Goal: Information Seeking & Learning: Learn about a topic

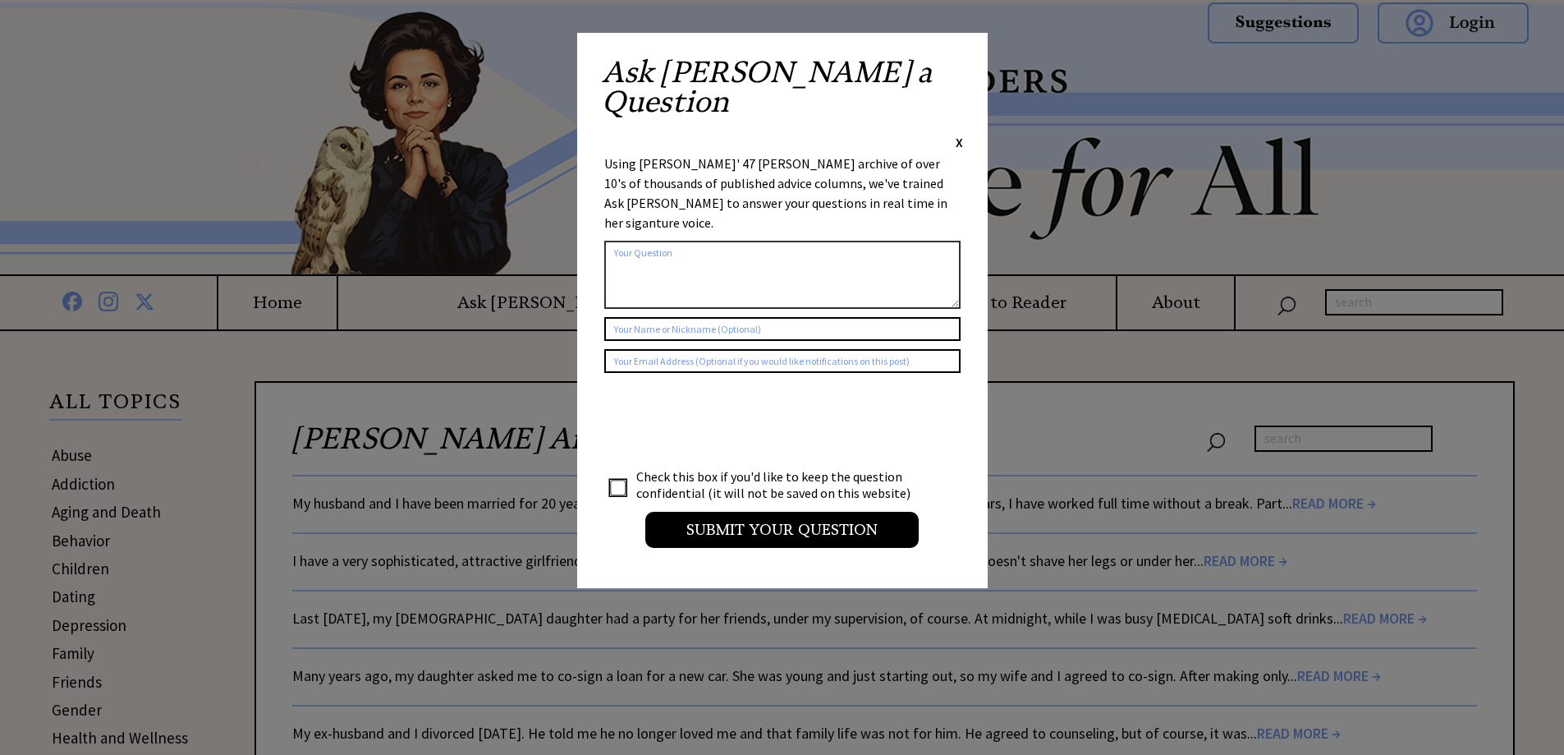
click at [959, 134] on span "X" at bounding box center [959, 142] width 7 height 16
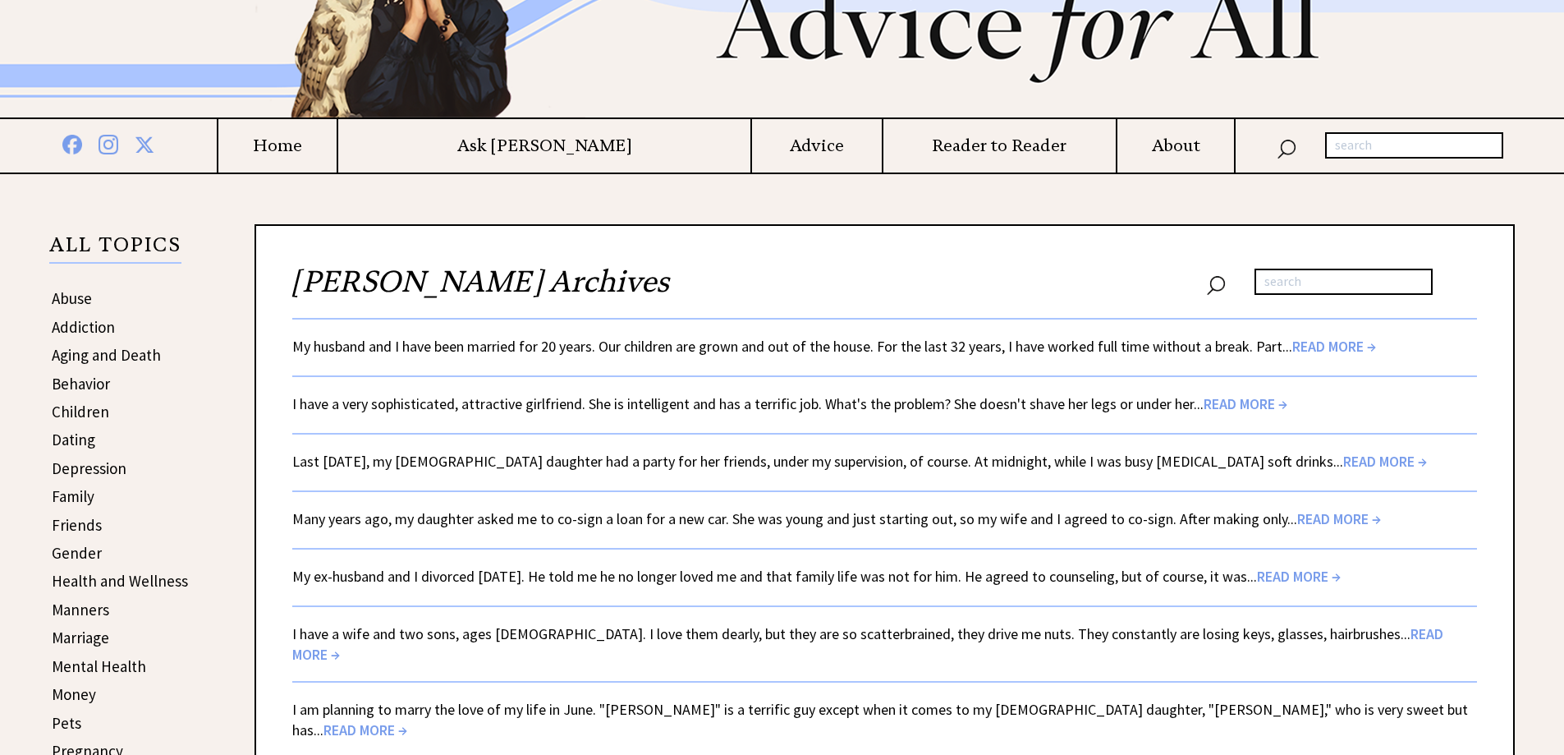
scroll to position [164, 0]
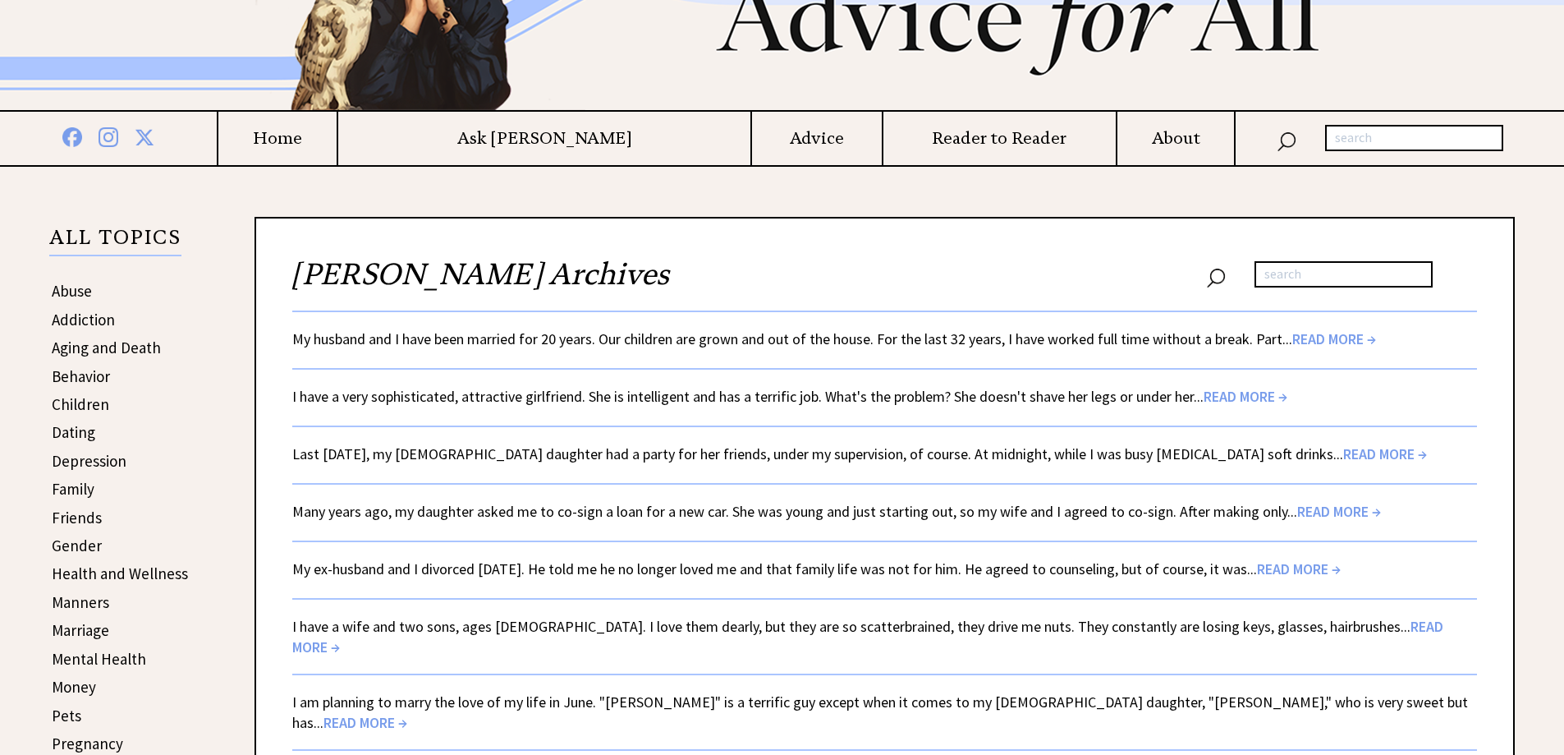
click at [1321, 338] on span "READ MORE →" at bounding box center [1335, 338] width 84 height 19
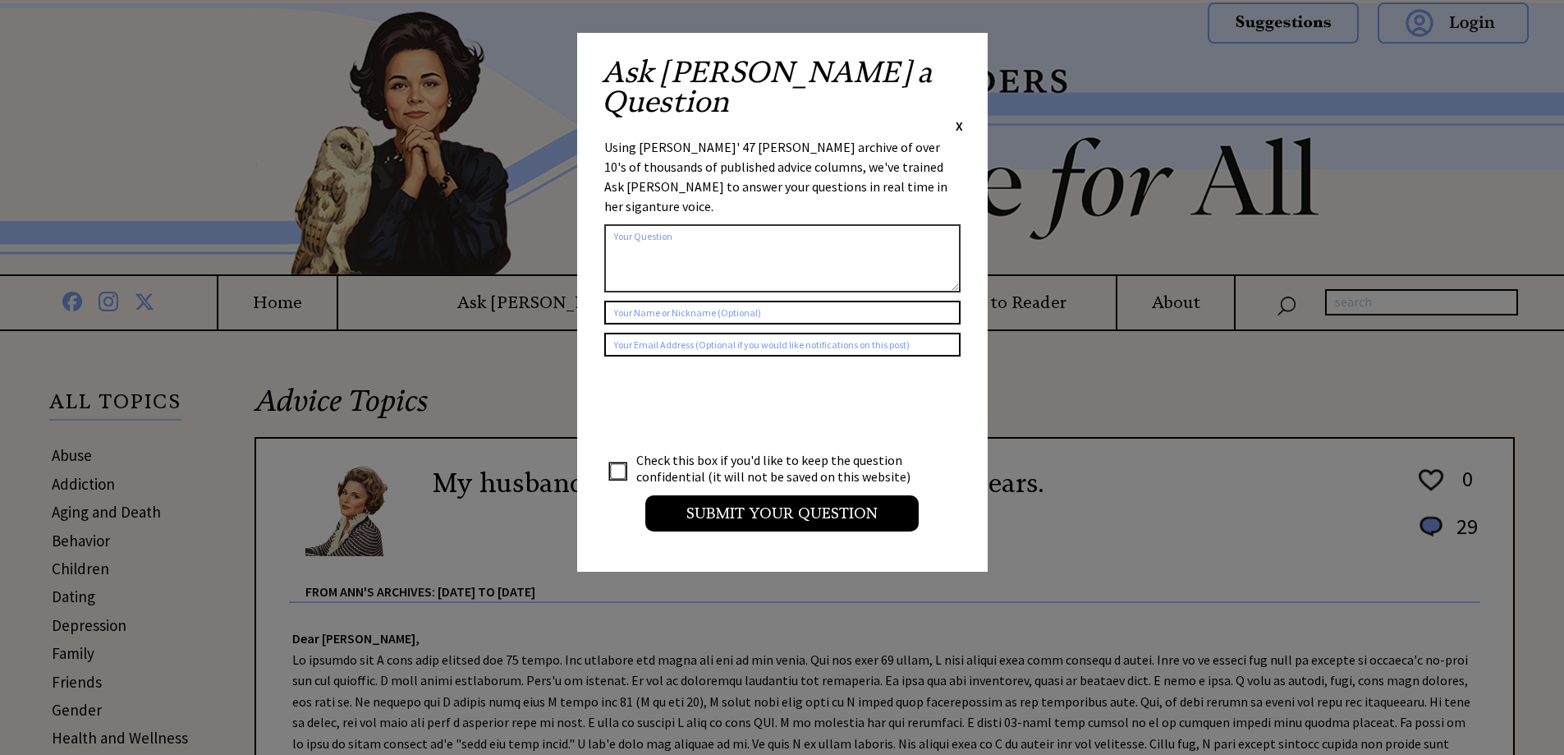
click at [958, 117] on span "X" at bounding box center [959, 125] width 7 height 16
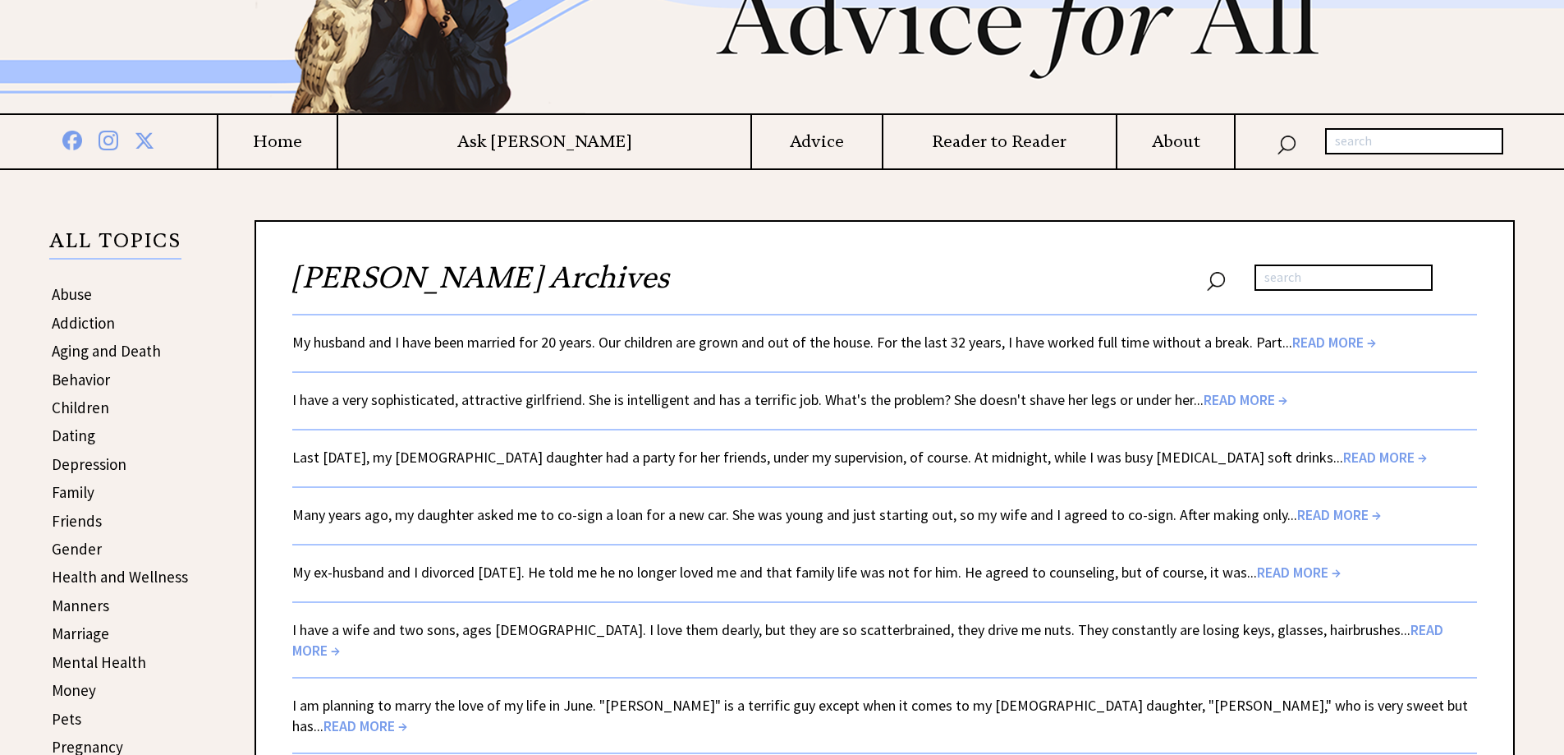
scroll to position [164, 0]
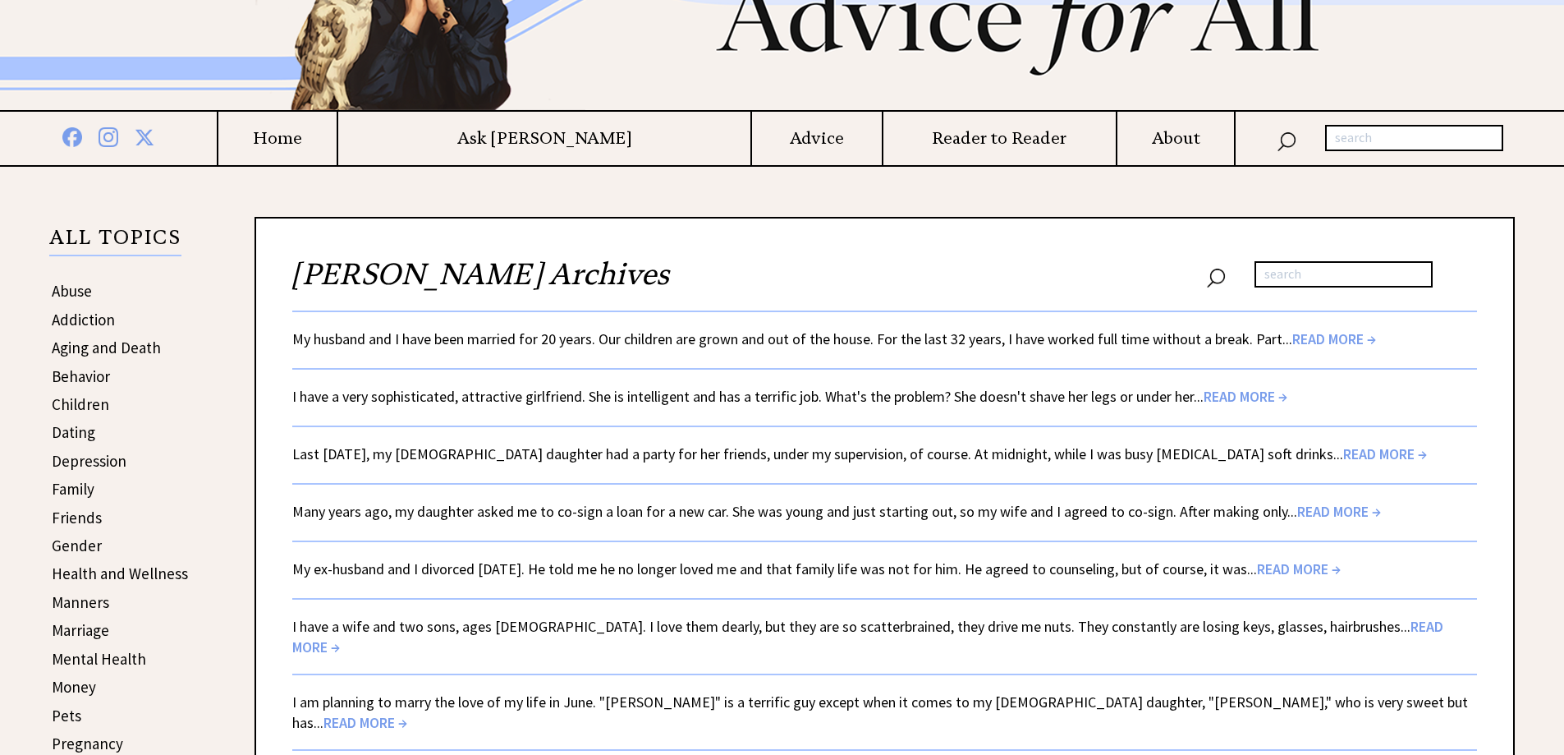
click at [1232, 394] on span "READ MORE →" at bounding box center [1246, 396] width 84 height 19
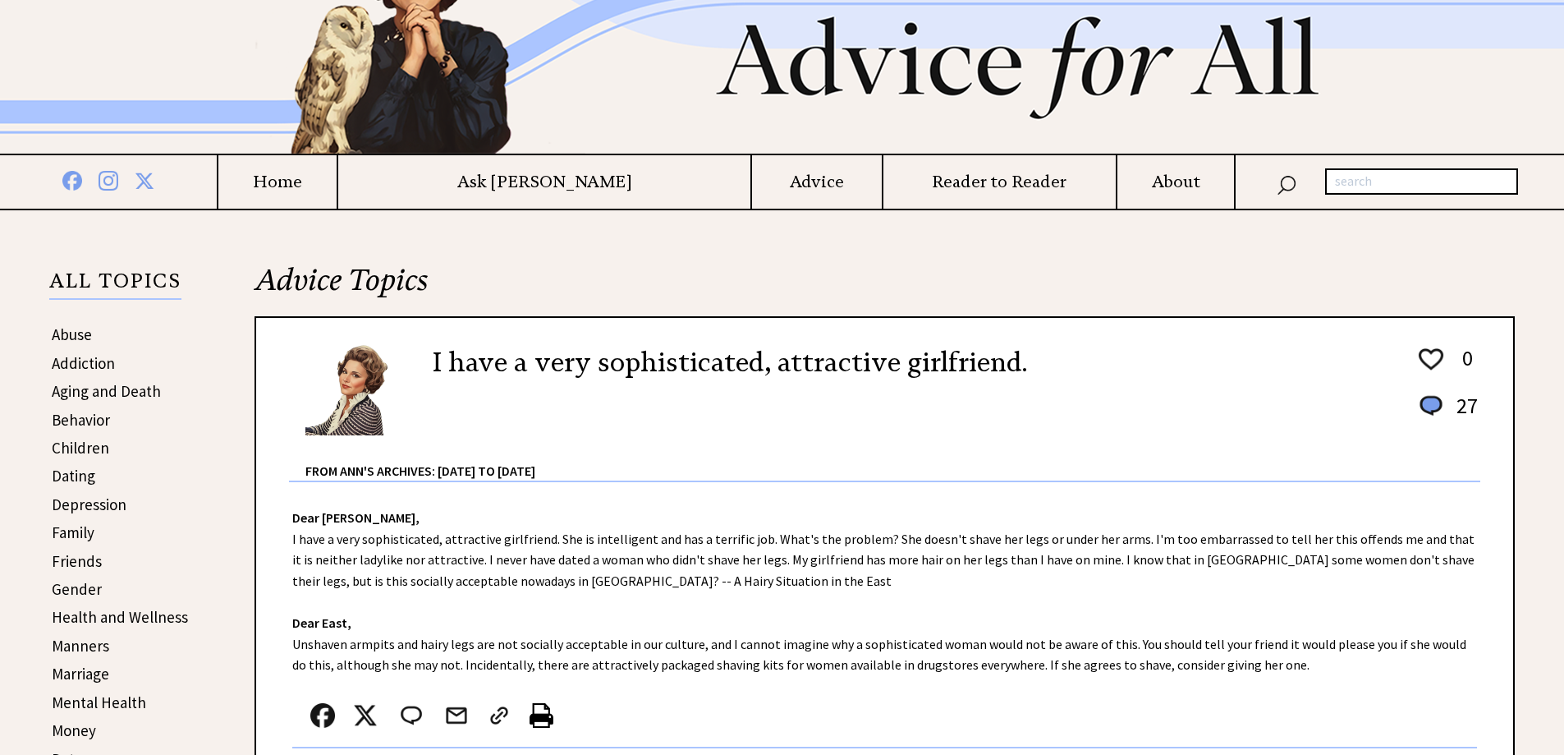
scroll to position [328, 0]
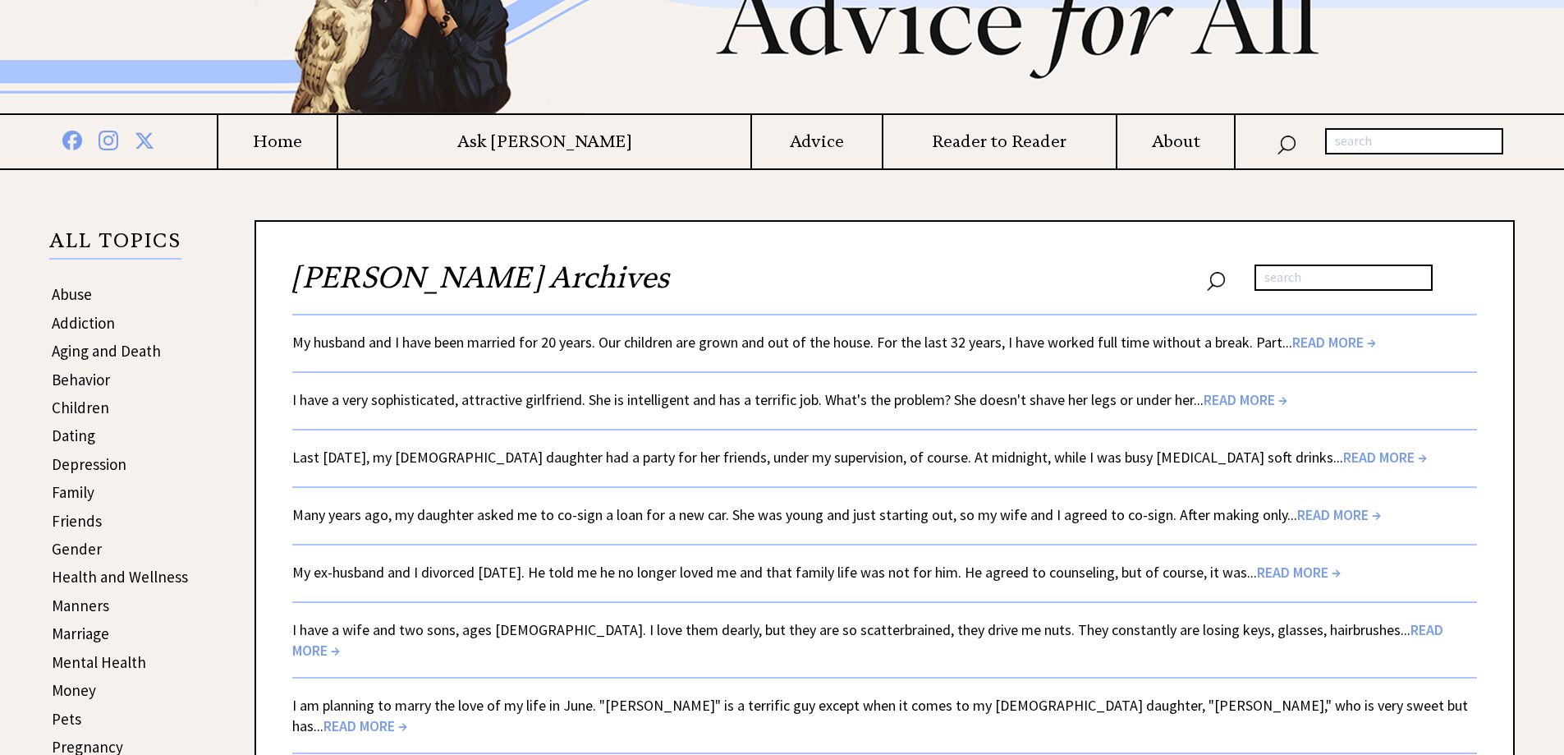
scroll to position [164, 0]
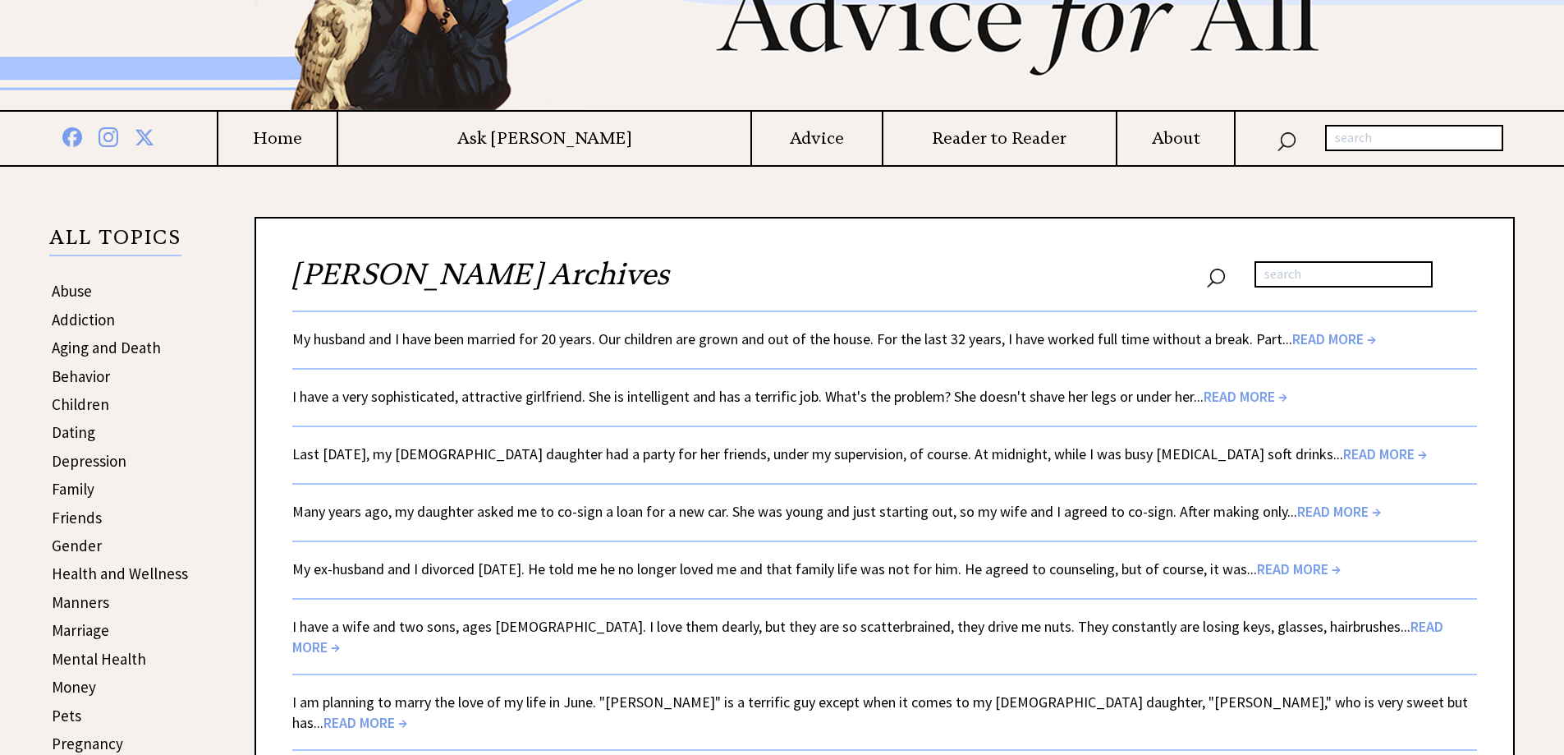
click at [1343, 452] on span "READ MORE →" at bounding box center [1385, 453] width 84 height 19
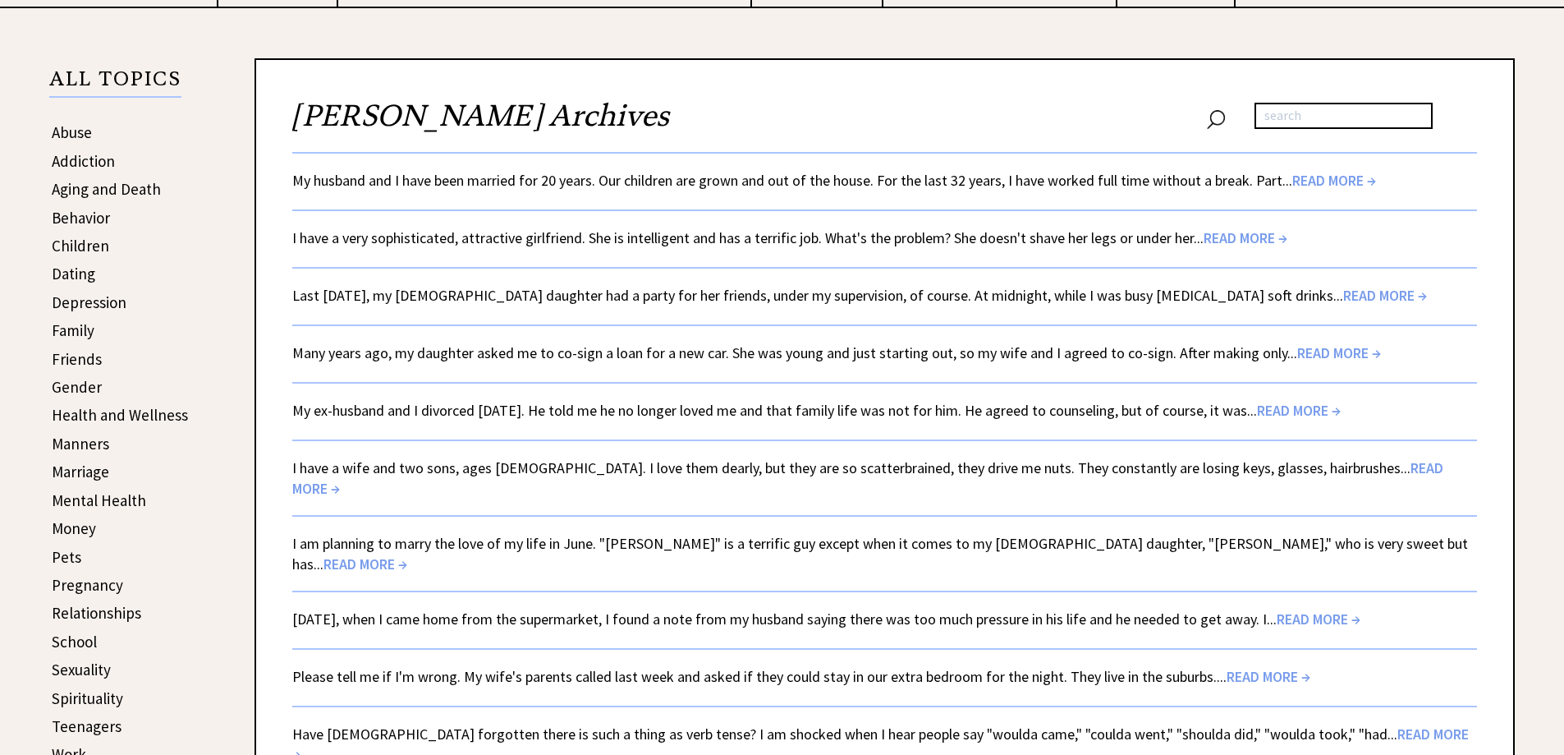
scroll to position [325, 0]
click at [523, 351] on link "Many years ago, my daughter asked me to co-sign a loan for a new car. She was y…" at bounding box center [836, 350] width 1089 height 19
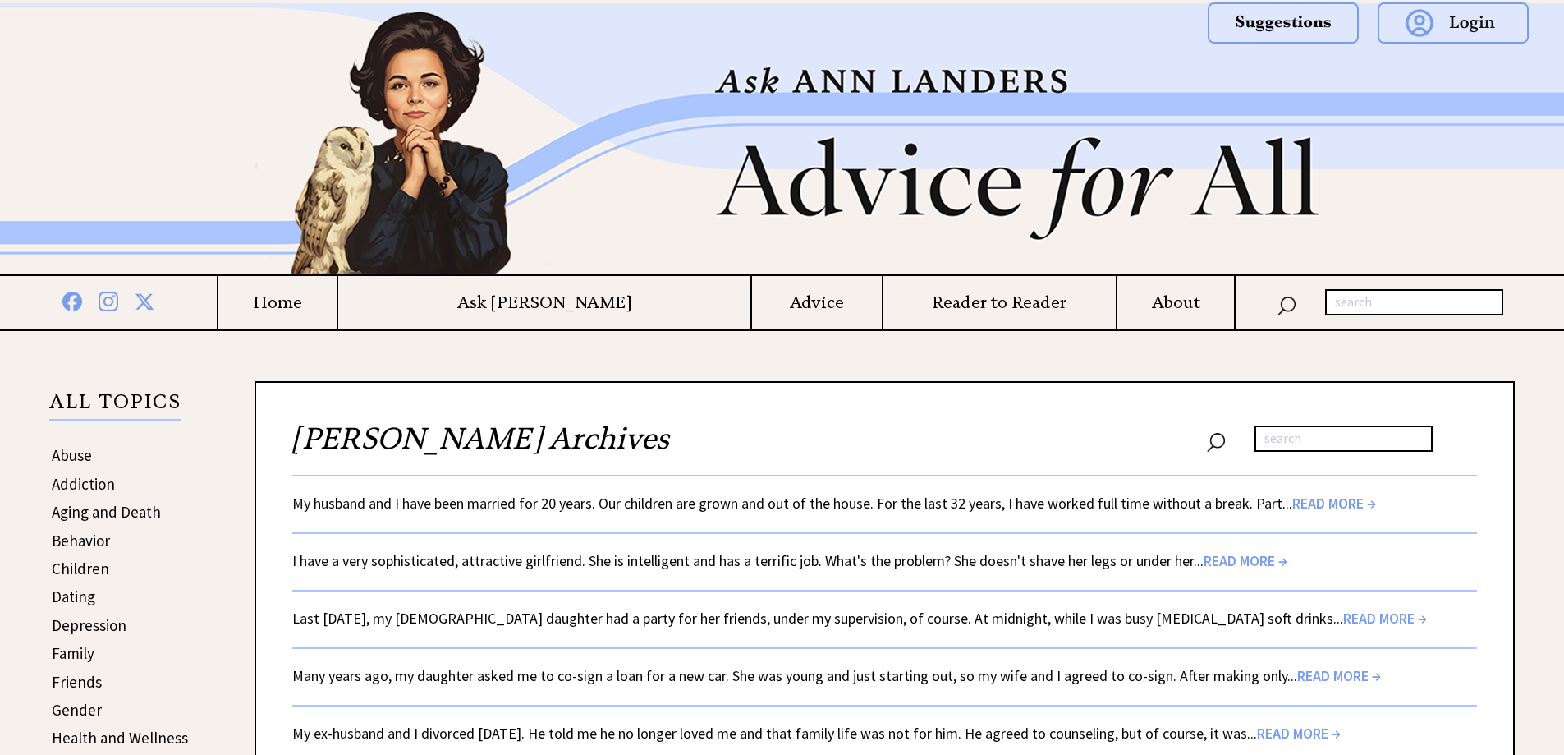
scroll to position [325, 0]
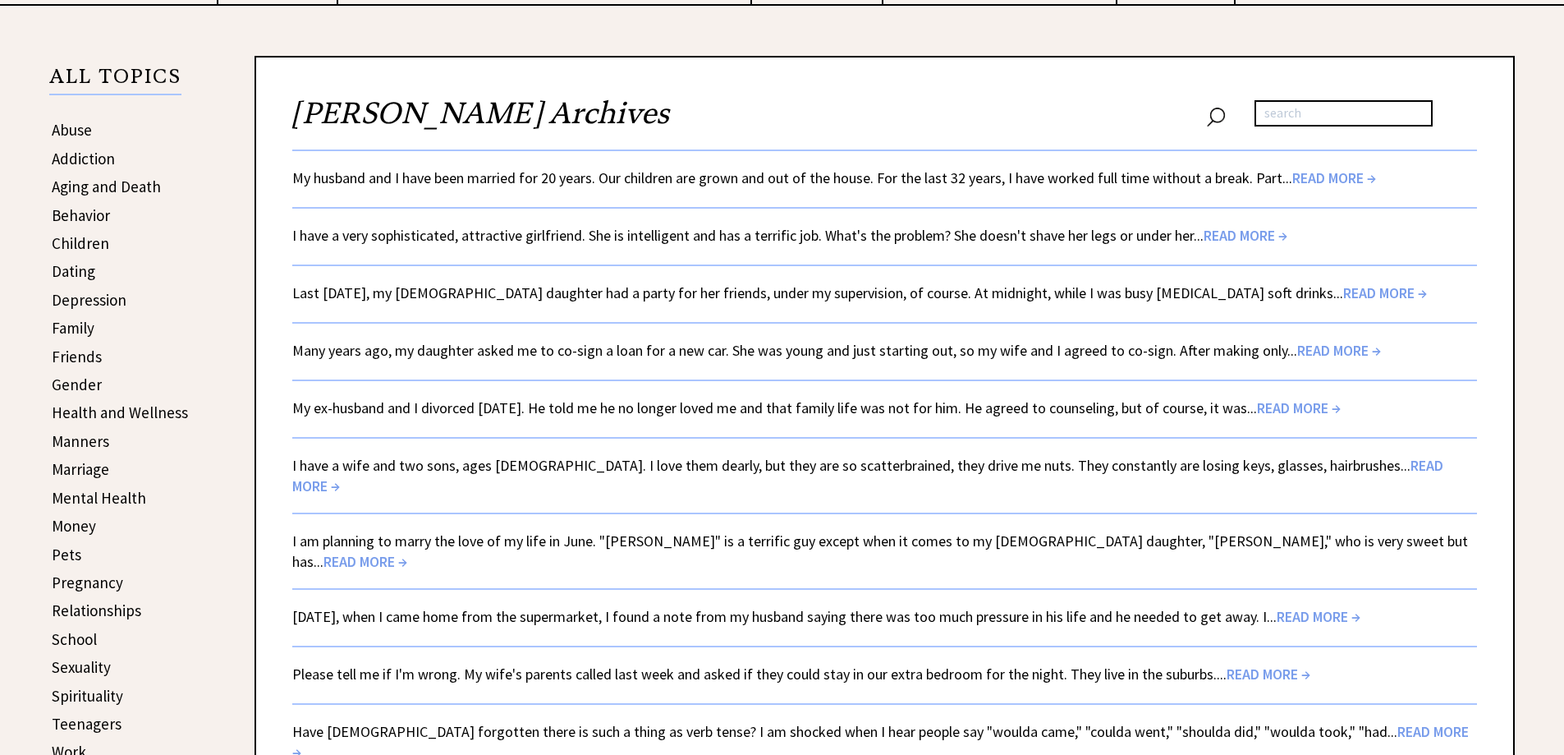
click at [456, 412] on link "My ex-husband and I divorced [DATE]. He told me he no longer loved me and that …" at bounding box center [816, 407] width 1049 height 19
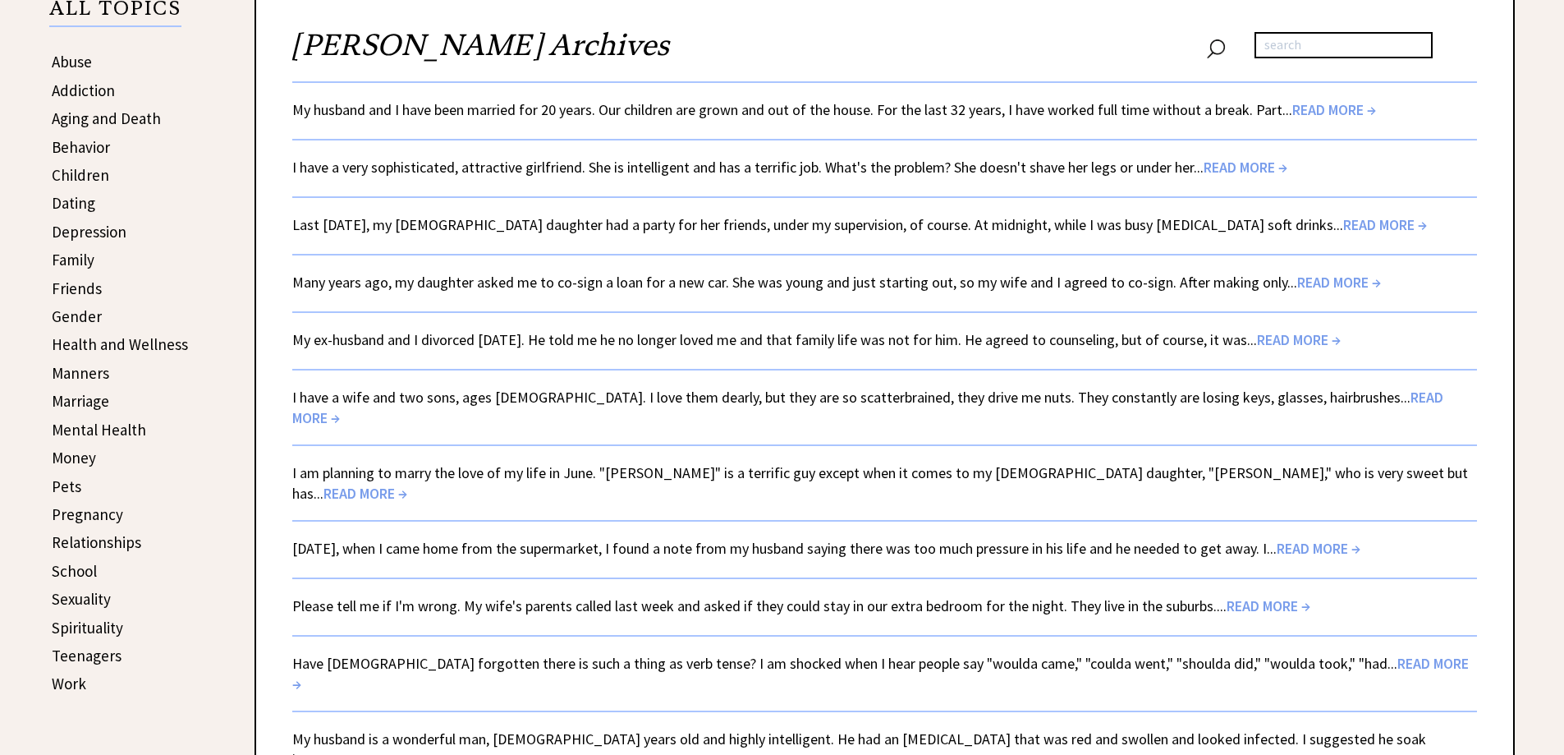
scroll to position [489, 0]
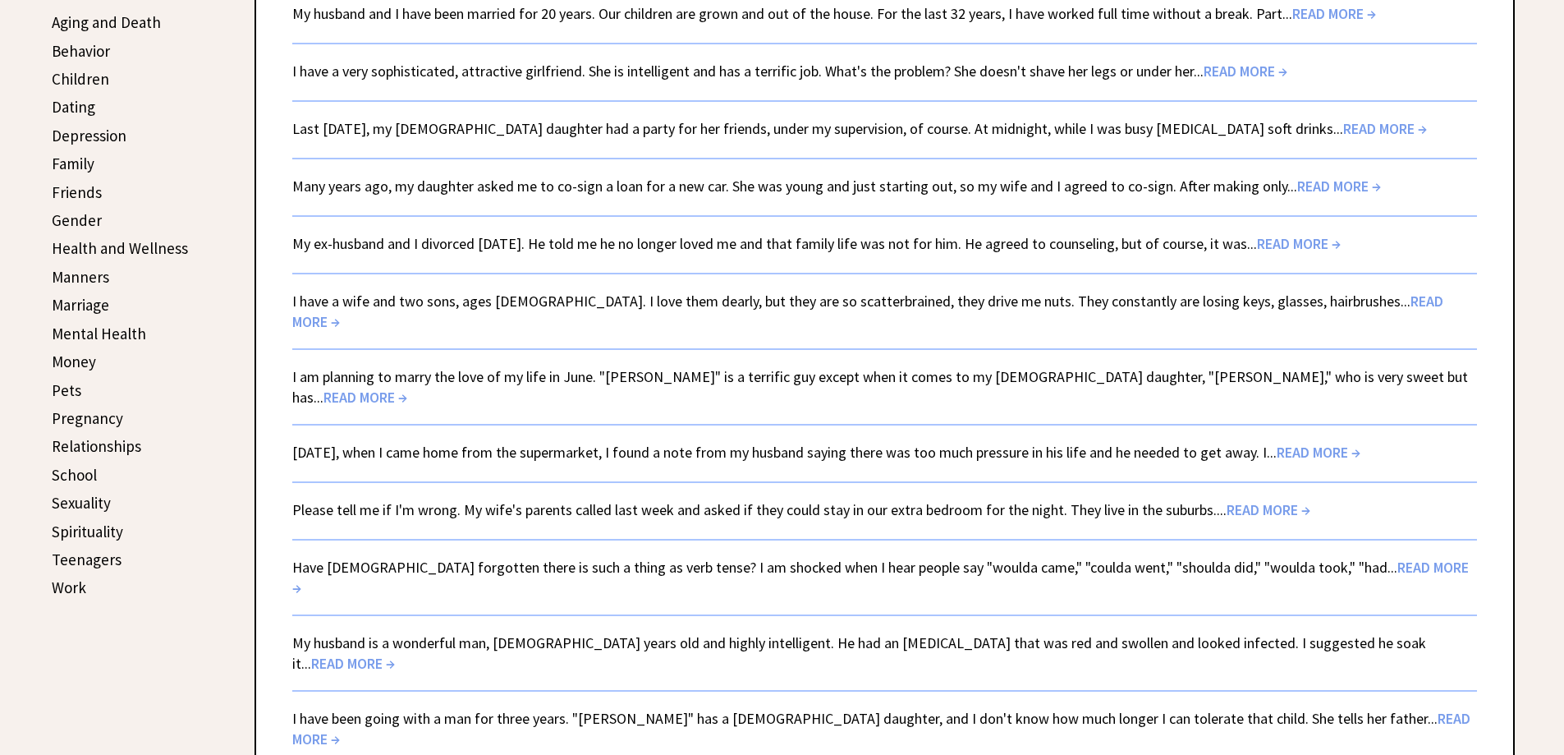
click at [435, 306] on link "I have a wife and two sons, ages 15 and 12. I love them dearly, but they are so…" at bounding box center [867, 311] width 1151 height 39
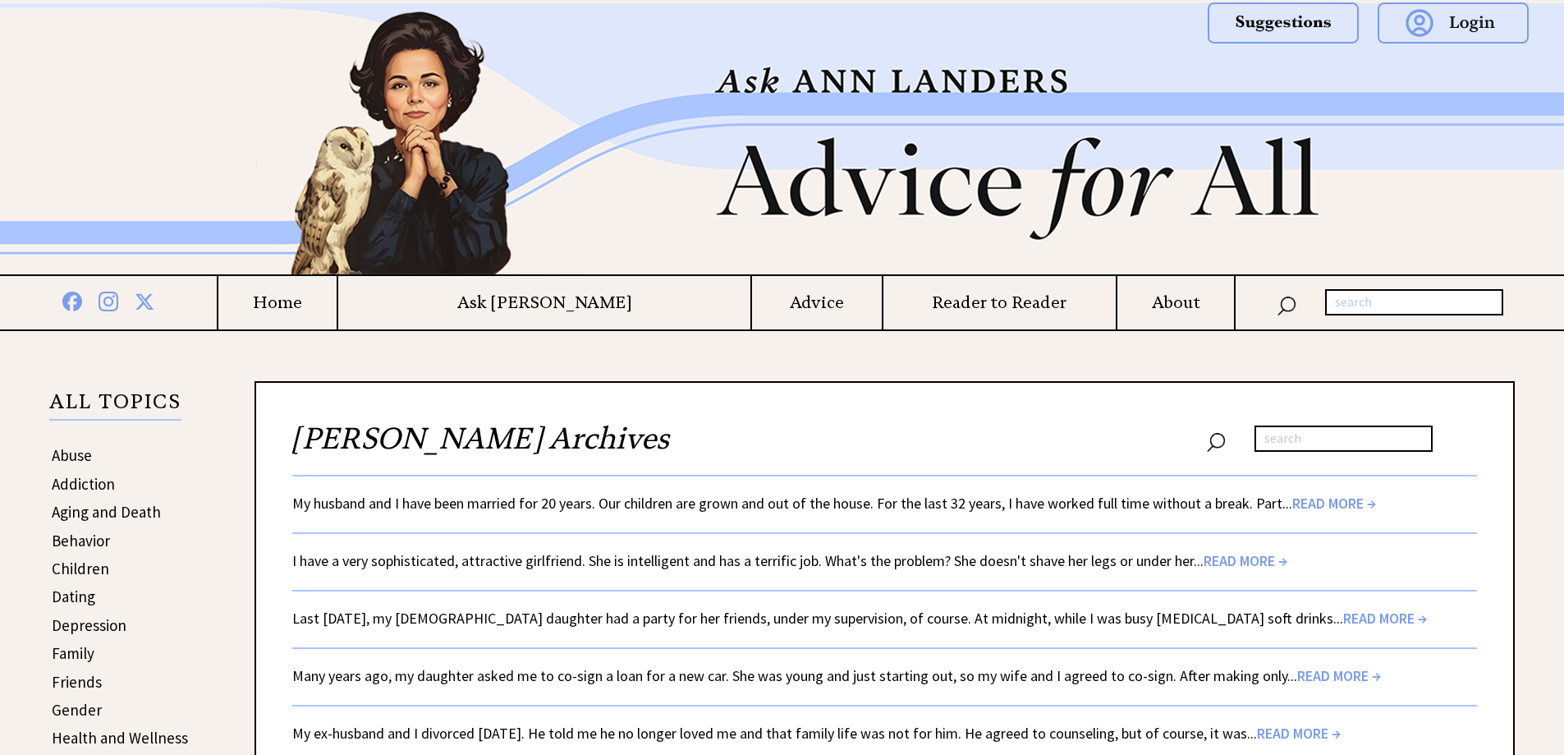
scroll to position [489, 0]
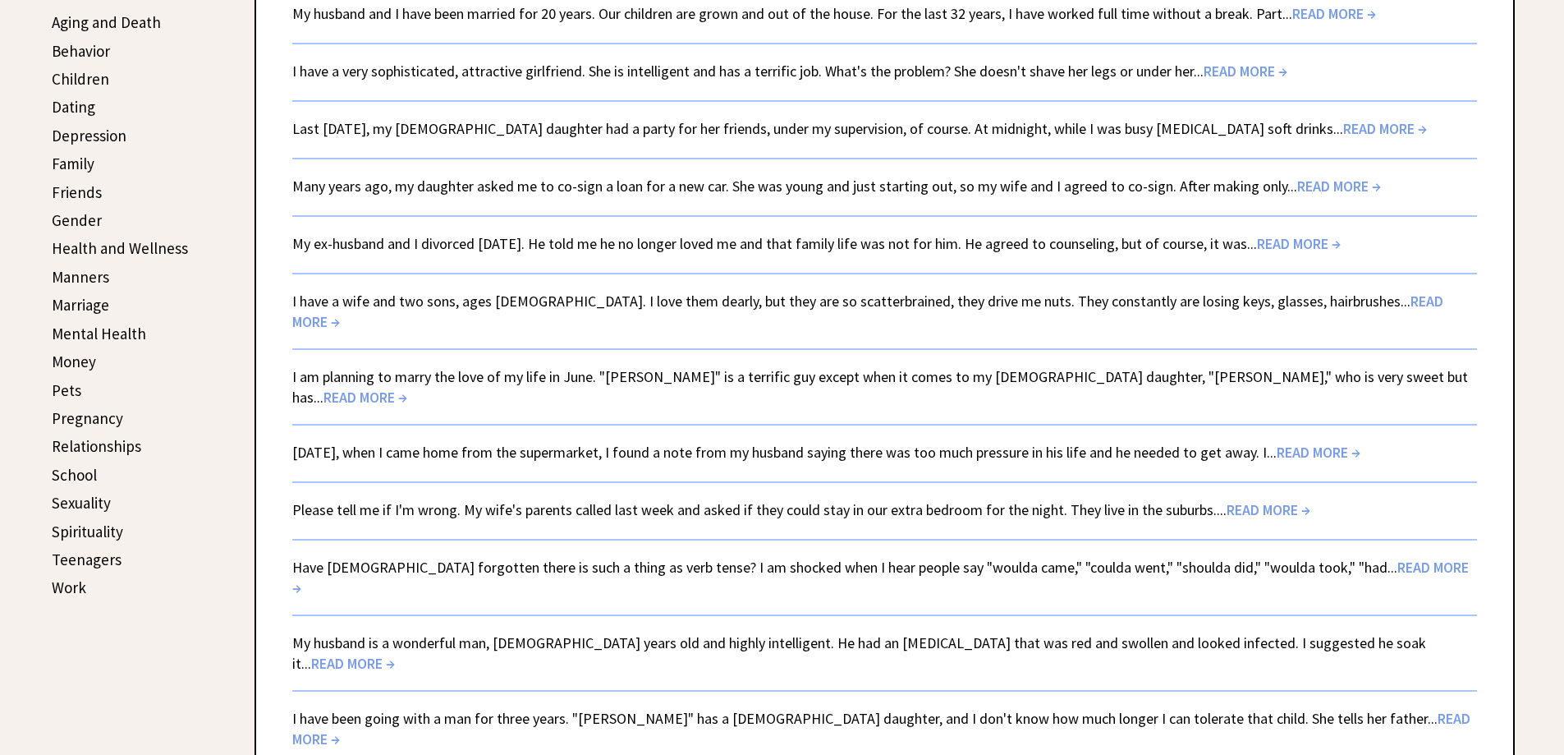
click at [529, 367] on link "I am planning to marry the love of my life in June. "[PERSON_NAME]" is a terrif…" at bounding box center [880, 386] width 1176 height 39
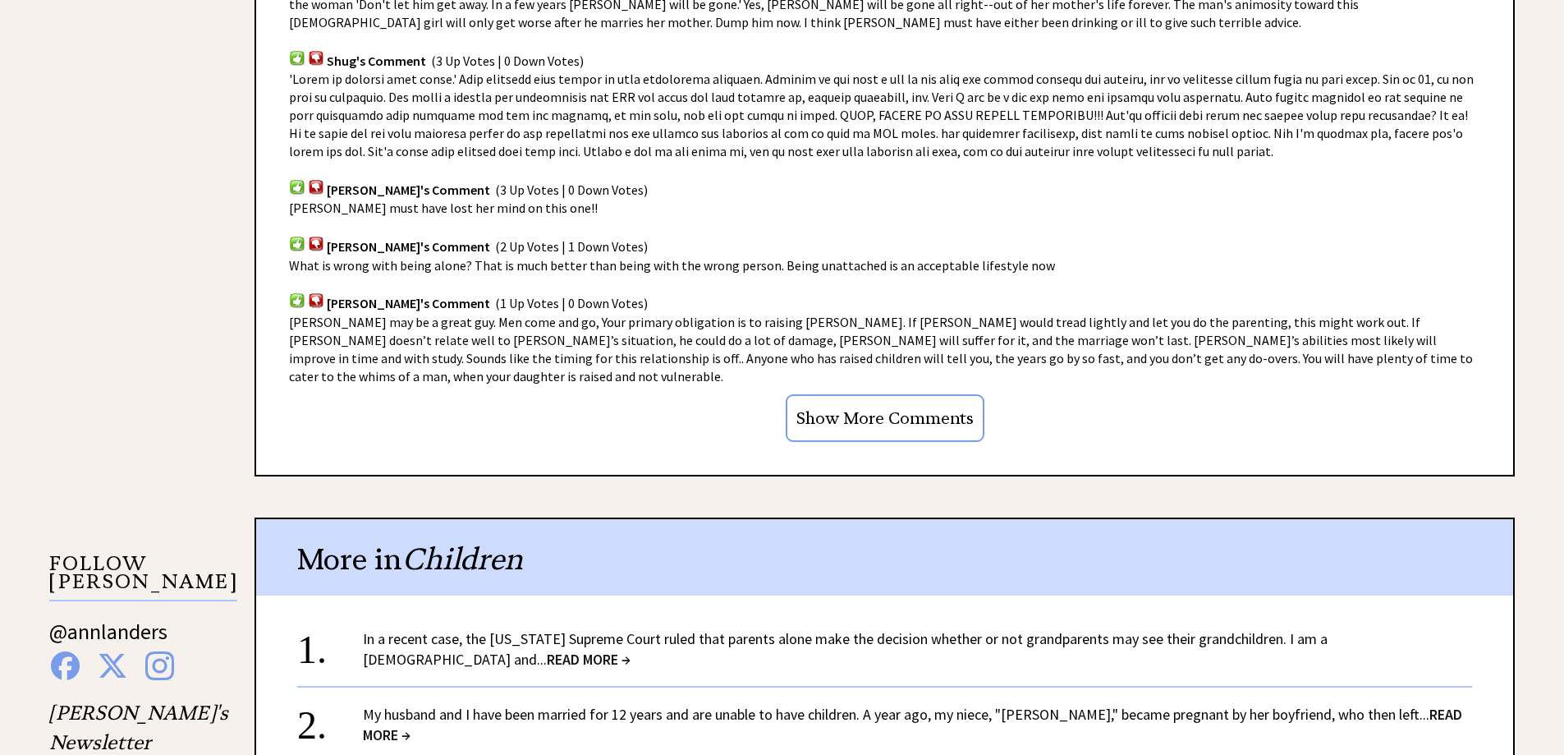
scroll to position [1150, 0]
click at [916, 393] on input "Show More Comments" at bounding box center [885, 417] width 199 height 48
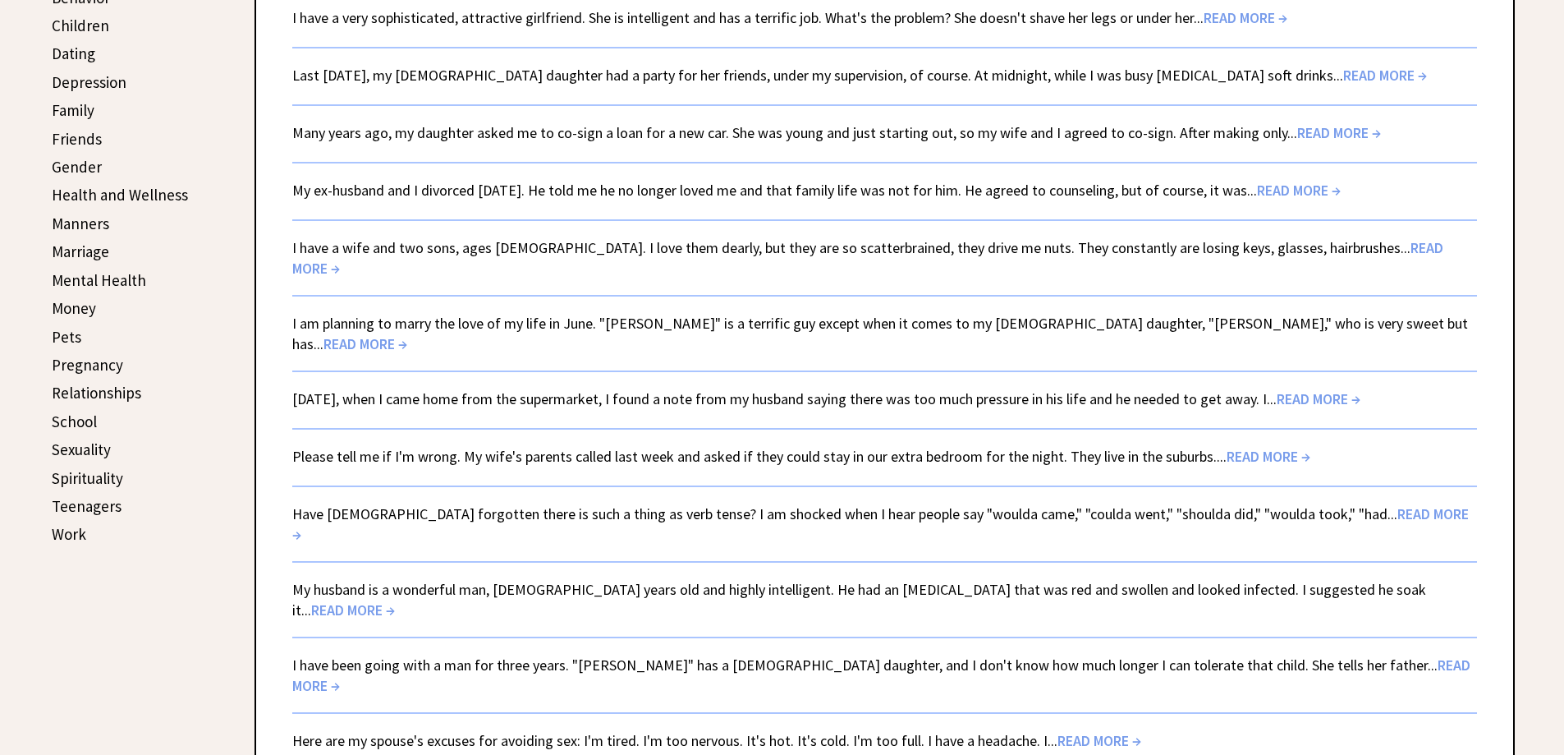
scroll to position [572, 0]
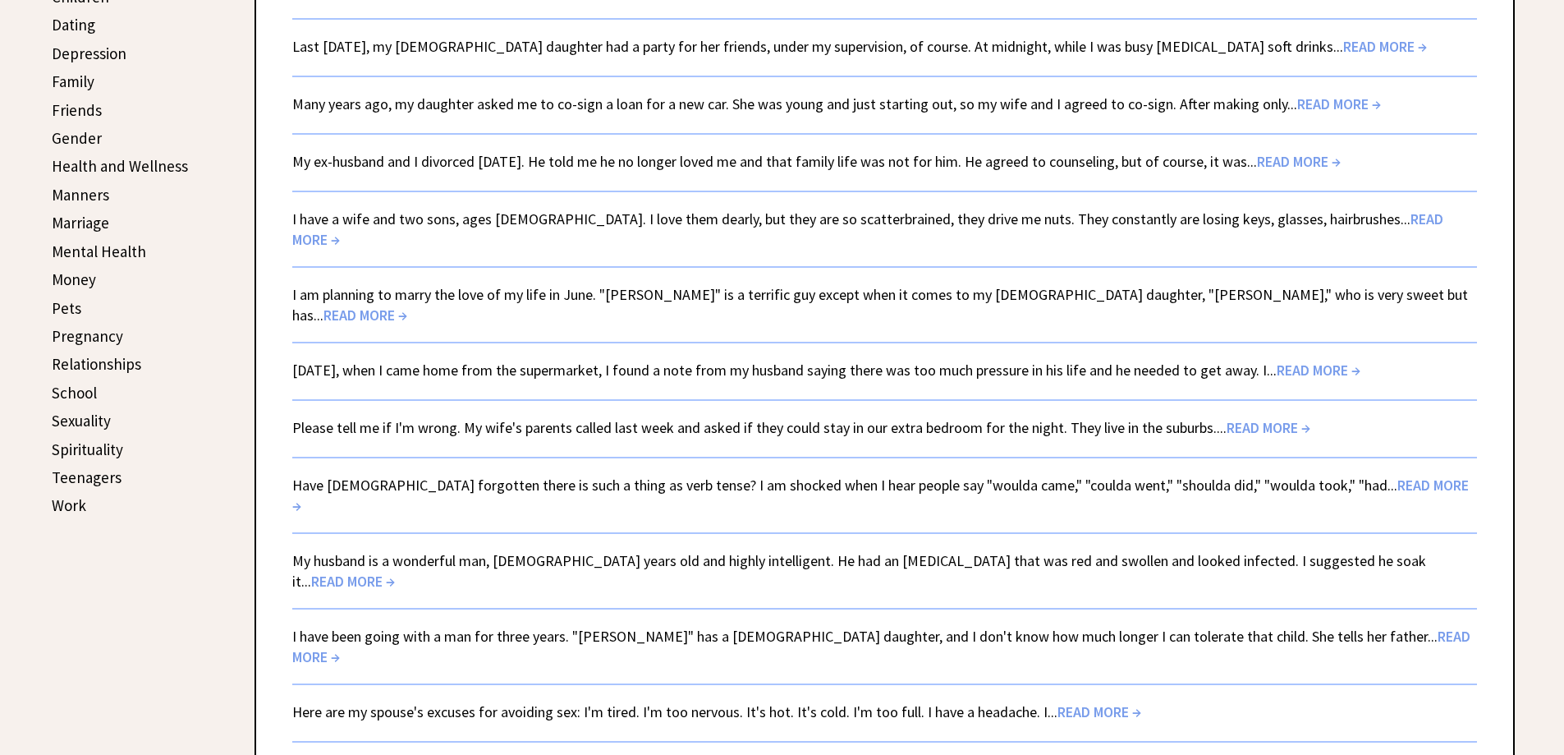
click at [526, 361] on link "[DATE], when I came home from the supermarket, I found a note from my husband s…" at bounding box center [826, 370] width 1068 height 19
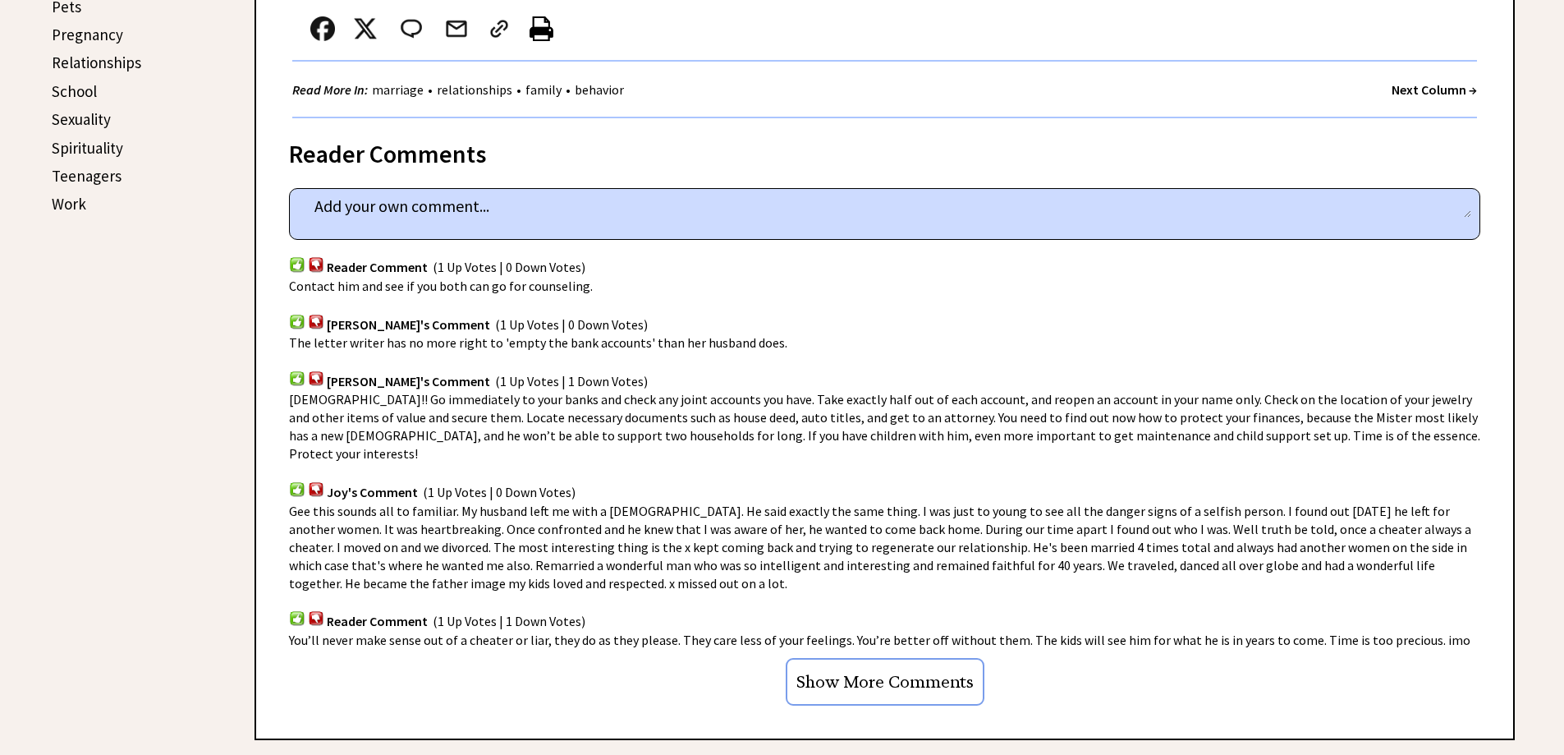
scroll to position [903, 0]
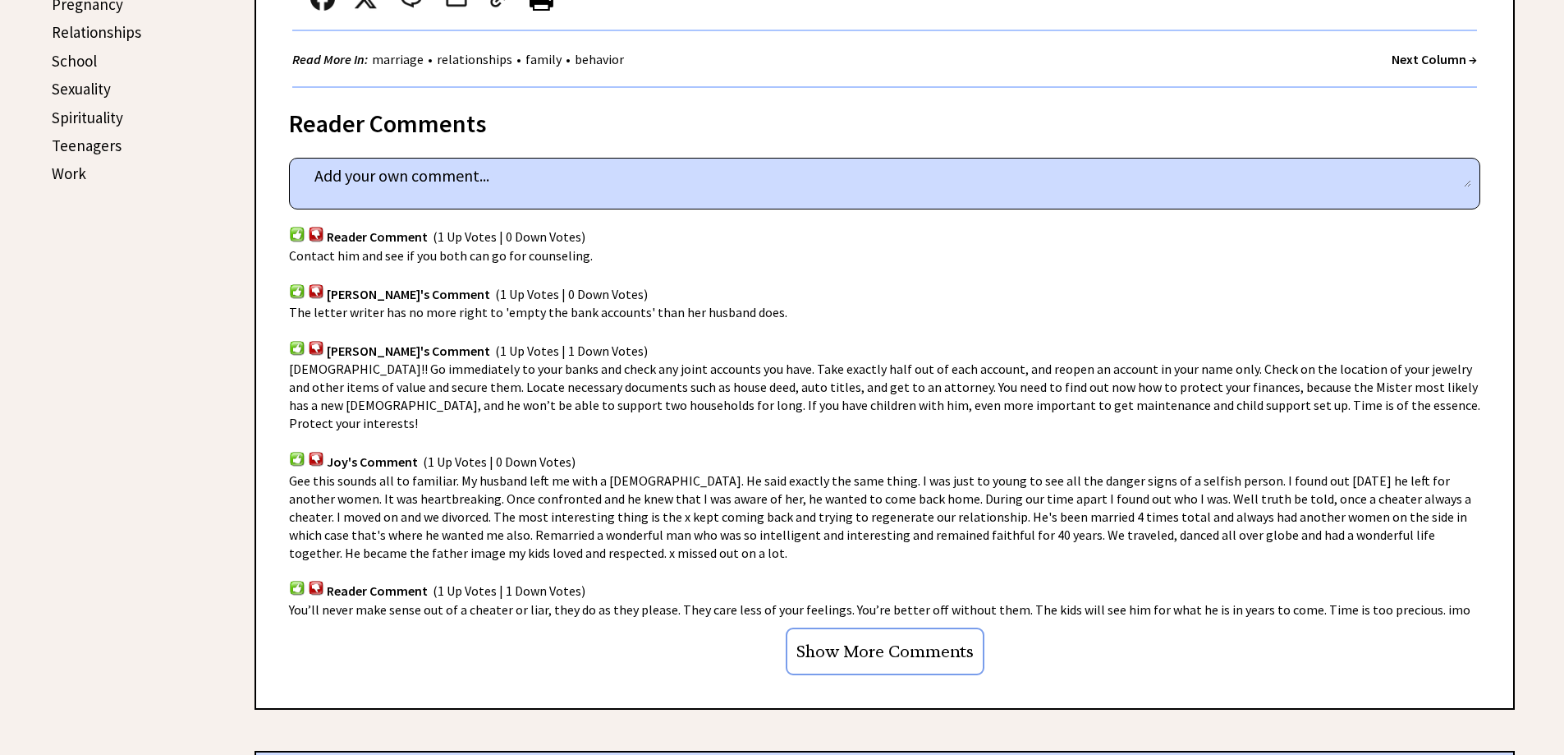
click at [878, 628] on input "Show More Comments" at bounding box center [885, 651] width 199 height 48
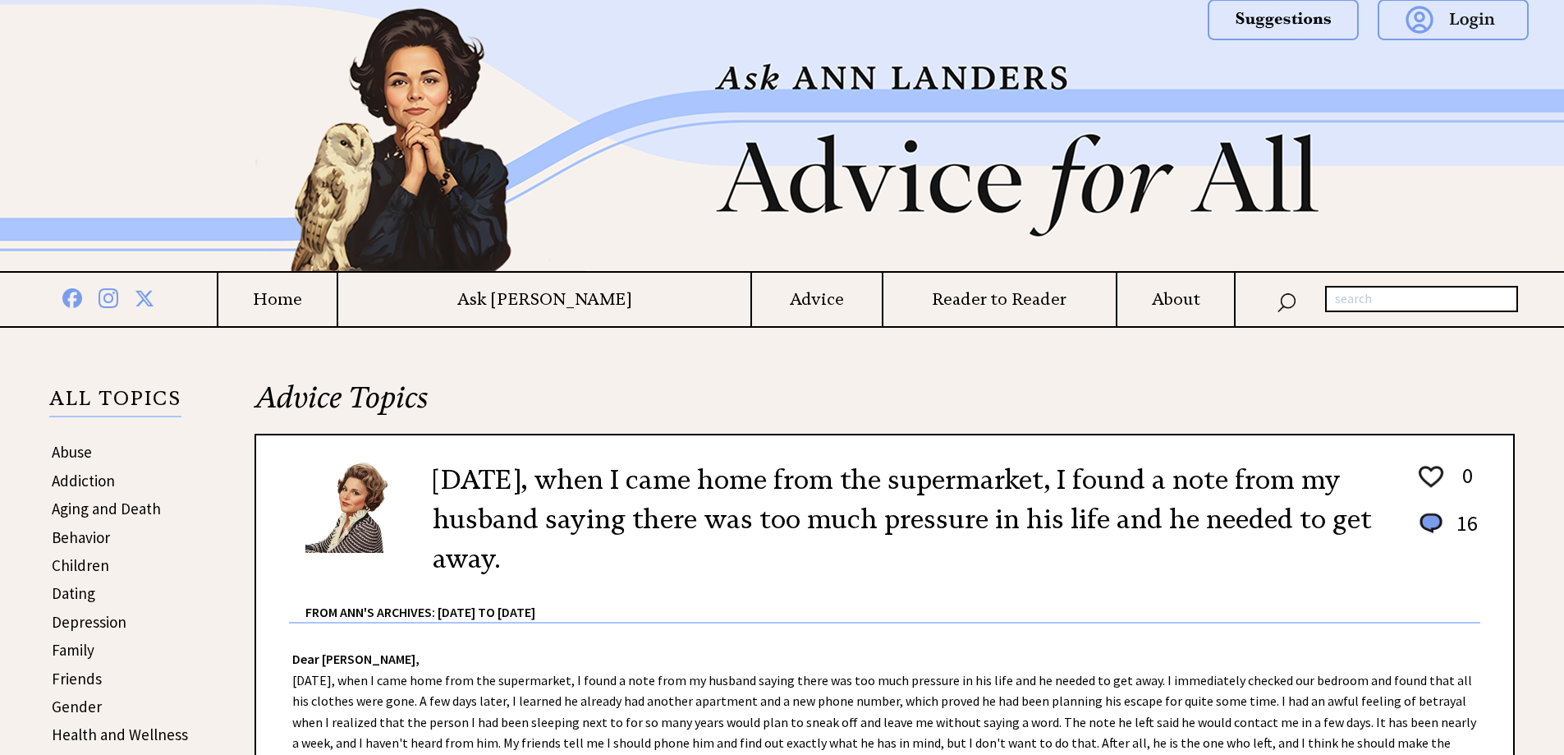
scroll to position [0, 0]
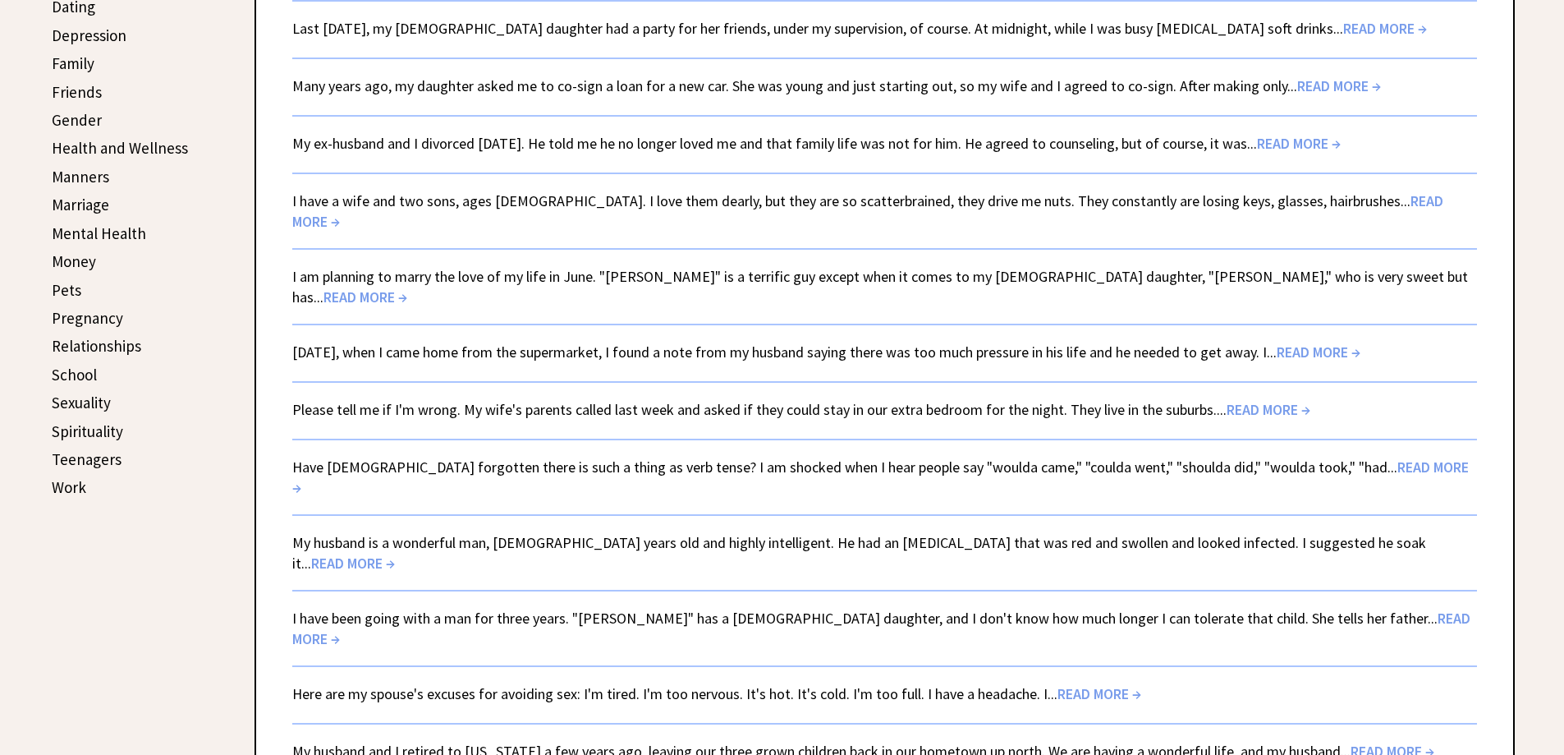
scroll to position [572, 0]
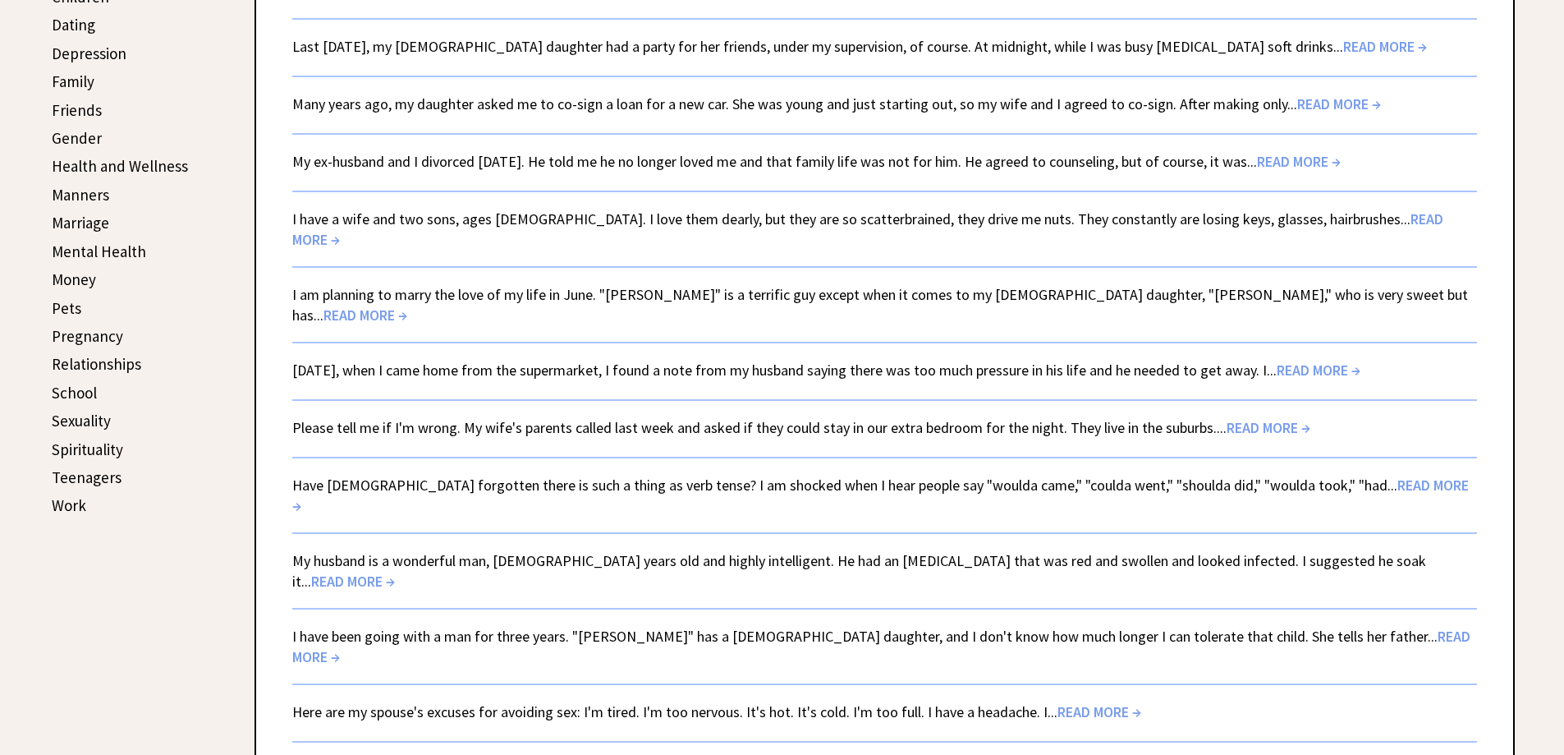
click at [798, 418] on link "Please tell me if I'm wrong. My wife's parents called last week and asked if th…" at bounding box center [801, 427] width 1018 height 19
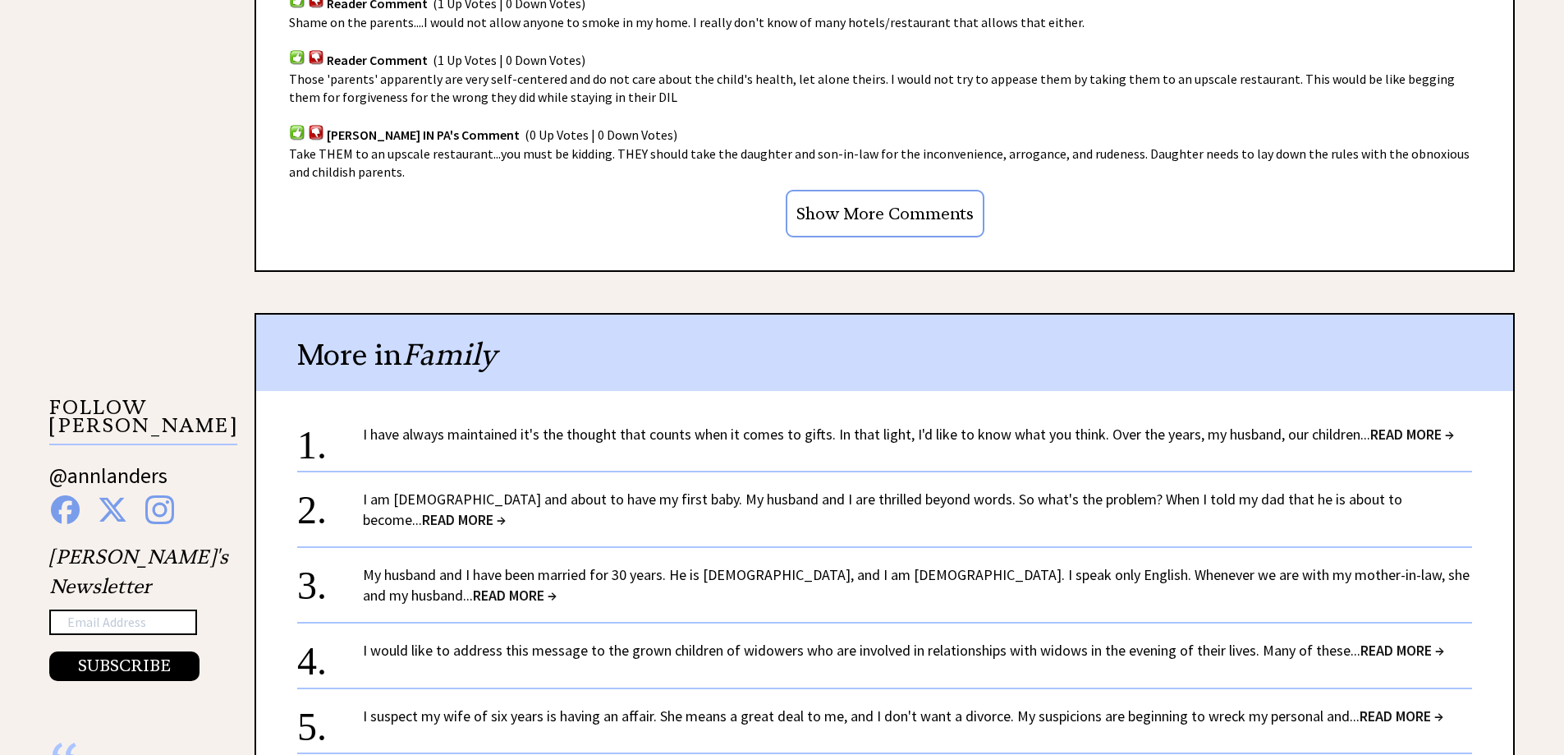
scroll to position [1314, 0]
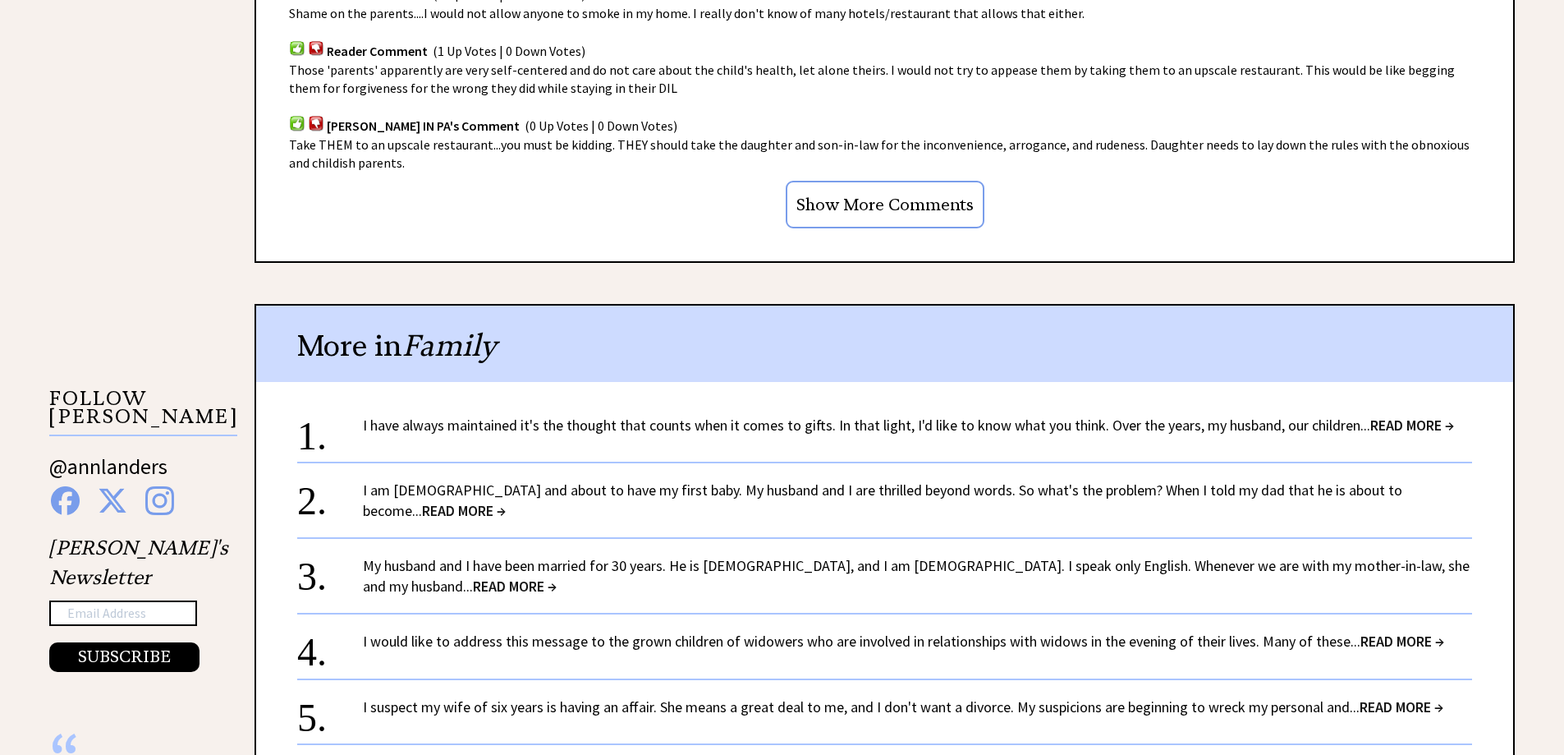
click at [905, 203] on input "Show More Comments" at bounding box center [885, 205] width 199 height 48
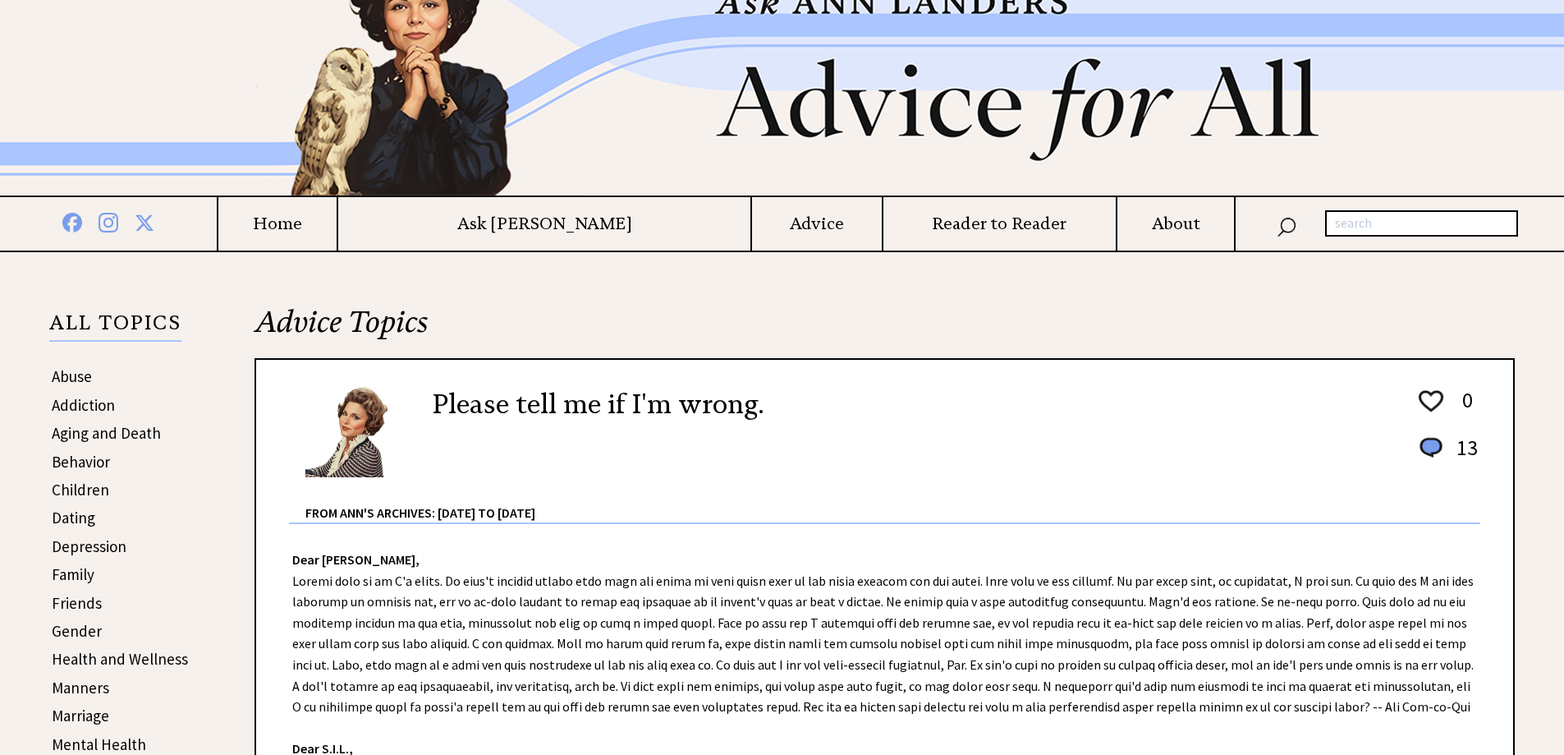
scroll to position [0, 0]
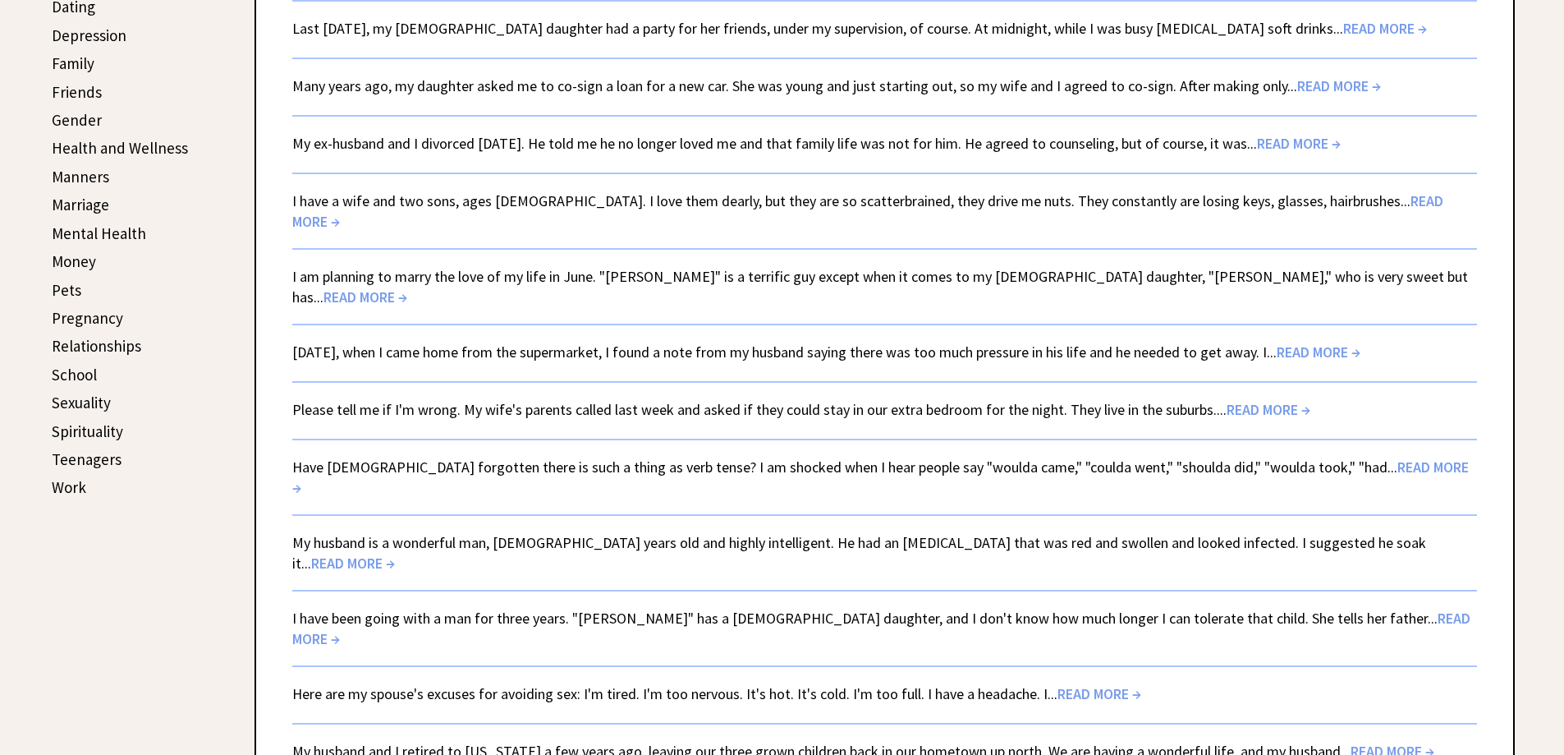
scroll to position [572, 0]
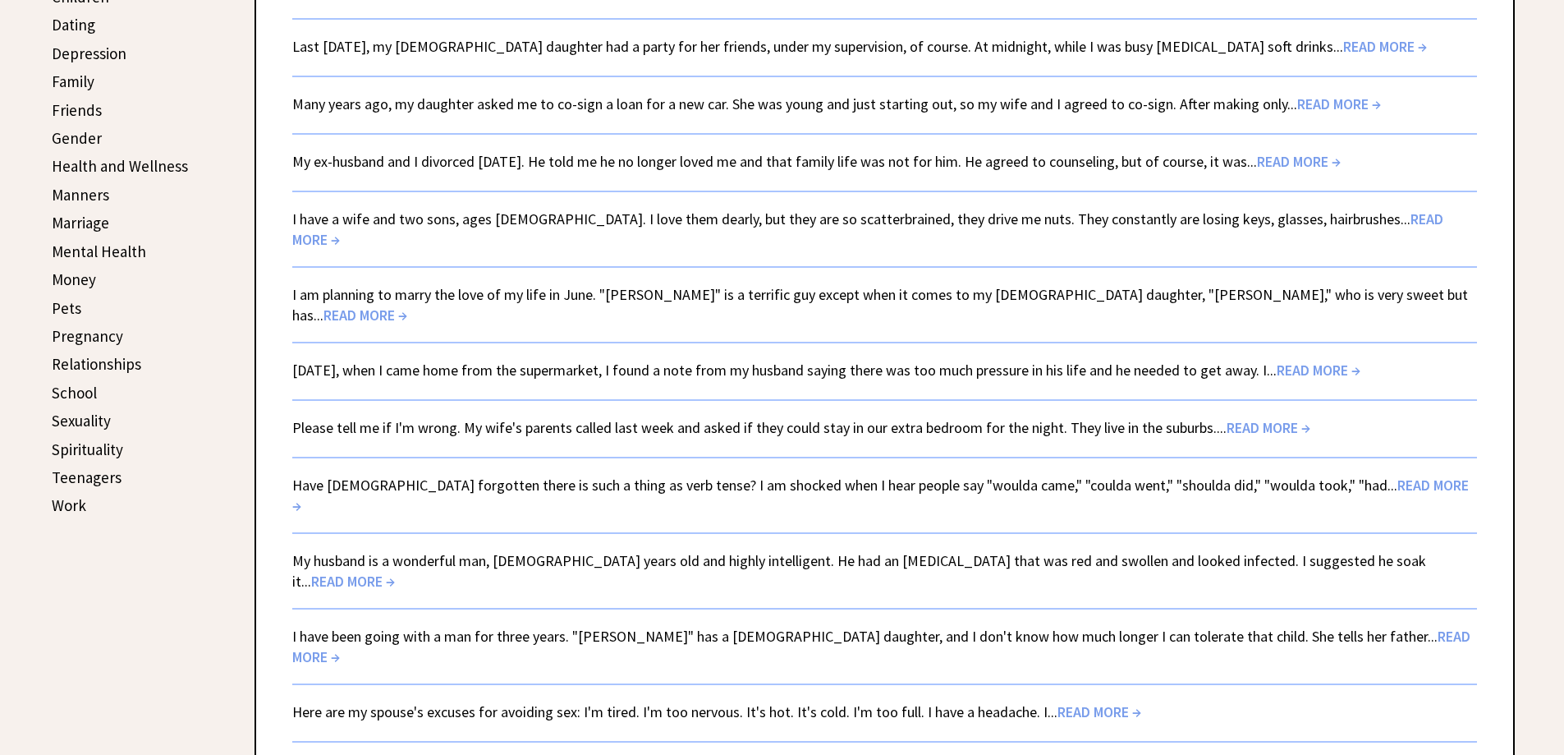
click at [476, 475] on link "Have Americans forgotten there is such a thing as verb tense? I am shocked when…" at bounding box center [880, 494] width 1177 height 39
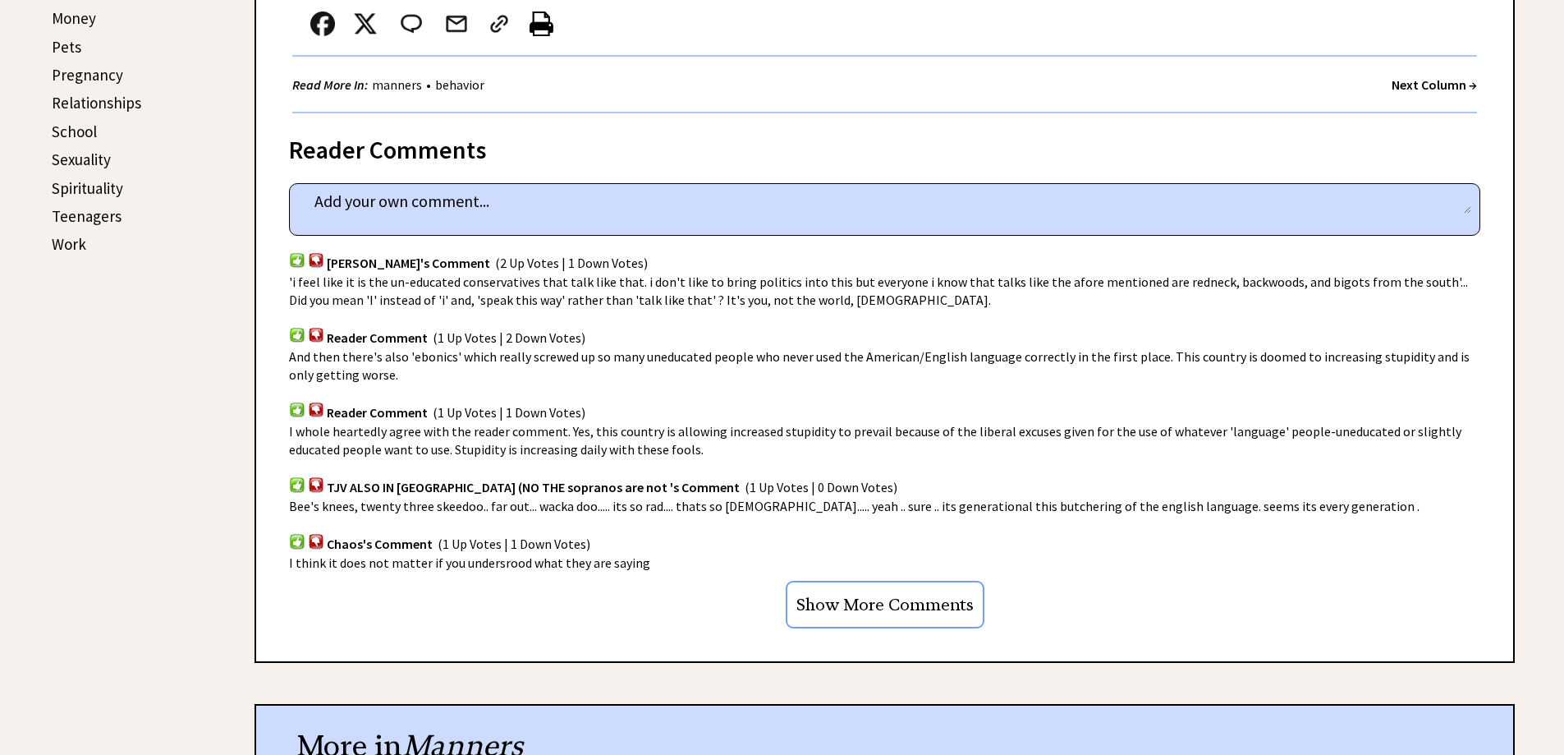
scroll to position [1068, 0]
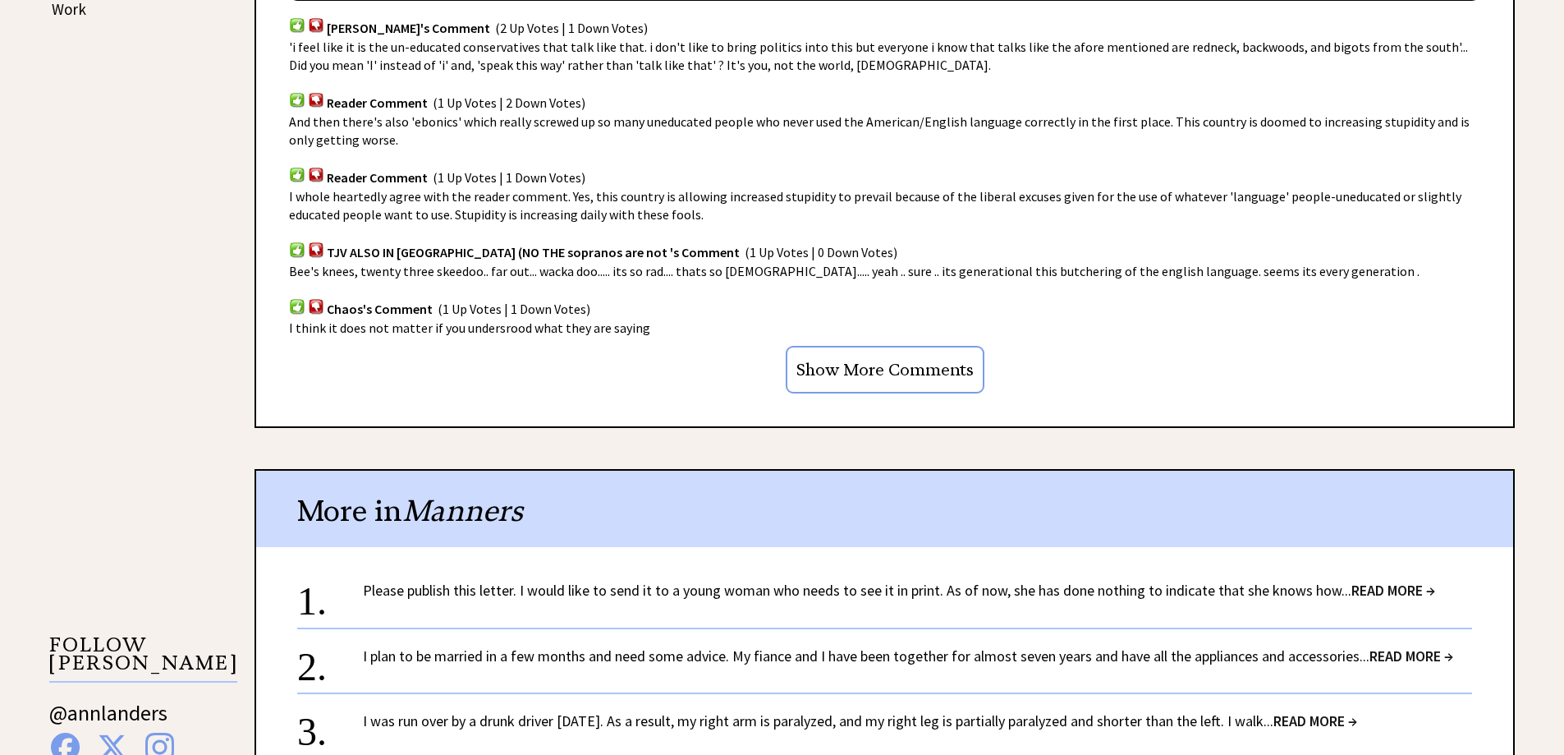
drag, startPoint x: 895, startPoint y: 350, endPoint x: 192, endPoint y: 669, distance: 772.1
click at [893, 354] on input "Show More Comments" at bounding box center [885, 370] width 199 height 48
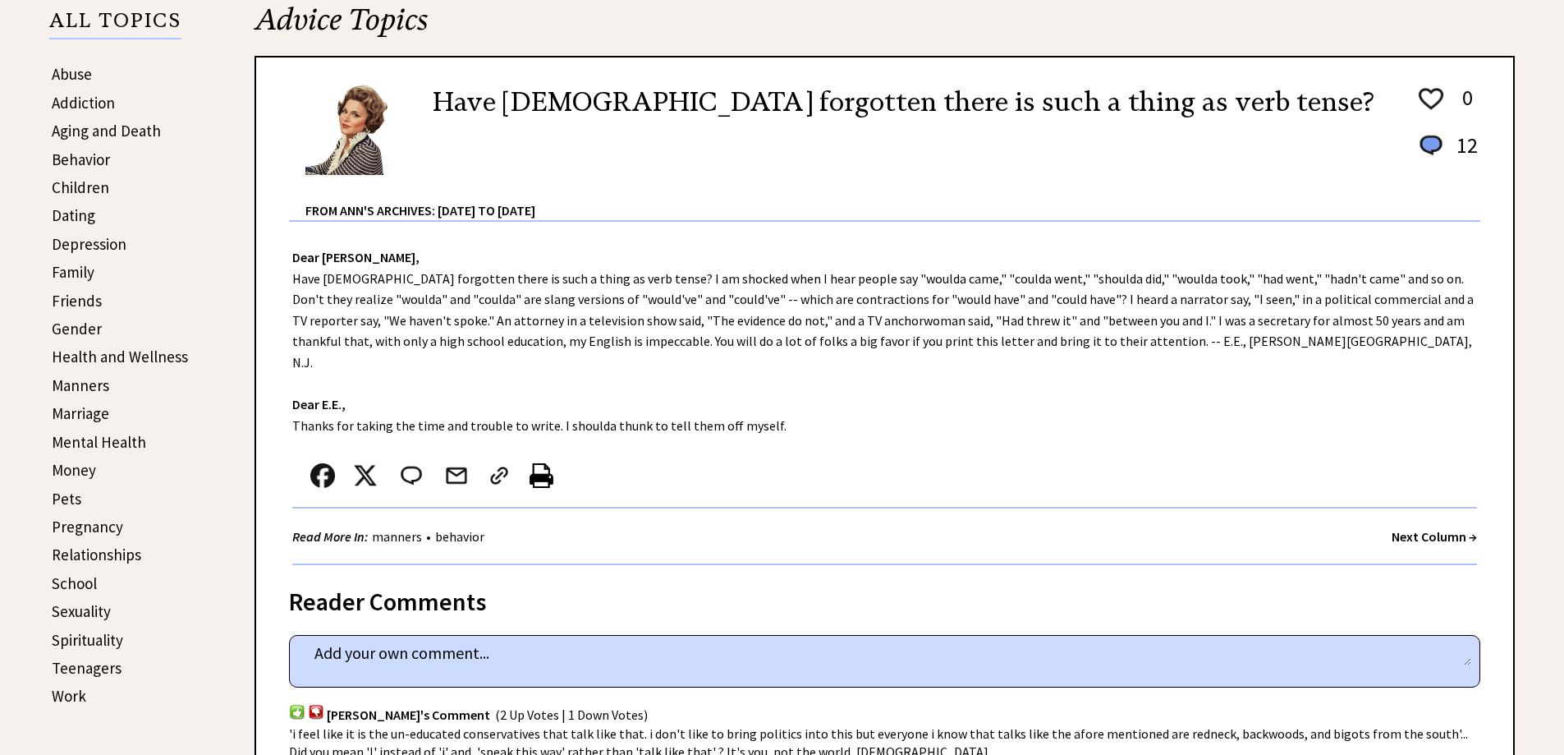
scroll to position [246, 0]
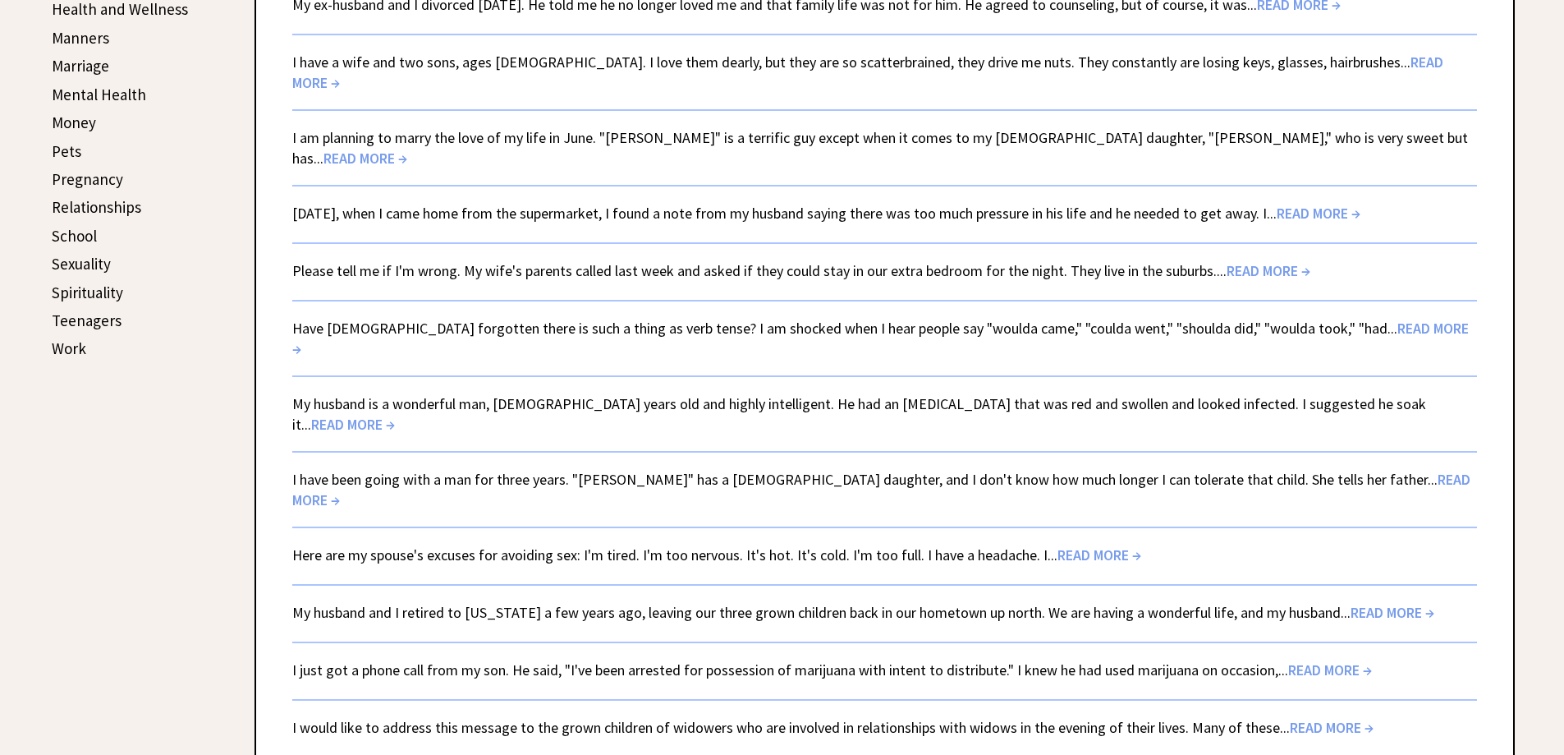
scroll to position [736, 0]
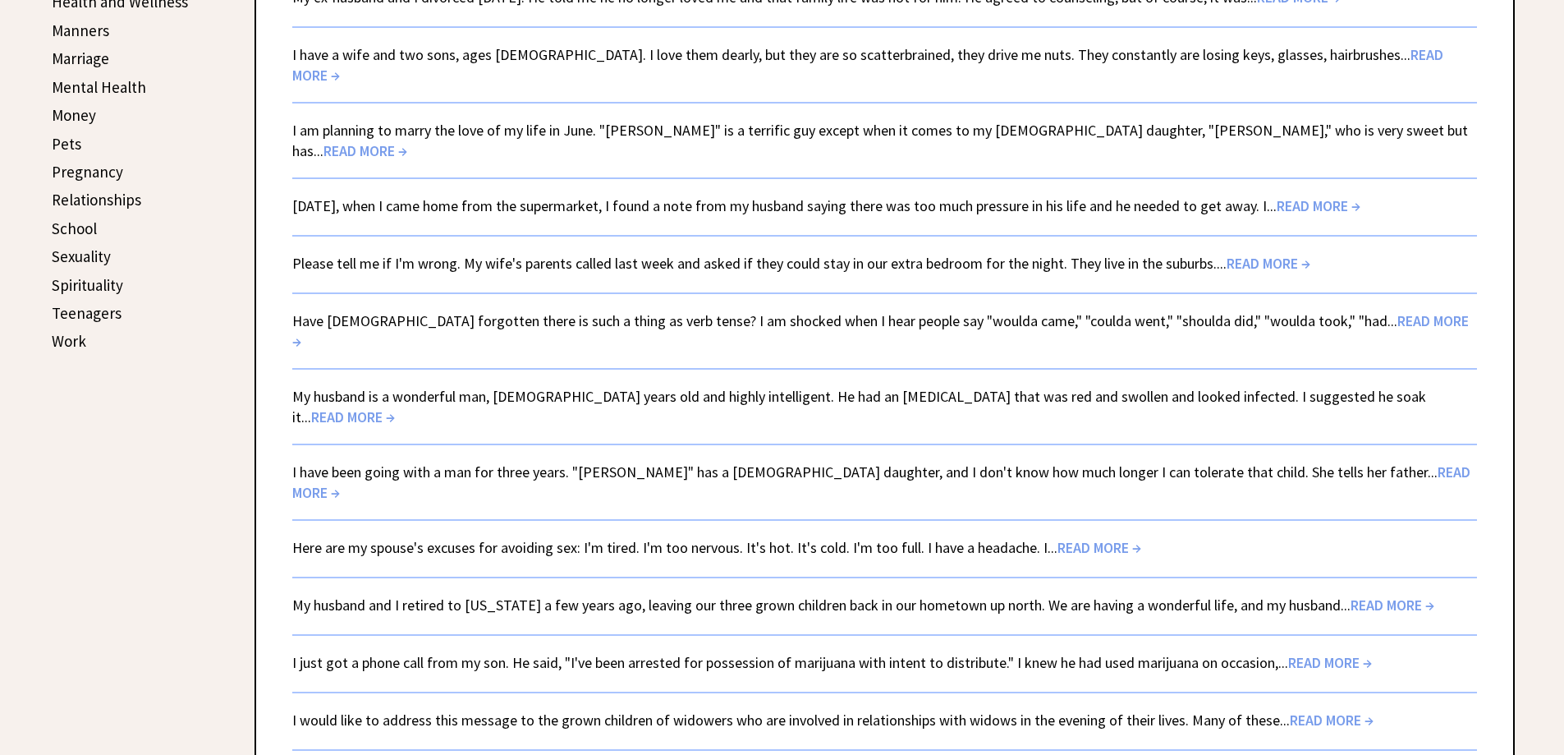
click at [542, 387] on link "My husband is a wonderful man, [DEMOGRAPHIC_DATA] years old and highly intellig…" at bounding box center [859, 406] width 1134 height 39
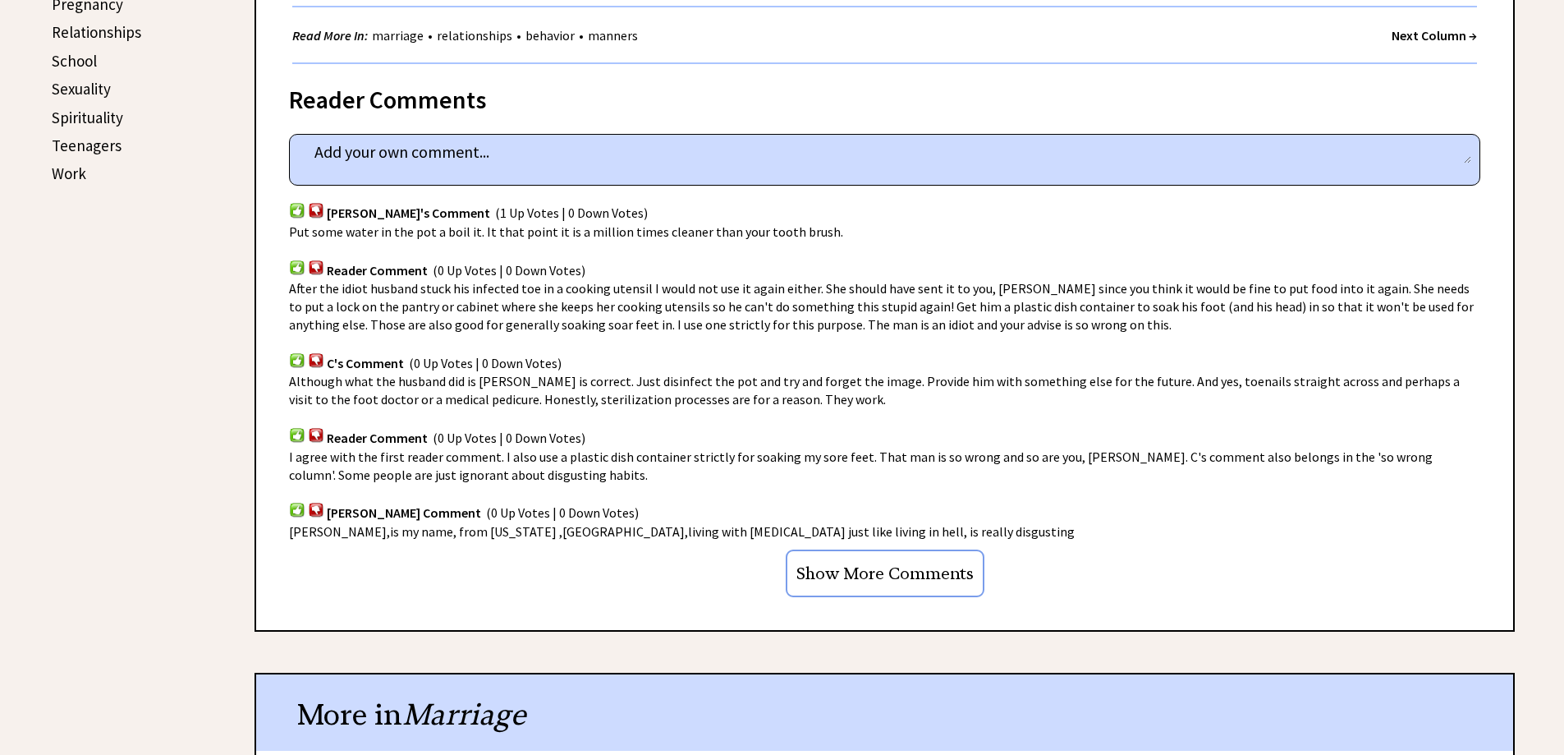
scroll to position [985, 0]
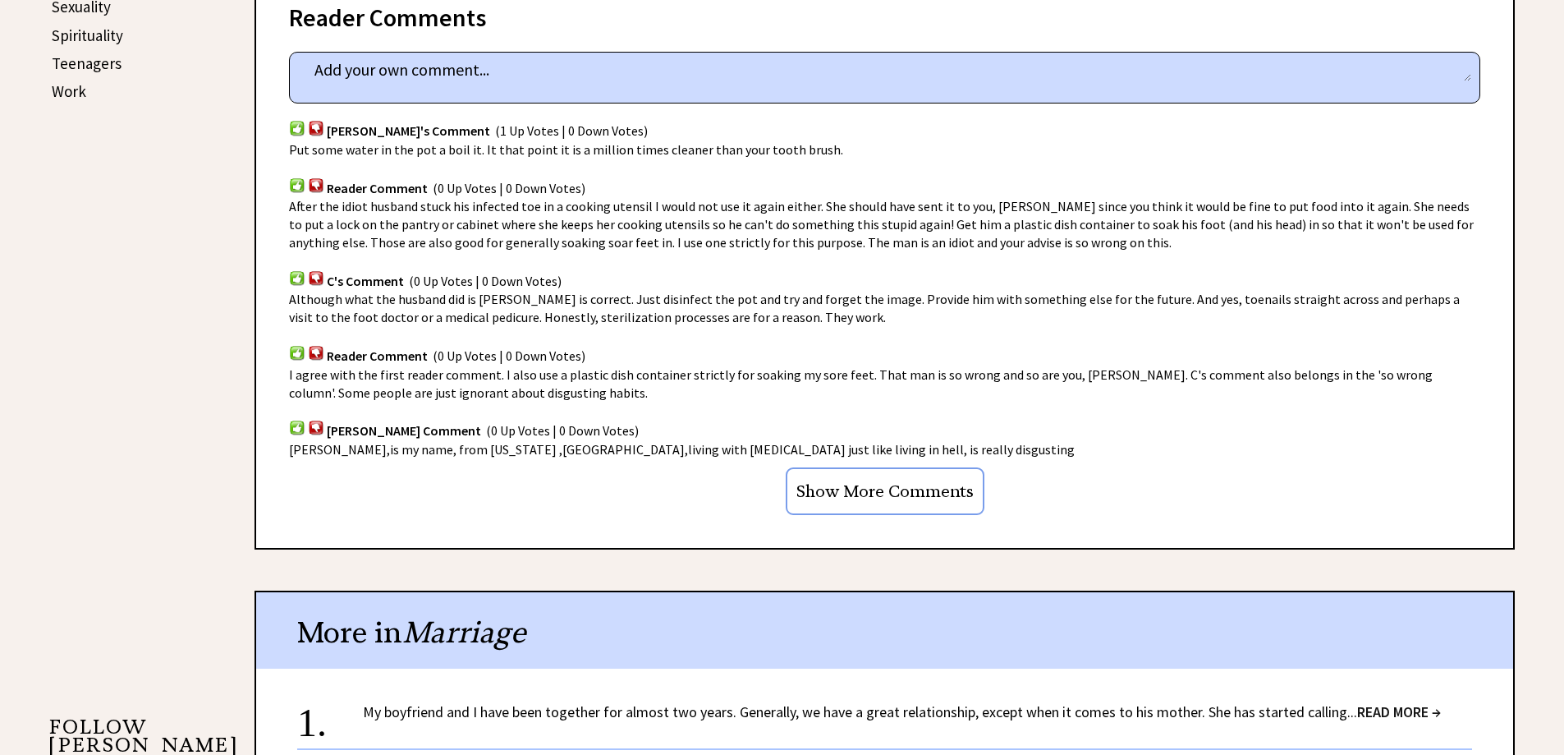
click at [898, 485] on input "Show More Comments" at bounding box center [885, 491] width 199 height 48
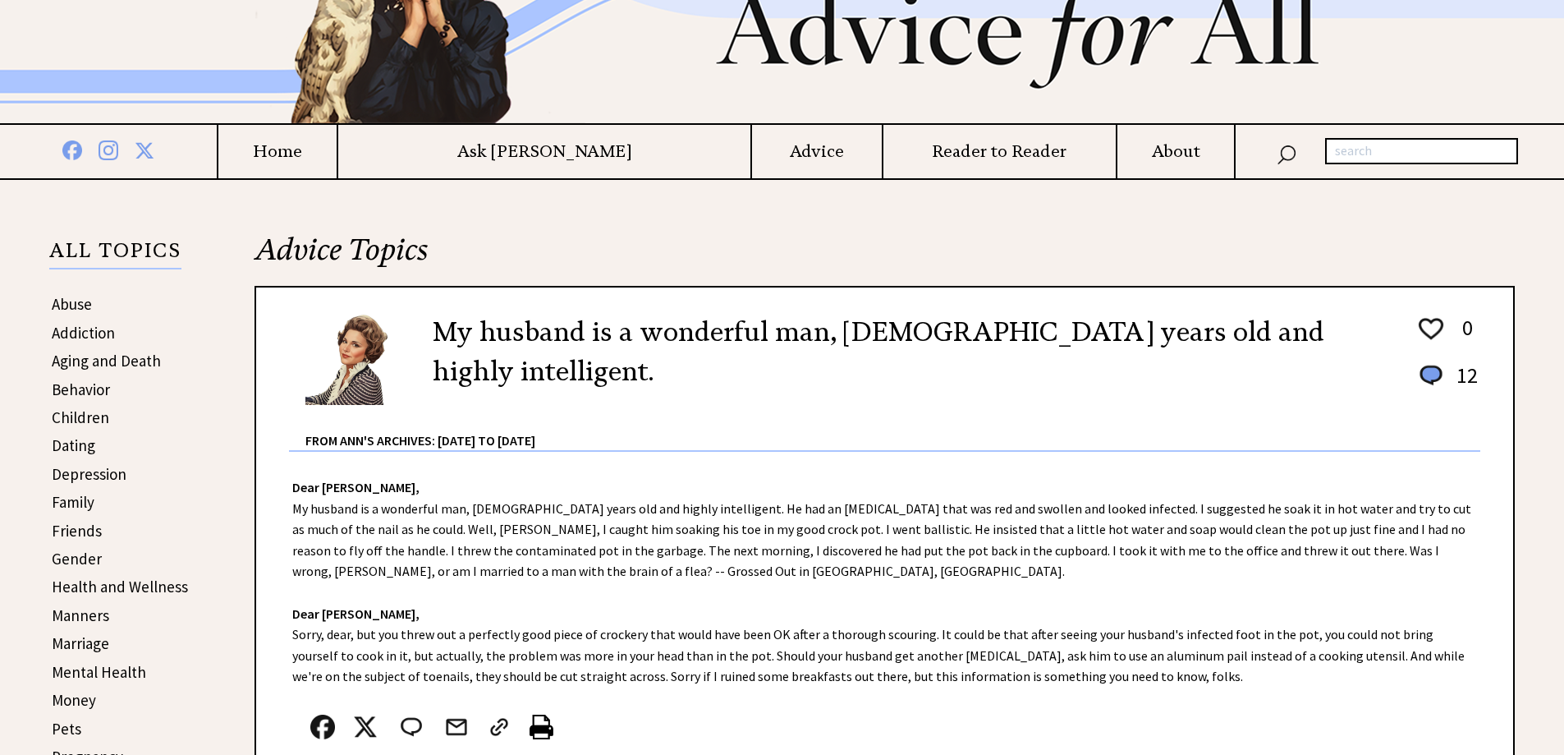
scroll to position [0, 0]
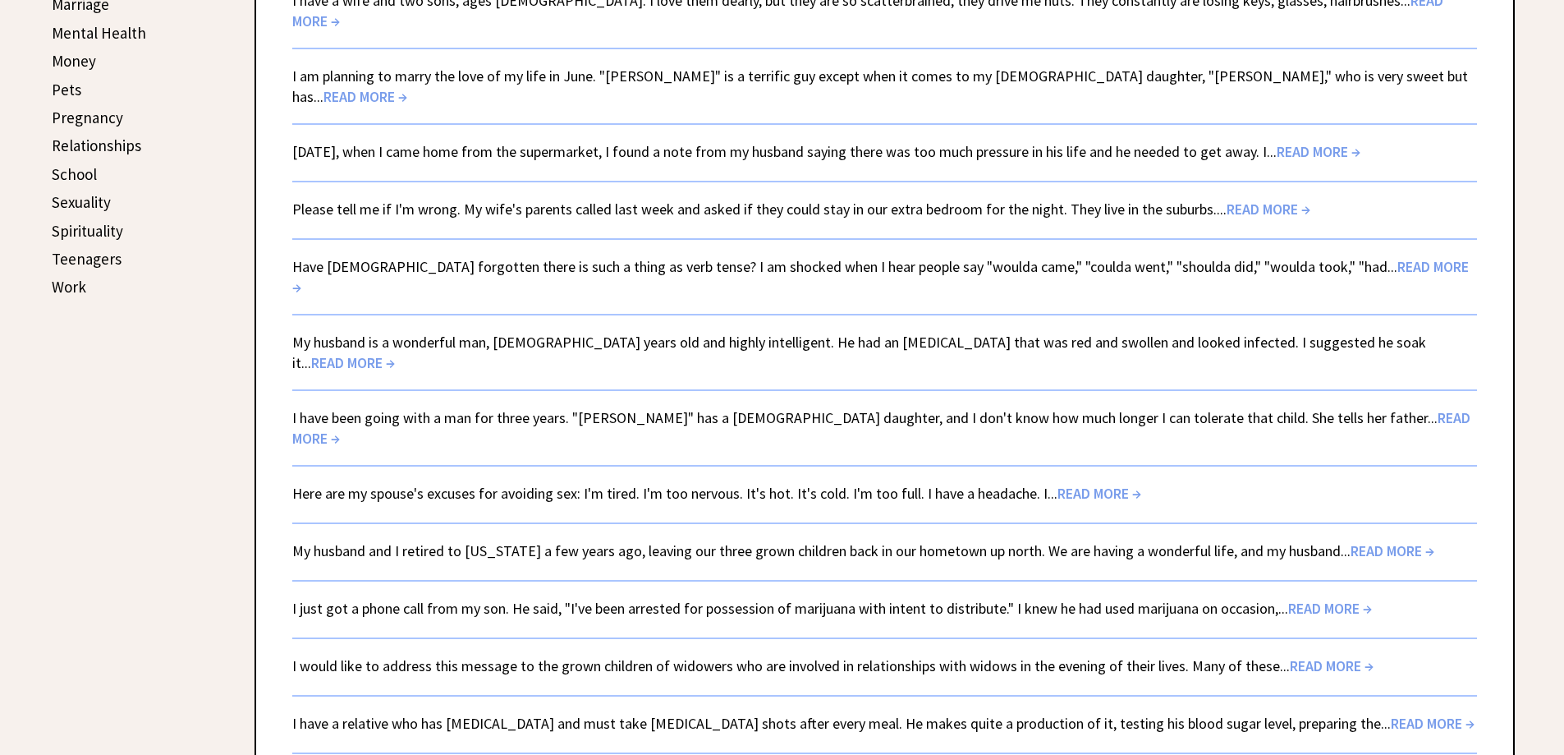
scroll to position [736, 0]
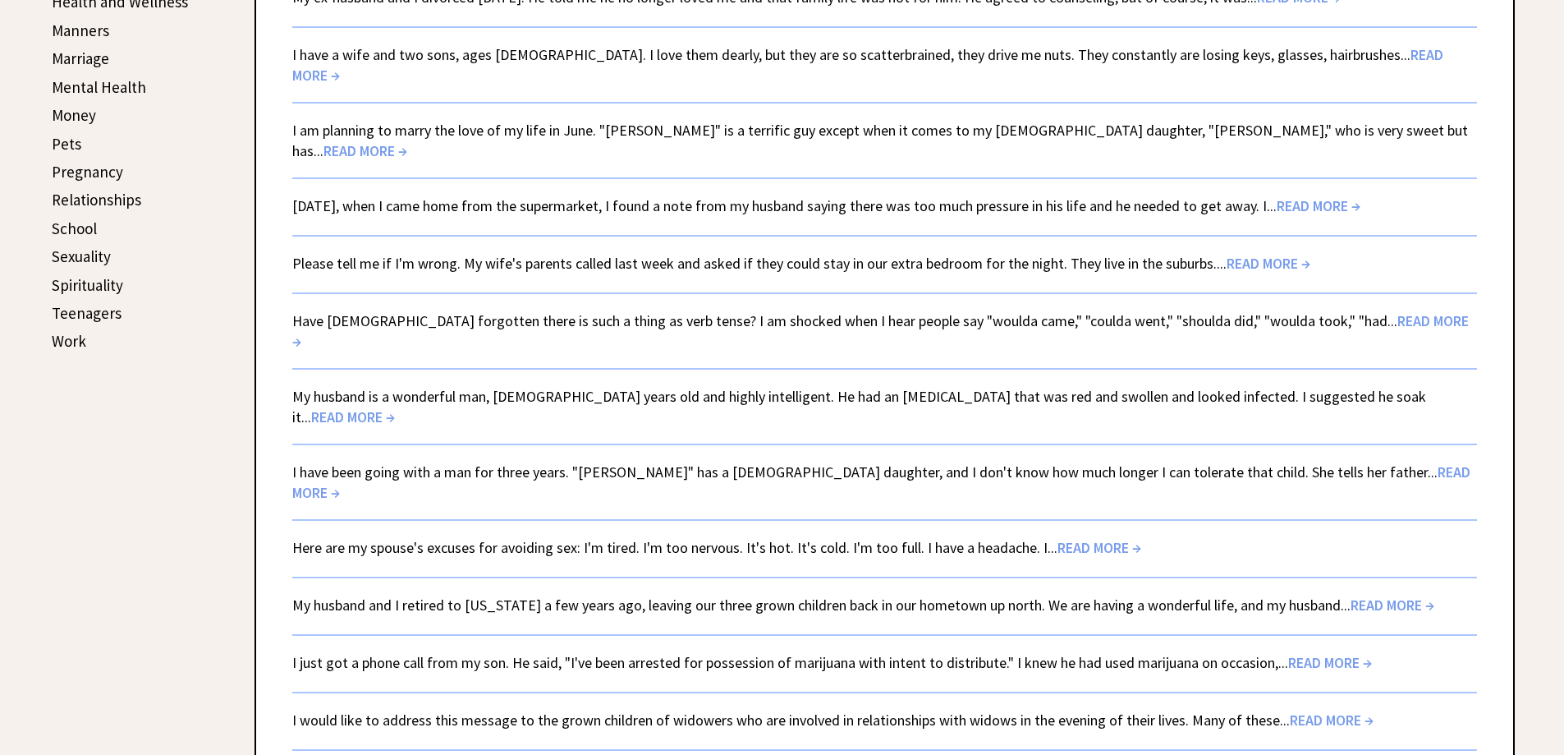
click at [519, 462] on link "I have been going with a man for three years. "Jerome" has a 5-year-old daughte…" at bounding box center [881, 481] width 1178 height 39
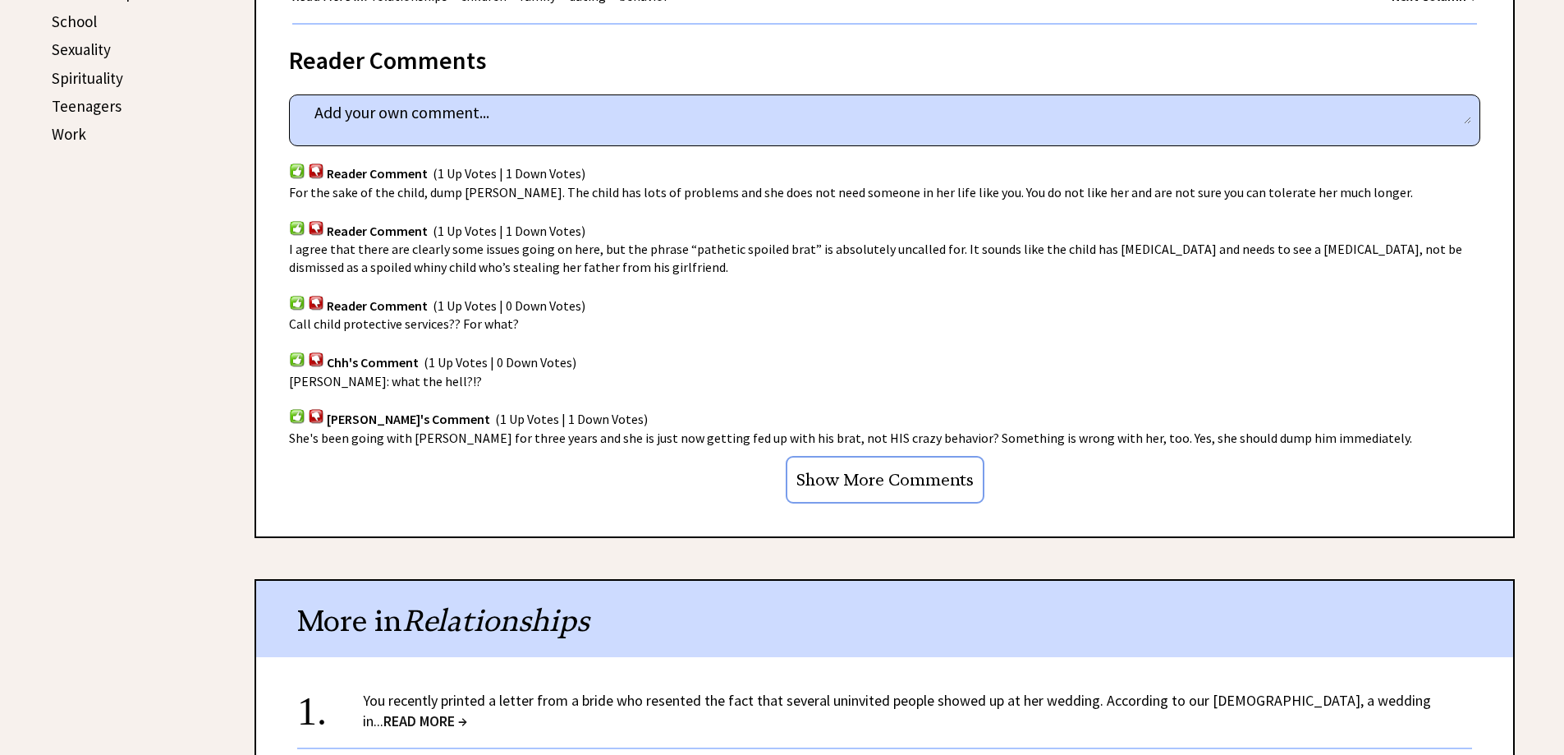
scroll to position [985, 0]
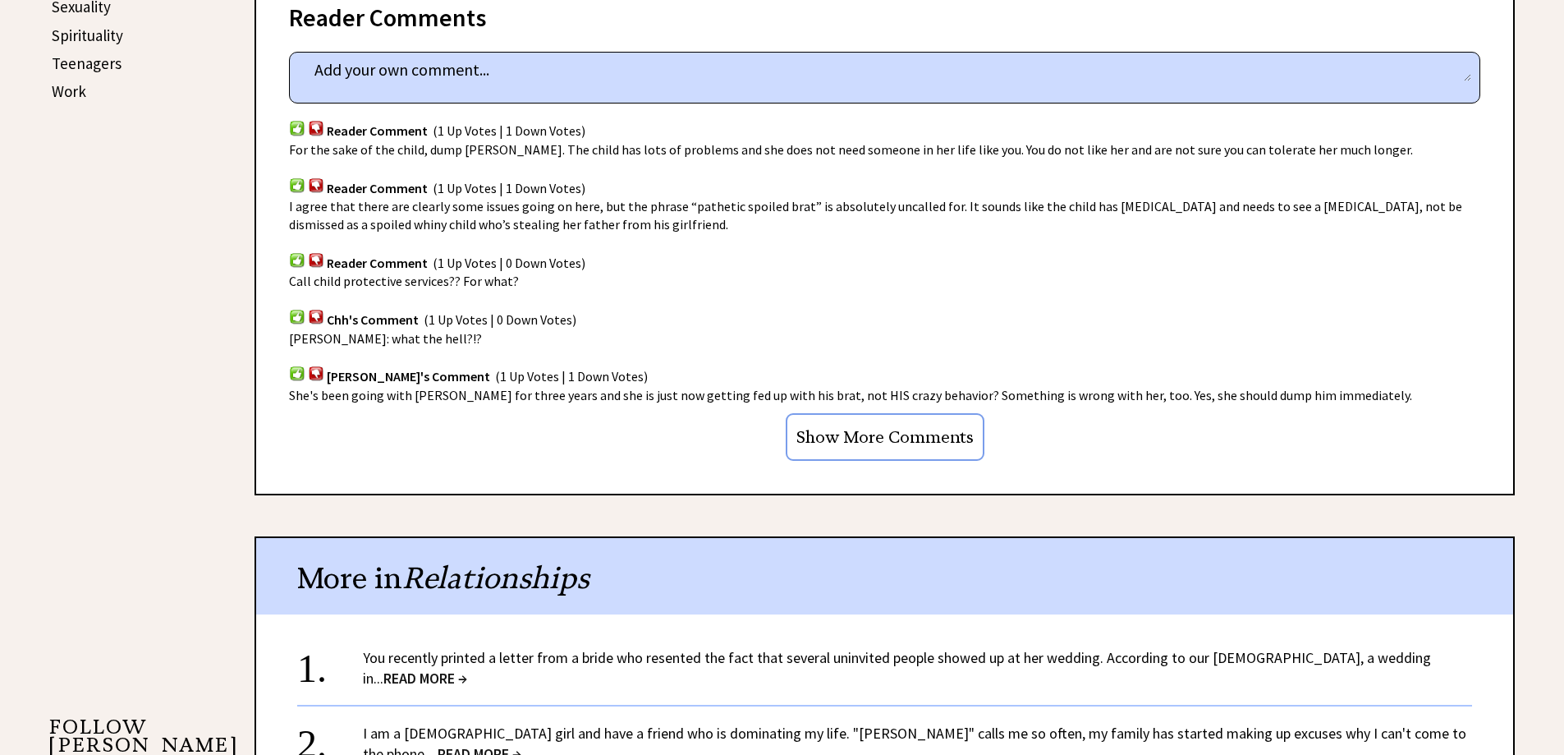
click at [855, 432] on input "Show More Comments" at bounding box center [885, 437] width 199 height 48
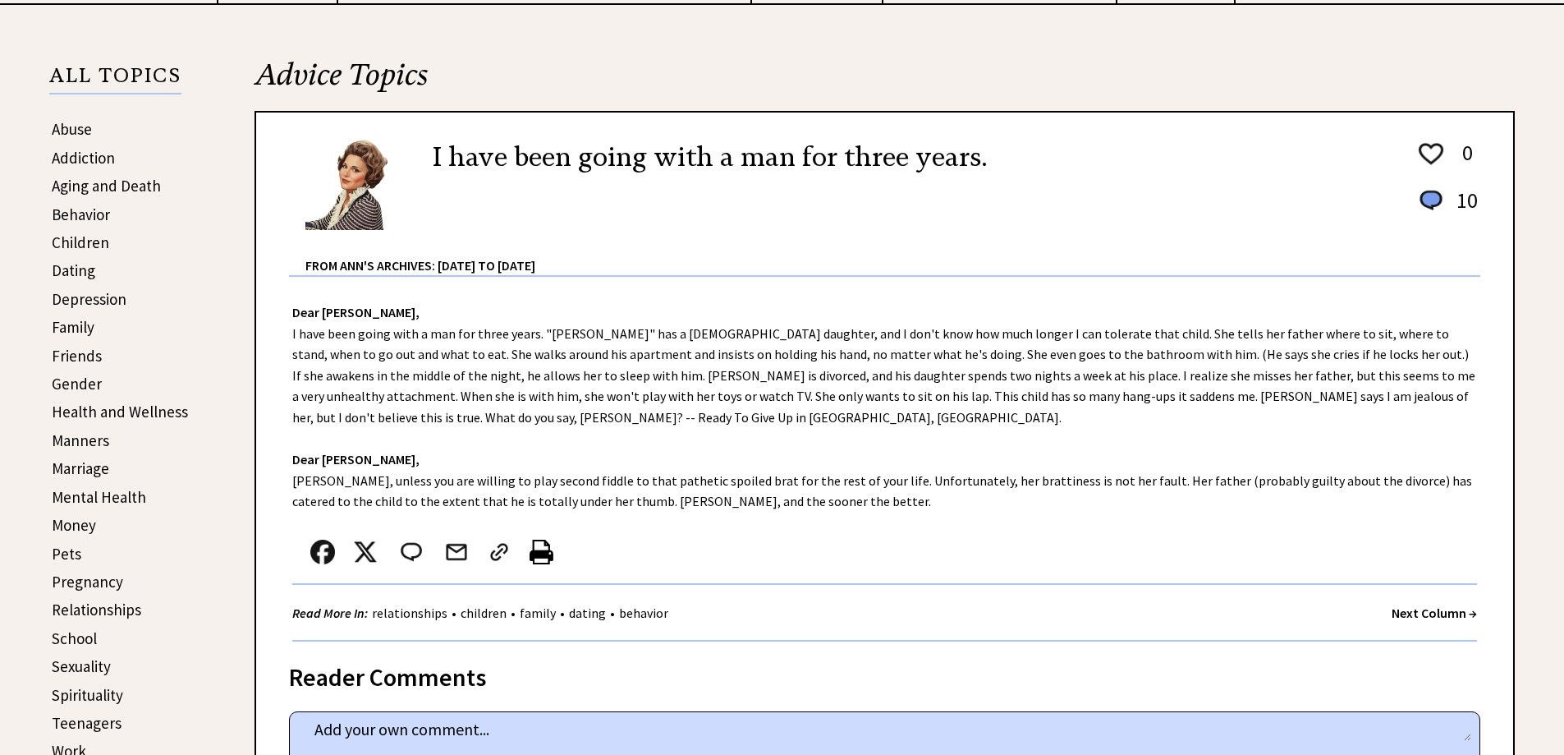
scroll to position [0, 0]
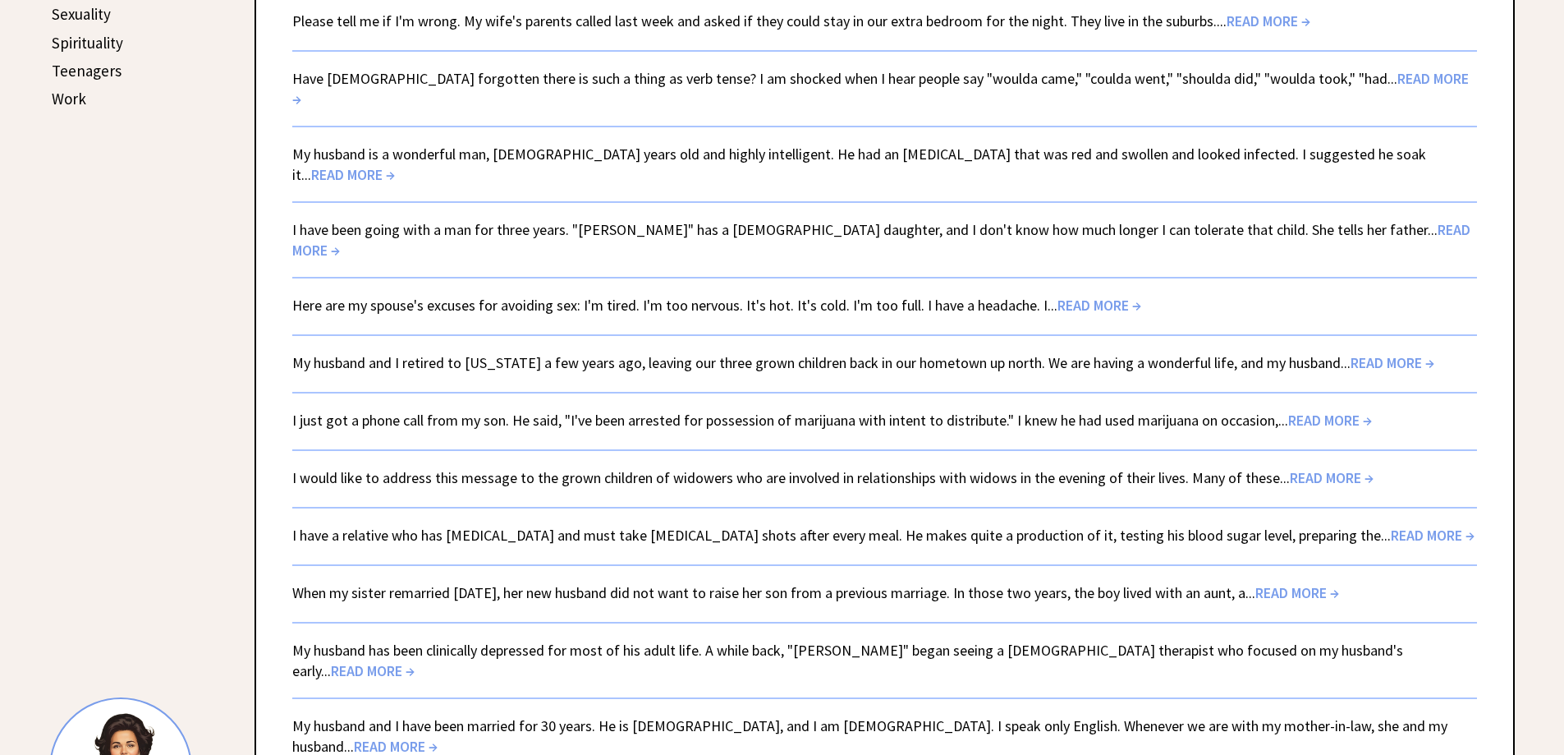
scroll to position [982, 0]
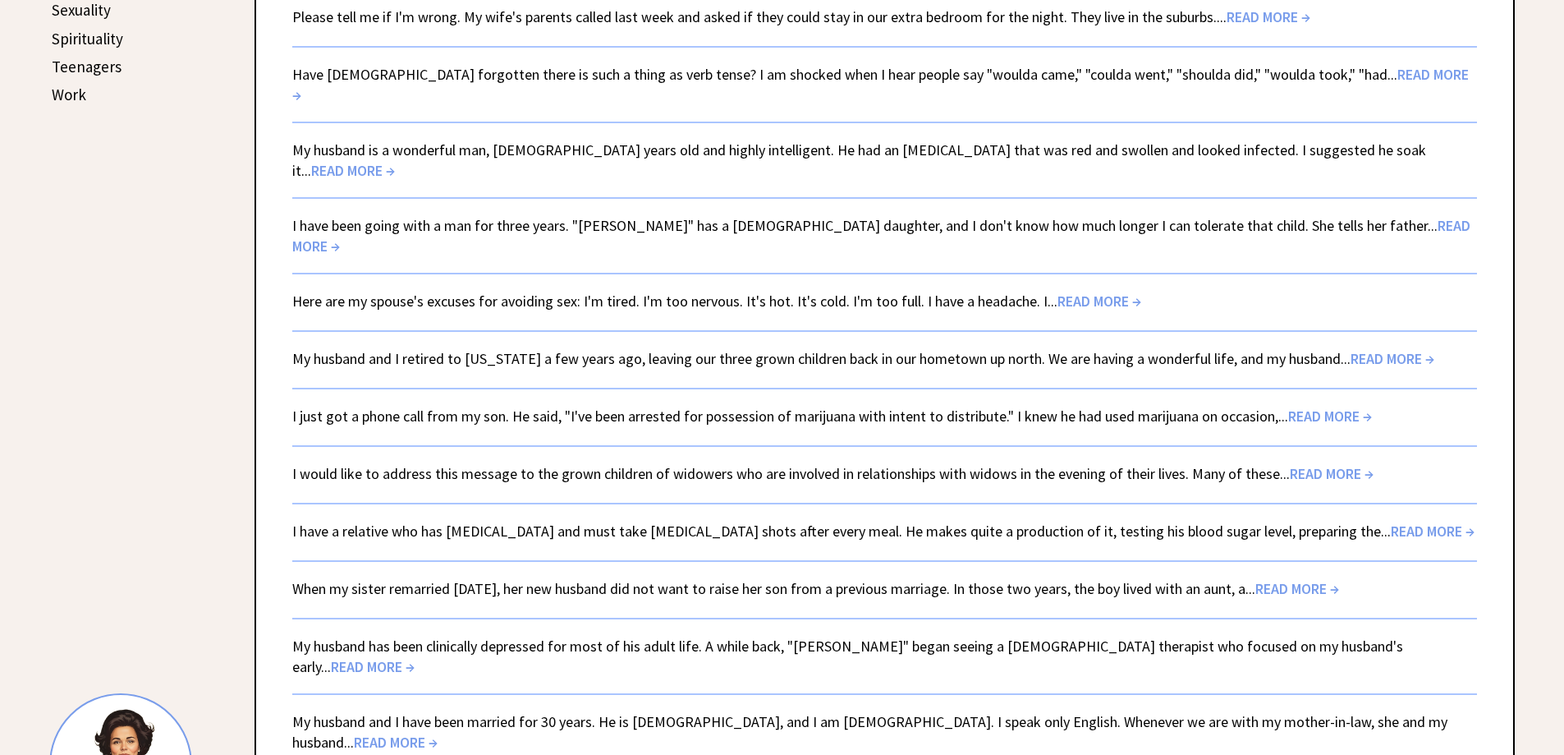
click at [481, 292] on link "Here are my spouse's excuses for avoiding sex: I'm tired. I'm too nervous. It's…" at bounding box center [716, 301] width 849 height 19
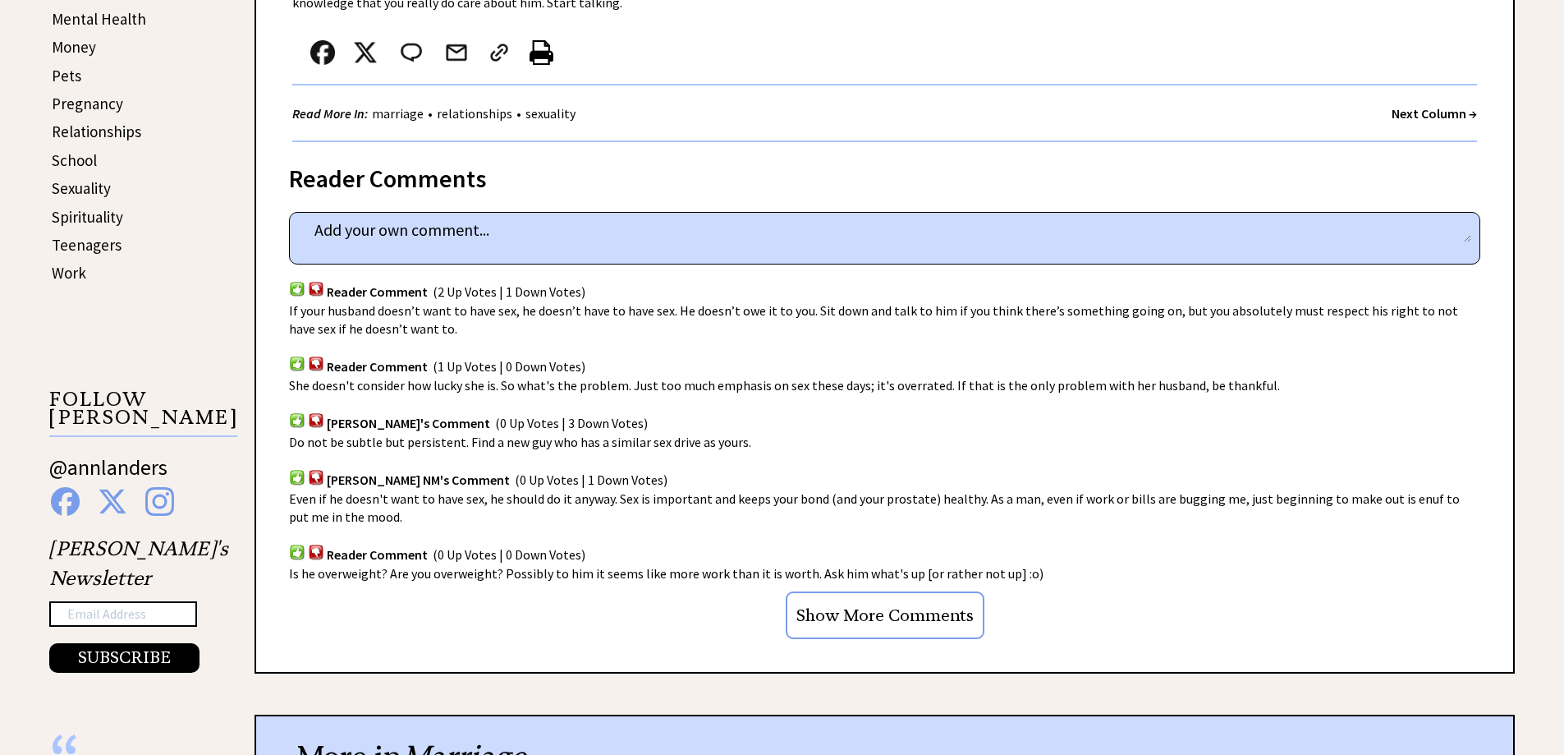
scroll to position [821, 0]
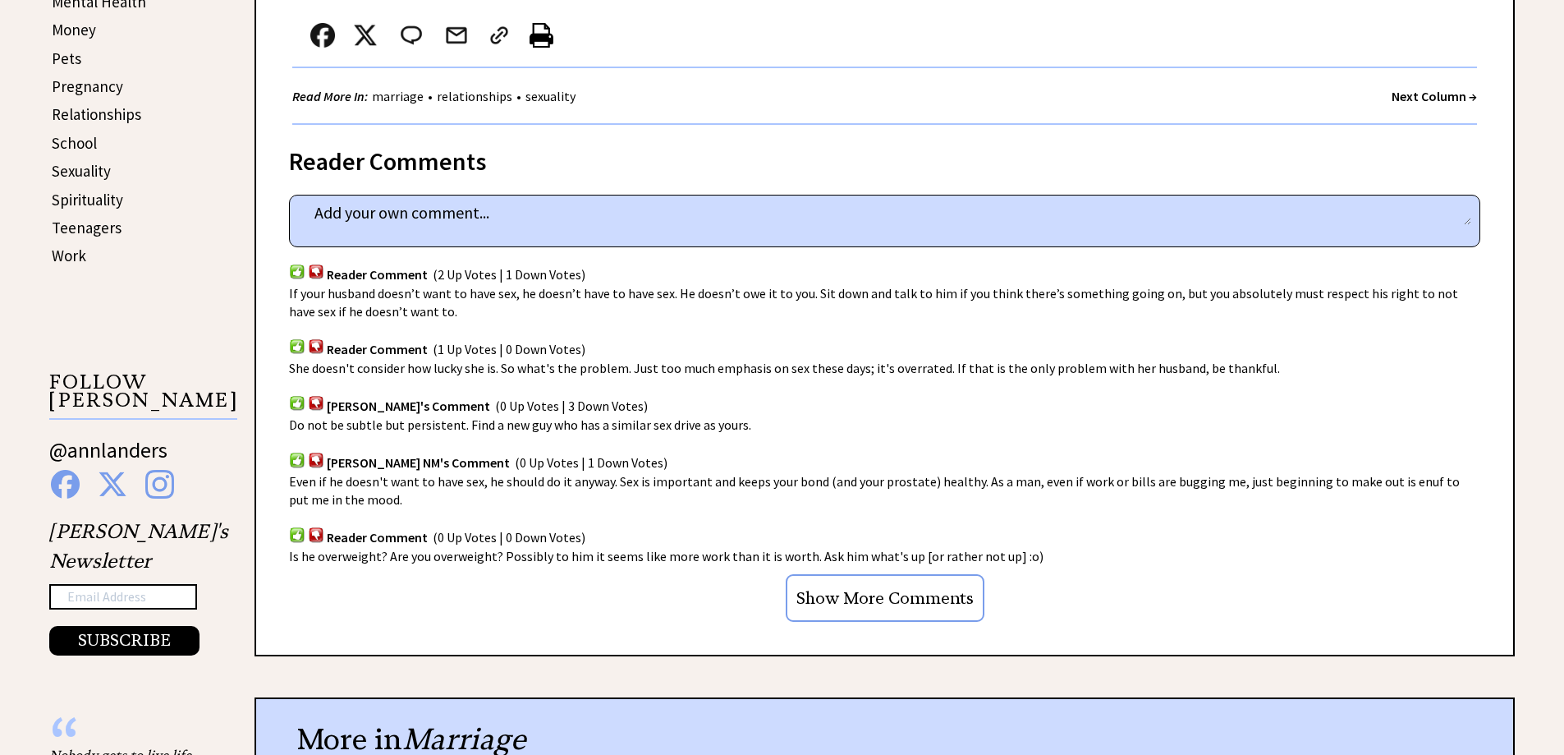
click at [898, 574] on input "Show More Comments" at bounding box center [885, 598] width 199 height 48
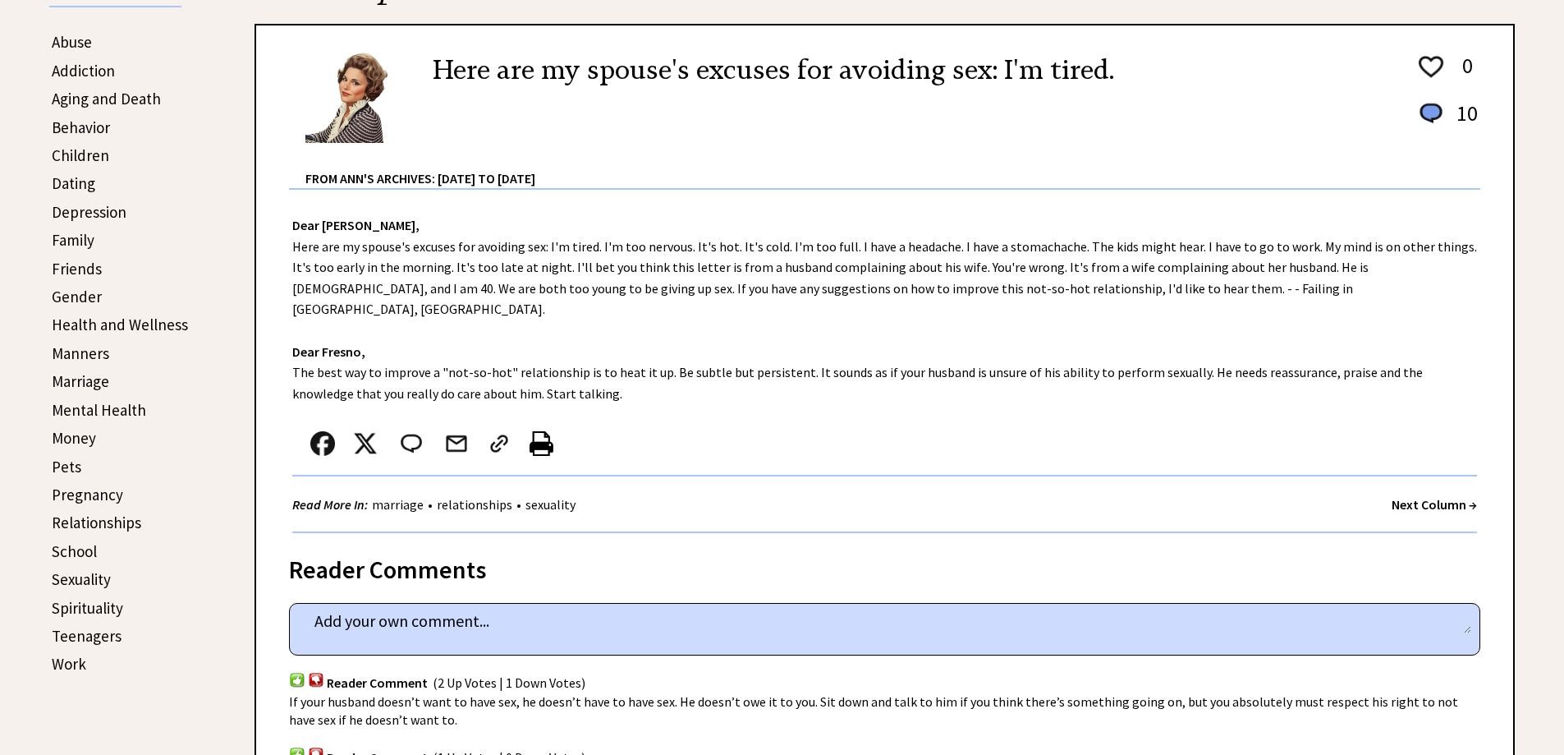
scroll to position [411, 0]
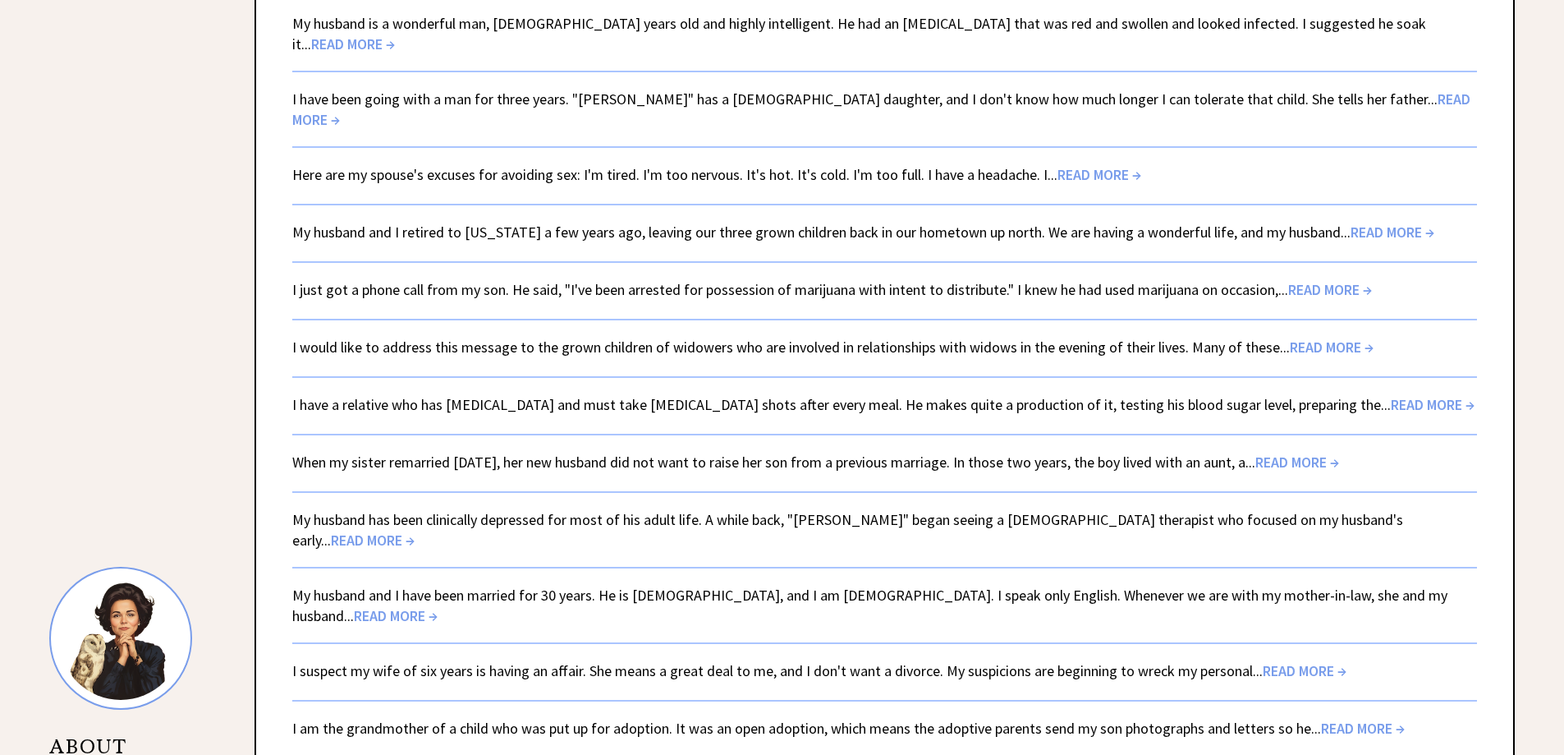
scroll to position [982, 0]
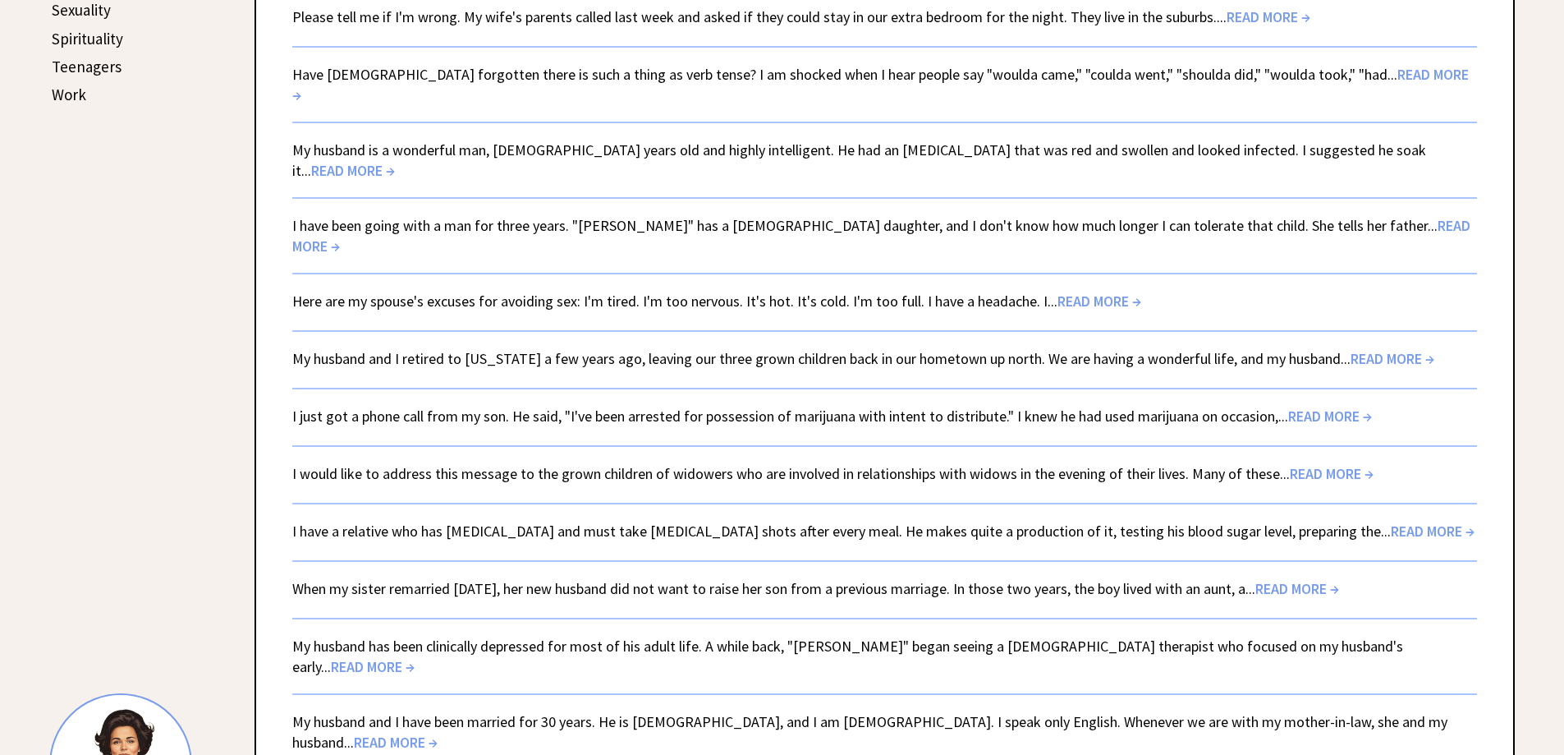
click at [561, 349] on link "My husband and I retired to [US_STATE] a few years ago, leaving our three grown…" at bounding box center [863, 358] width 1142 height 19
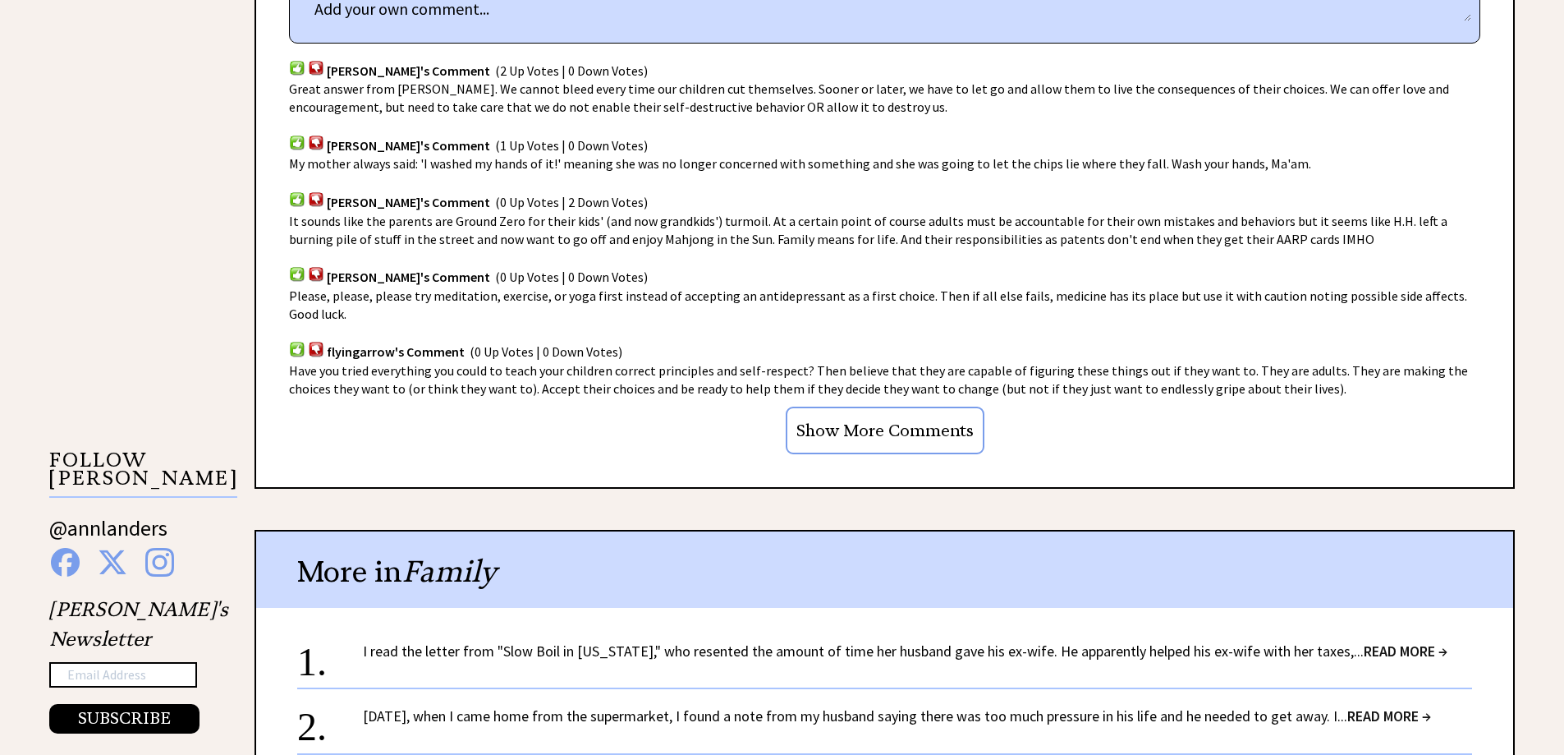
scroll to position [1232, 0]
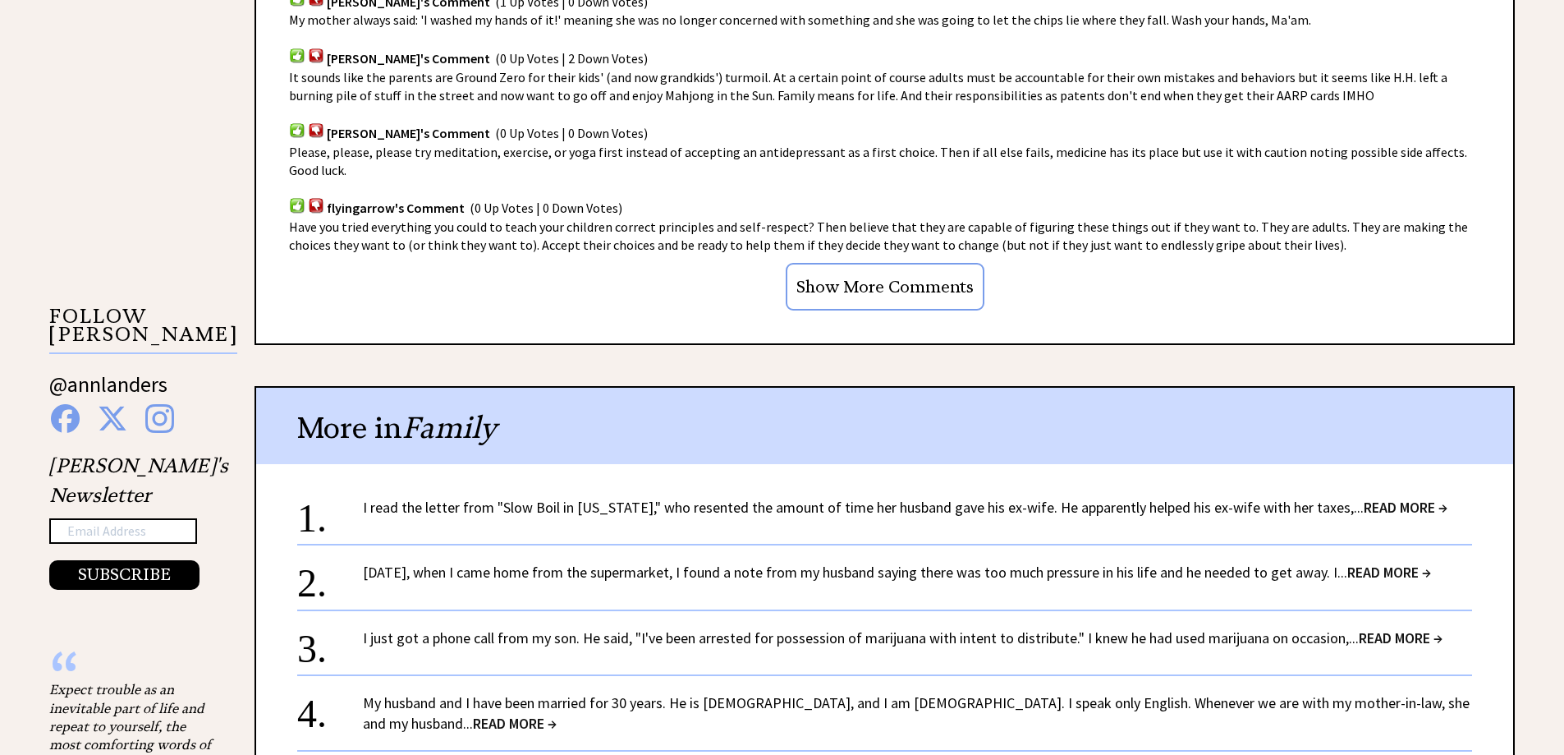
click at [854, 289] on input "Show More Comments" at bounding box center [885, 287] width 199 height 48
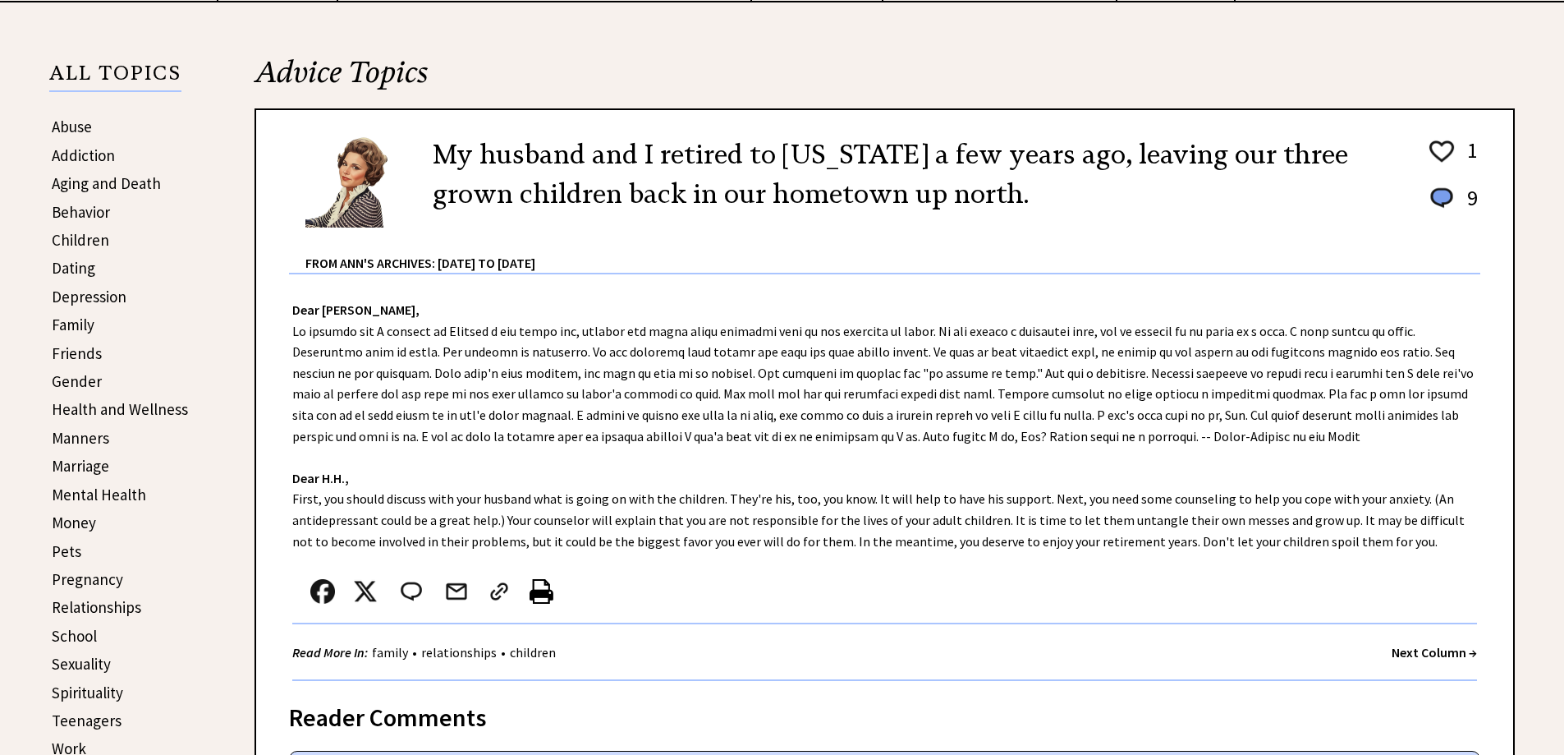
scroll to position [0, 0]
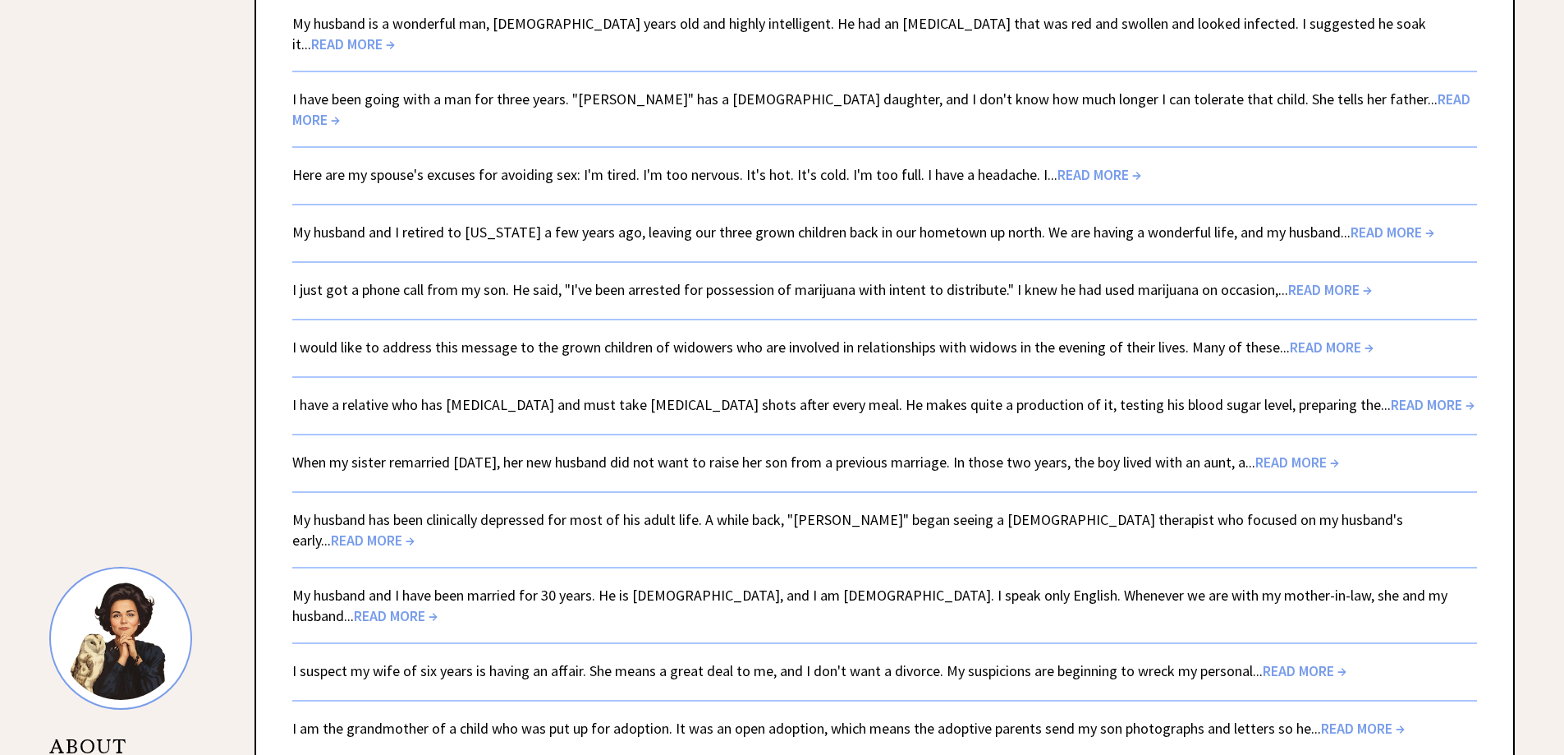
scroll to position [982, 0]
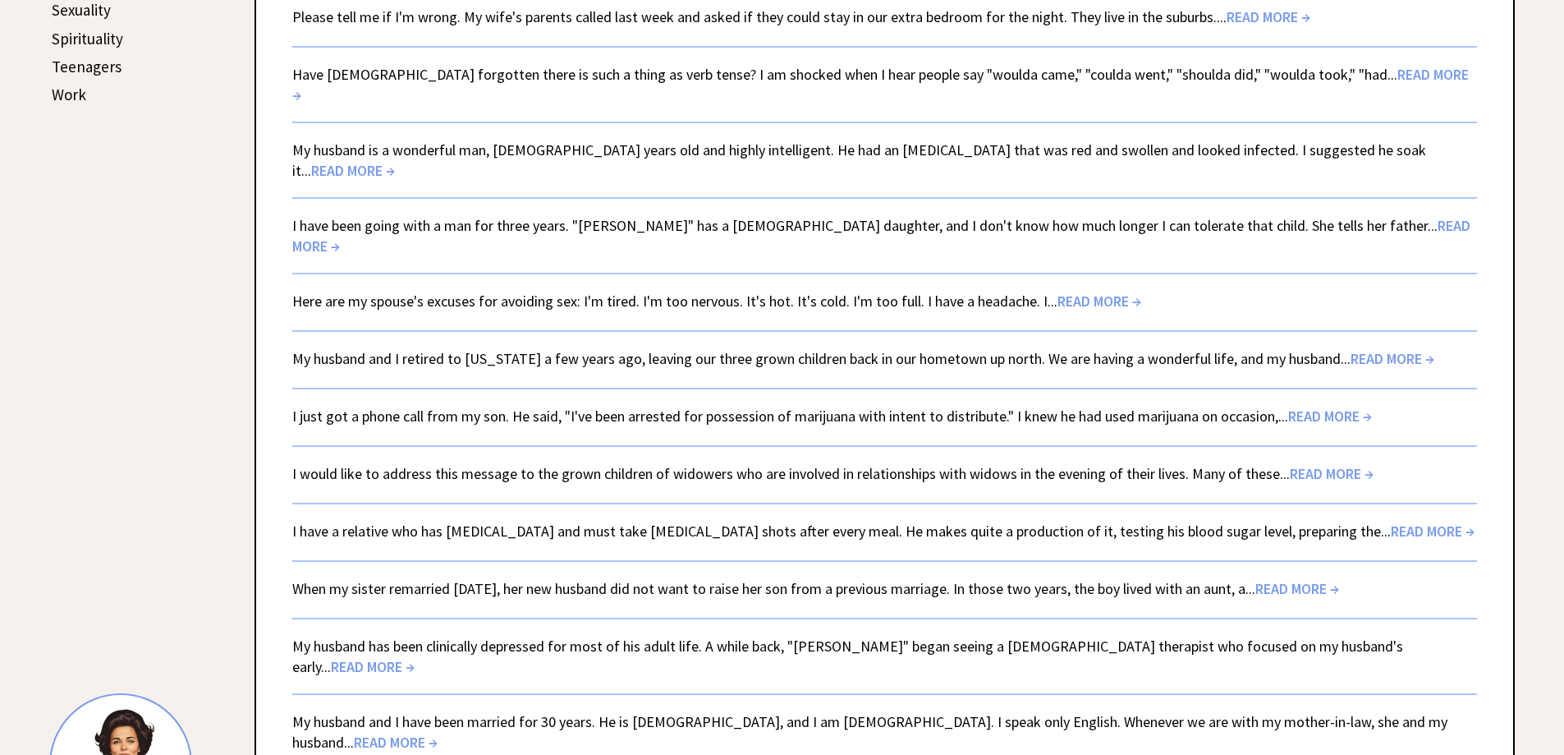
click at [561, 406] on link "I just got a phone call from my son. He said, "I've been arrested for possessio…" at bounding box center [832, 415] width 1080 height 19
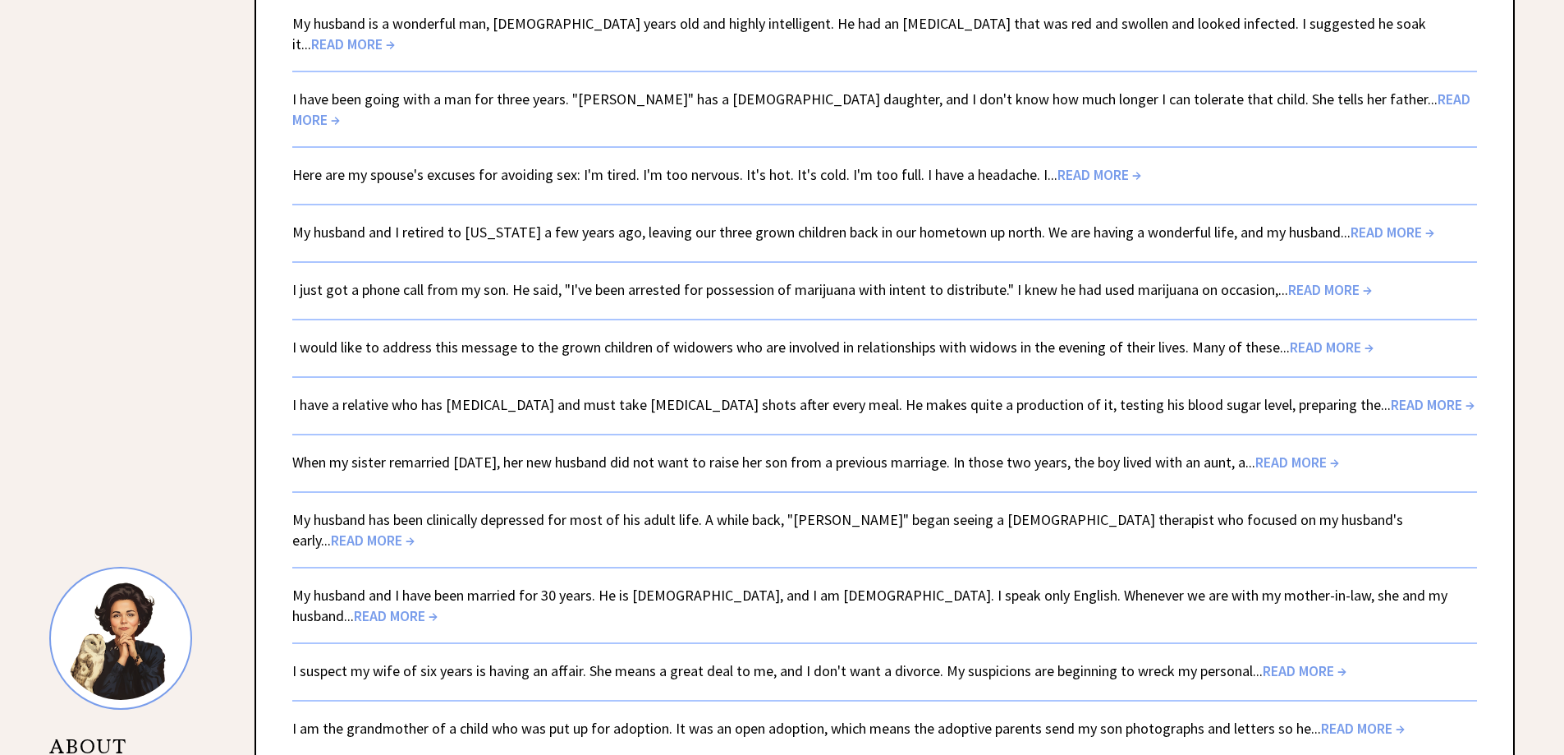
scroll to position [982, 0]
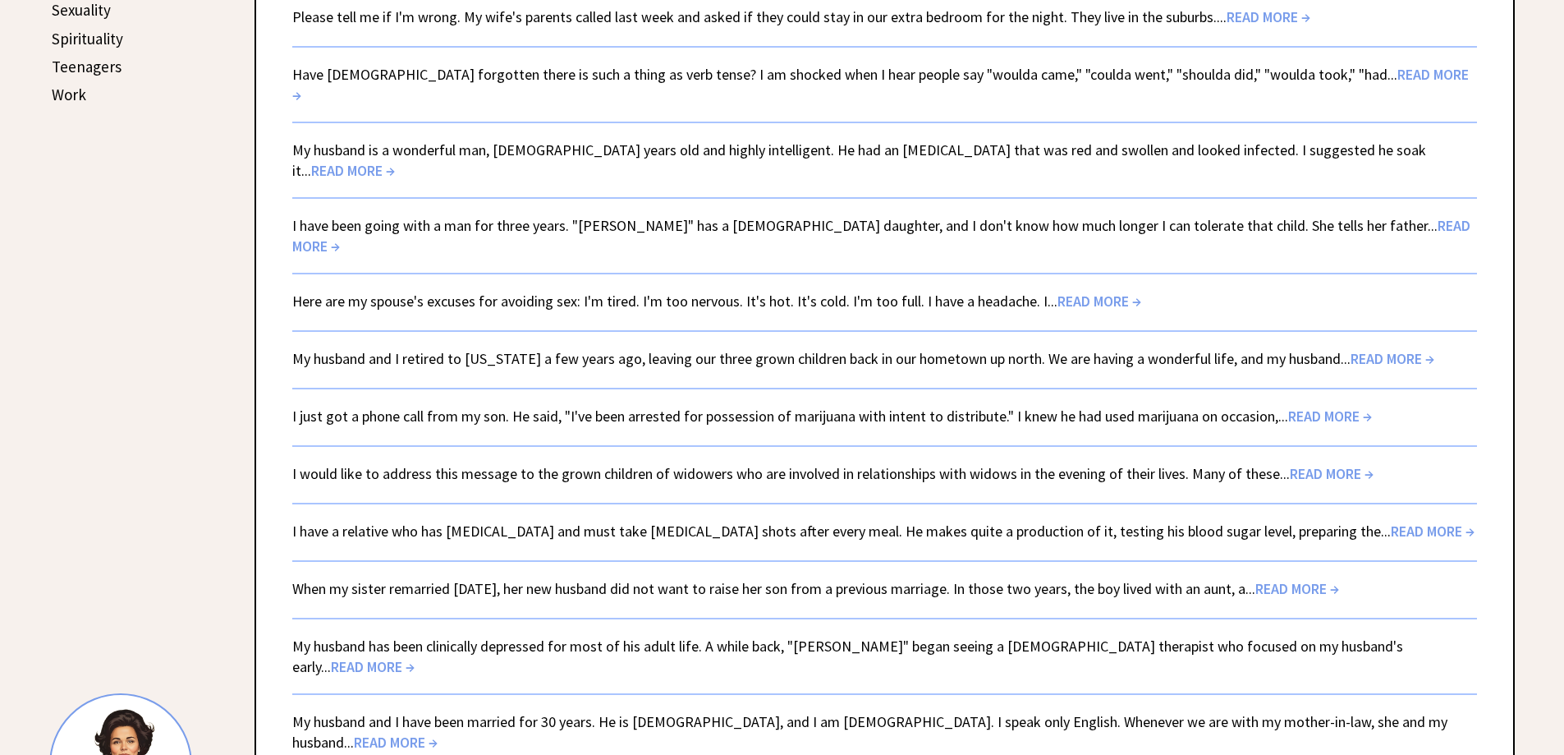
click at [521, 464] on link "I would like to address this message to the grown children of widowers who are …" at bounding box center [833, 473] width 1082 height 19
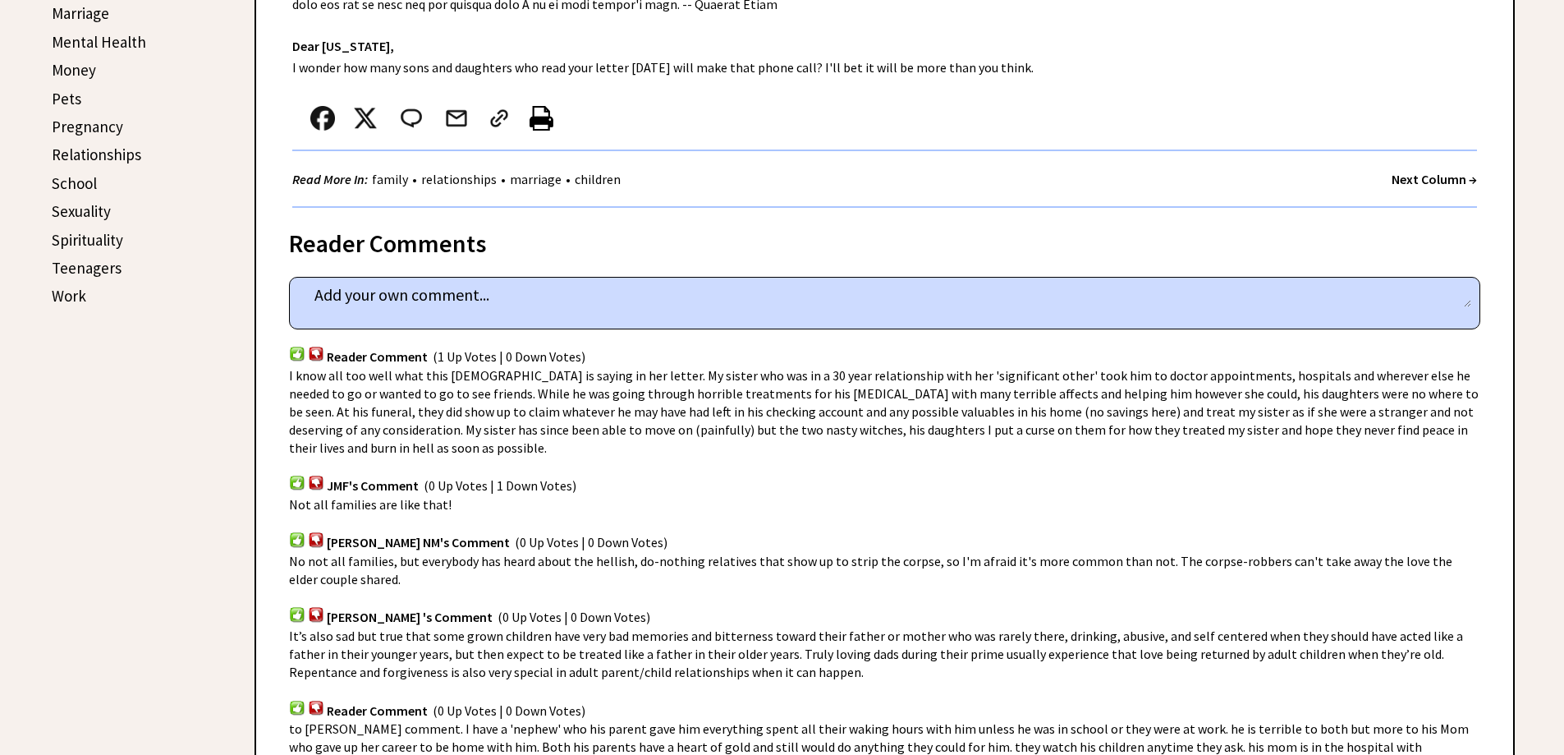
scroll to position [493, 0]
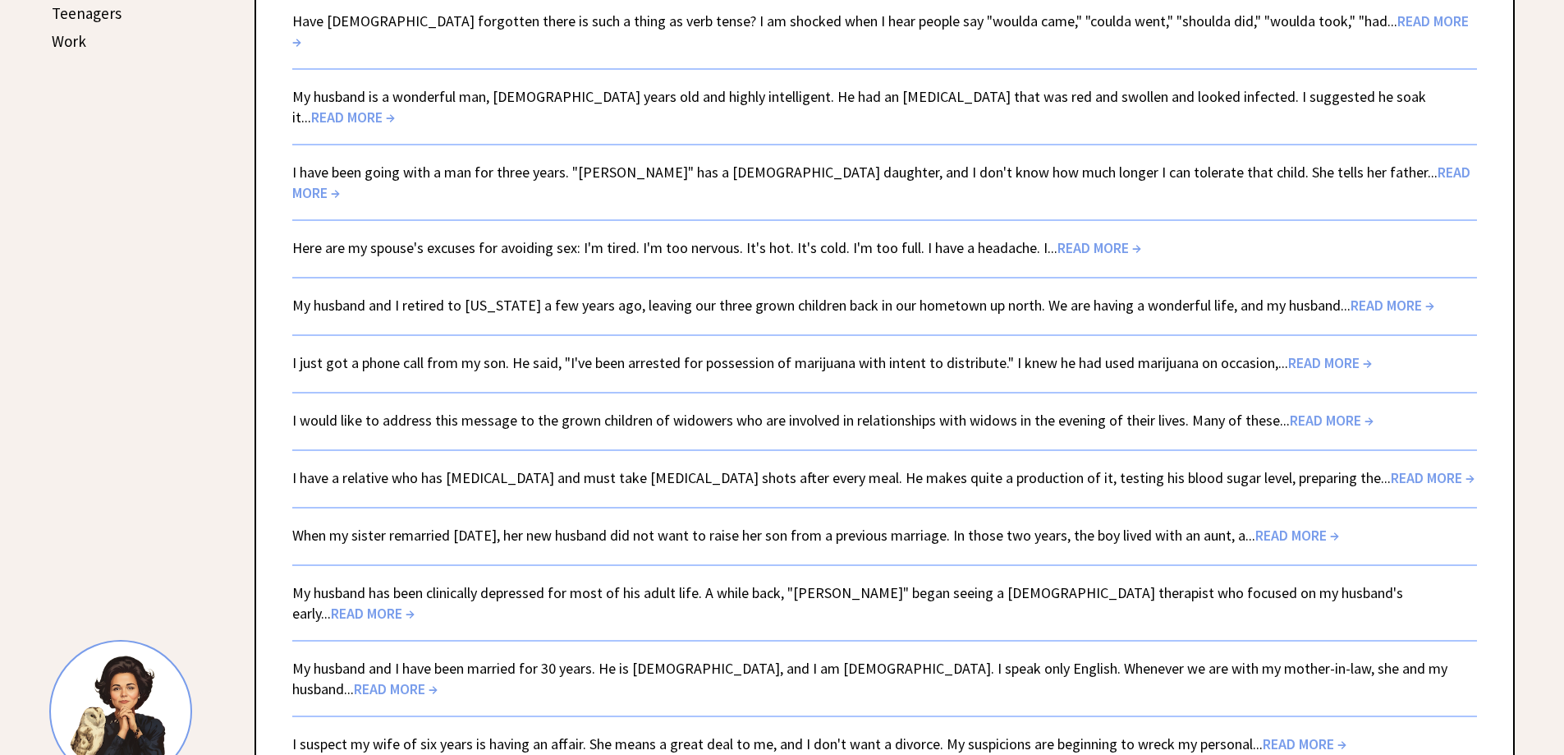
scroll to position [1064, 0]
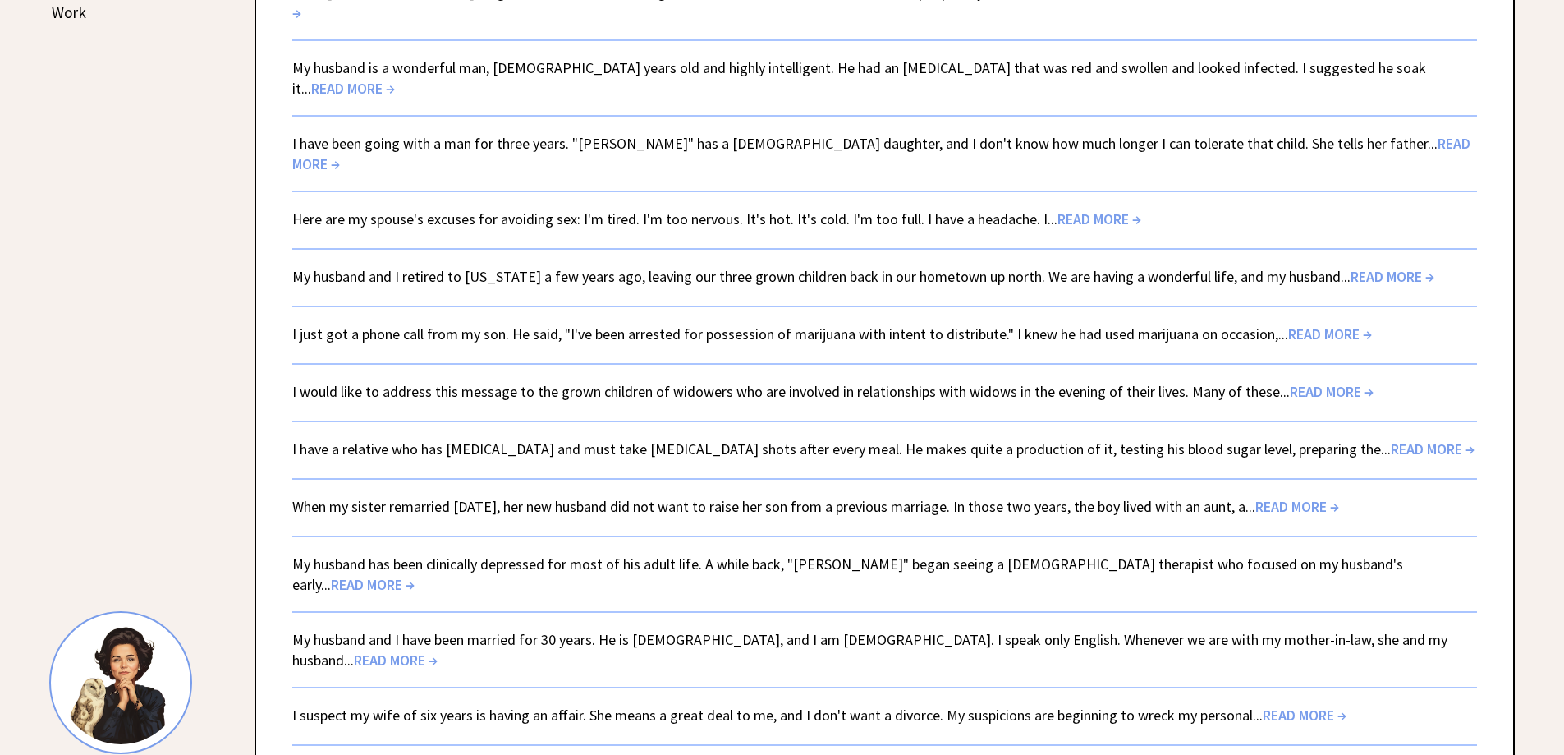
click at [448, 439] on link "I have a relative who has diabetes and must take insulin shots after every meal…" at bounding box center [883, 448] width 1183 height 19
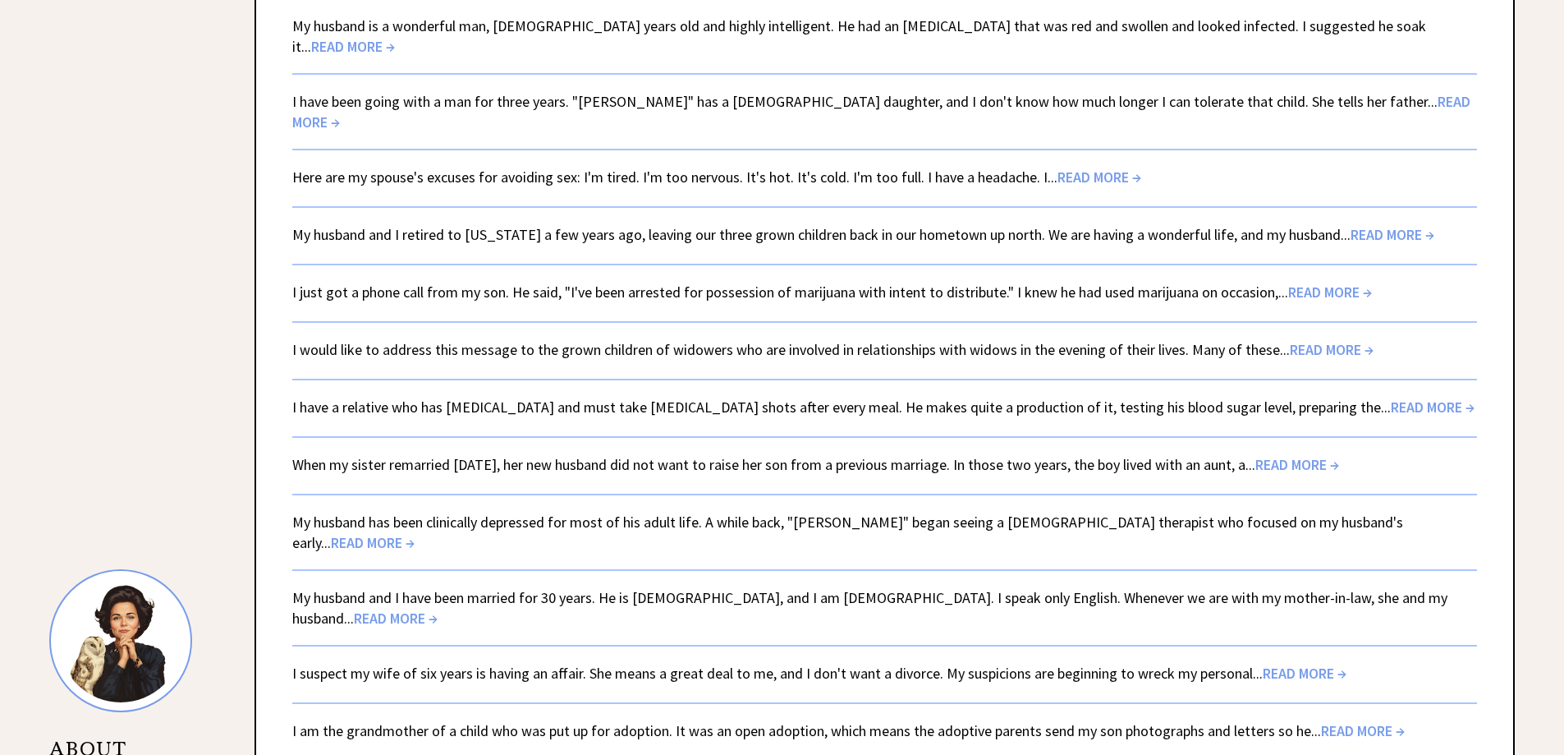
scroll to position [1229, 0]
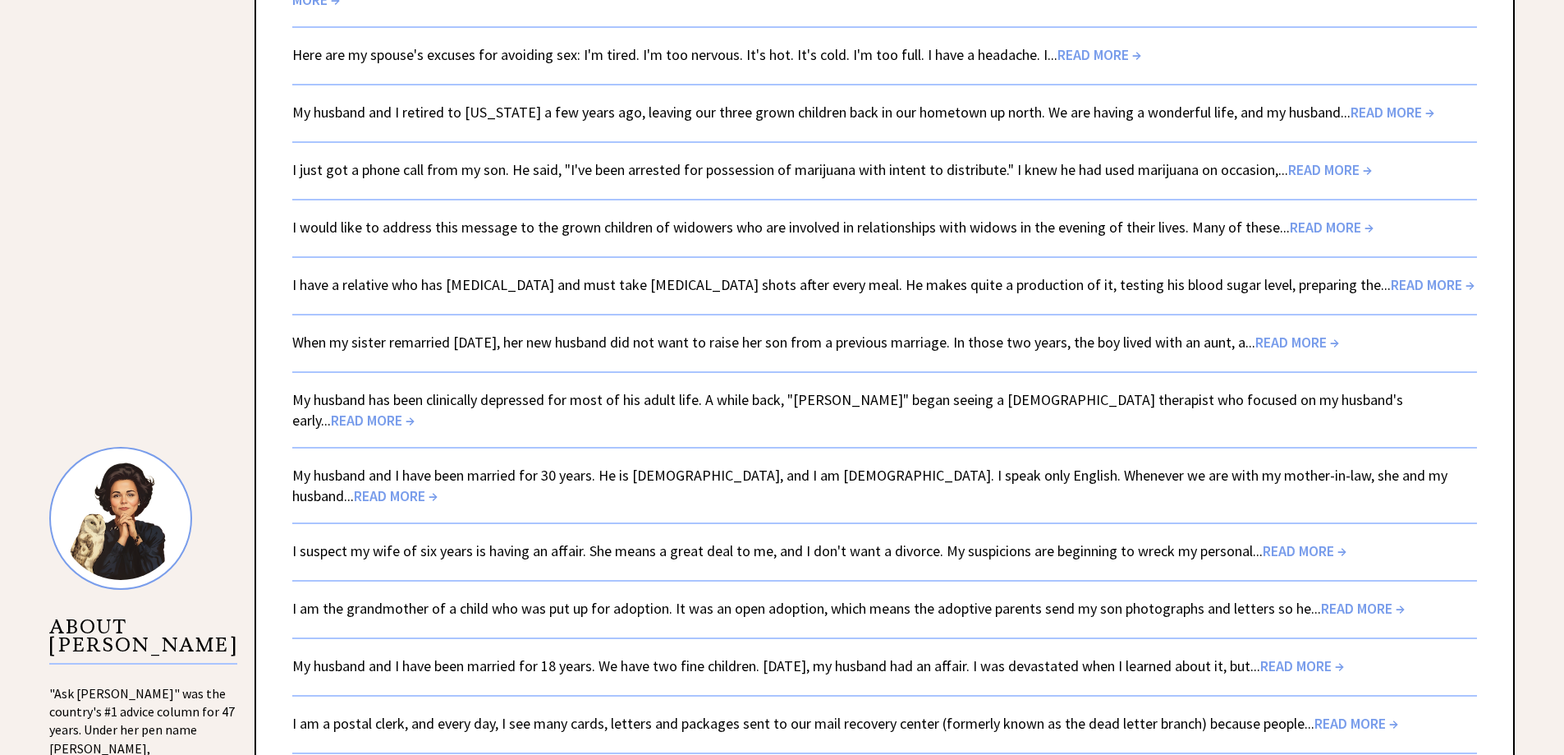
click at [489, 333] on link "When my sister remarried two years ago, her new husband did not want to raise h…" at bounding box center [815, 342] width 1047 height 19
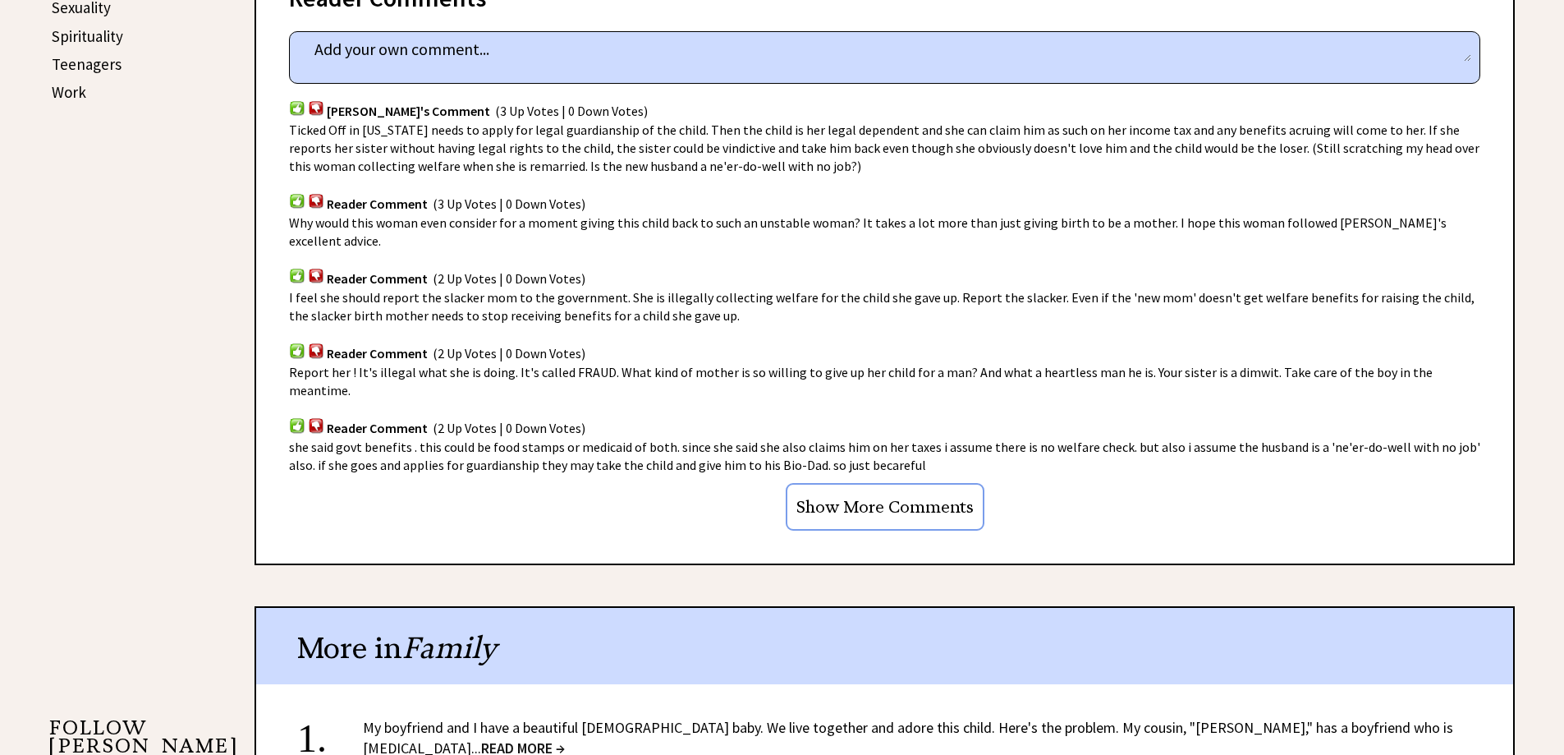
scroll to position [985, 0]
click at [920, 482] on input "Show More Comments" at bounding box center [885, 506] width 199 height 48
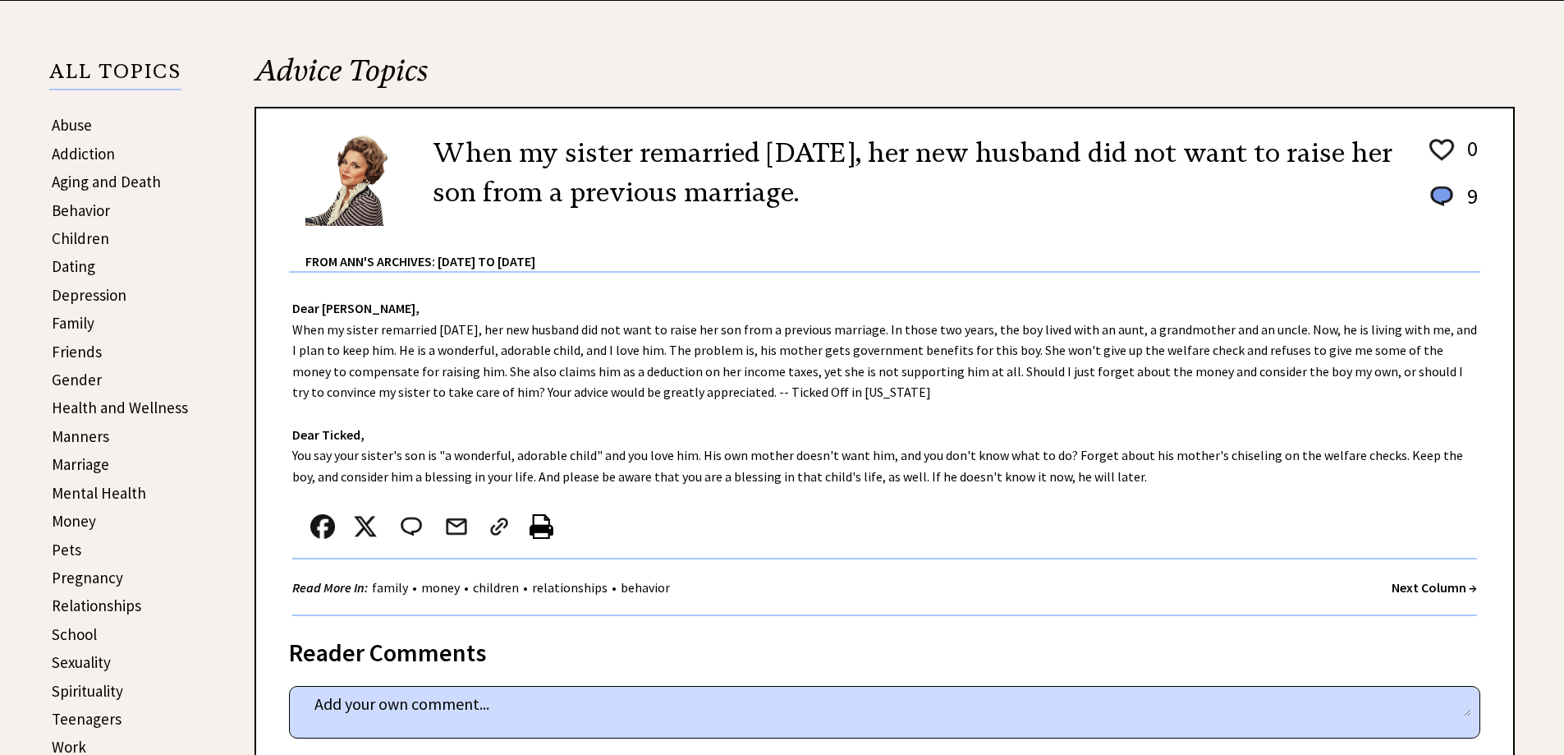
scroll to position [0, 0]
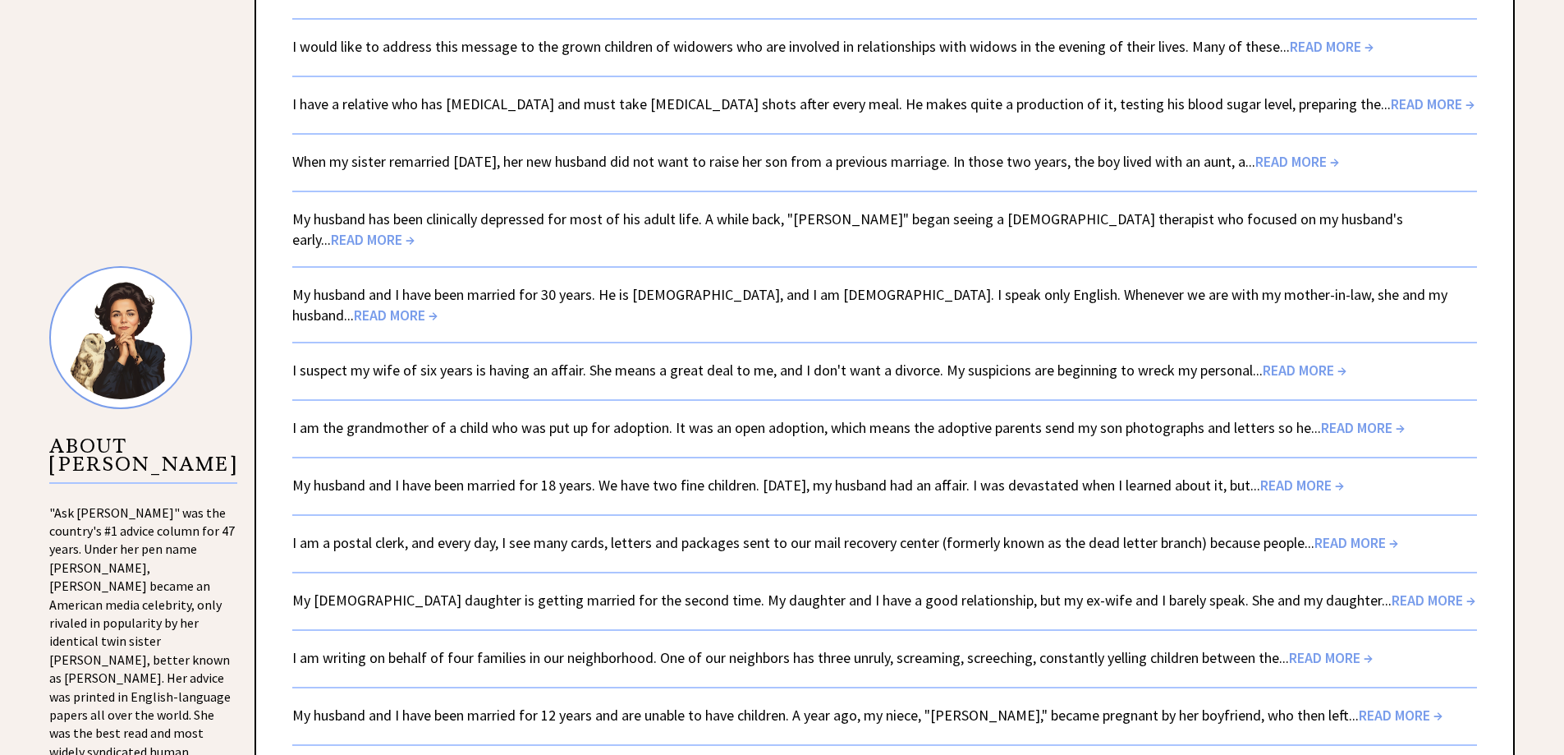
scroll to position [1229, 0]
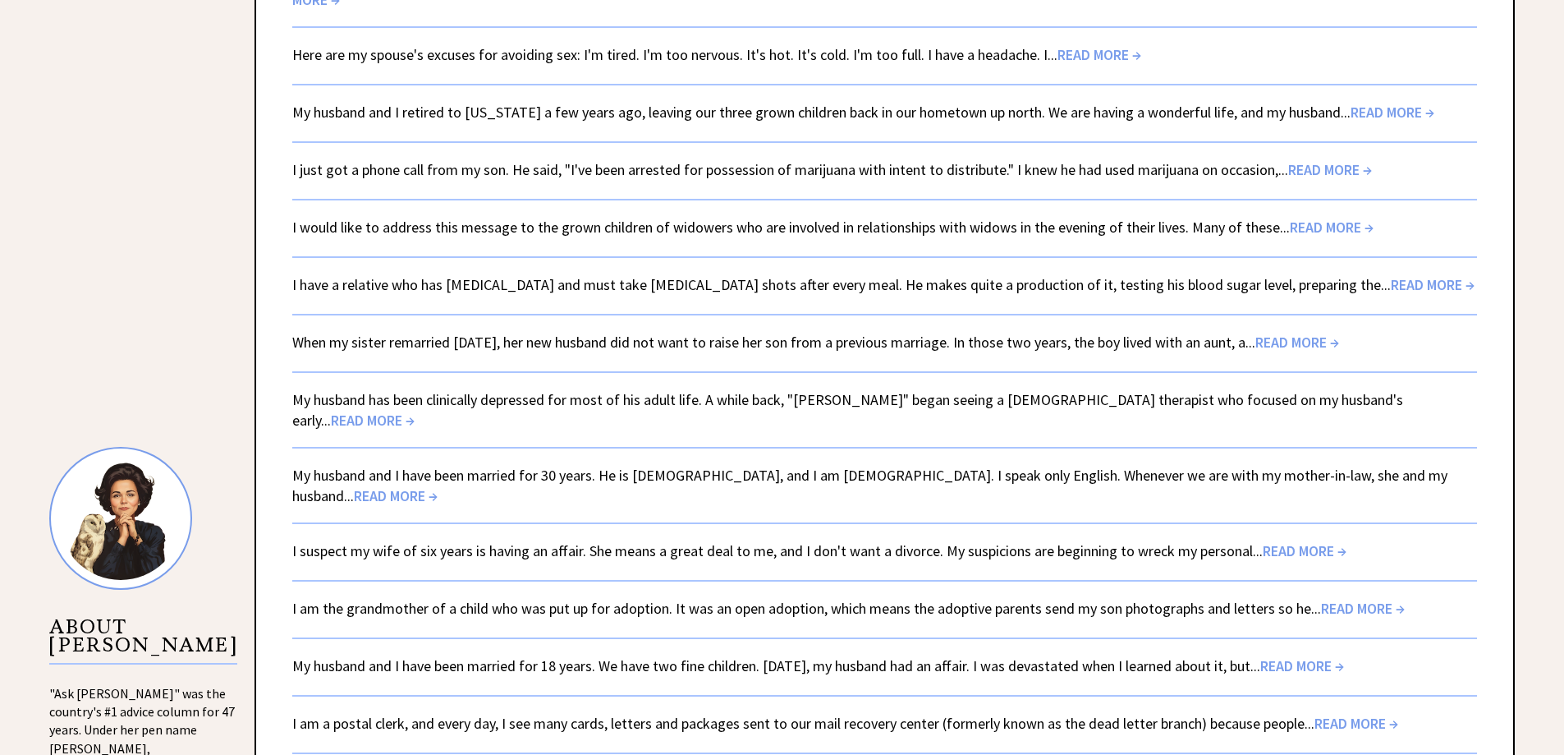
click at [553, 390] on link "My husband has been clinically depressed for most of his adult life. A while ba…" at bounding box center [847, 409] width 1111 height 39
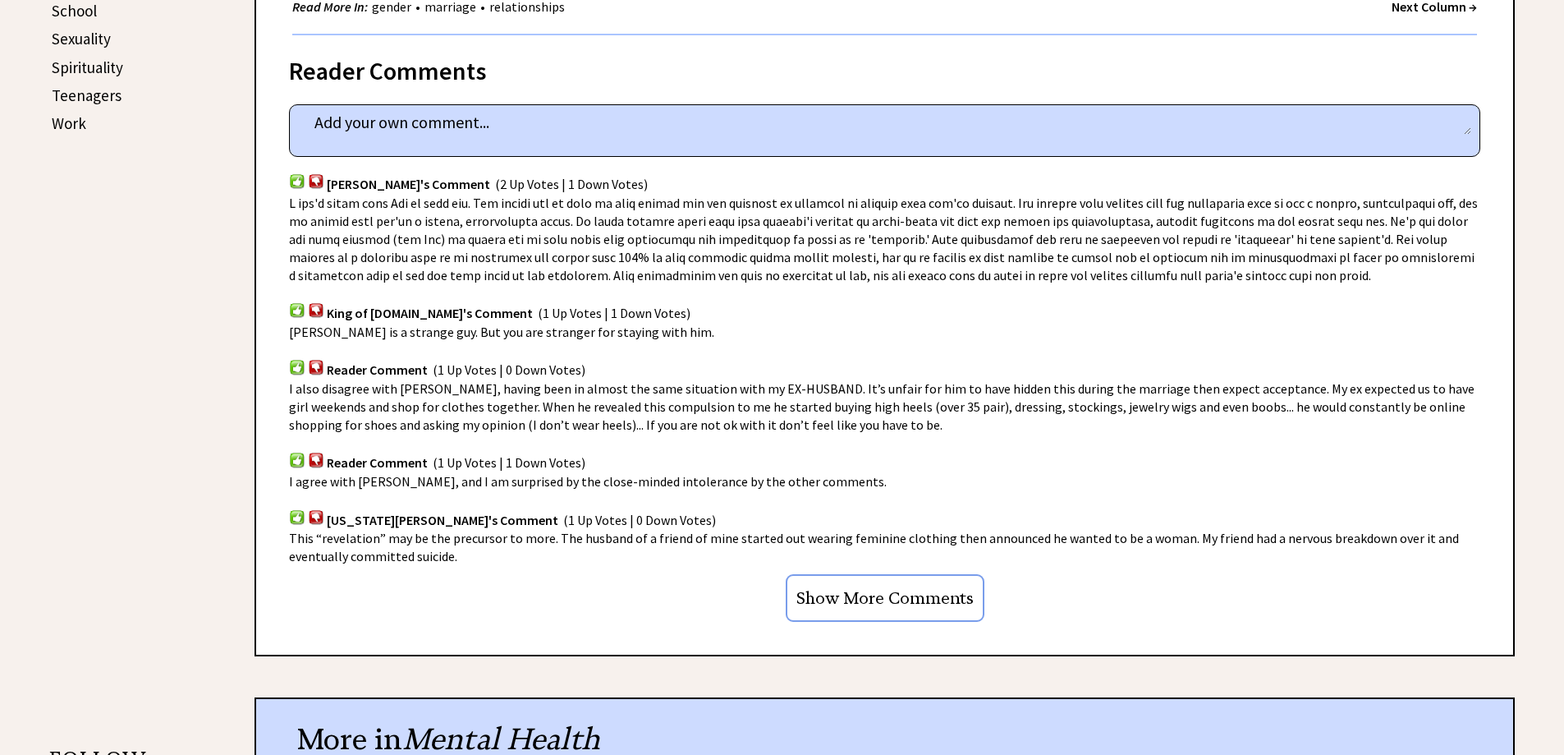
scroll to position [985, 0]
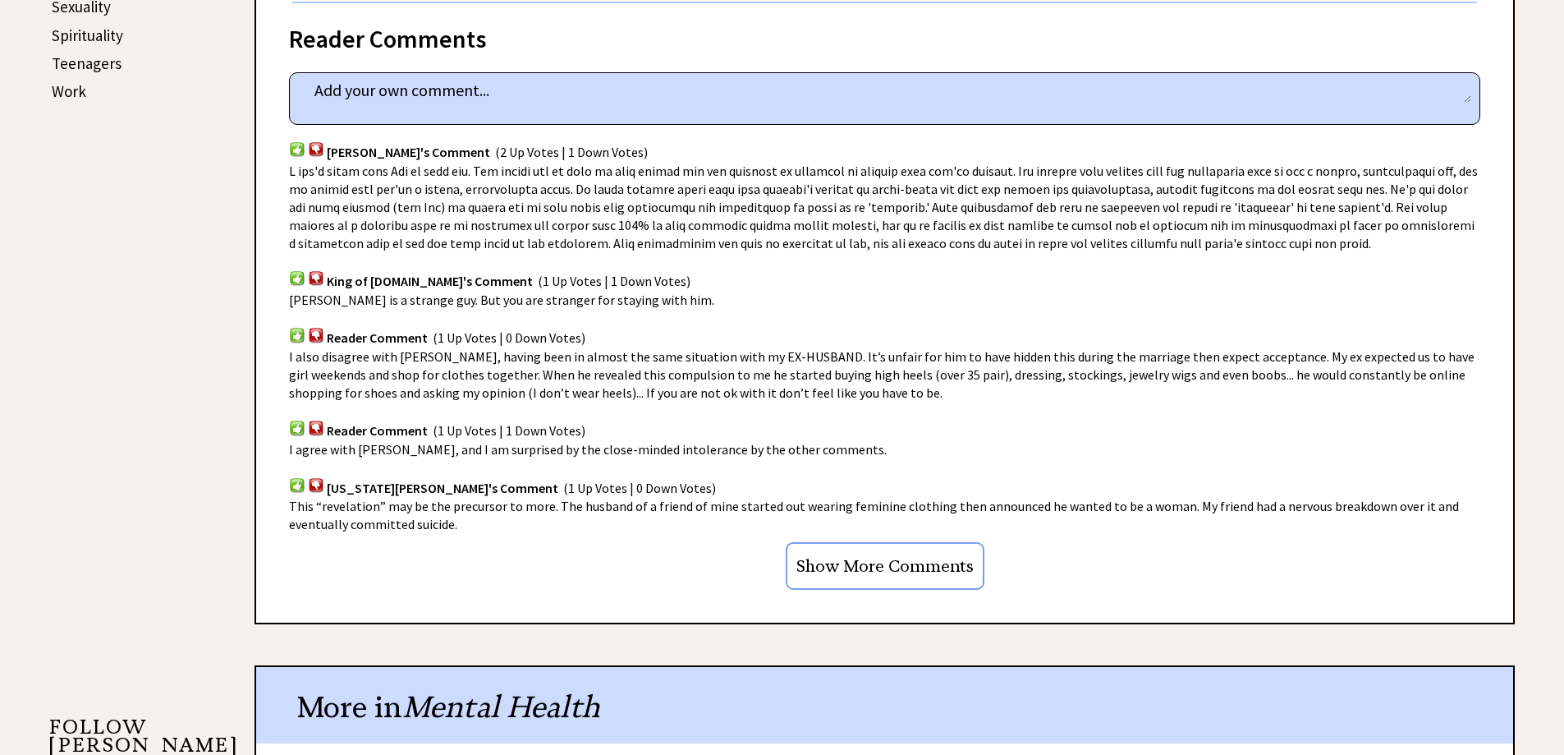
click at [880, 568] on input "Show More Comments" at bounding box center [885, 566] width 199 height 48
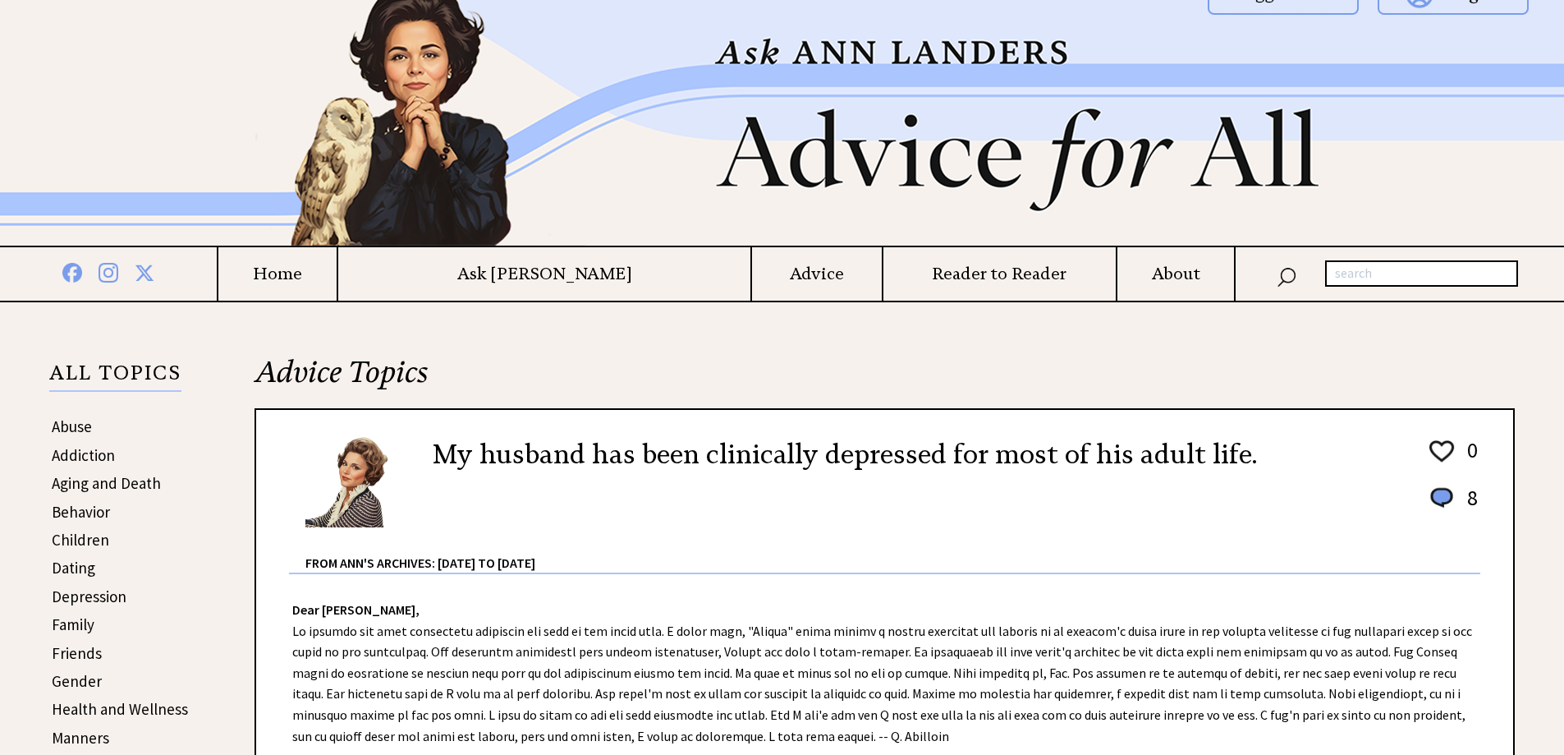
scroll to position [0, 0]
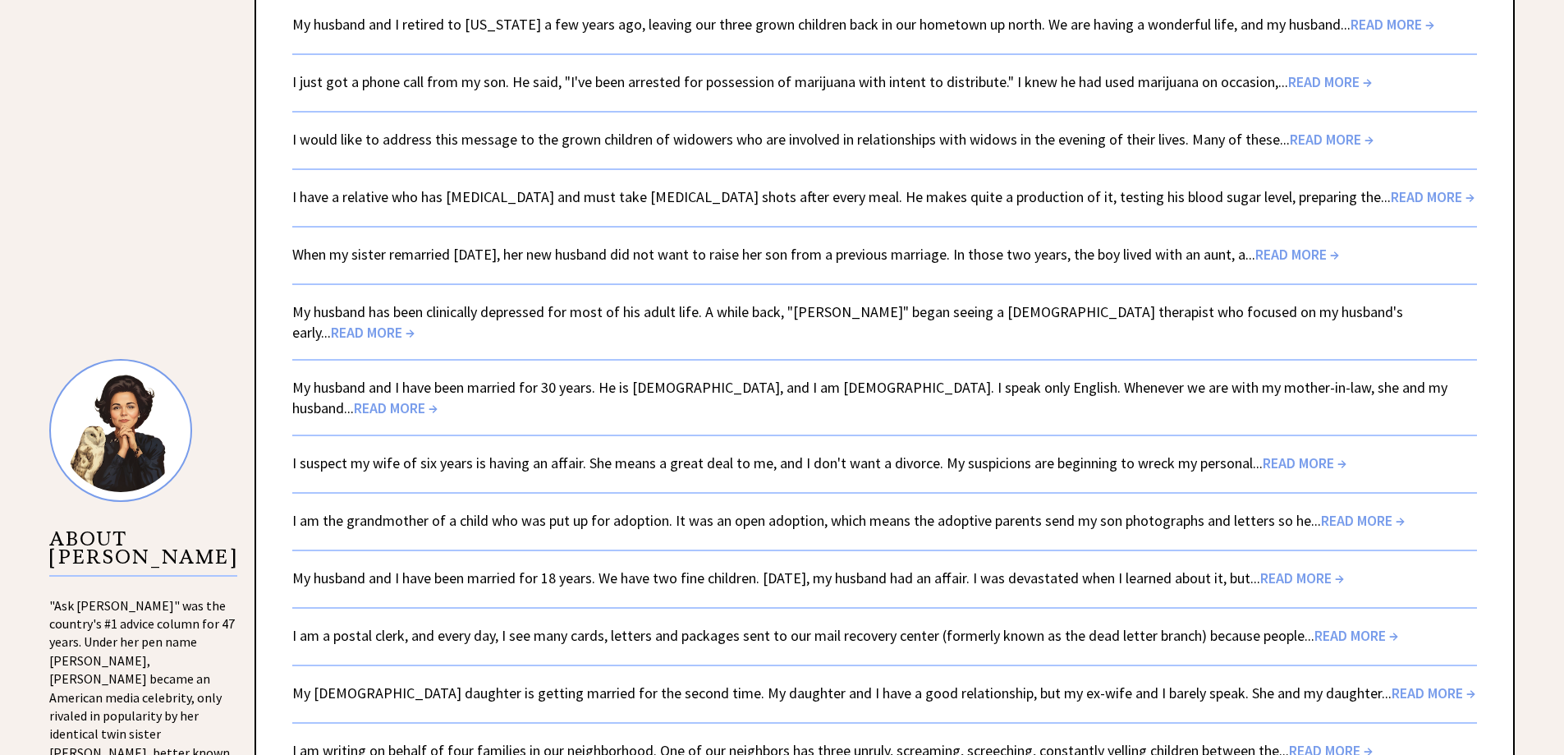
scroll to position [1311, 0]
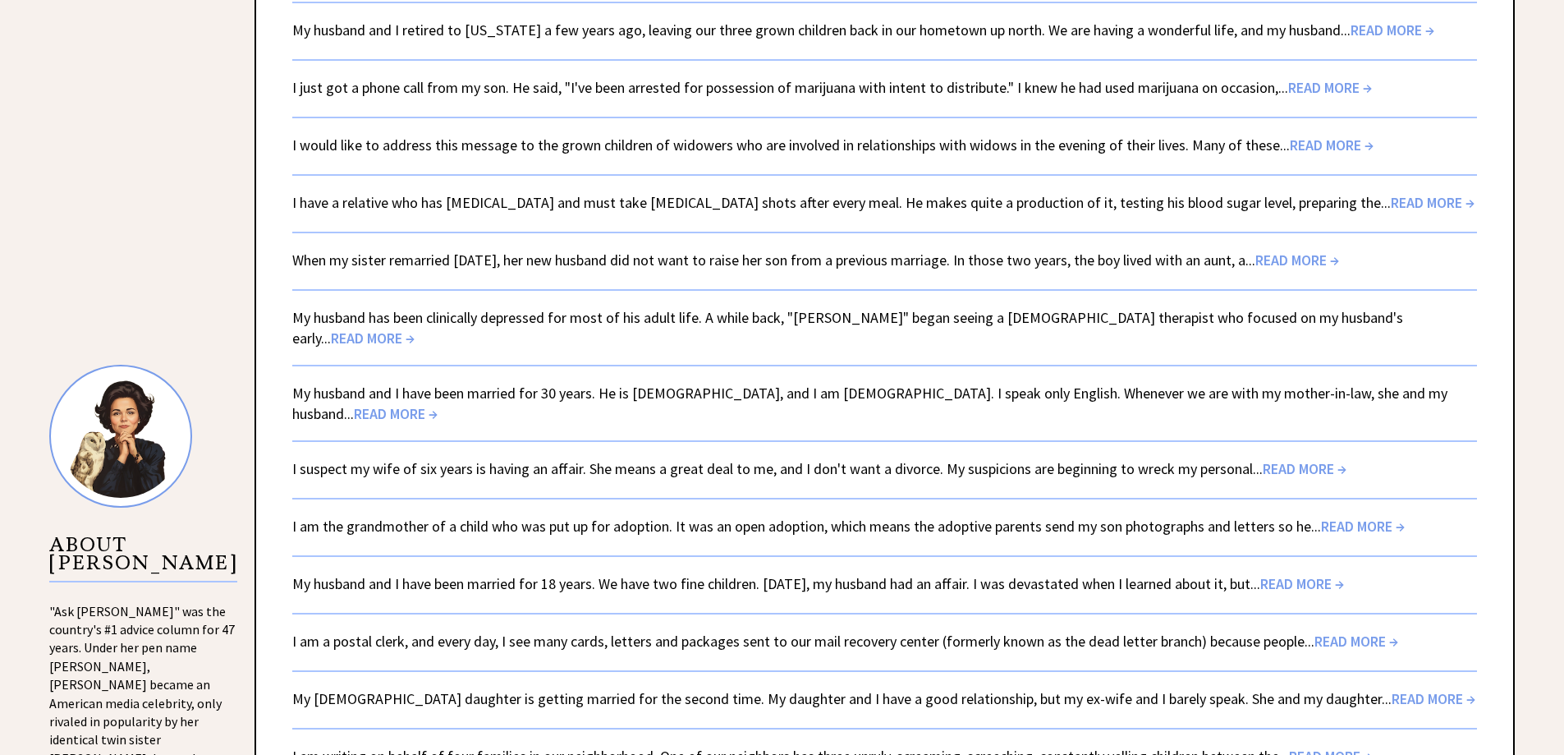
click at [401, 384] on link "My husband and I have been married for 30 years. He is [DEMOGRAPHIC_DATA], and …" at bounding box center [869, 403] width 1155 height 39
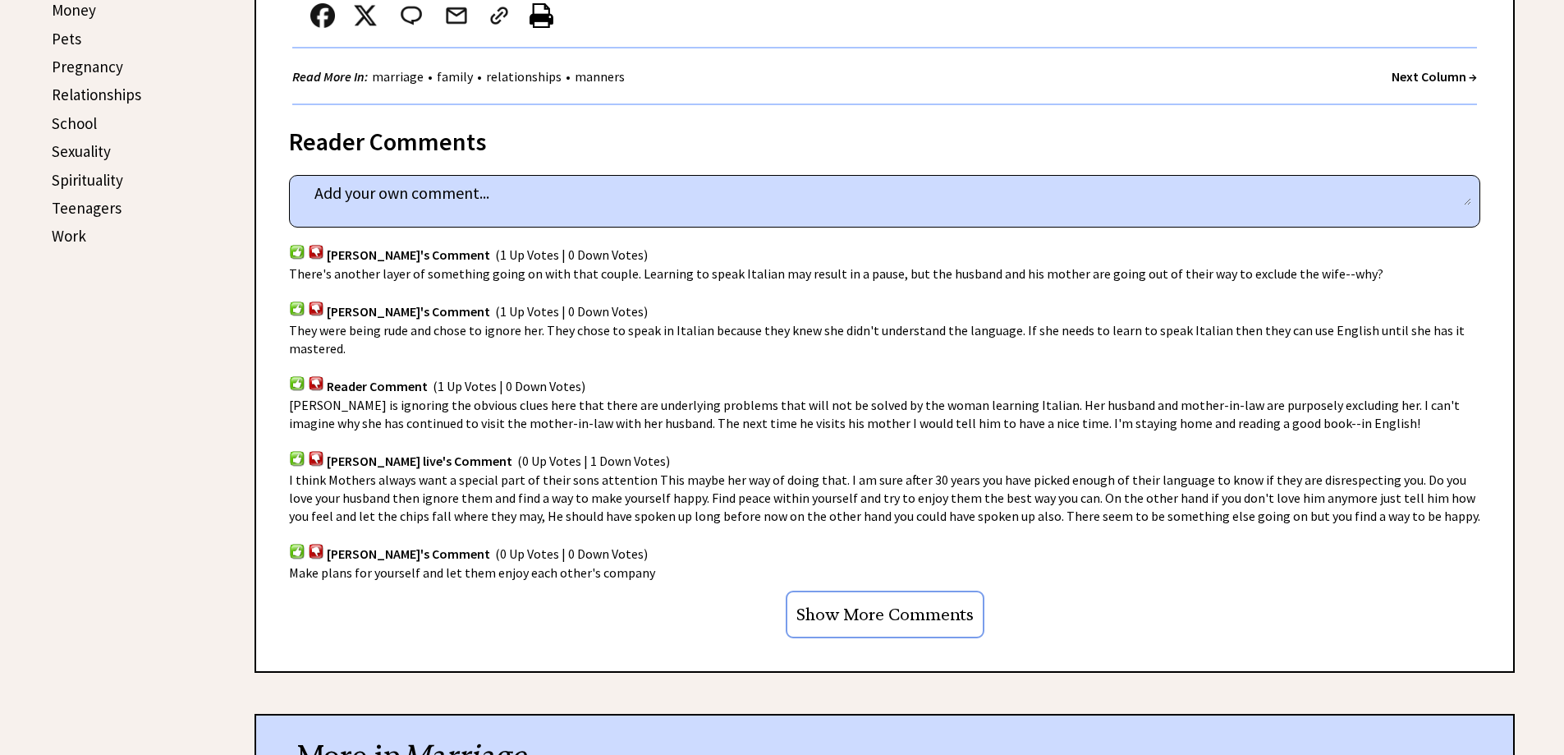
scroll to position [903, 0]
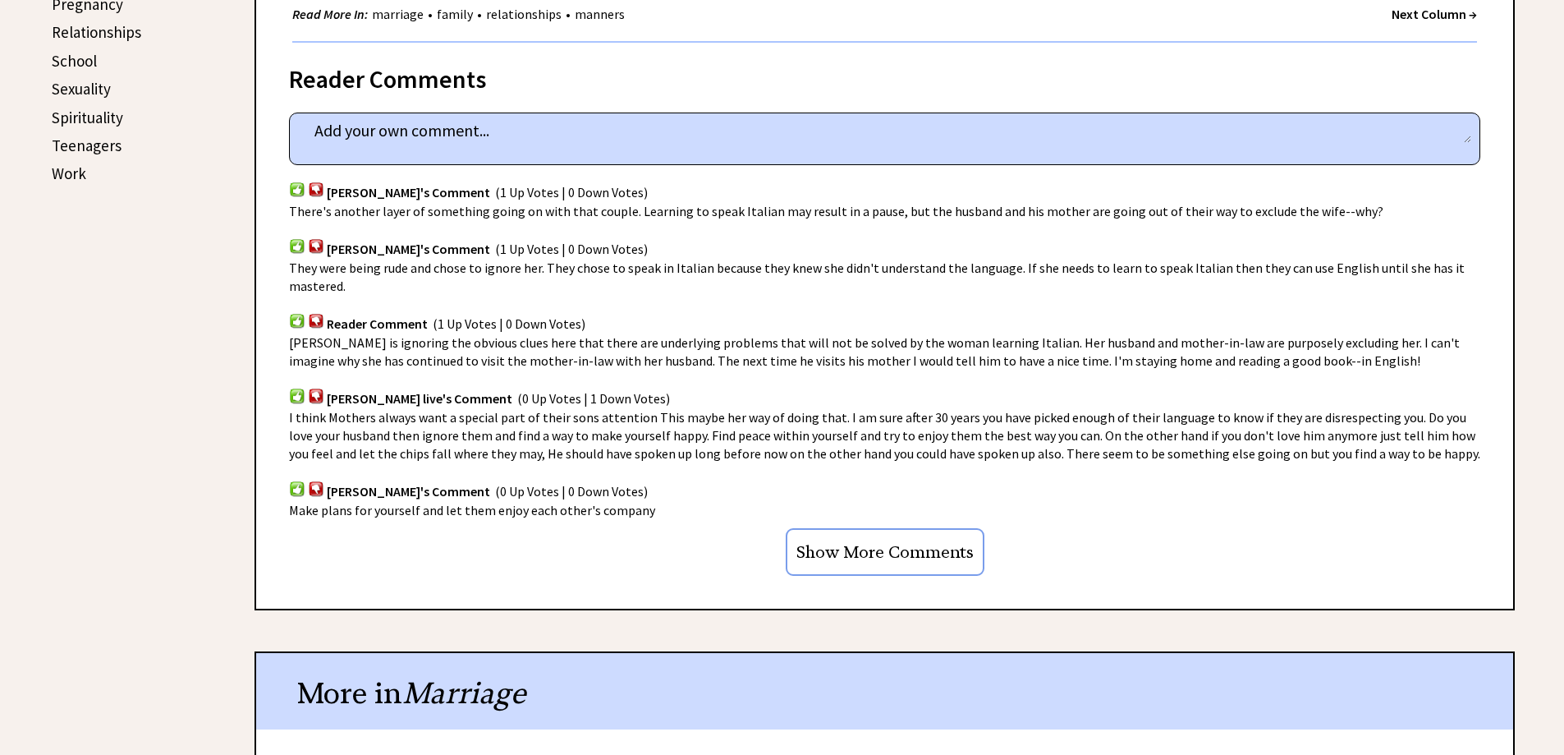
click at [295, 318] on img at bounding box center [297, 321] width 16 height 16
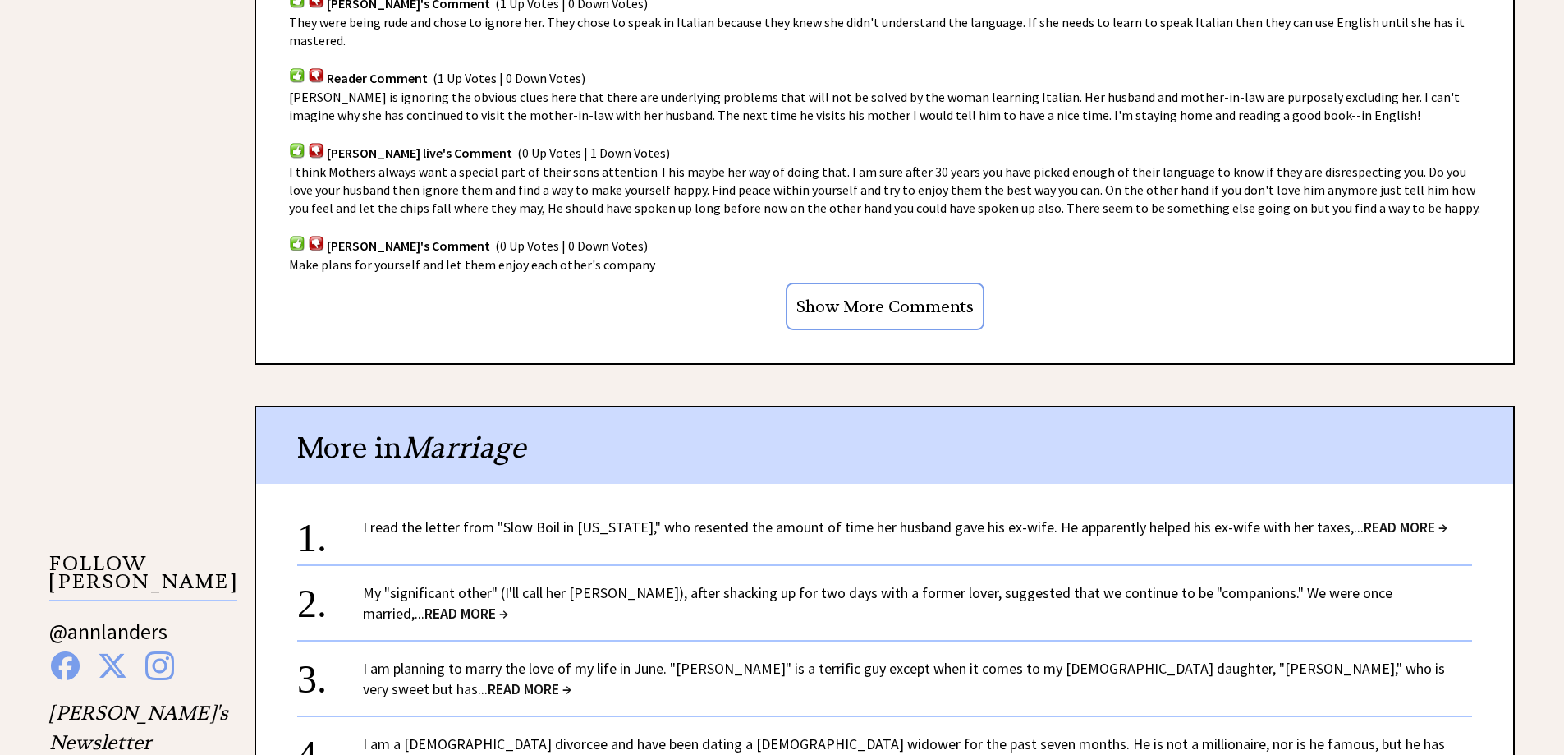
scroll to position [1232, 0]
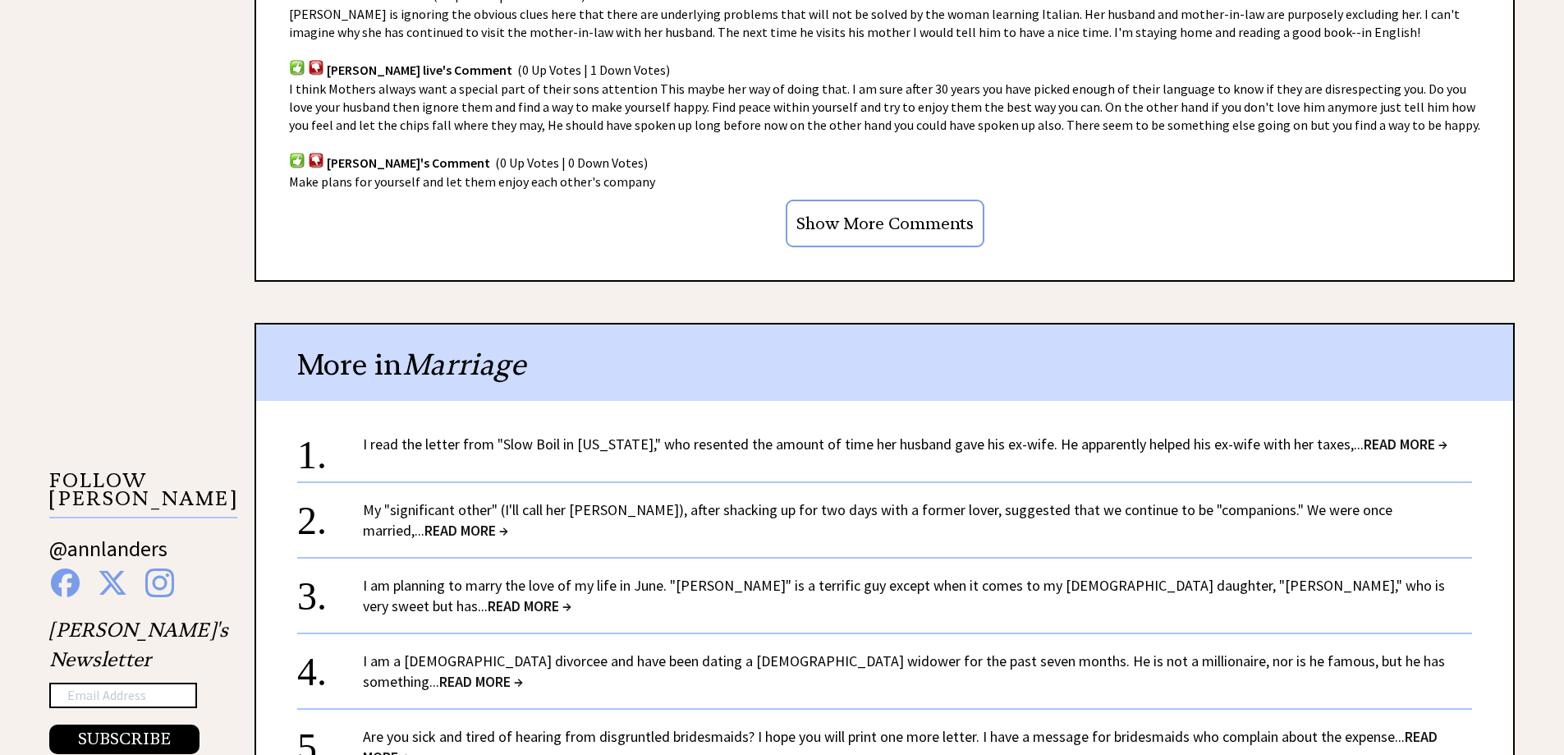
click at [857, 230] on input "Show More Comments" at bounding box center [885, 224] width 199 height 48
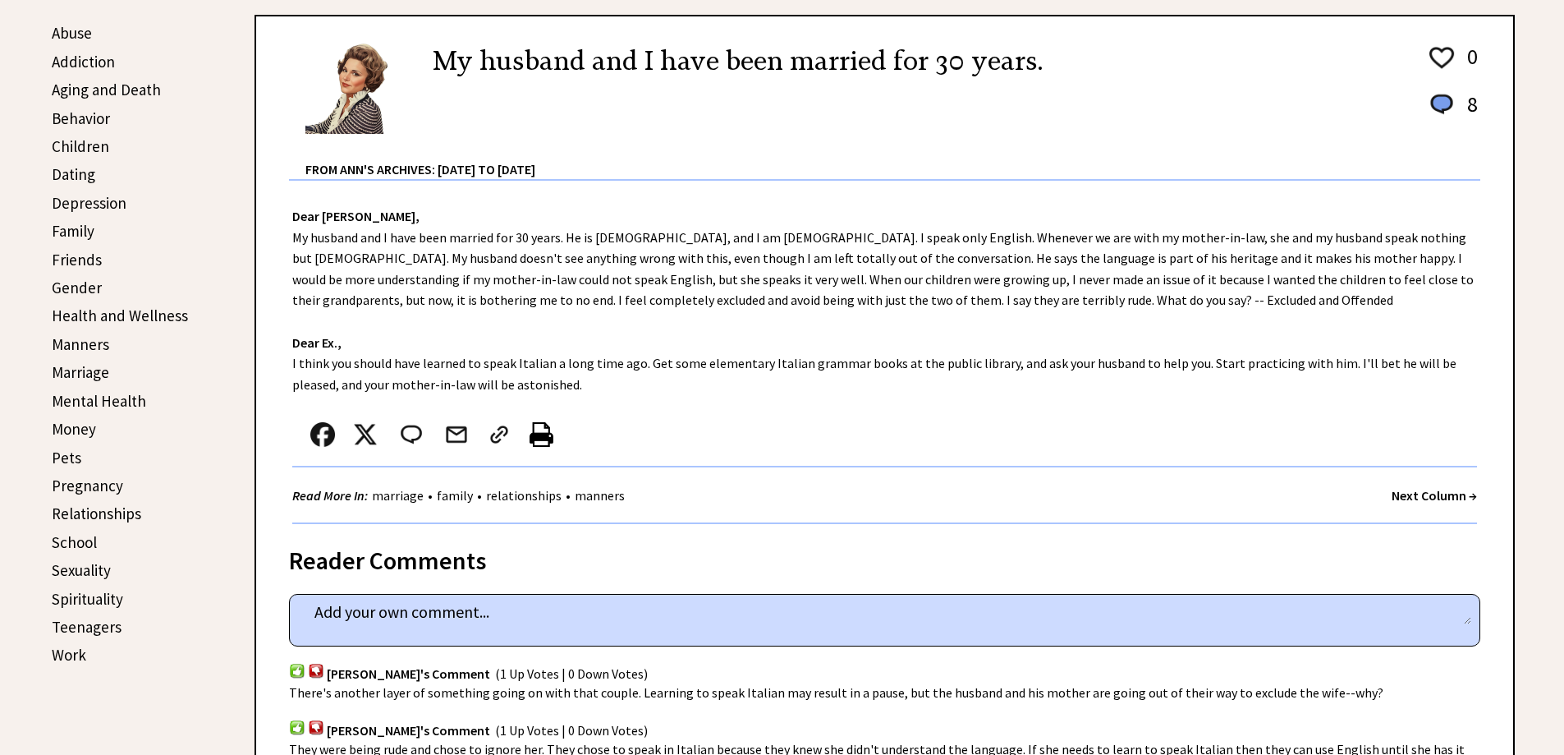
scroll to position [411, 0]
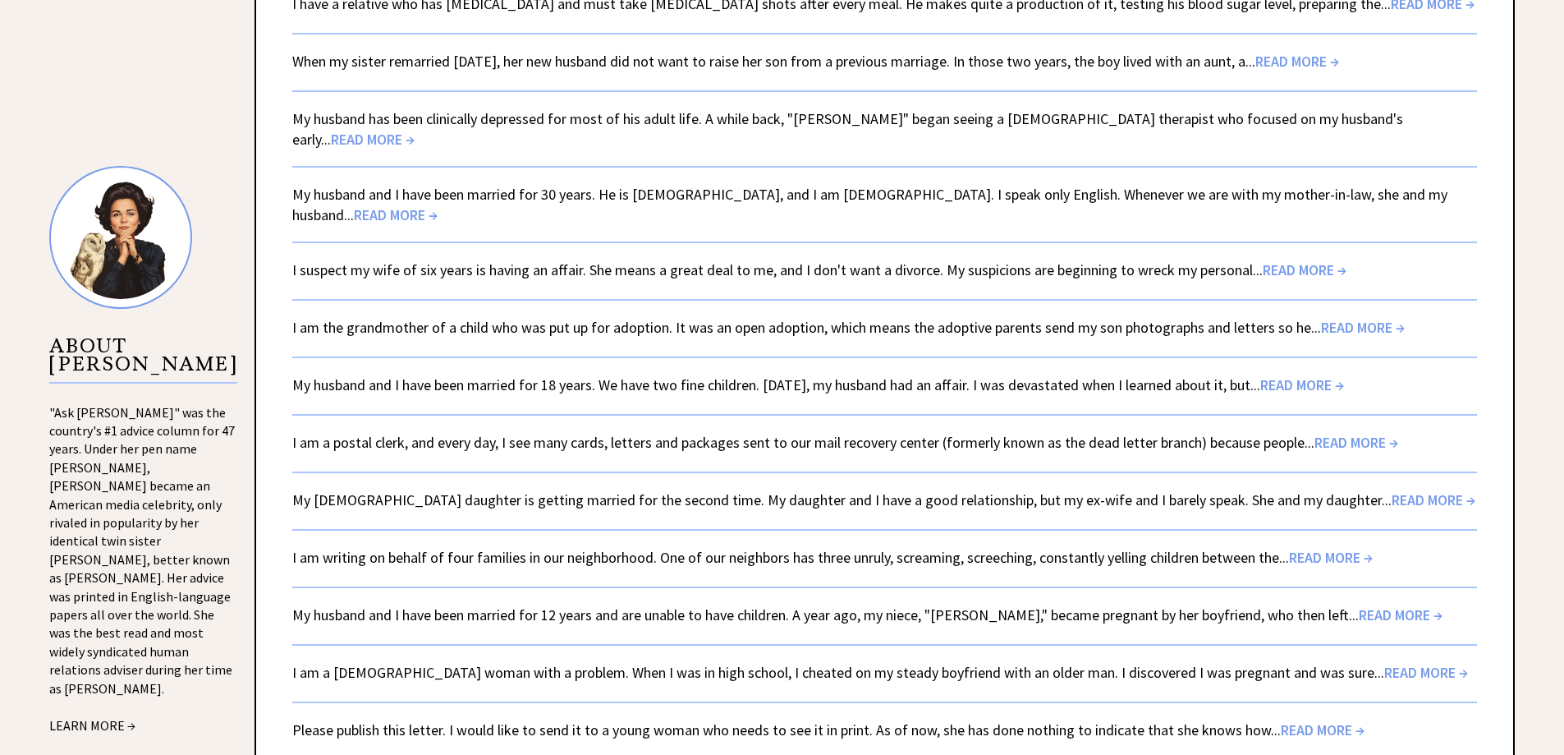
scroll to position [1311, 0]
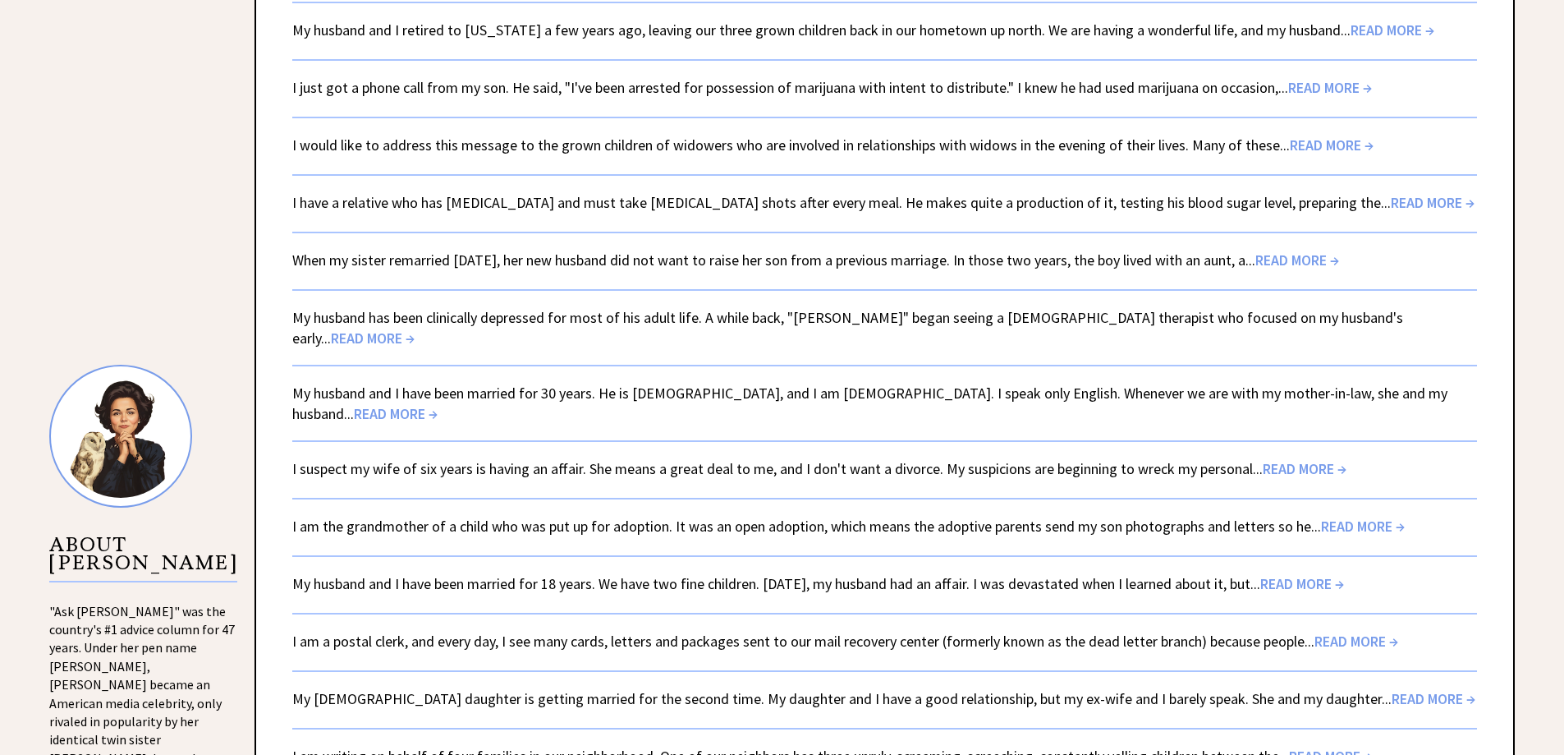
click at [466, 459] on link "I suspect my wife of six years is having an affair. She means a great deal to m…" at bounding box center [819, 468] width 1054 height 19
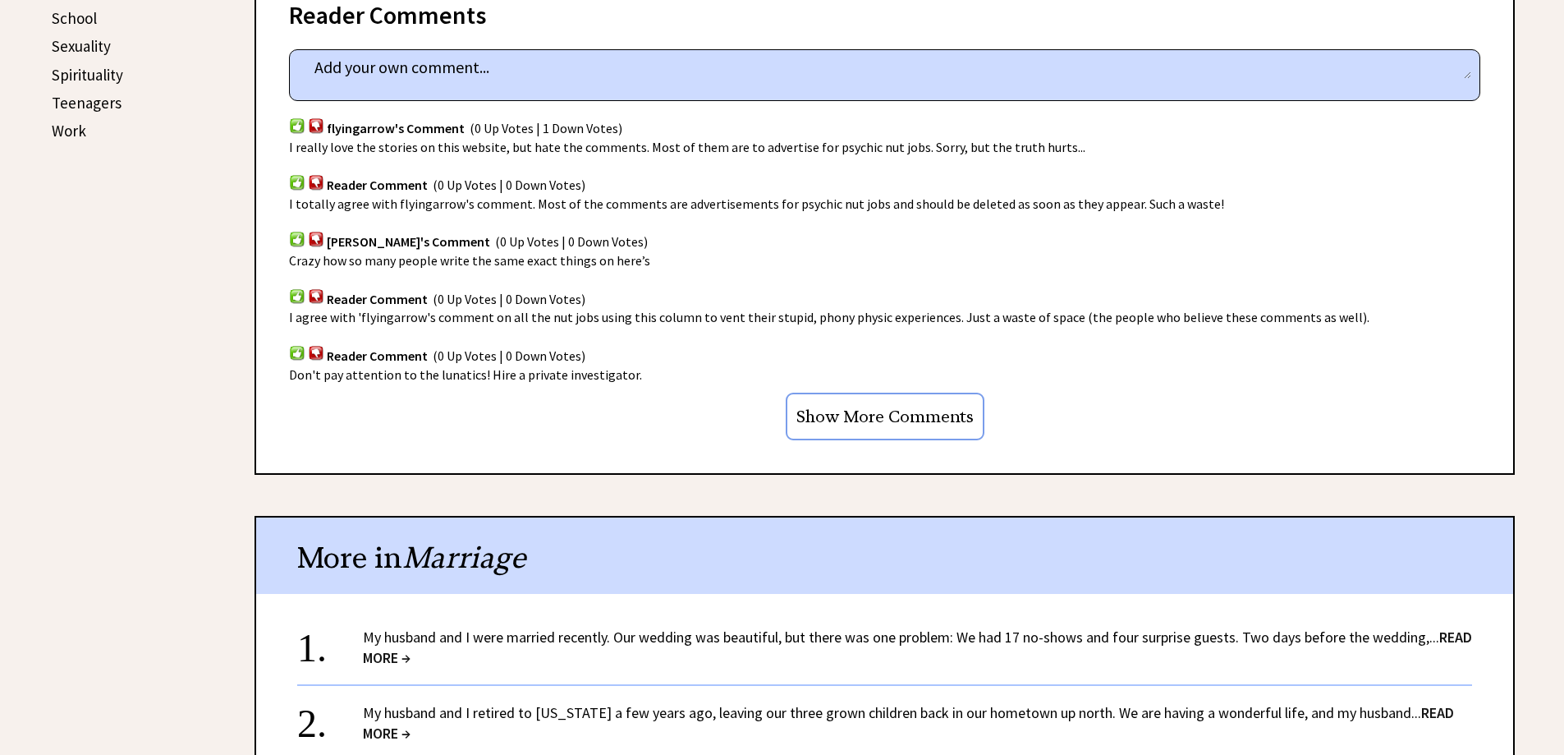
scroll to position [1068, 0]
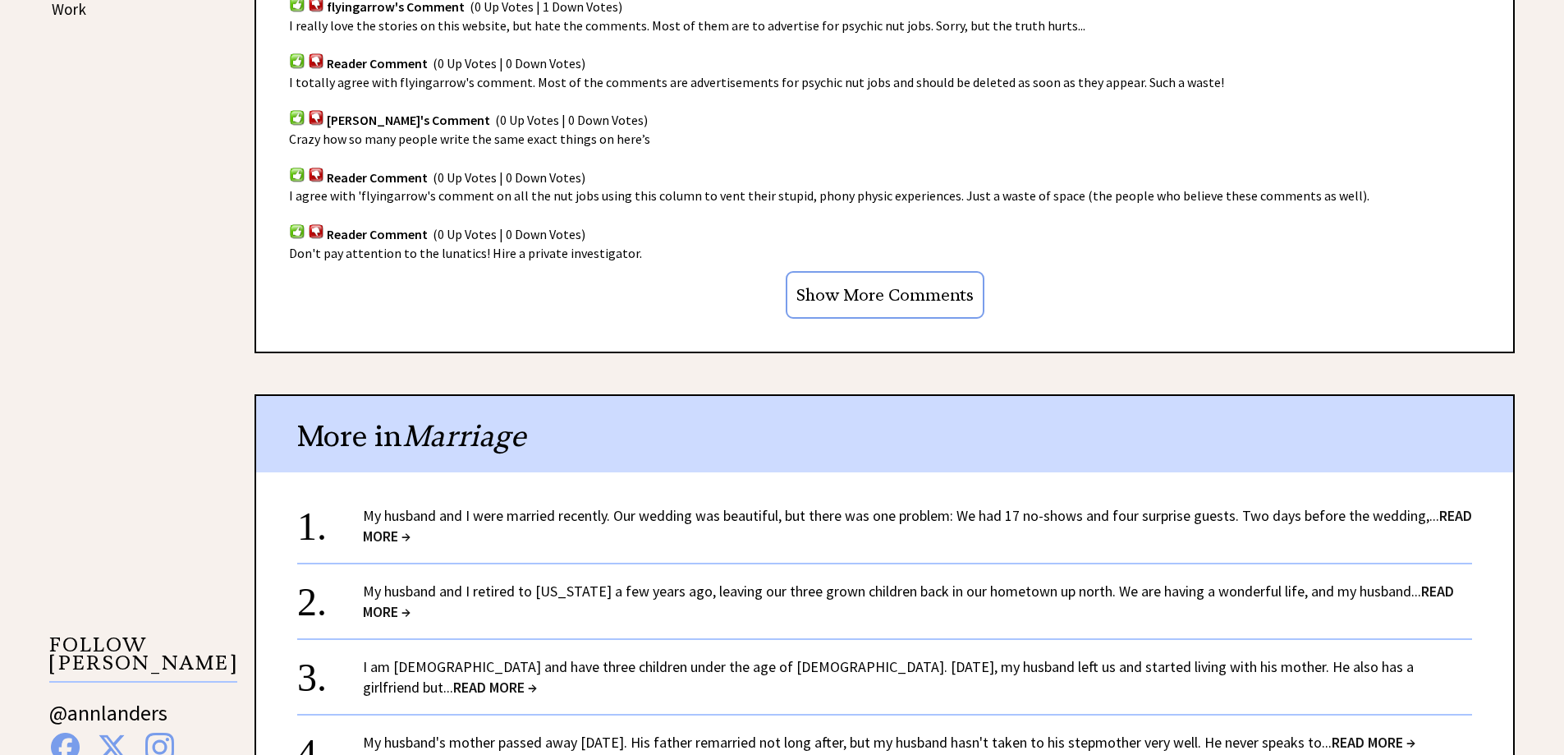
click at [918, 296] on input "Show More Comments" at bounding box center [885, 295] width 199 height 48
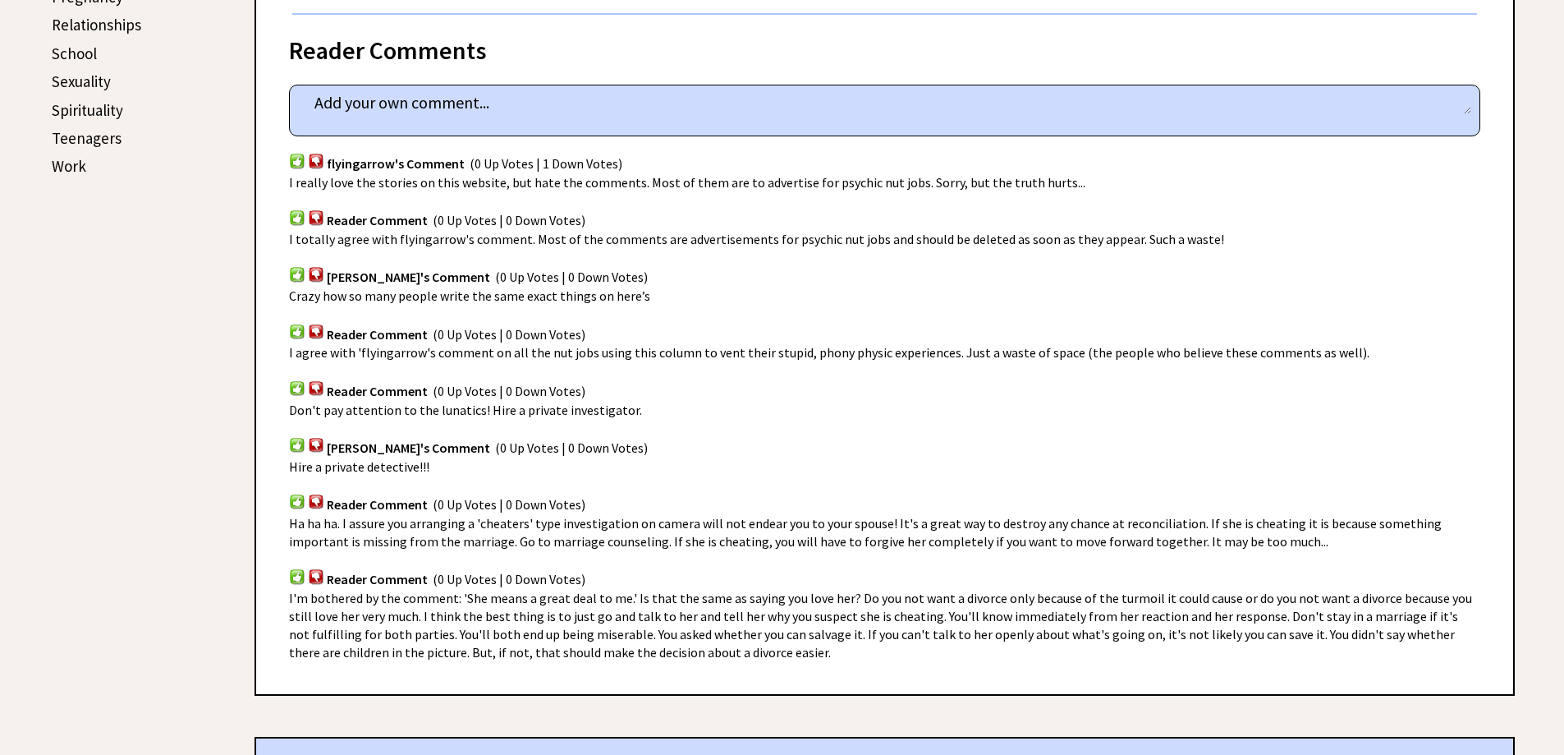
scroll to position [903, 0]
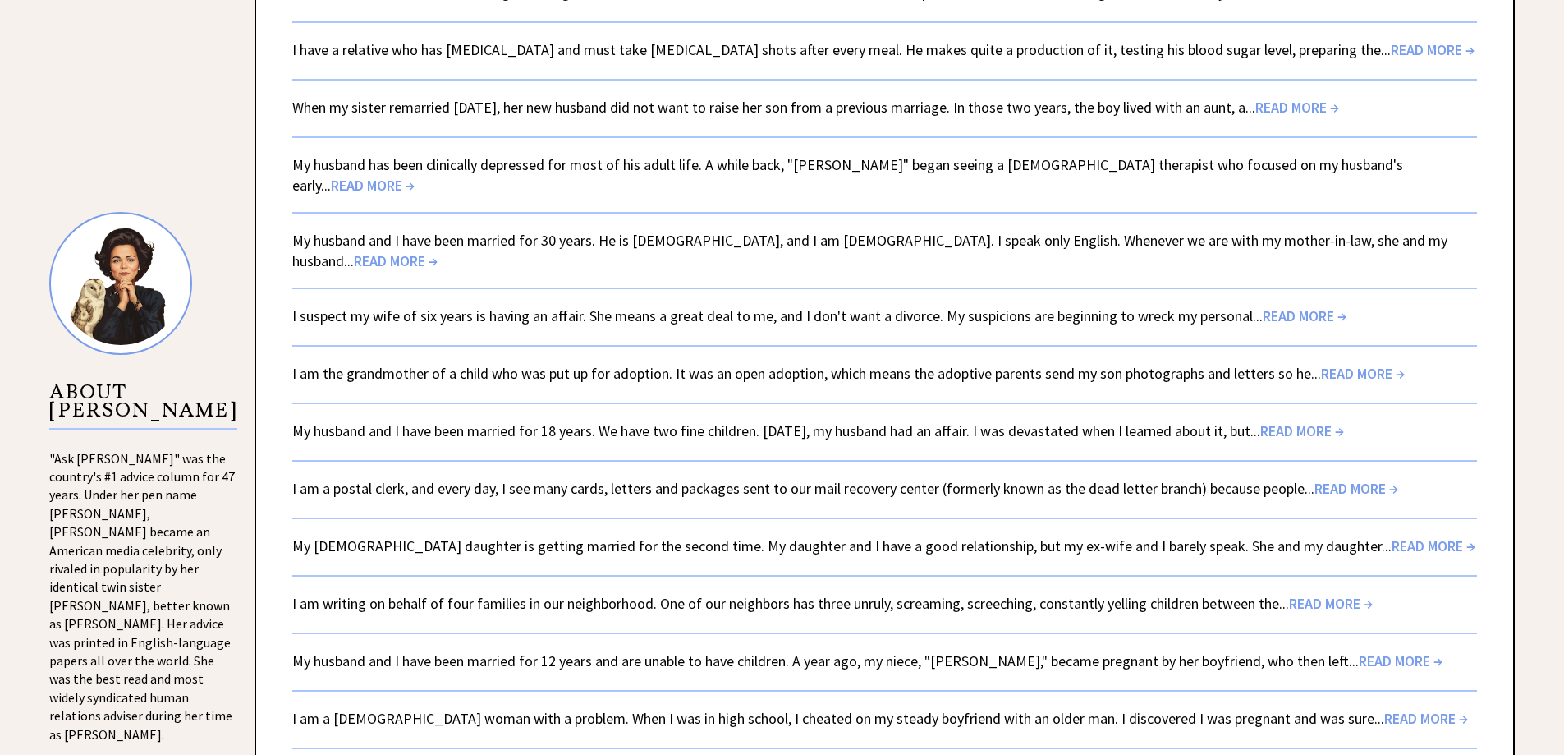
scroll to position [1475, 0]
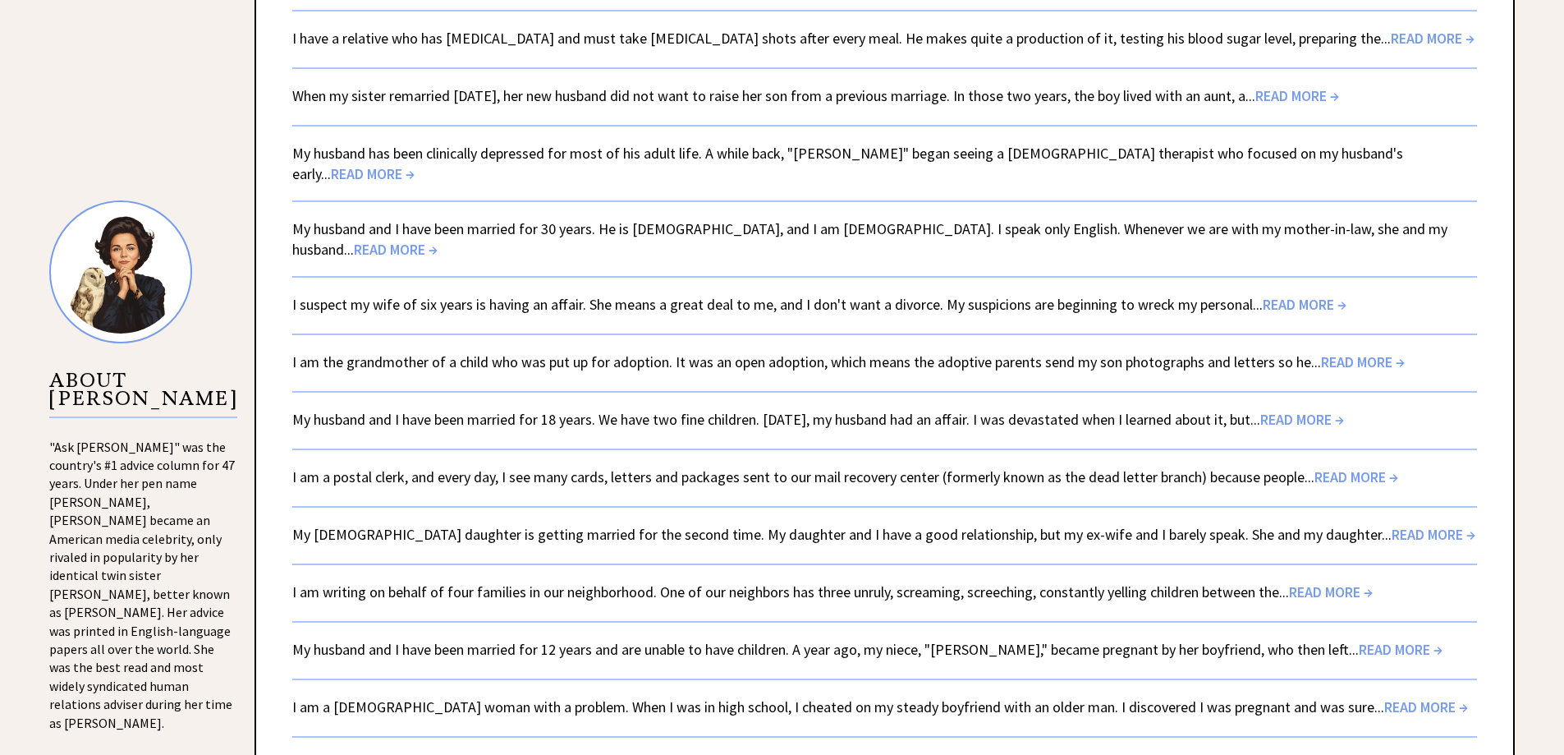
click at [519, 352] on link "I am the grandmother of a child who was put up for adoption. It was an open ado…" at bounding box center [848, 361] width 1113 height 19
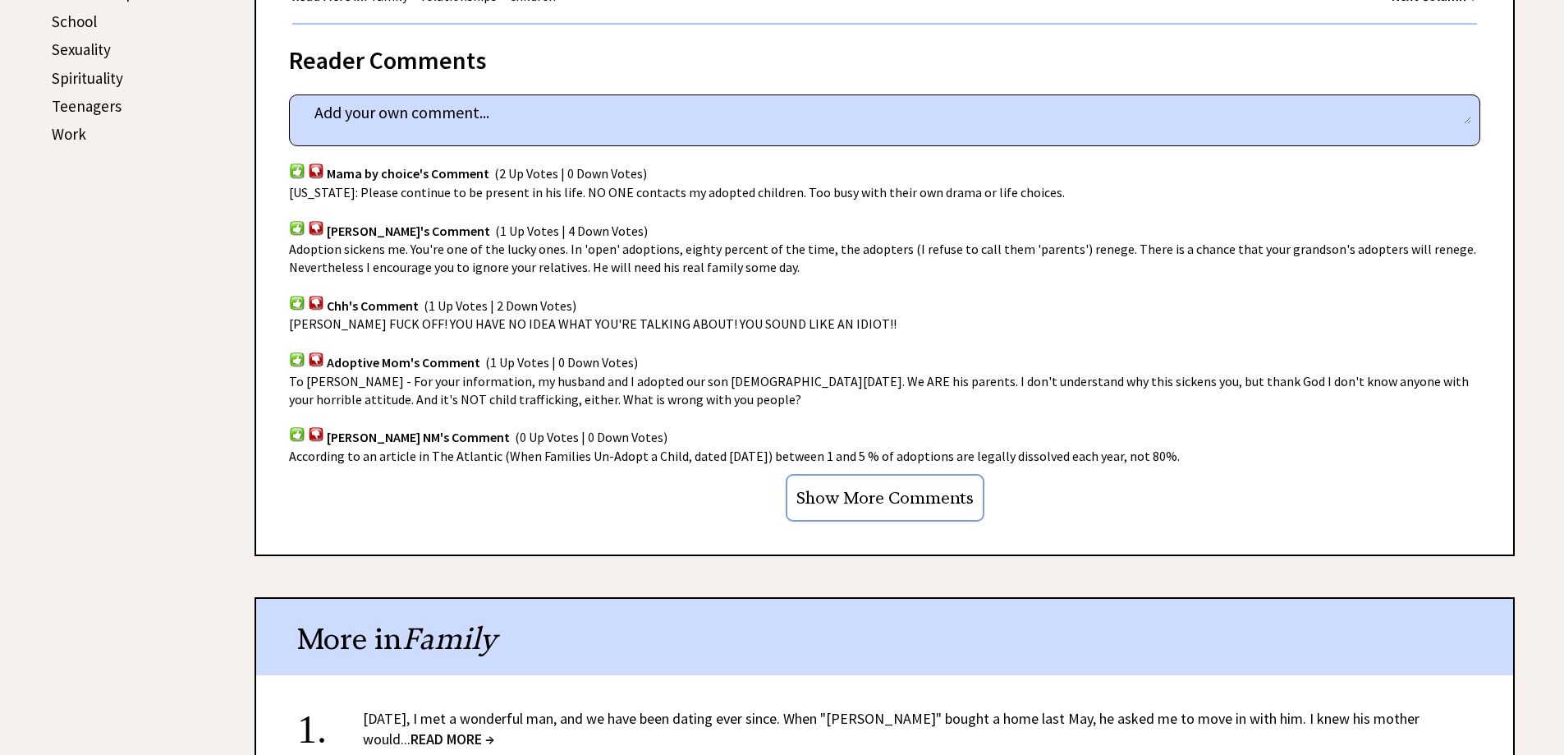
scroll to position [985, 0]
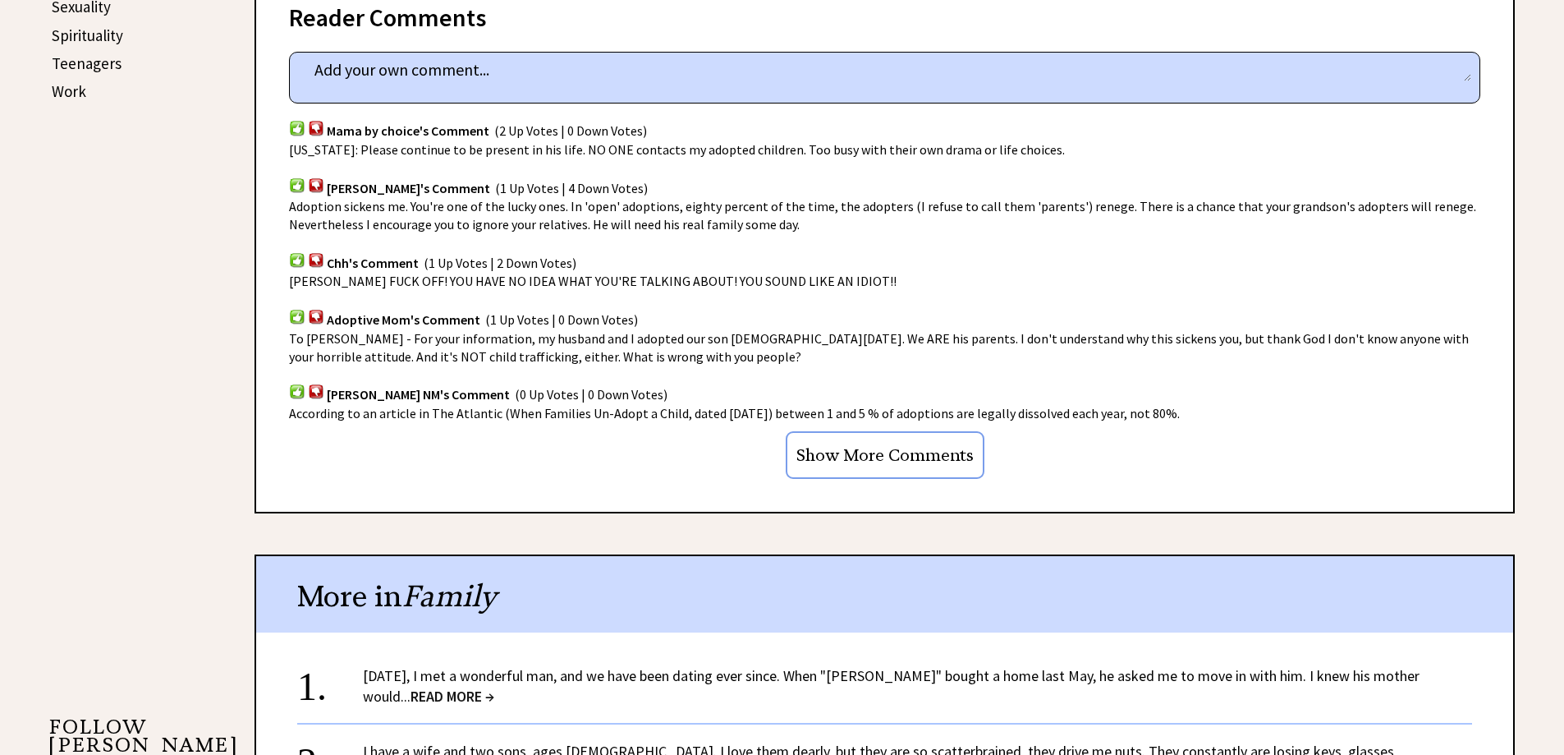
click at [894, 458] on input "Show More Comments" at bounding box center [885, 455] width 199 height 48
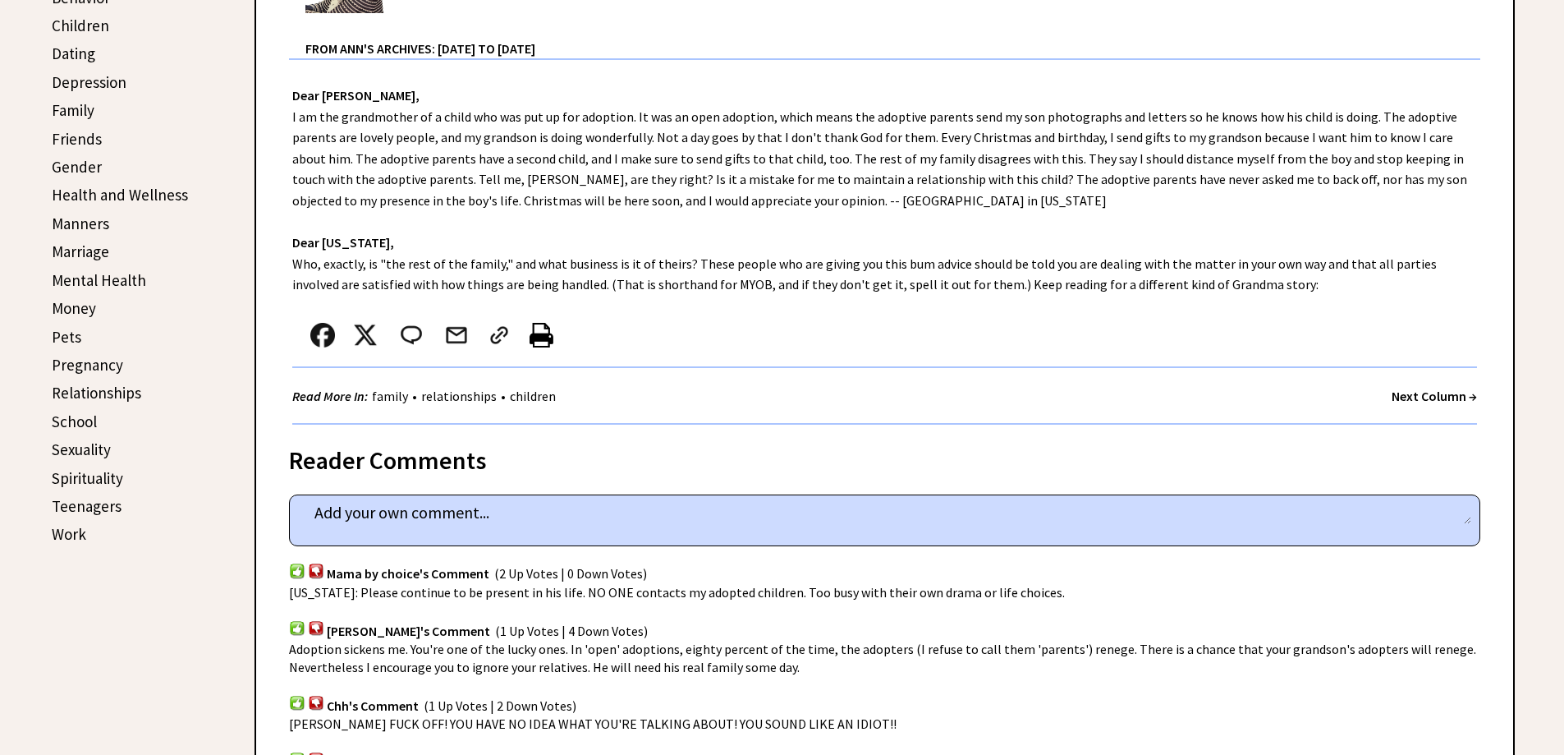
scroll to position [246, 0]
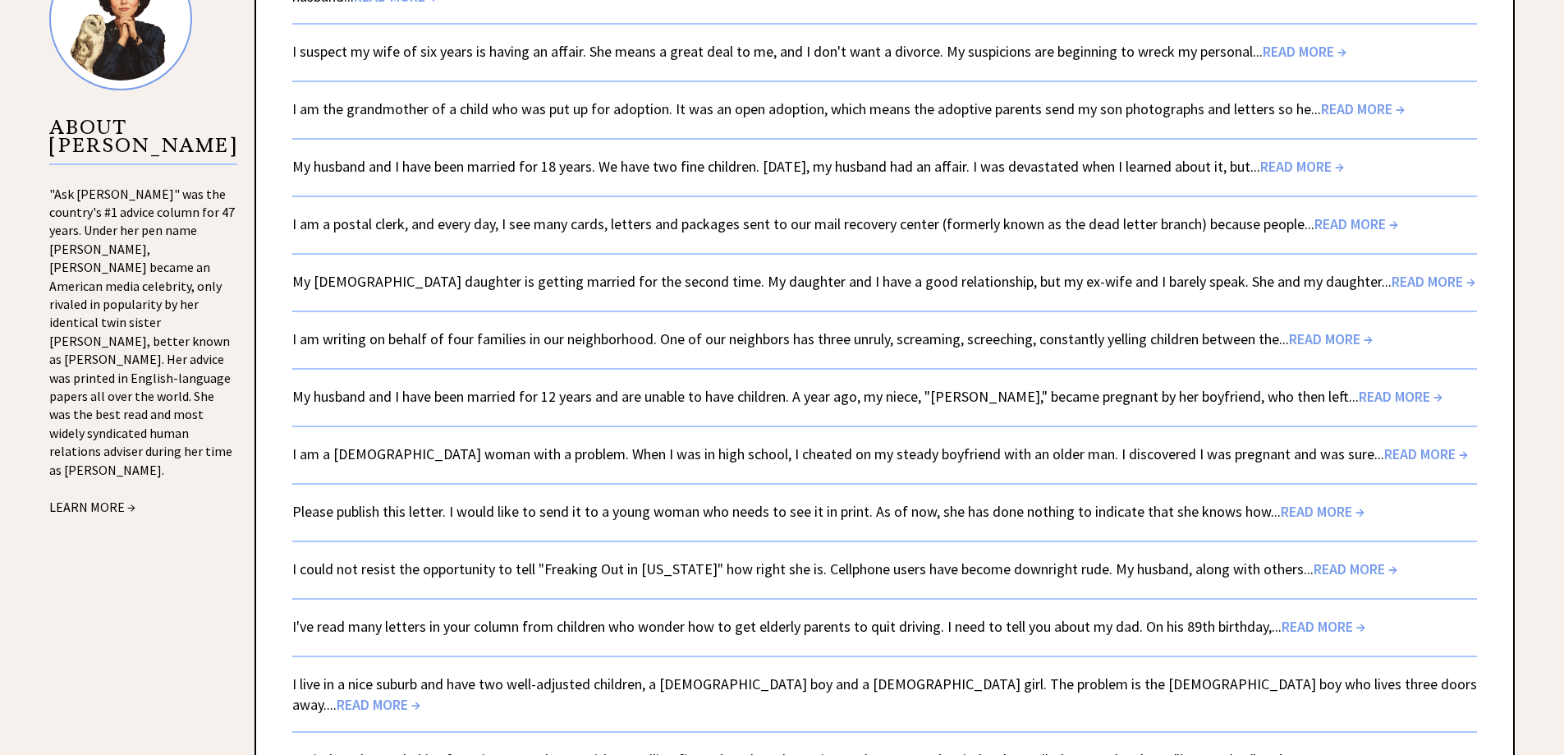
scroll to position [1475, 0]
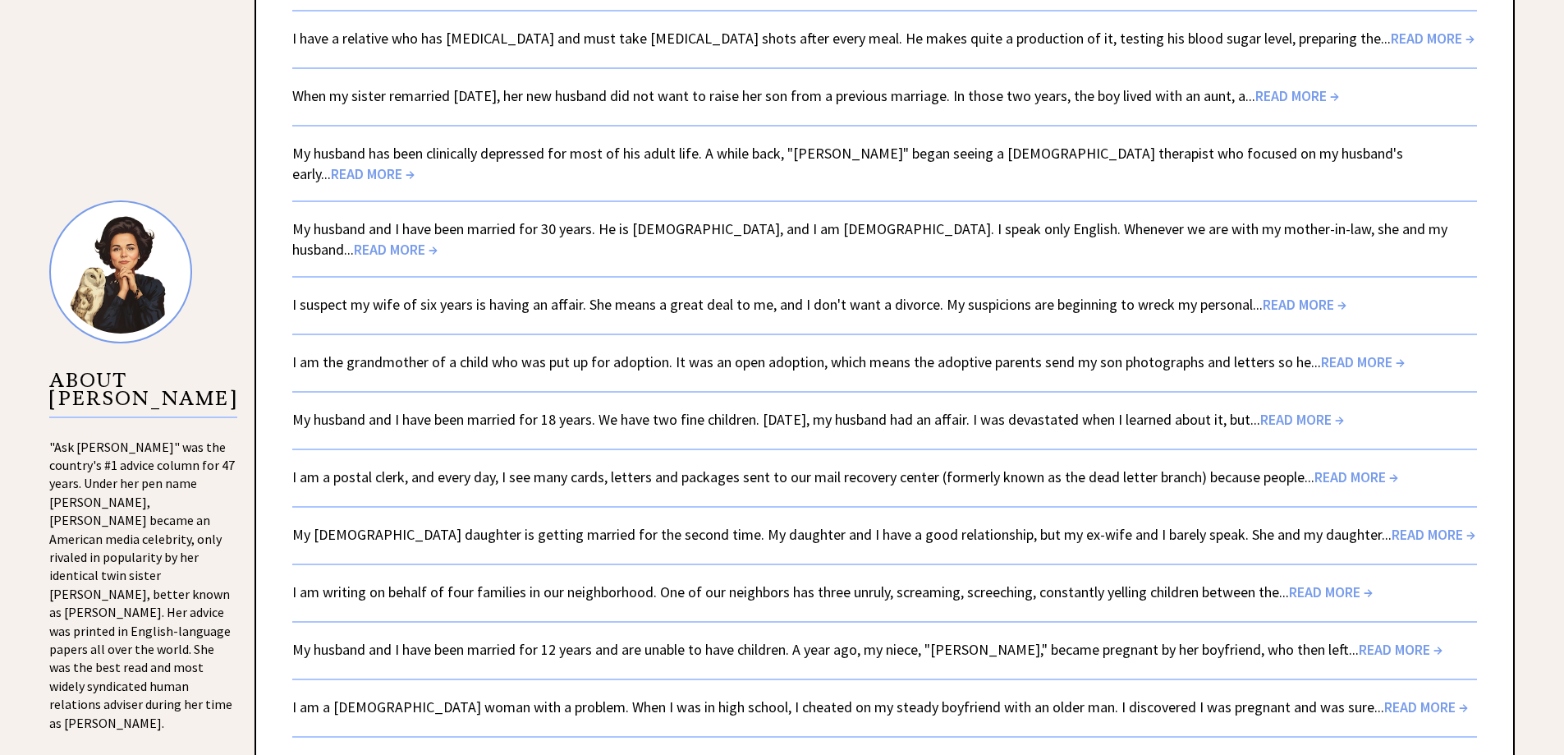
click at [478, 410] on link "My husband and I have been married for 18 years. We have two fine children. Fiv…" at bounding box center [818, 419] width 1052 height 19
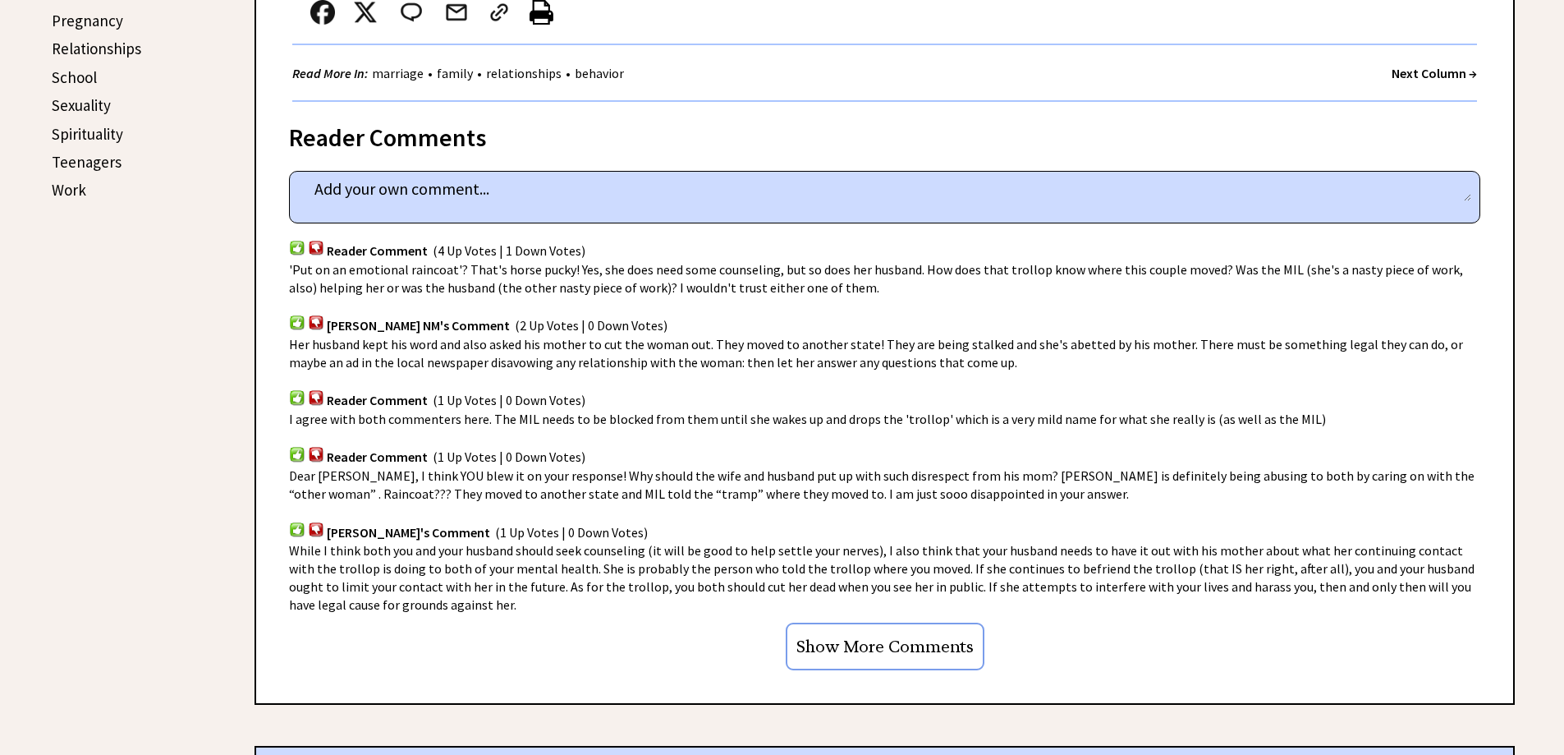
scroll to position [985, 0]
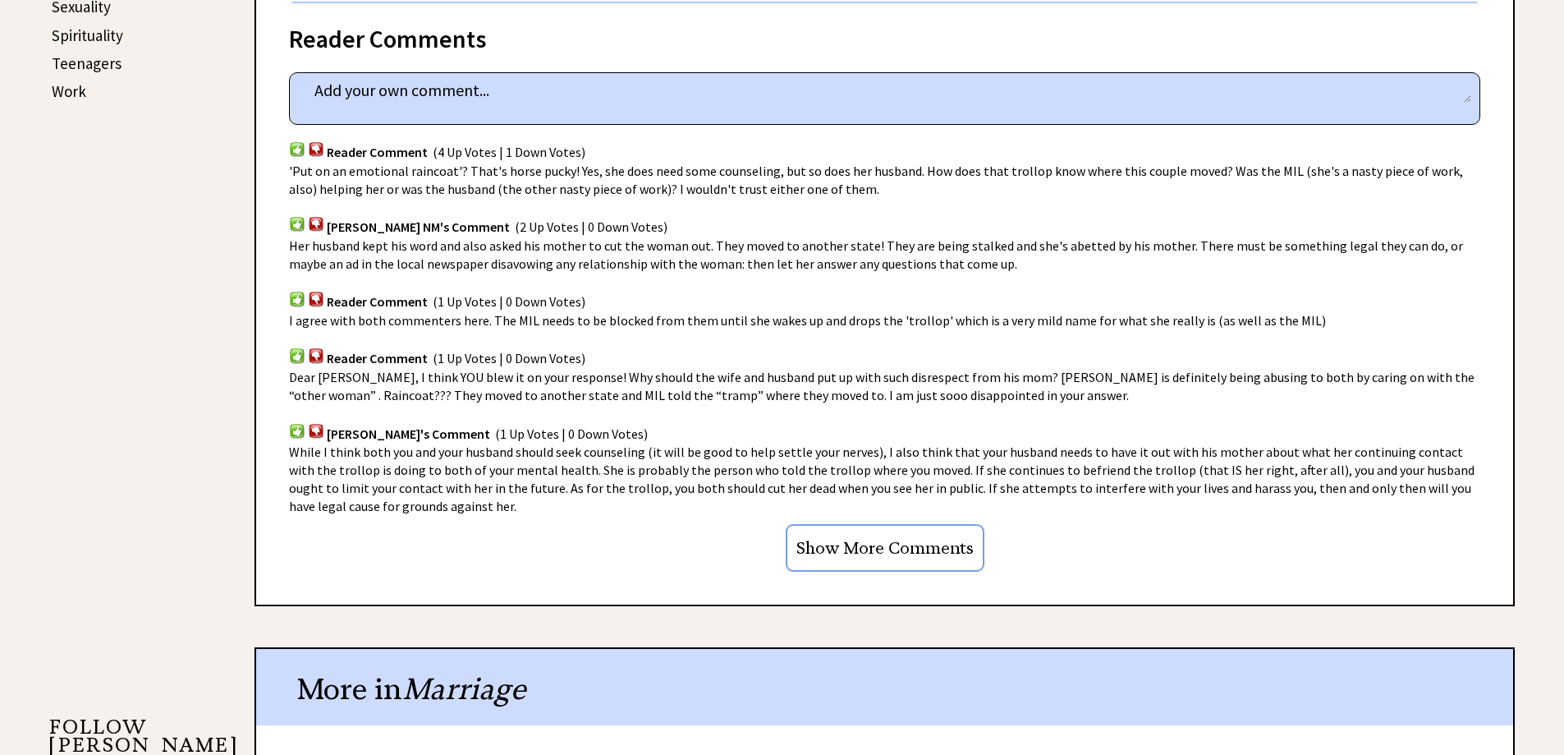
click at [875, 548] on input "Show More Comments" at bounding box center [885, 548] width 199 height 48
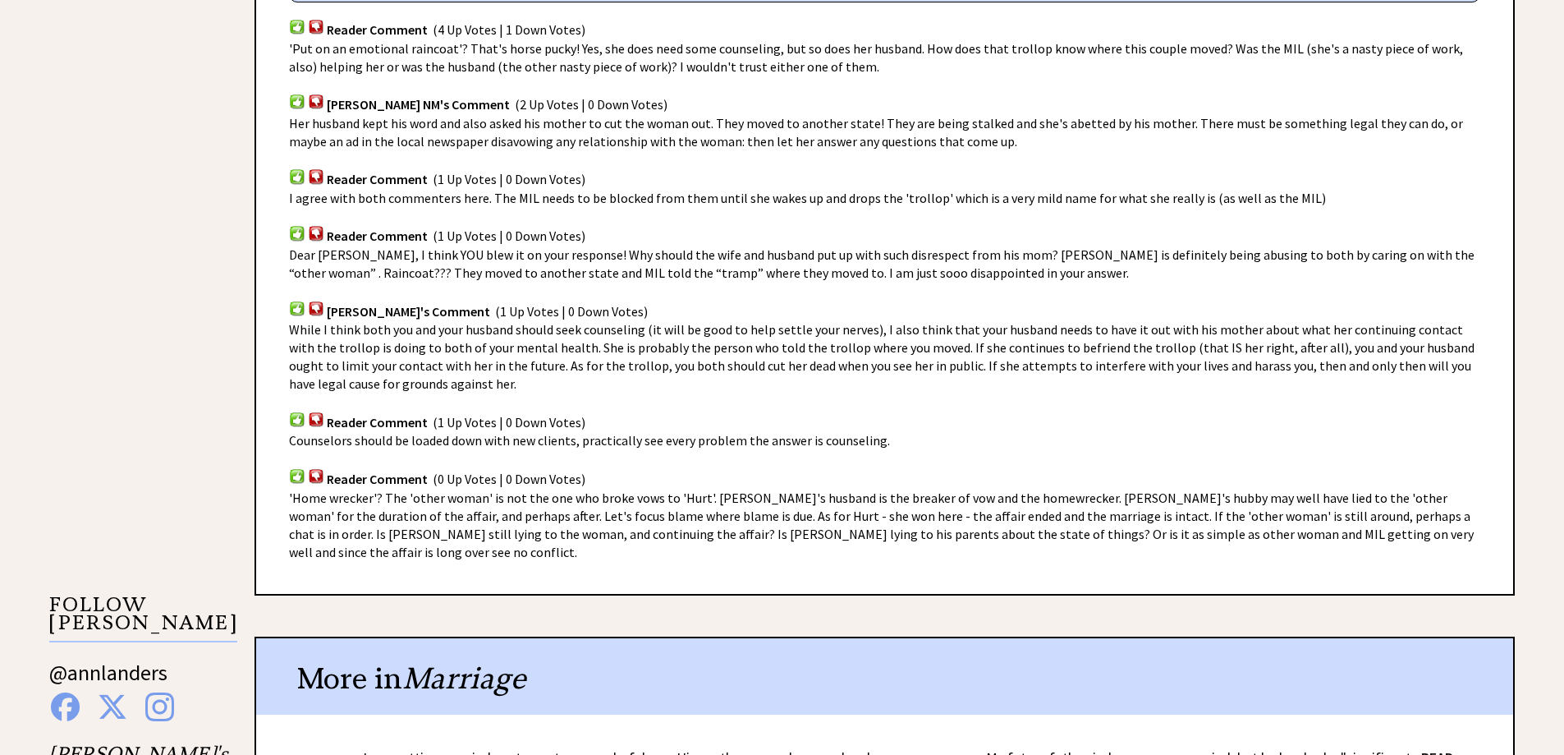
scroll to position [903, 0]
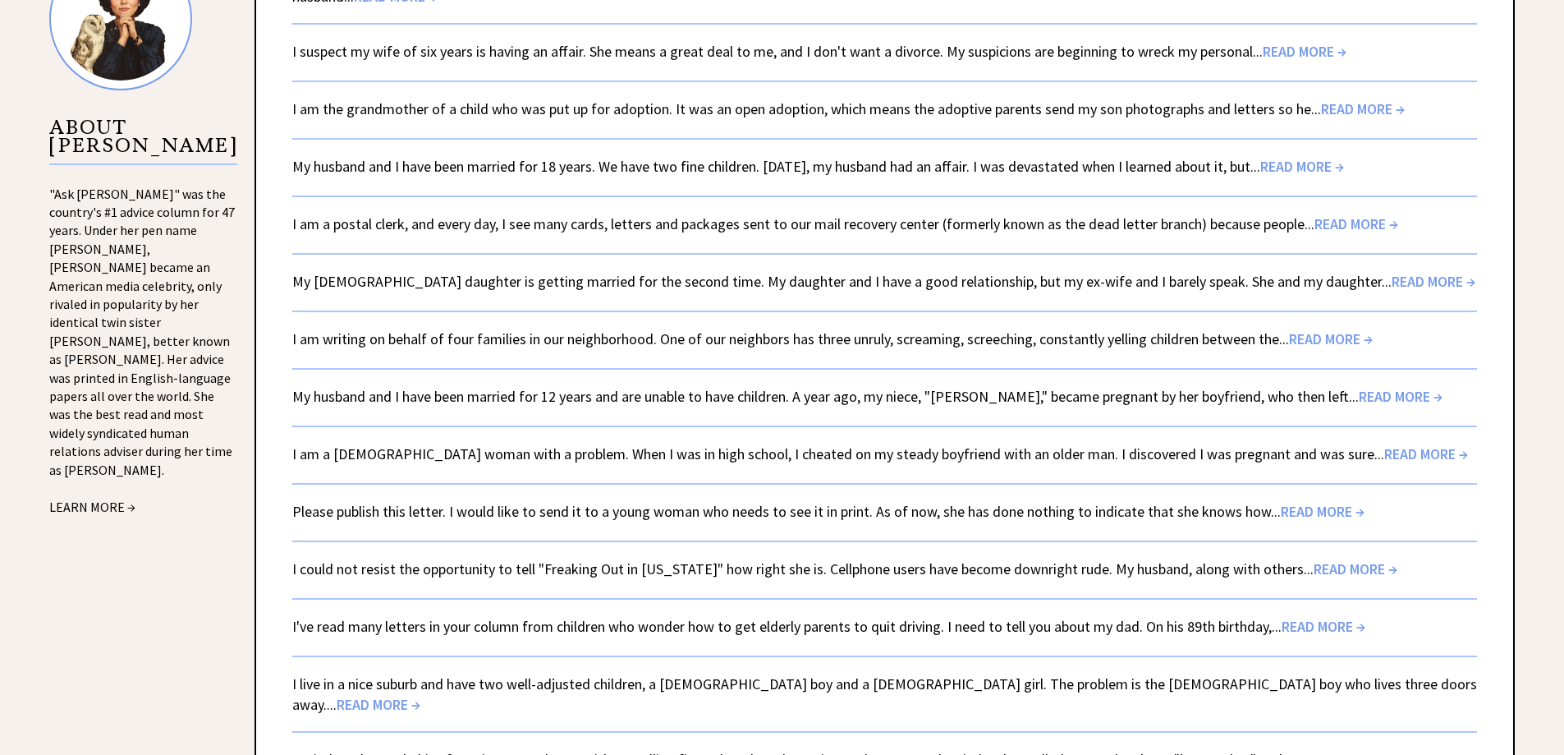
scroll to position [1475, 0]
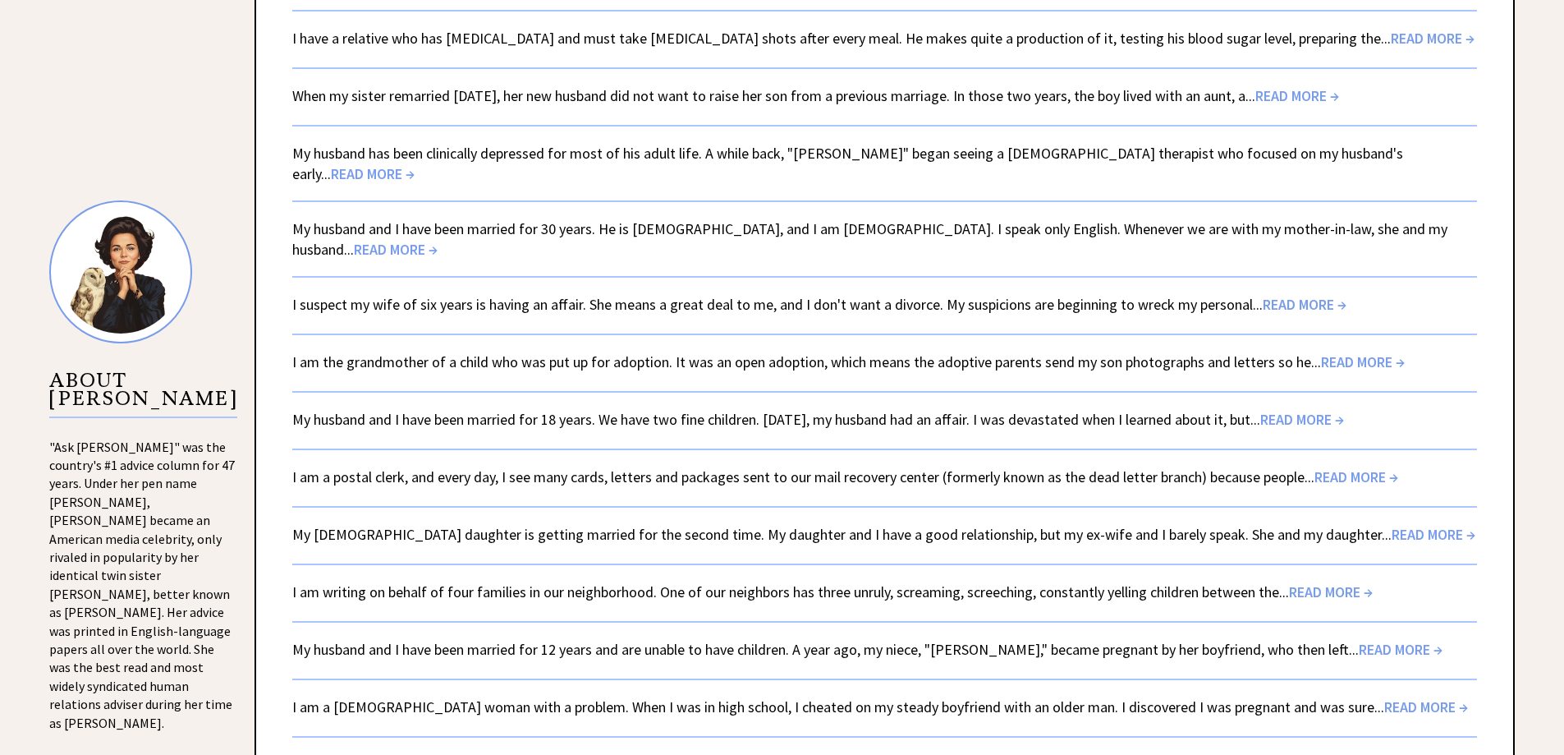
click at [589, 467] on link "I am a postal clerk, and every day, I see many cards, letters and packages sent…" at bounding box center [845, 476] width 1106 height 19
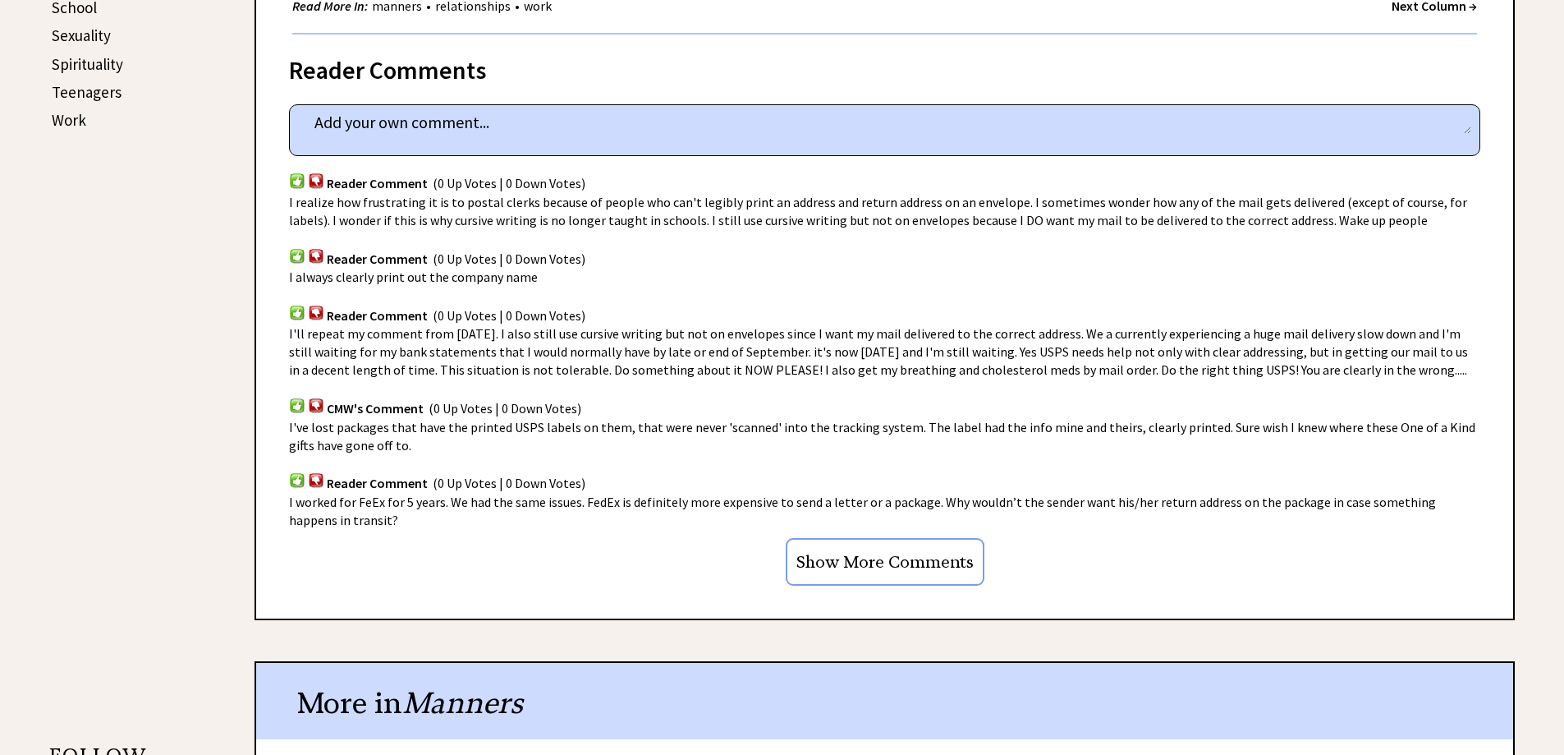
scroll to position [985, 0]
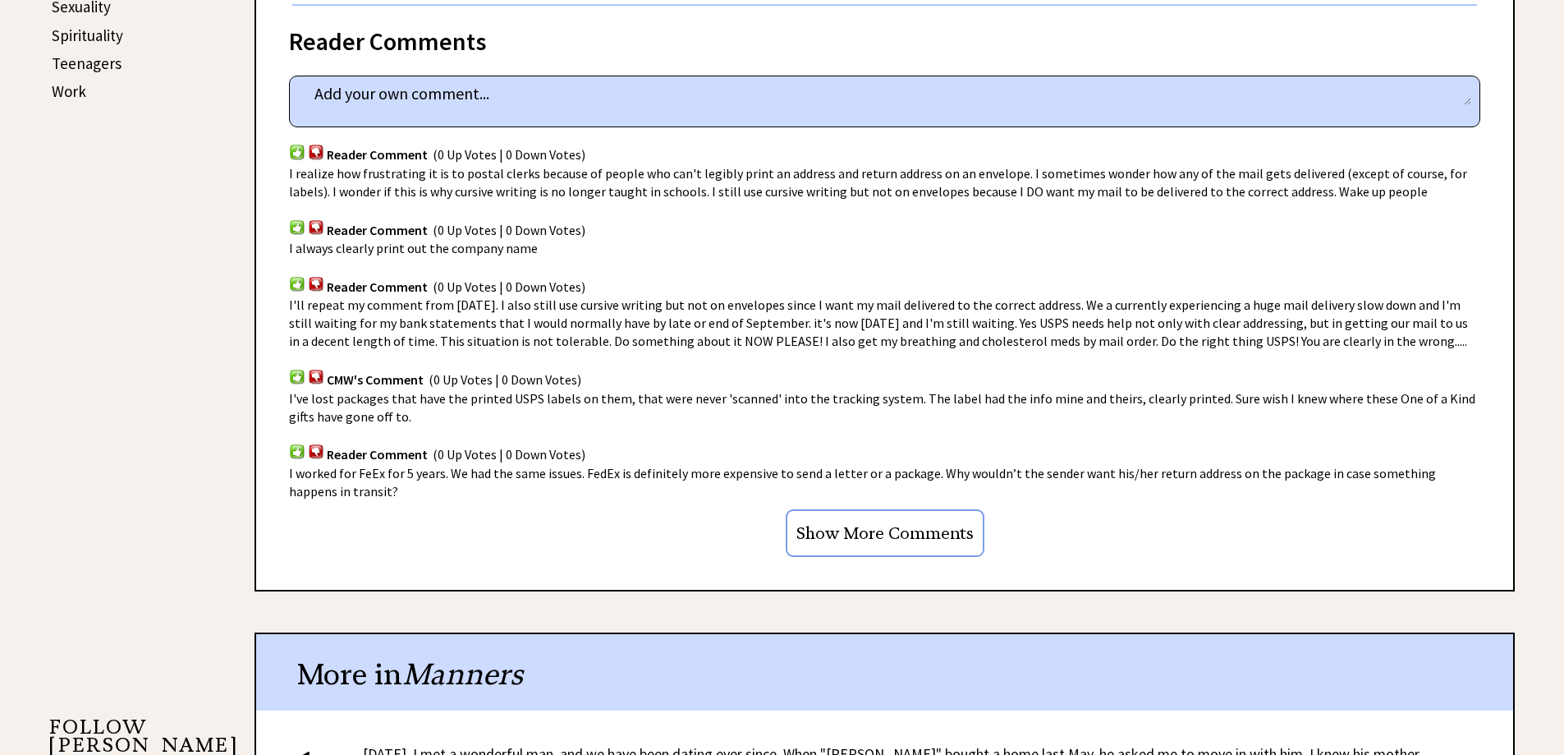
click at [897, 533] on input "Show More Comments" at bounding box center [885, 533] width 199 height 48
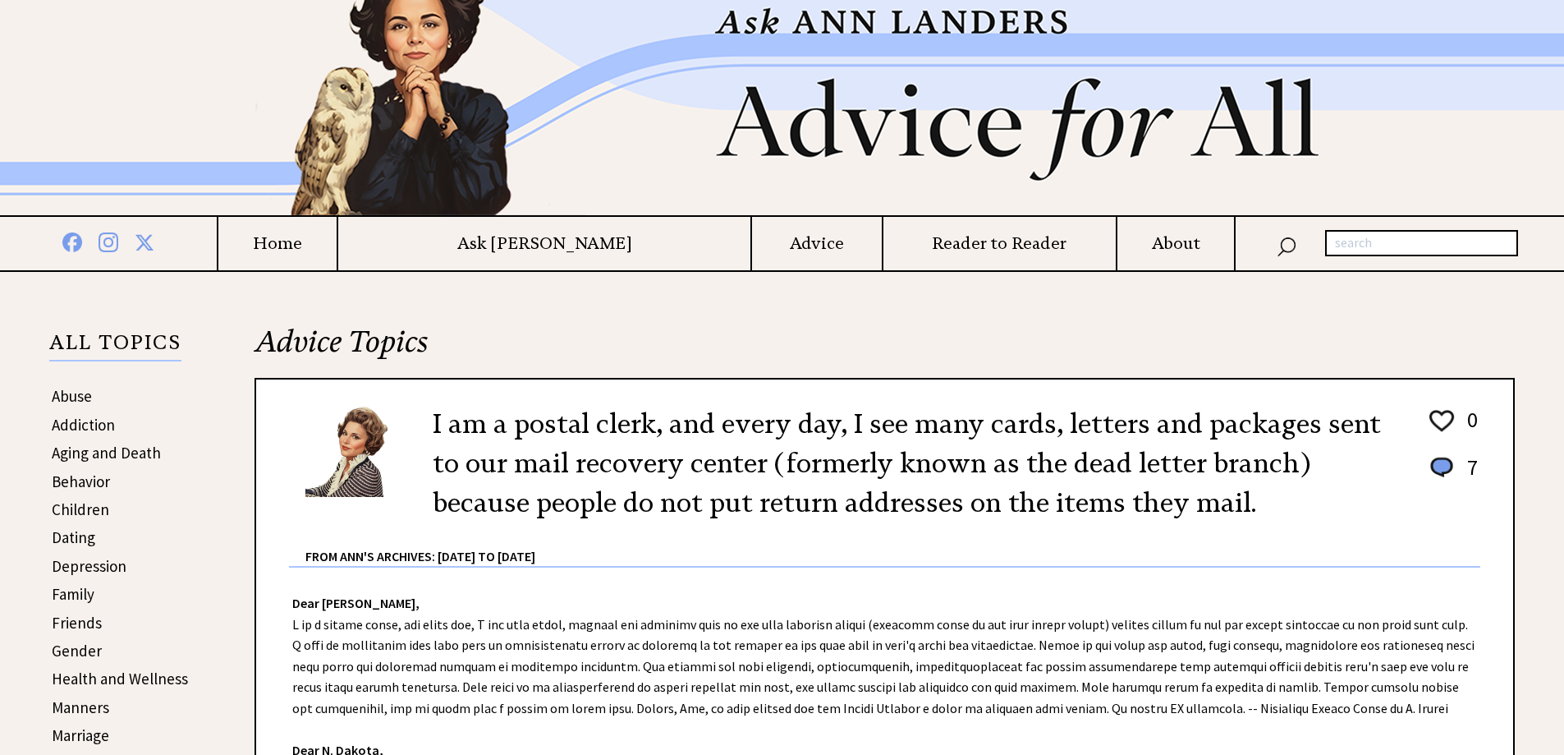
scroll to position [0, 0]
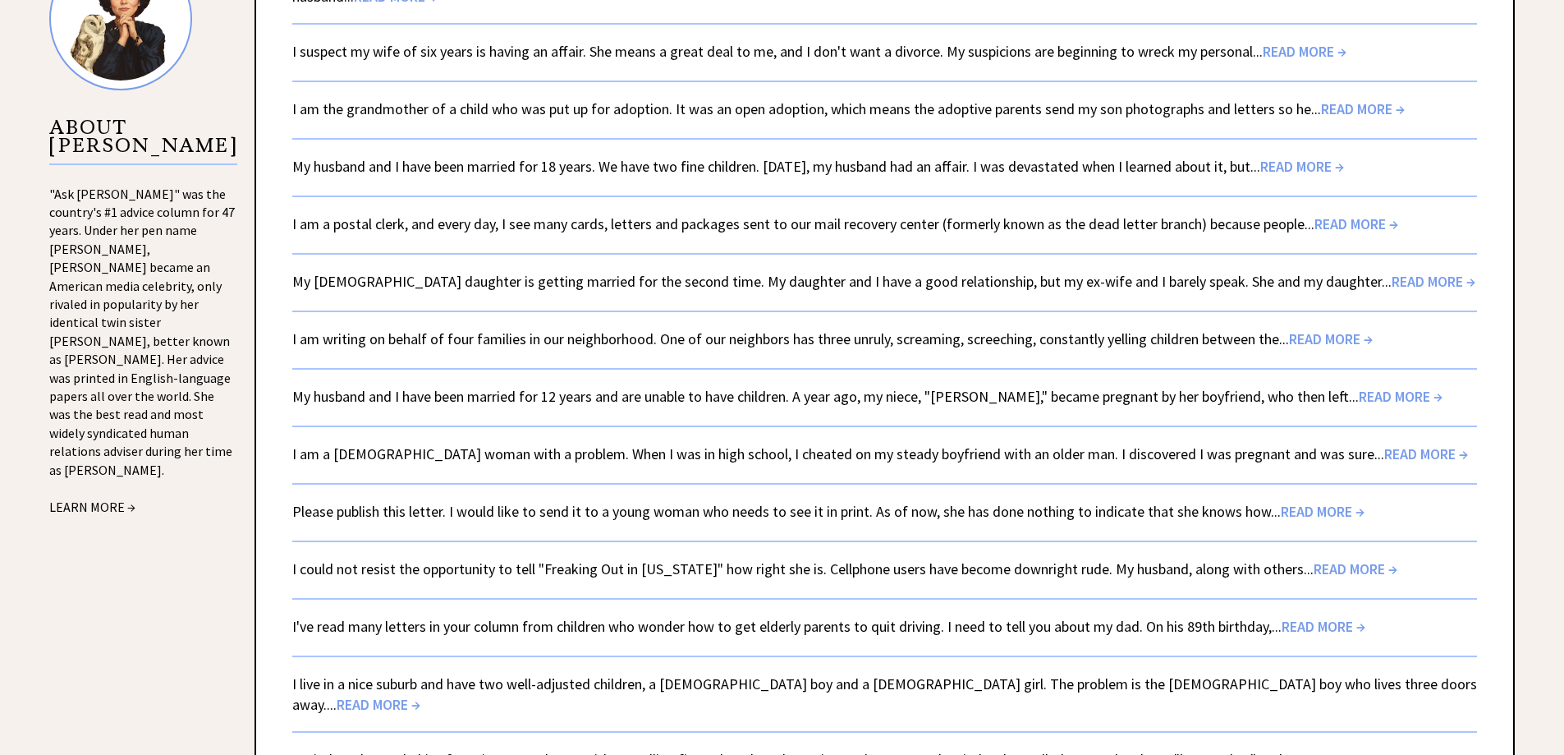
scroll to position [1475, 0]
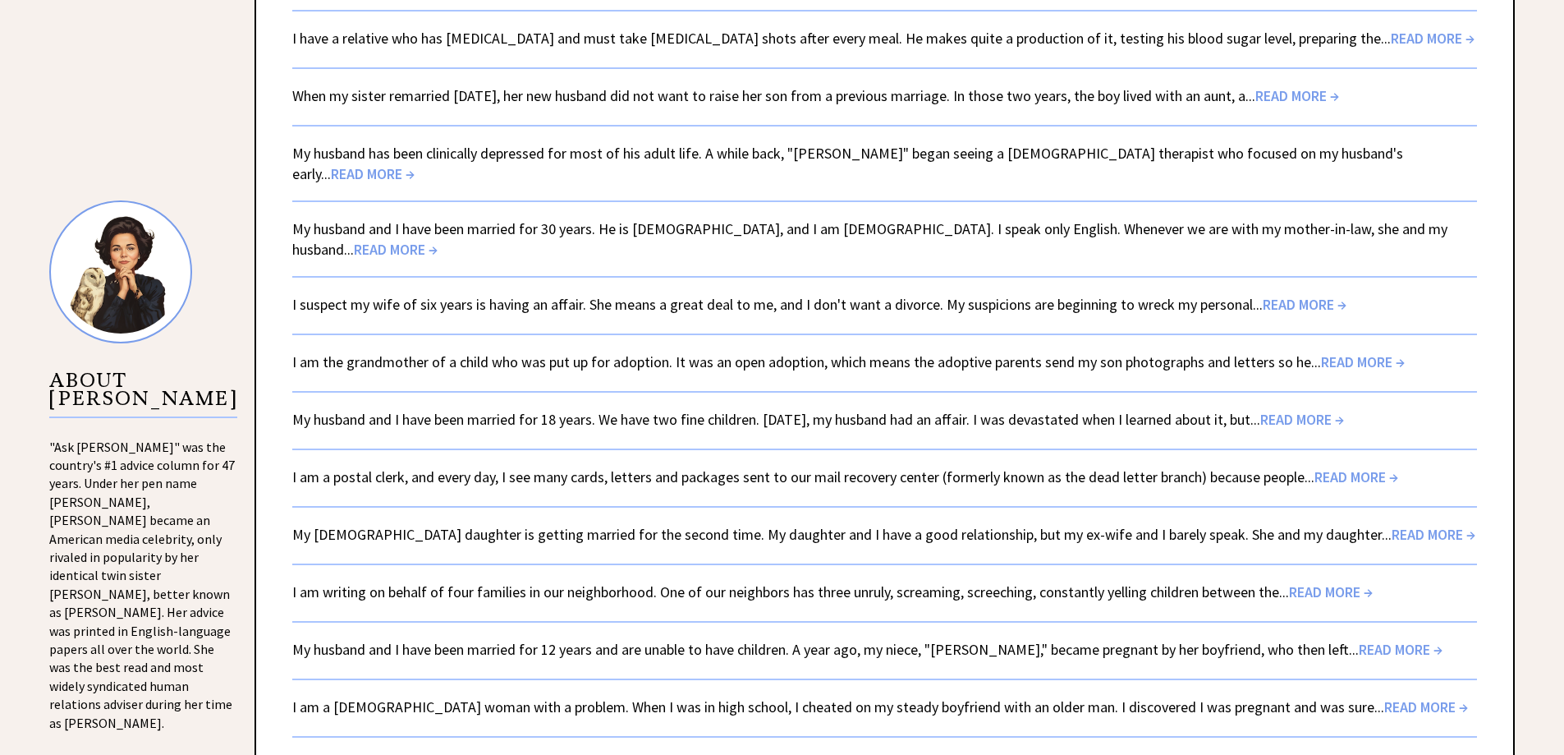
click at [427, 525] on link "My [DEMOGRAPHIC_DATA] daughter is getting married for the second time. My daugh…" at bounding box center [883, 534] width 1183 height 19
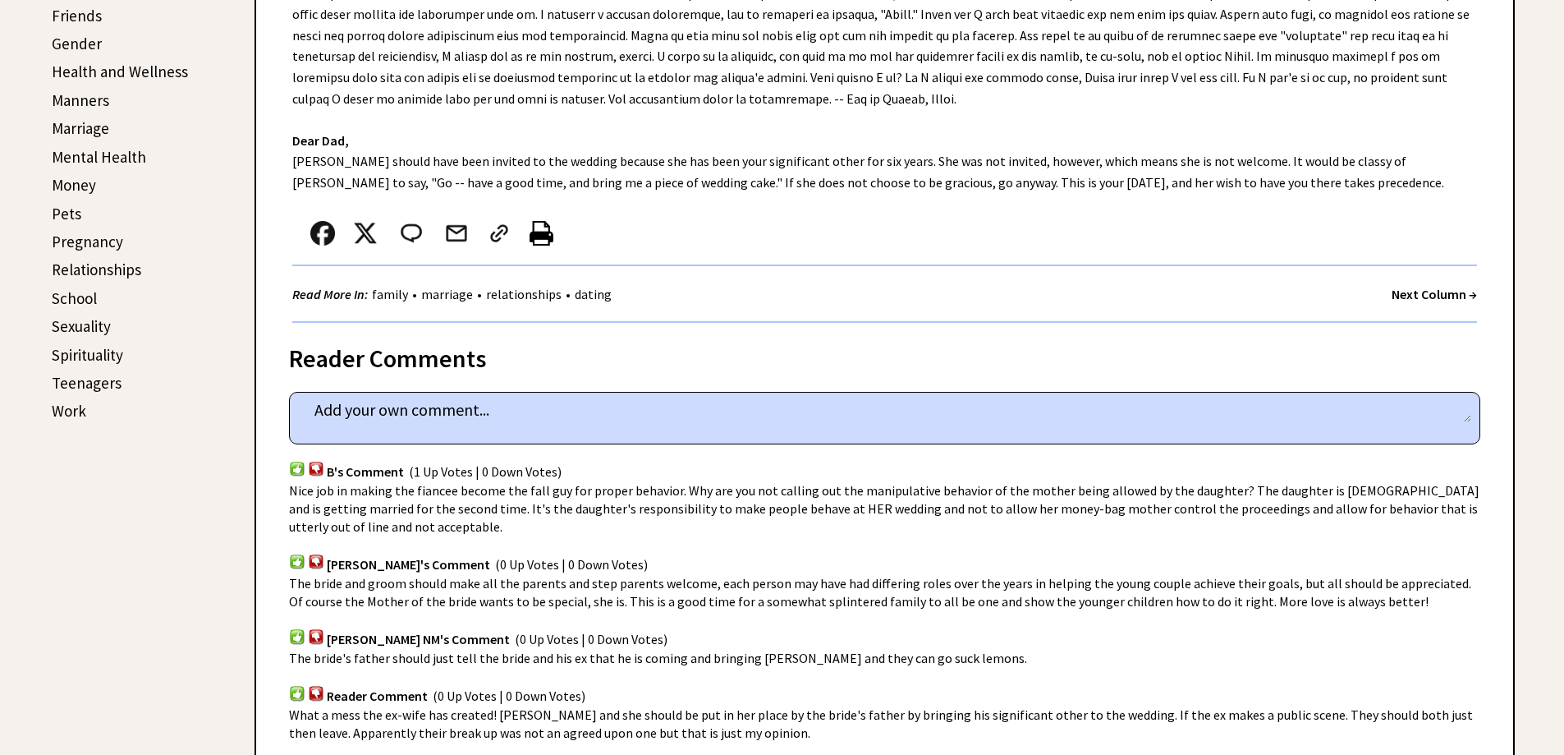
scroll to position [575, 0]
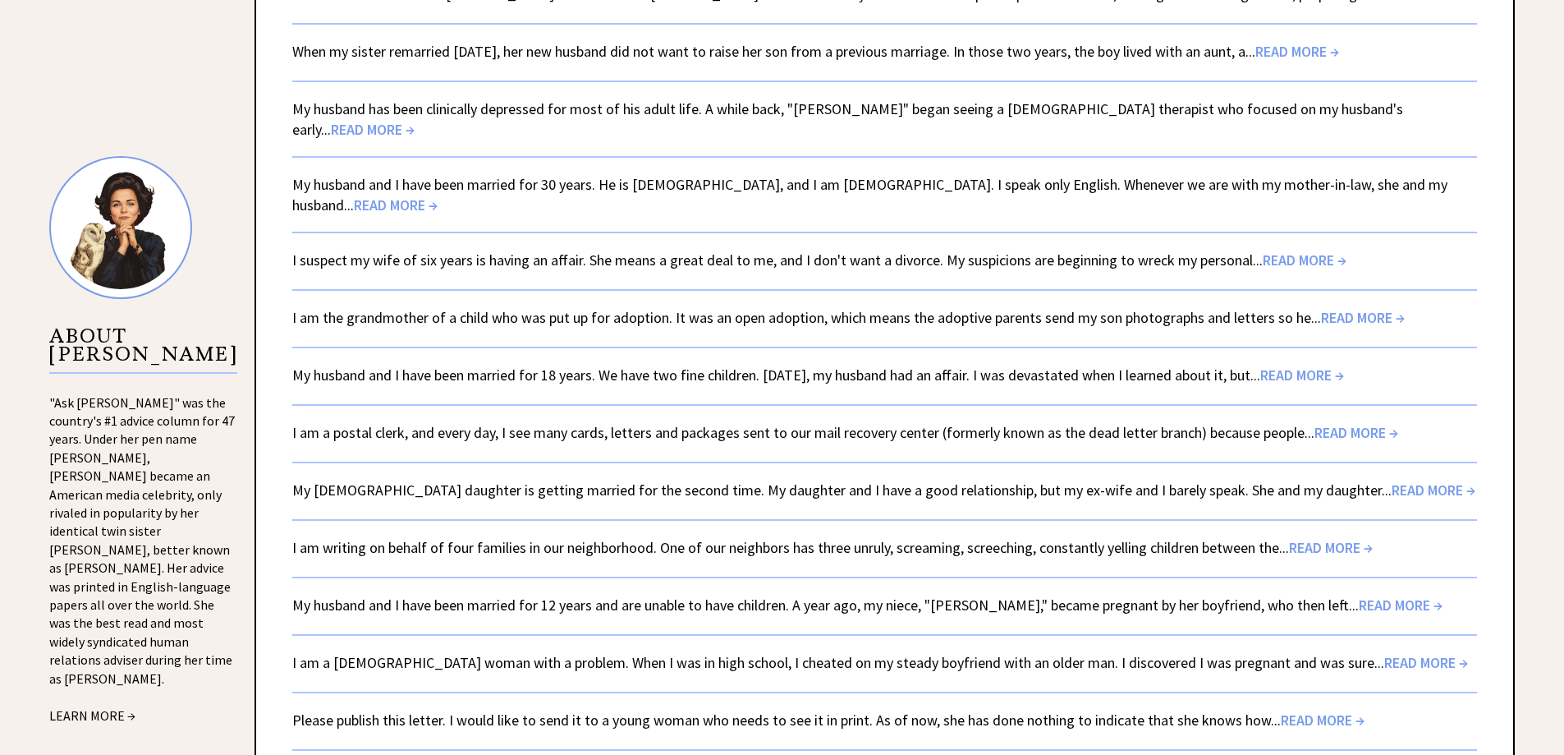
scroll to position [1557, 0]
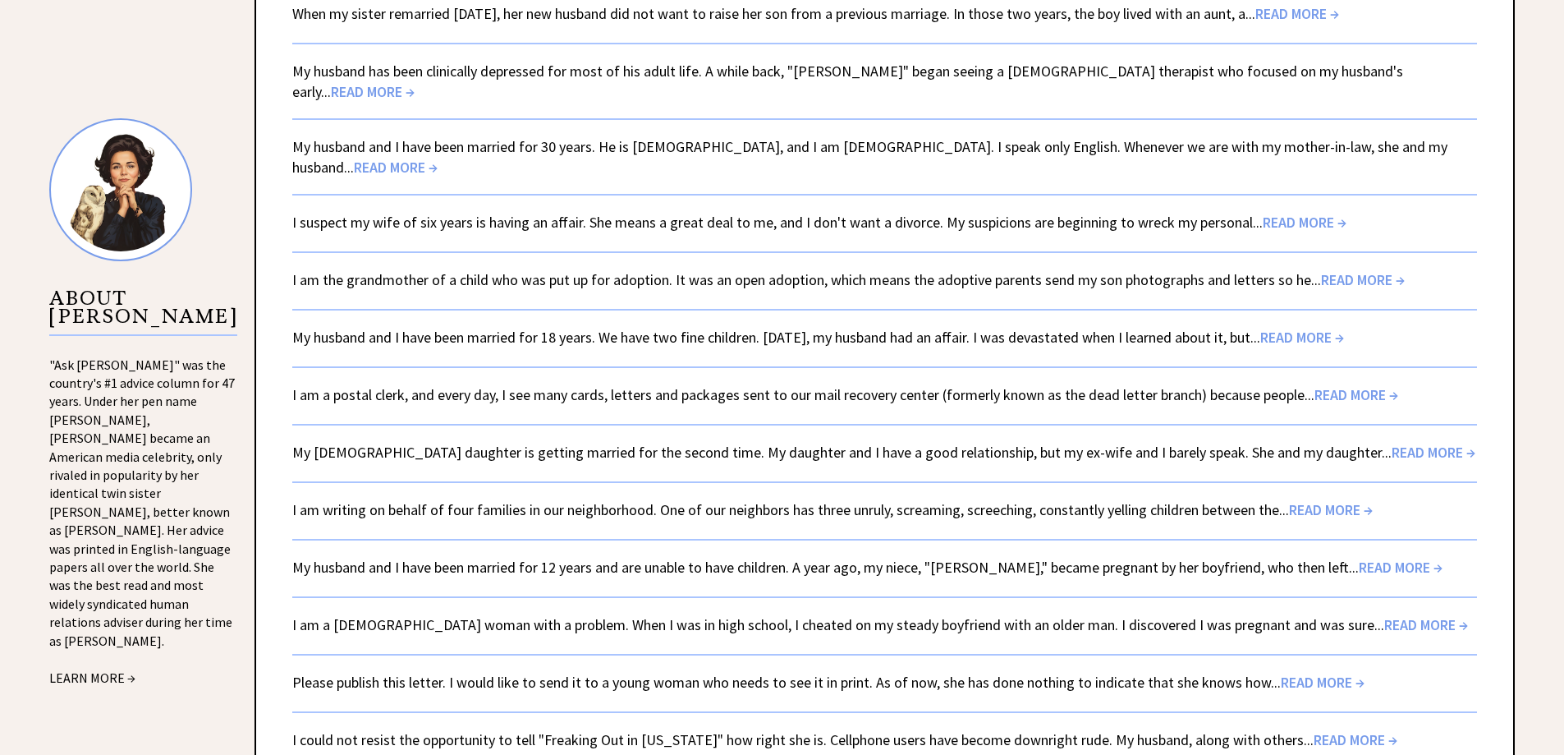
click at [539, 500] on link "I am writing on behalf of four families in our neighborhood. One of our neighbo…" at bounding box center [832, 509] width 1081 height 19
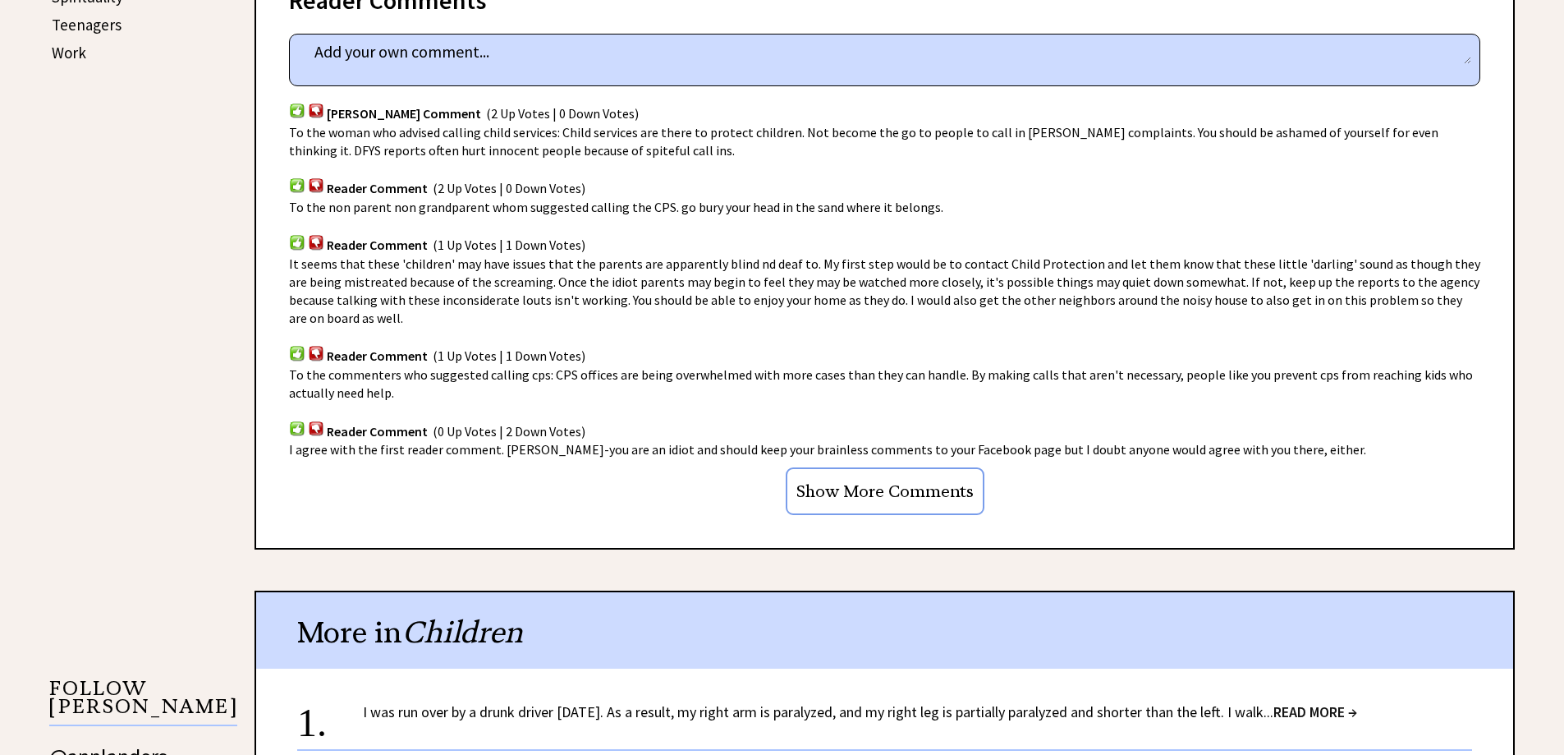
scroll to position [1068, 0]
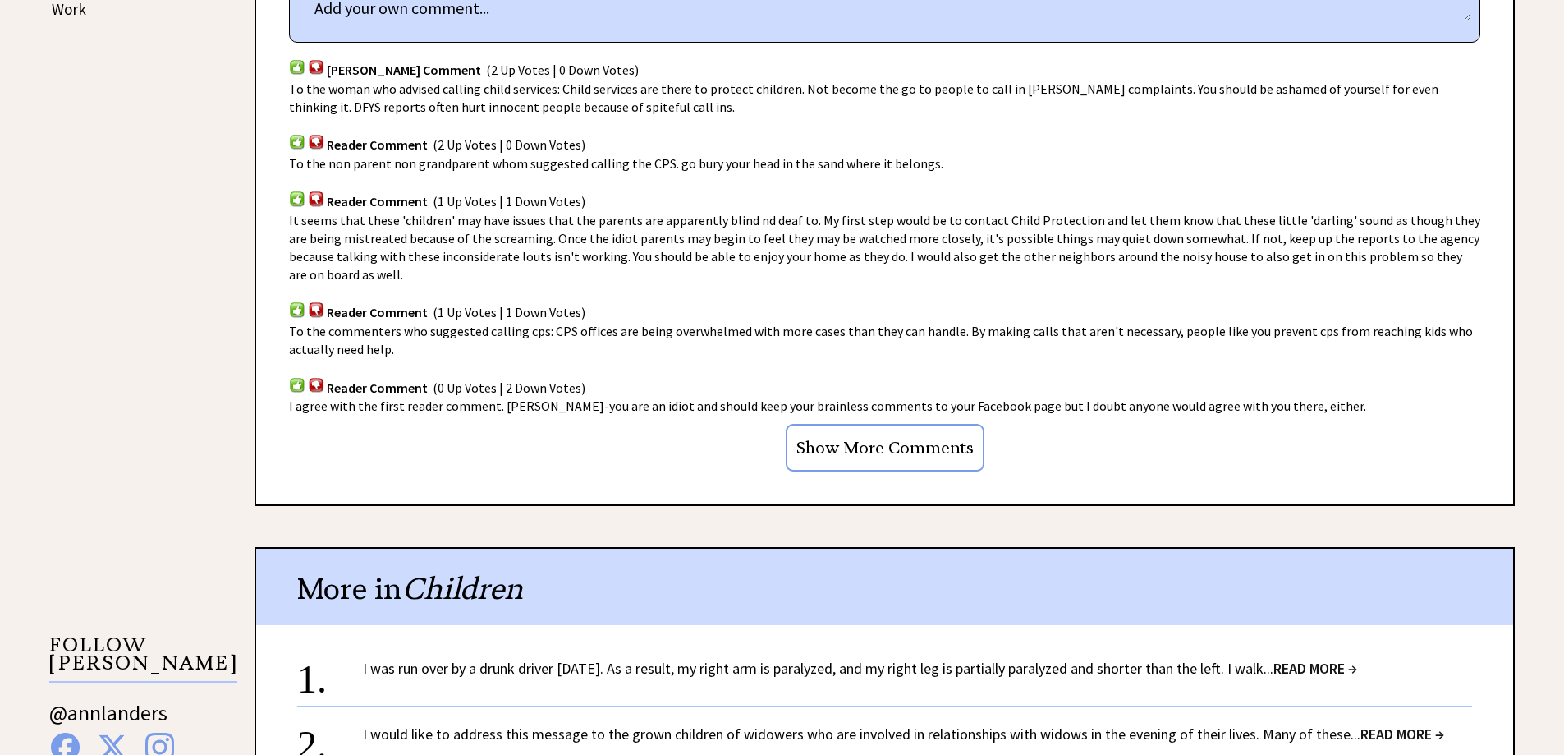
click at [870, 444] on input "Show More Comments" at bounding box center [885, 448] width 199 height 48
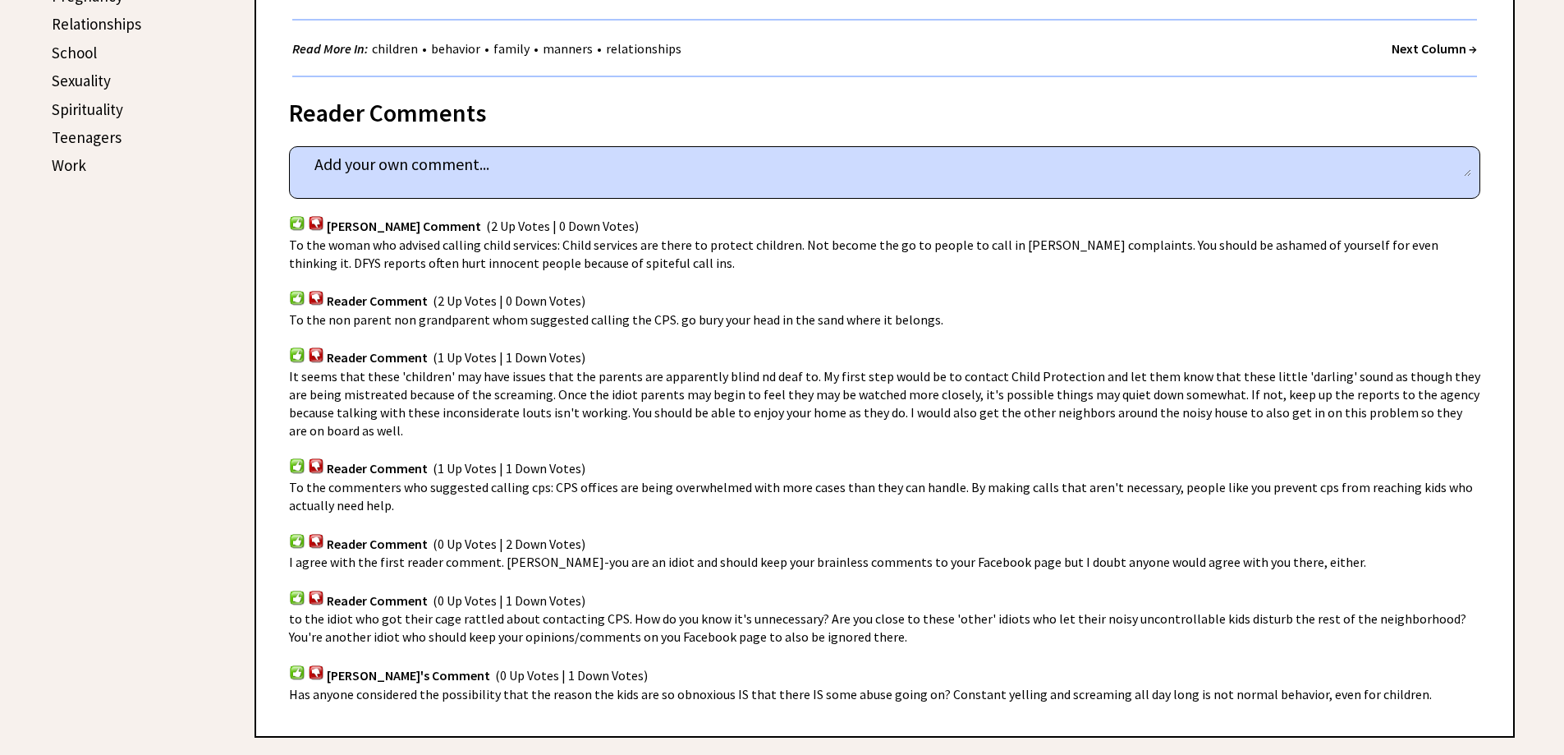
scroll to position [903, 0]
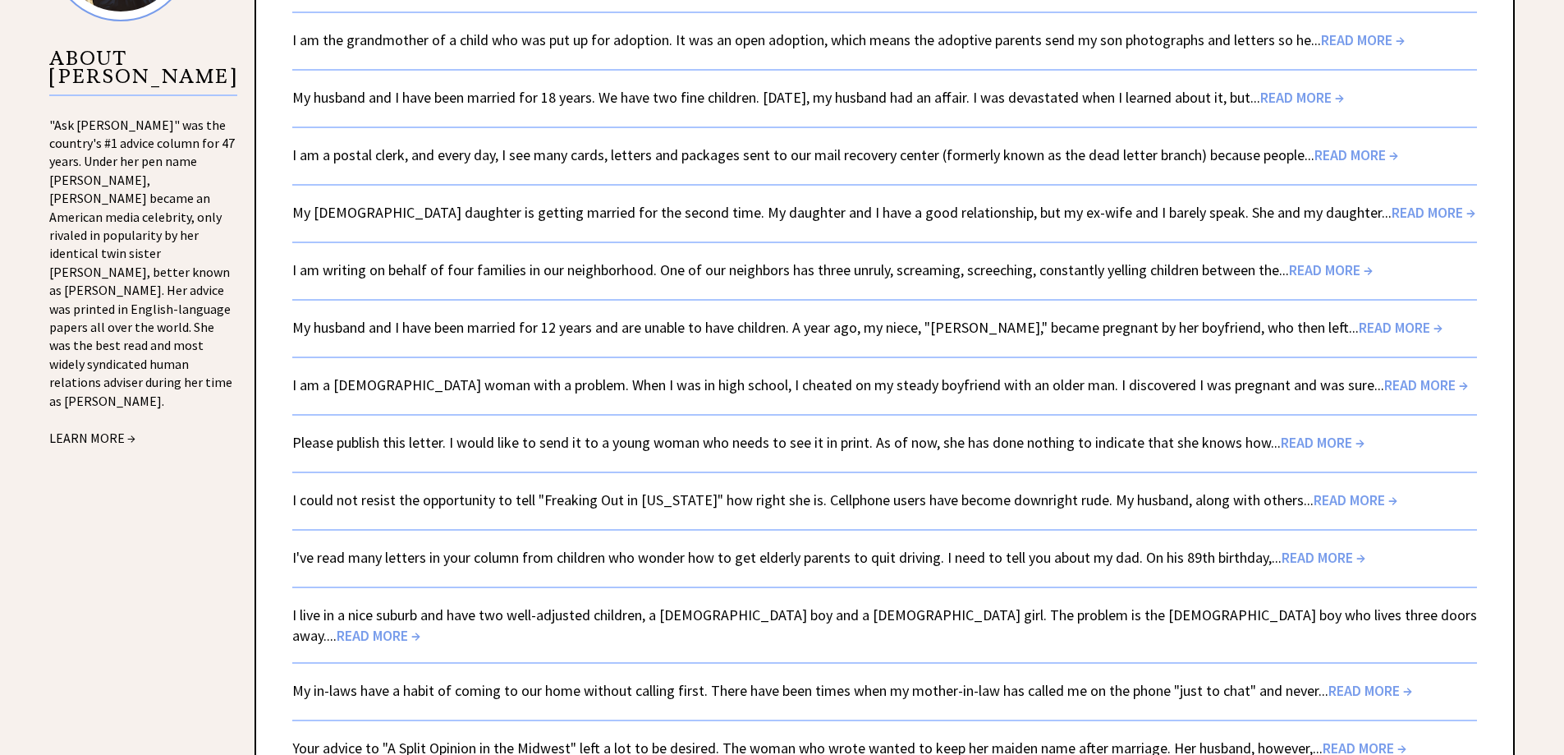
scroll to position [1803, 0]
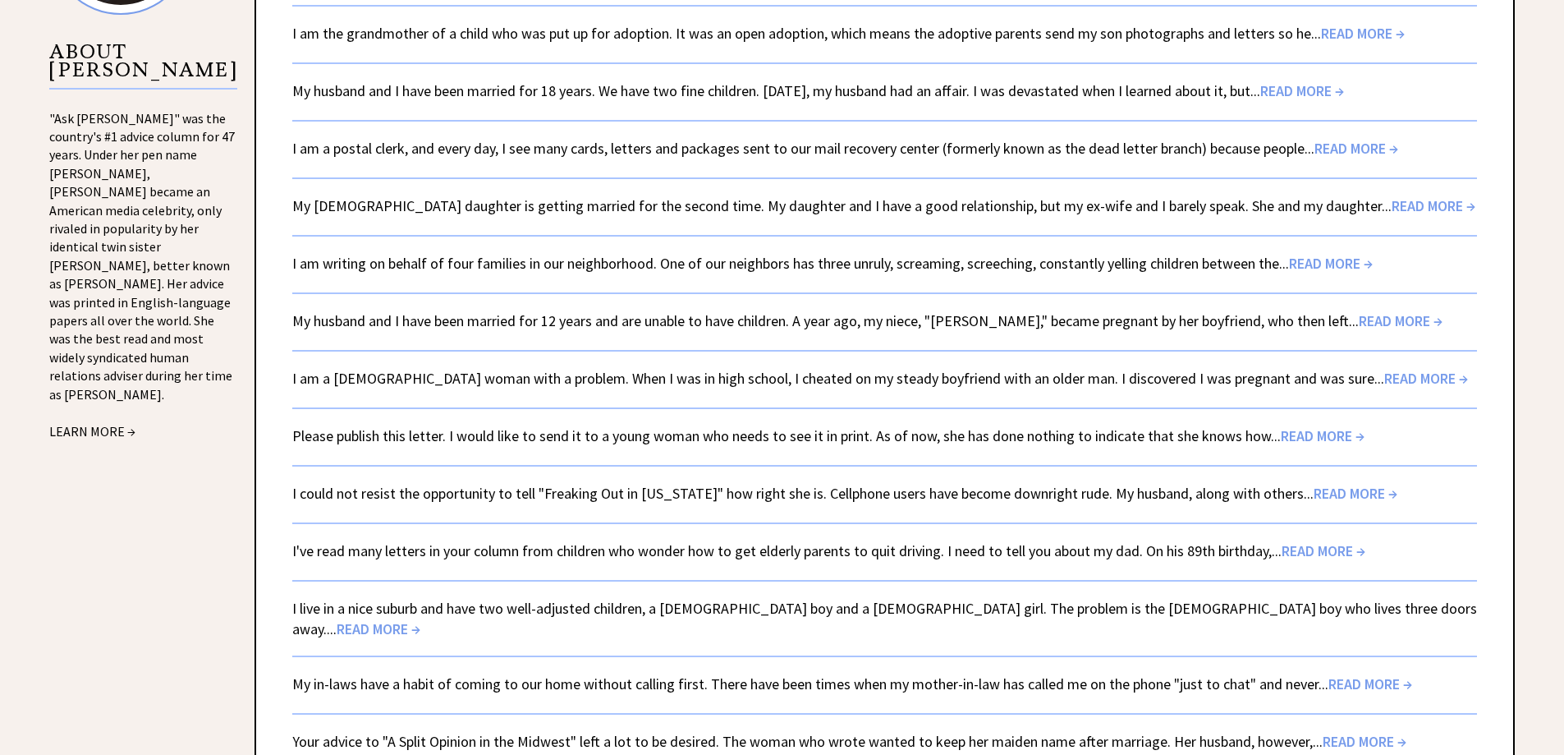
click at [521, 311] on link "My husband and I have been married for 12 years and are unable to have children…" at bounding box center [867, 320] width 1151 height 19
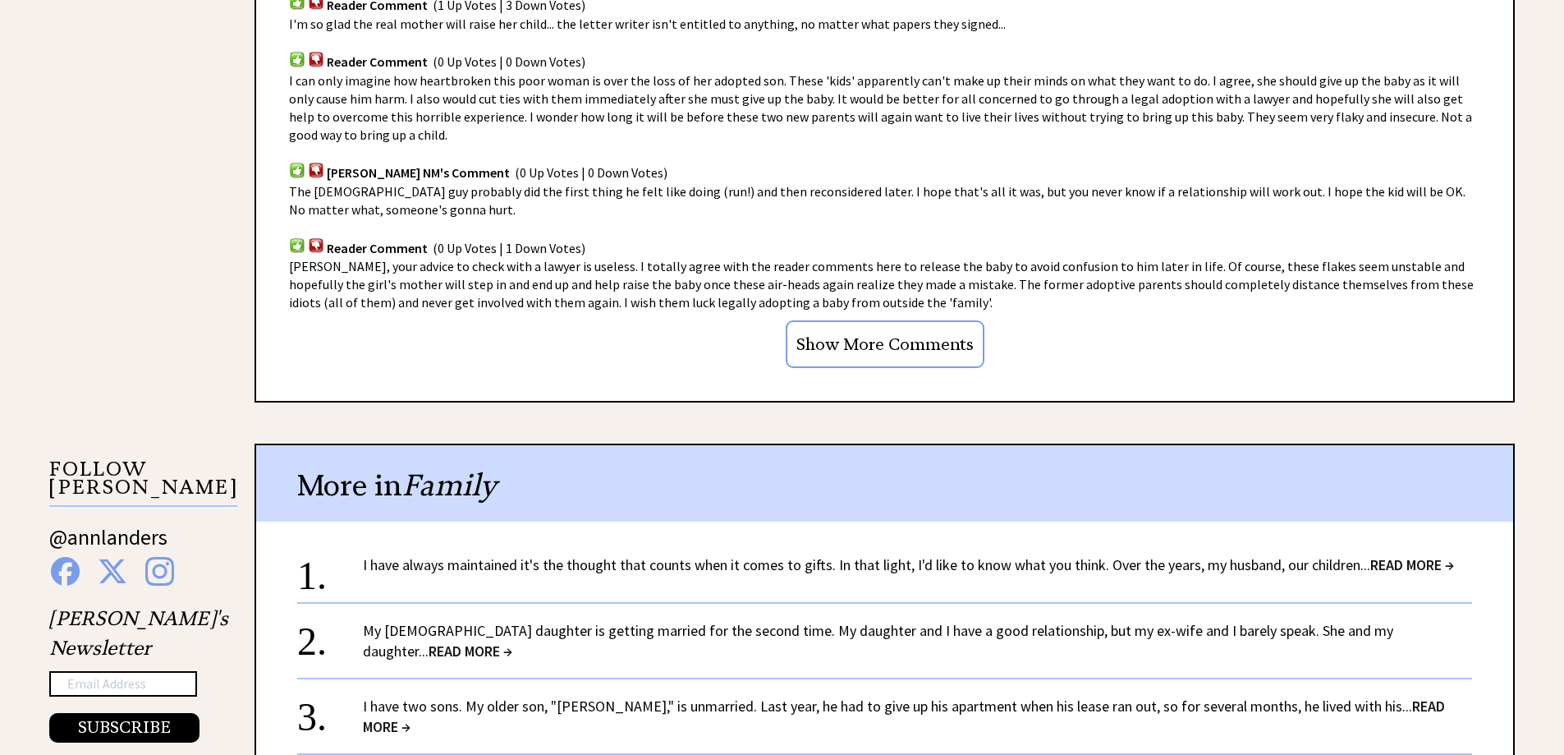
scroll to position [1396, 0]
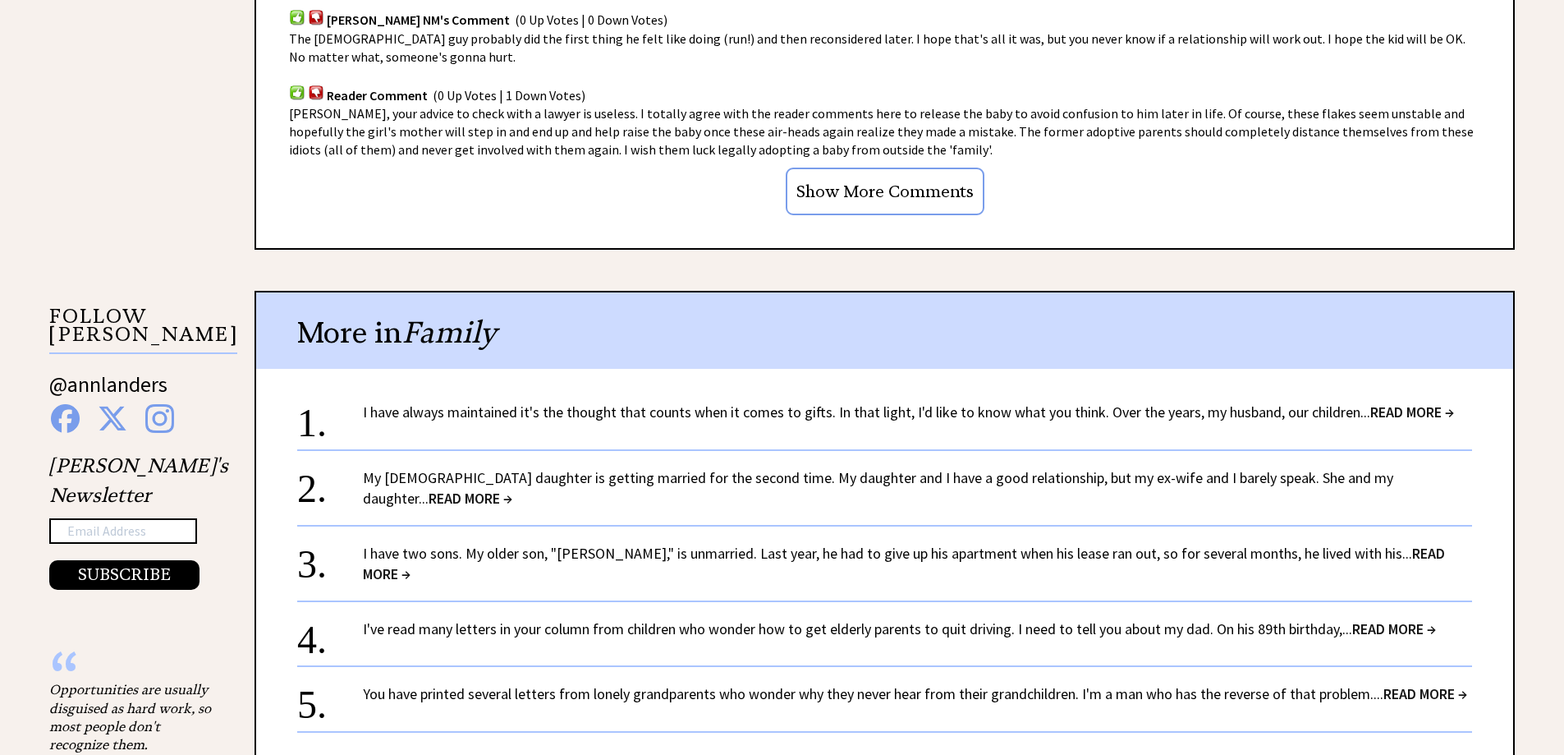
click at [903, 199] on input "Show More Comments" at bounding box center [885, 192] width 199 height 48
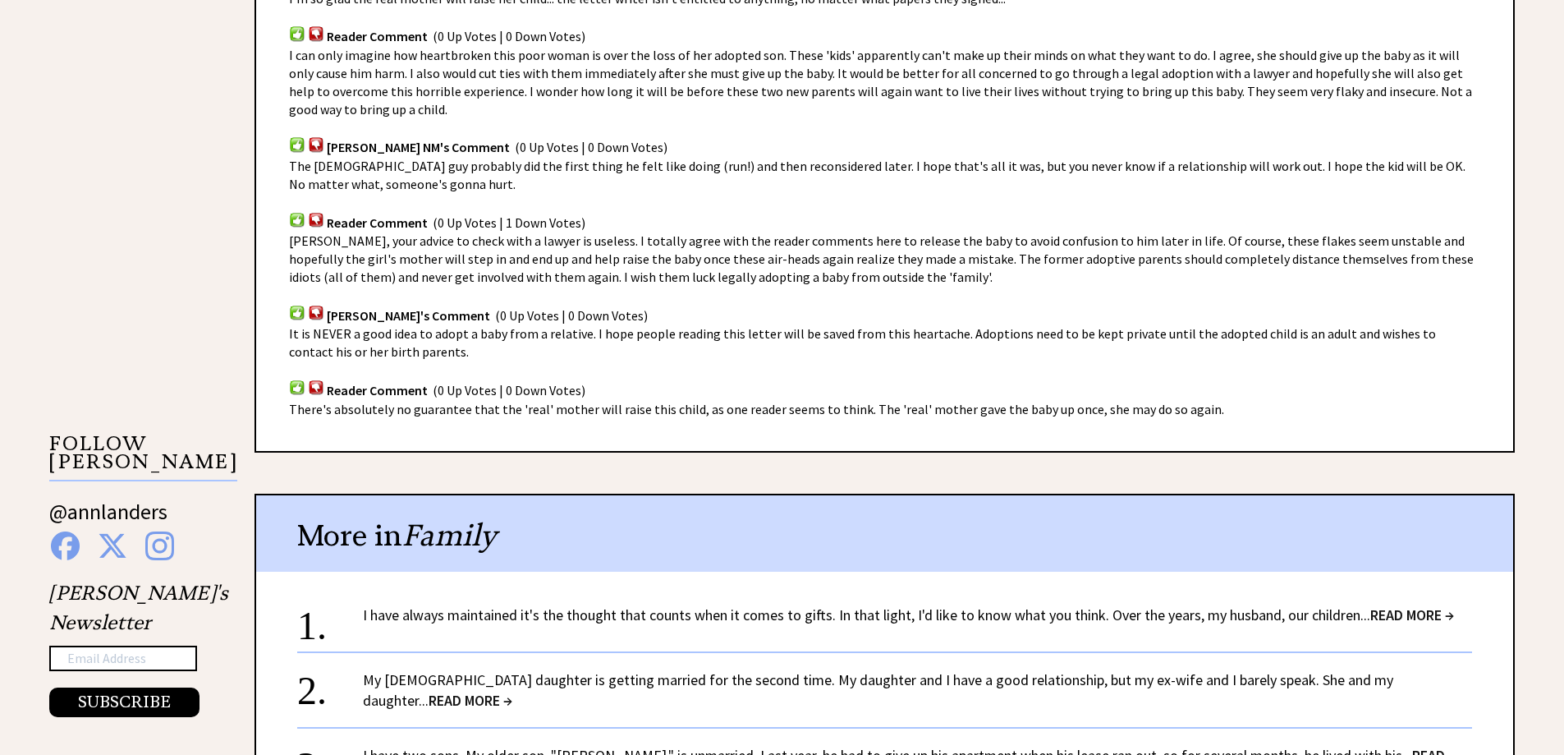
scroll to position [1150, 0]
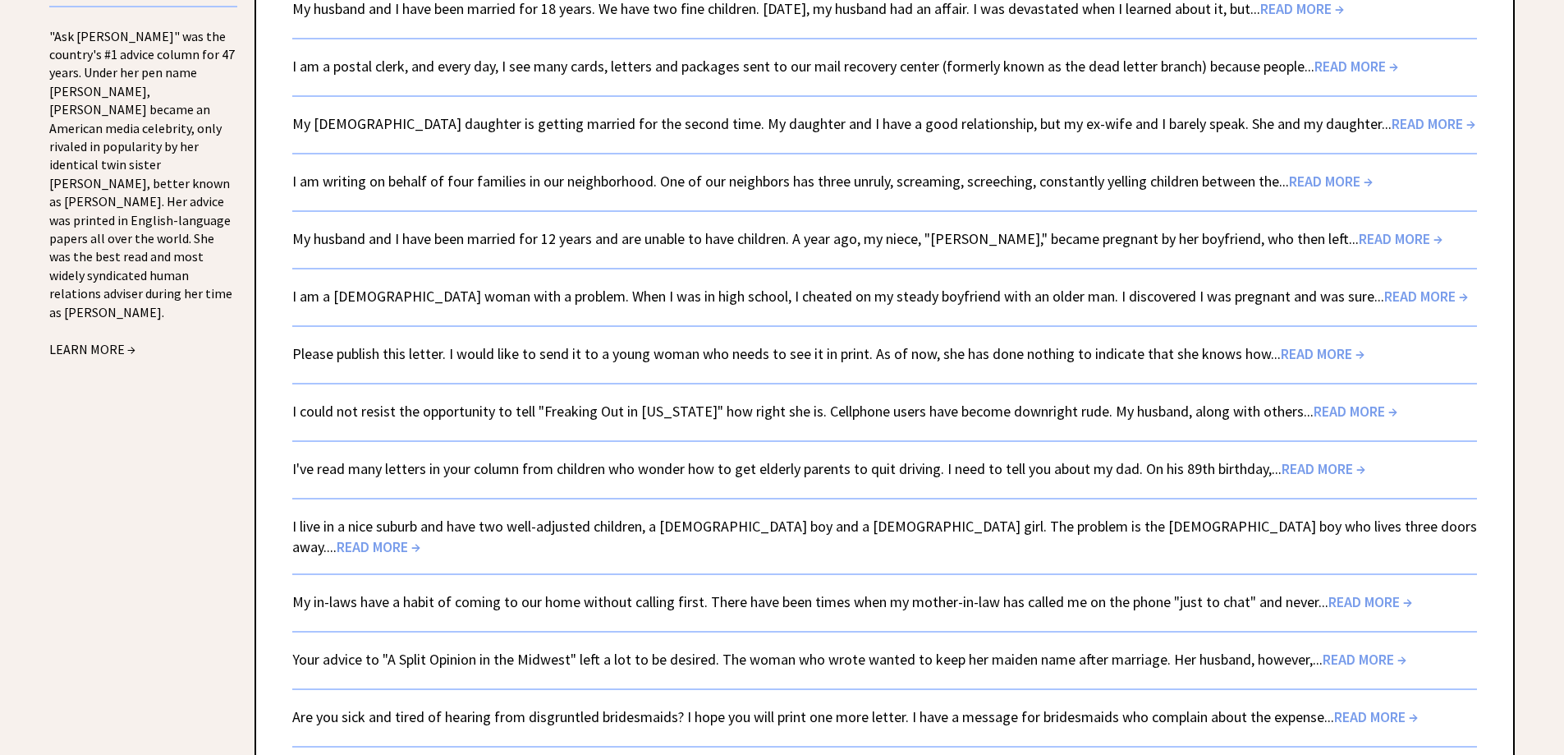
scroll to position [1803, 0]
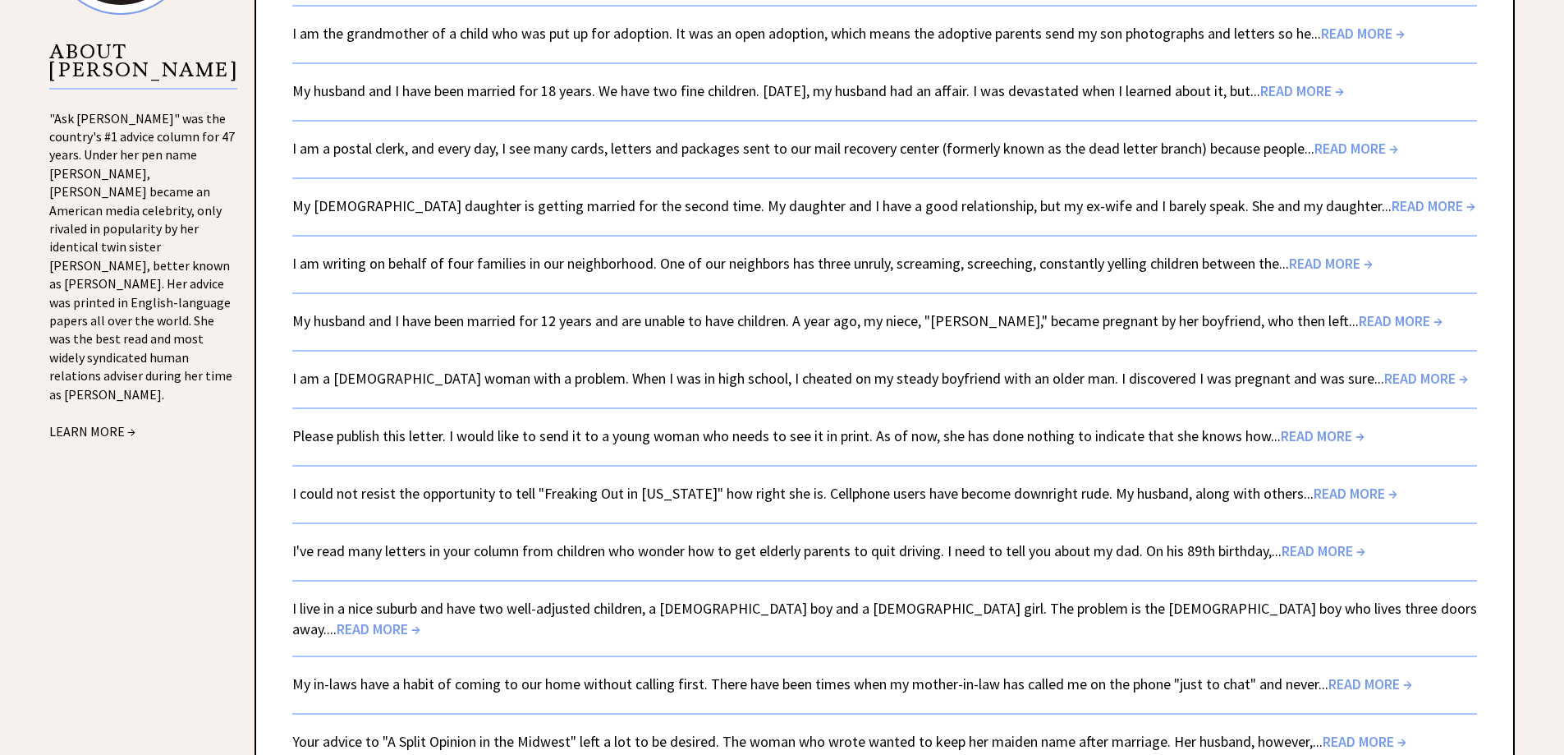
click at [467, 369] on link "I am a 26-year-old woman with a problem. When I was in high school, I cheated o…" at bounding box center [880, 378] width 1176 height 19
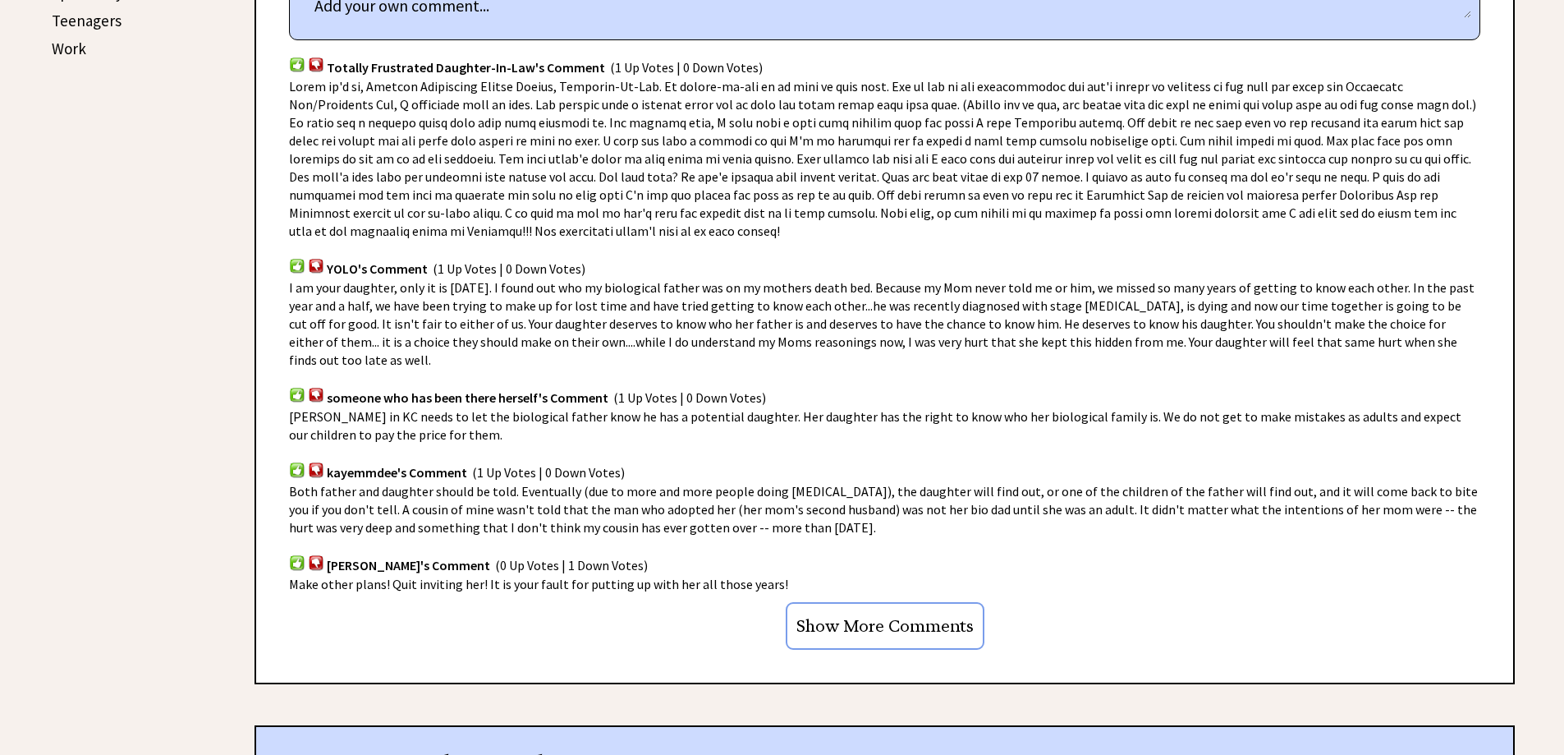
scroll to position [1150, 0]
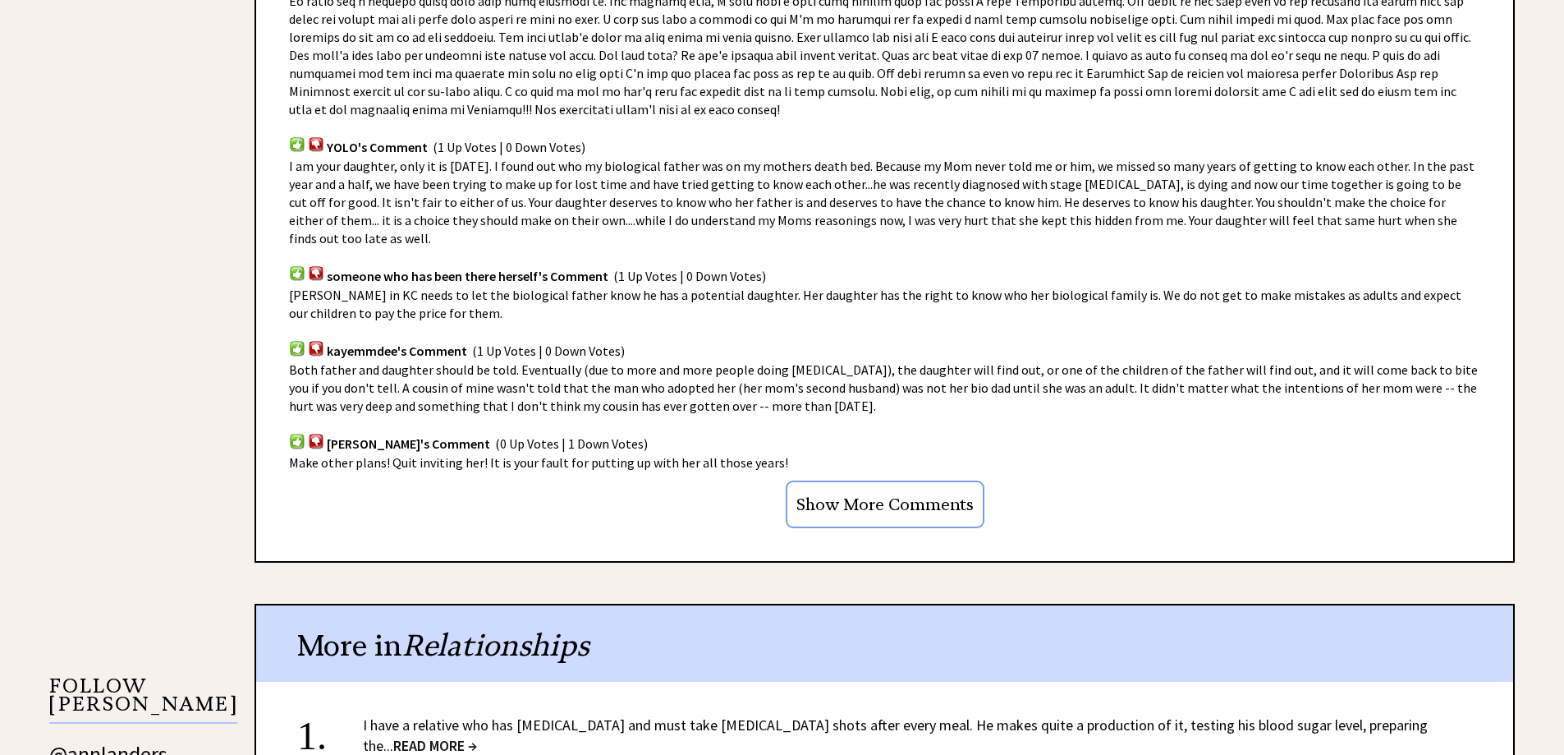
click at [870, 480] on input "Show More Comments" at bounding box center [885, 504] width 199 height 48
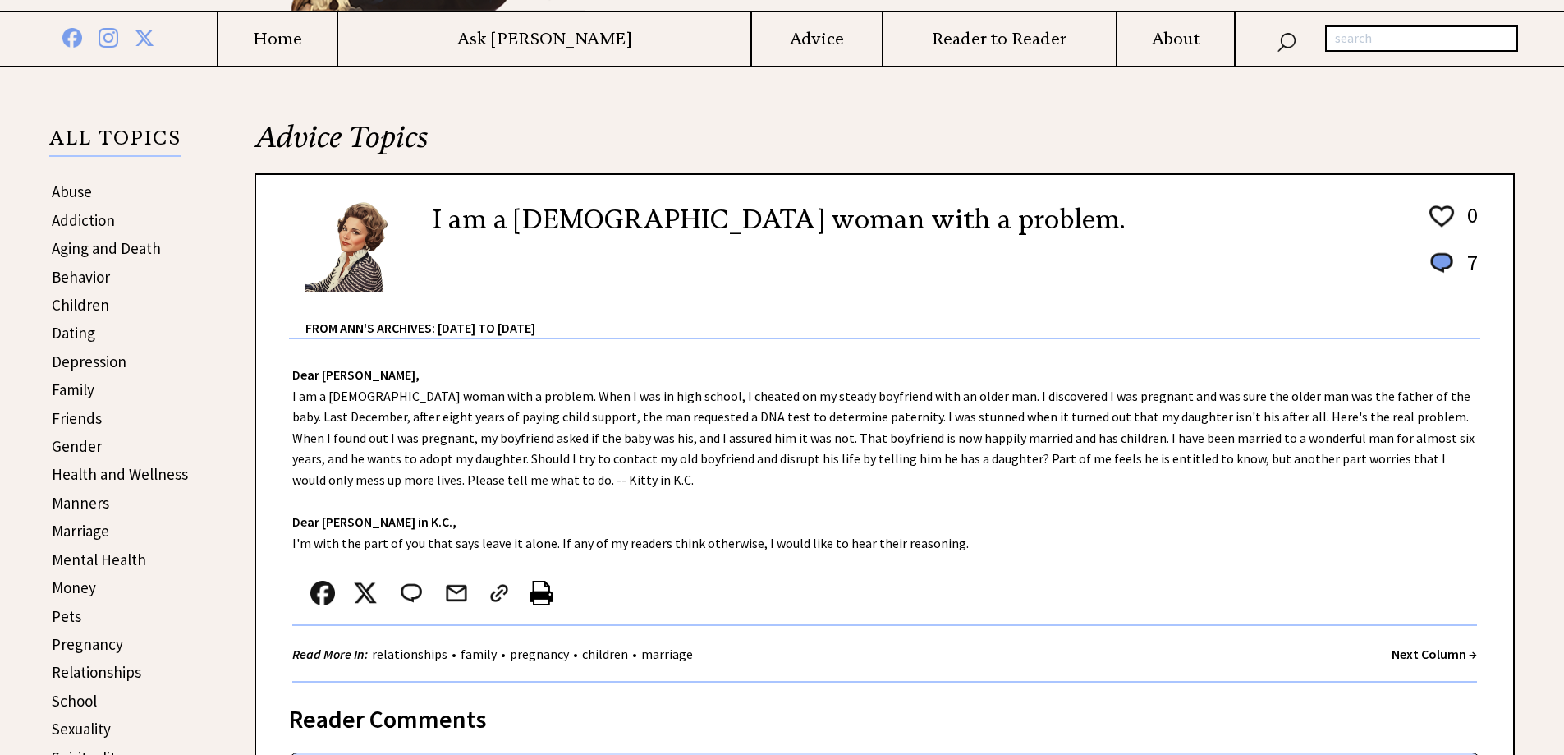
scroll to position [0, 0]
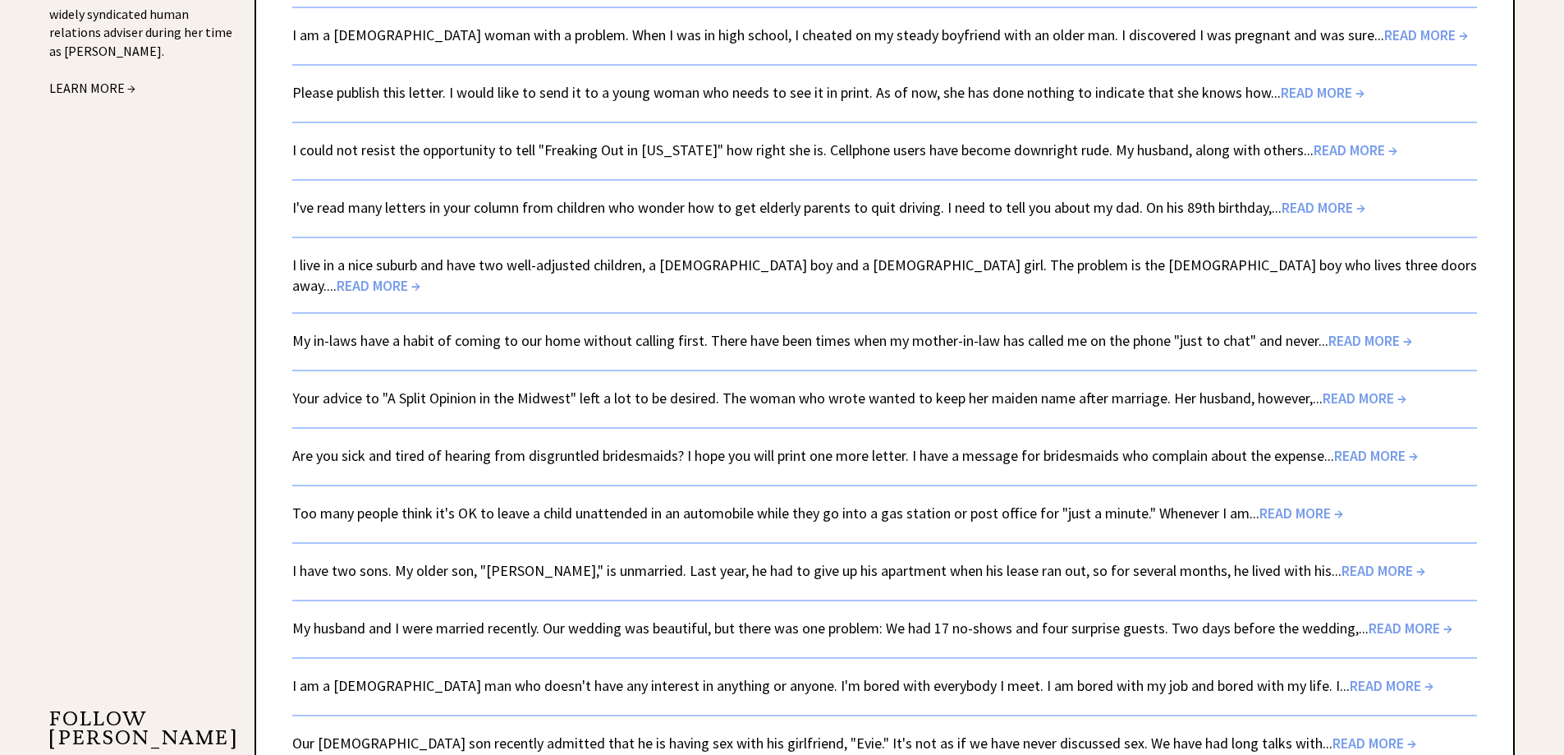
scroll to position [1803, 0]
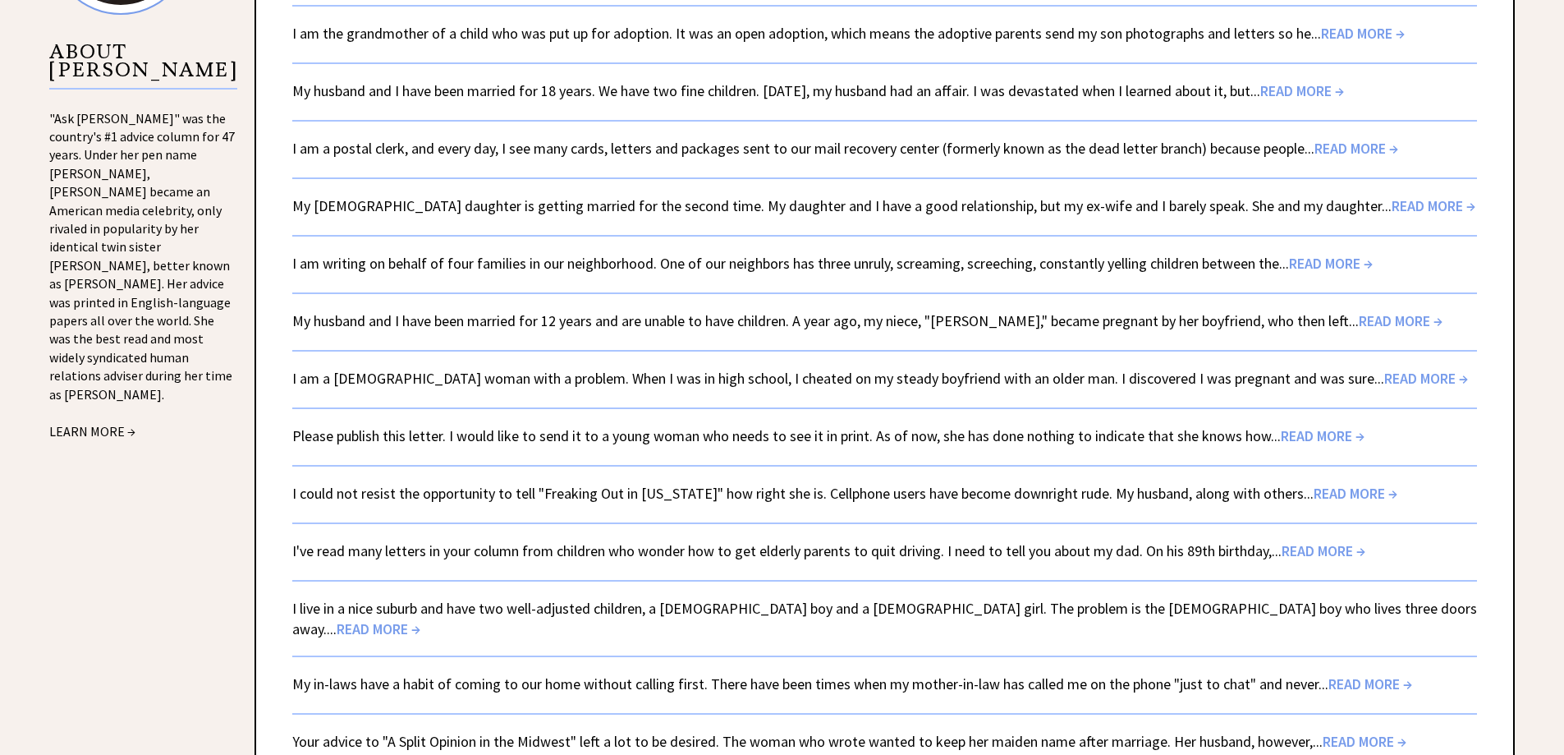
click at [429, 426] on link "Please publish this letter. I would like to send it to a young woman who needs …" at bounding box center [828, 435] width 1072 height 19
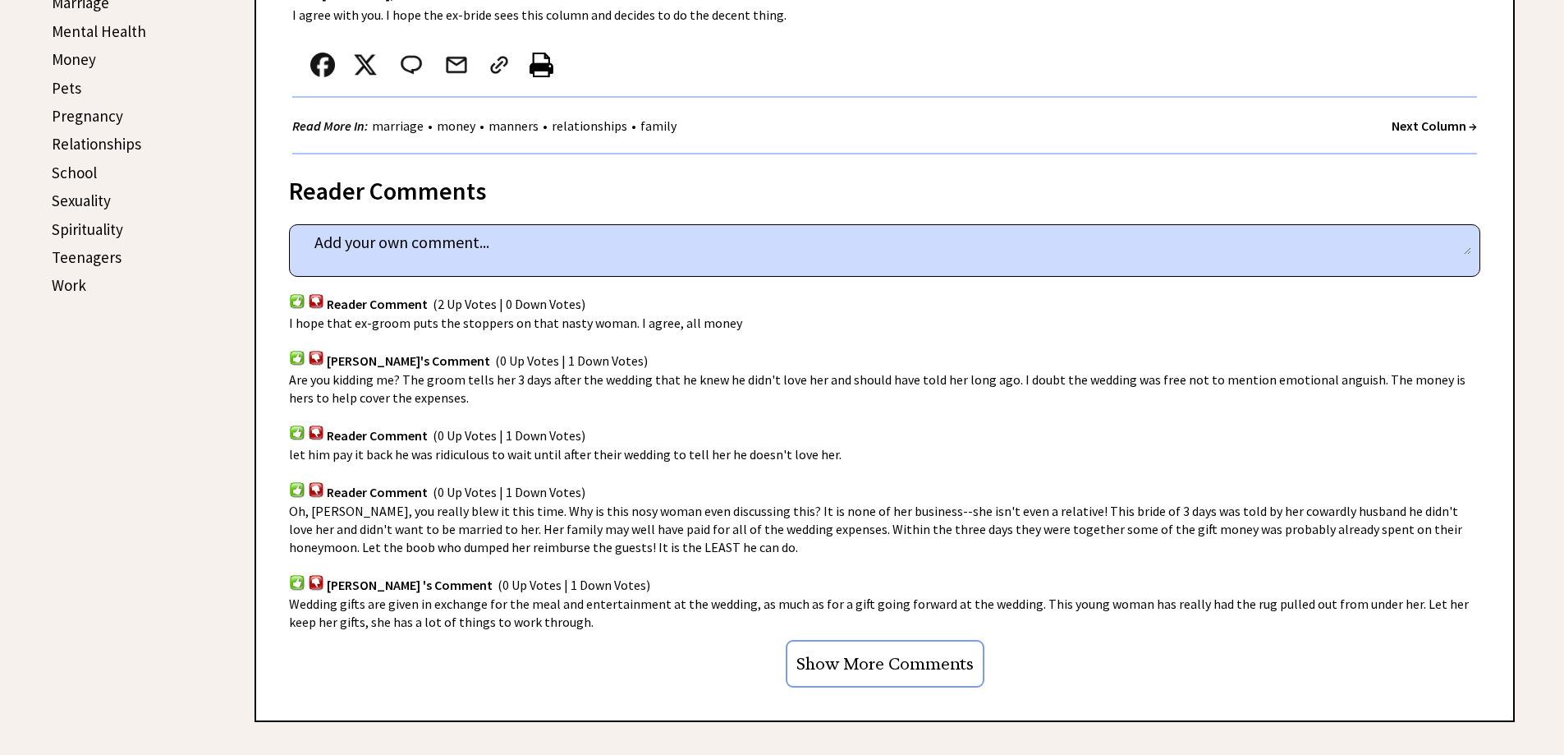
scroll to position [821, 0]
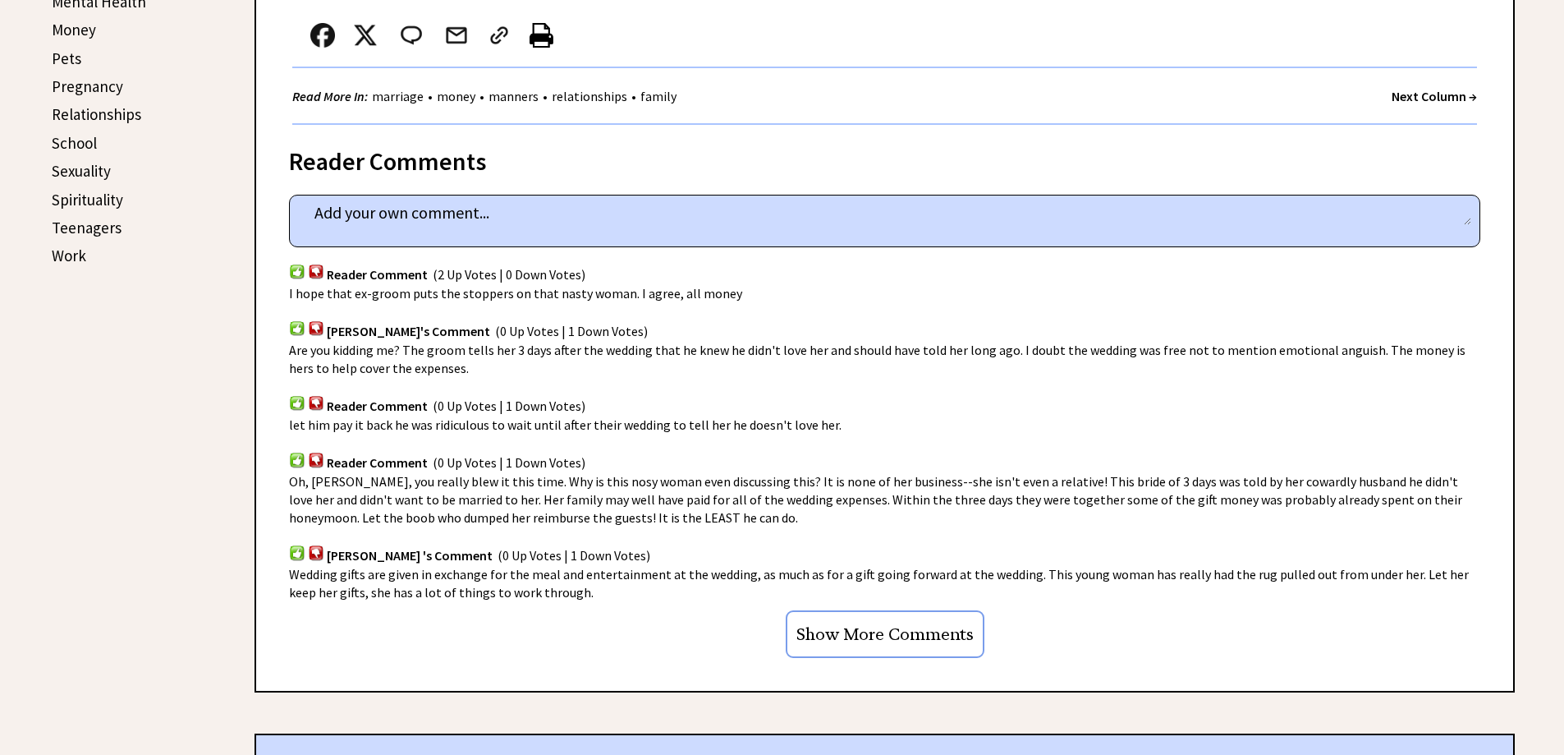
drag, startPoint x: 874, startPoint y: 633, endPoint x: 865, endPoint y: 634, distance: 9.1
click at [873, 633] on input "Show More Comments" at bounding box center [885, 634] width 199 height 48
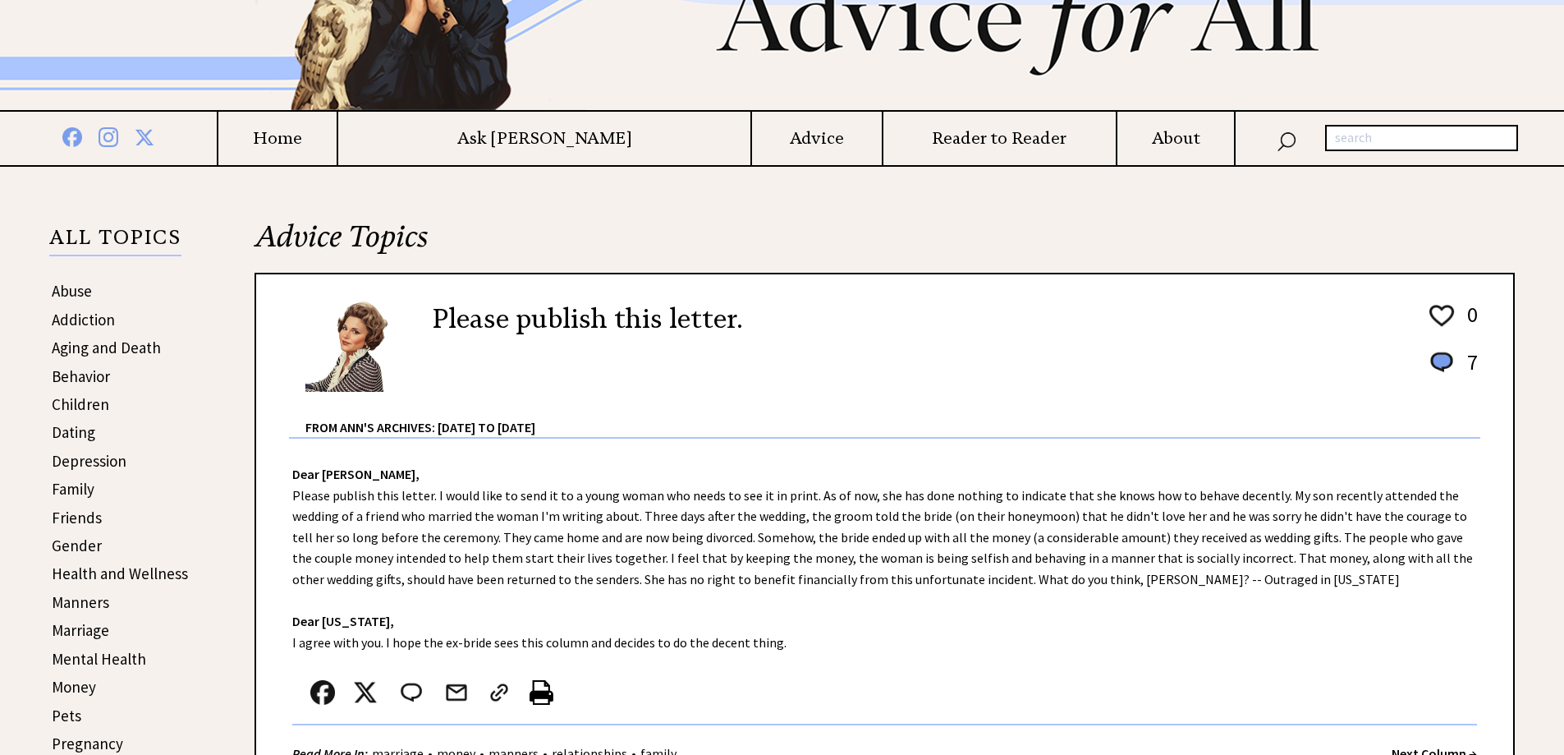
scroll to position [0, 0]
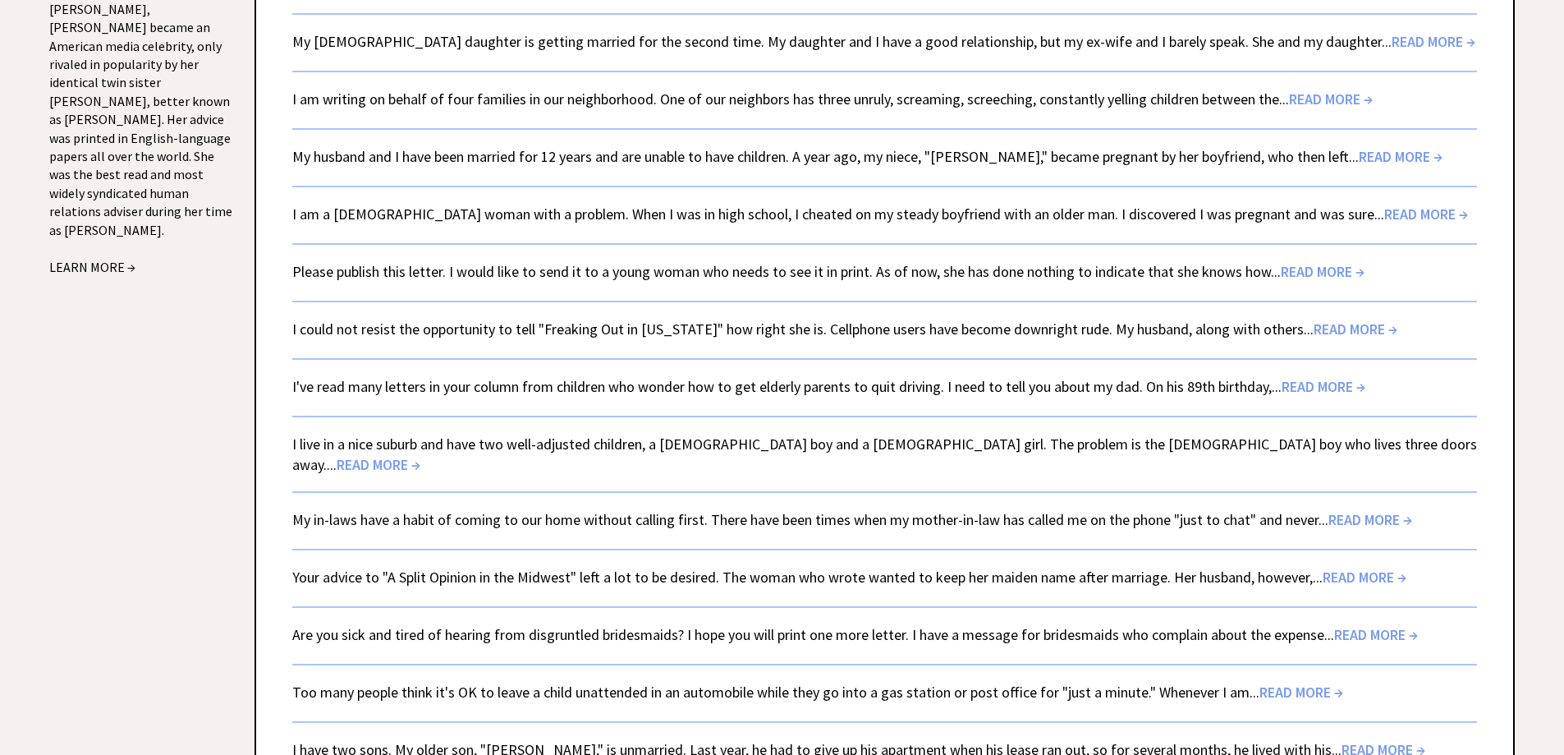
scroll to position [2050, 0]
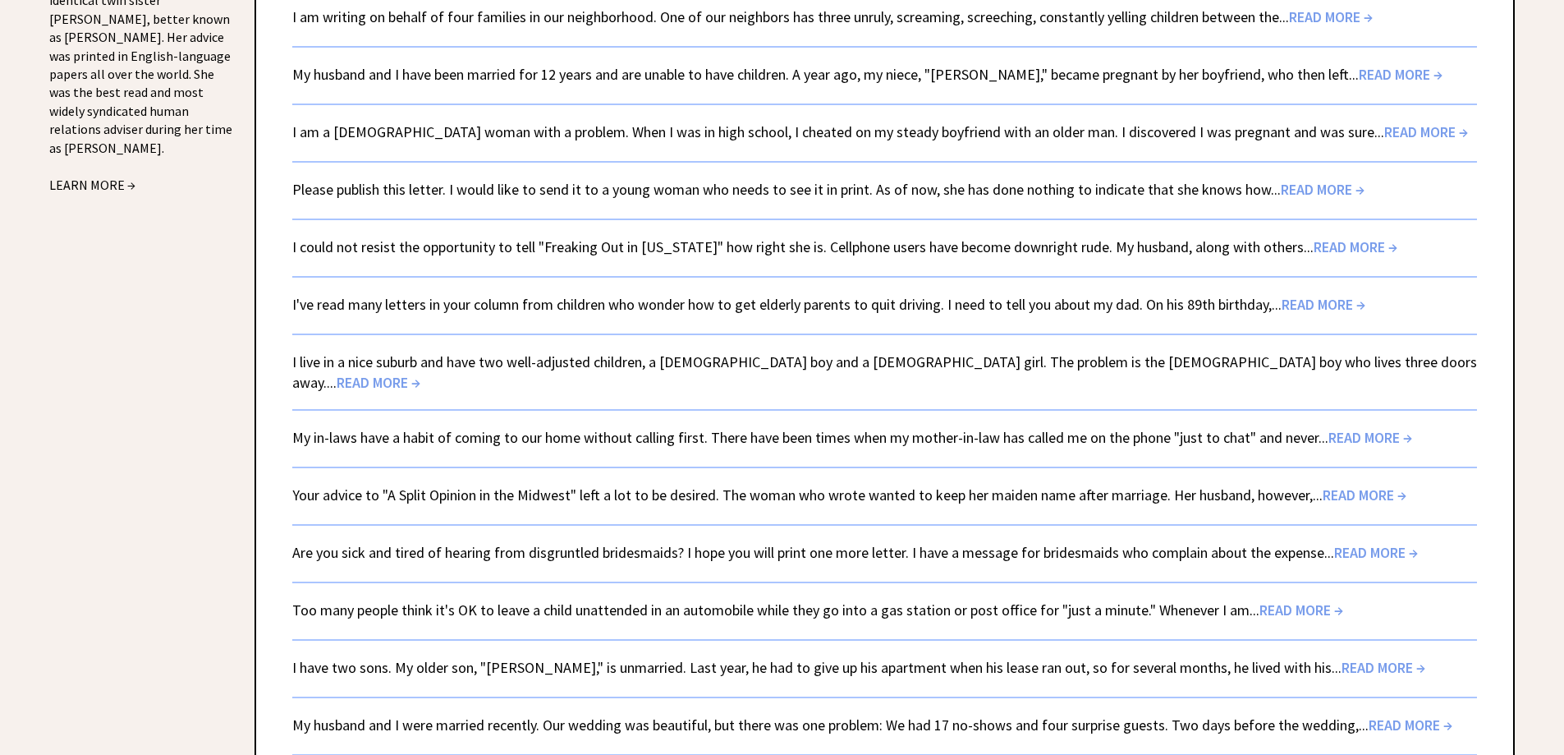
click at [503, 237] on link "I could not resist the opportunity to tell "Freaking Out in [US_STATE]" how rig…" at bounding box center [844, 246] width 1105 height 19
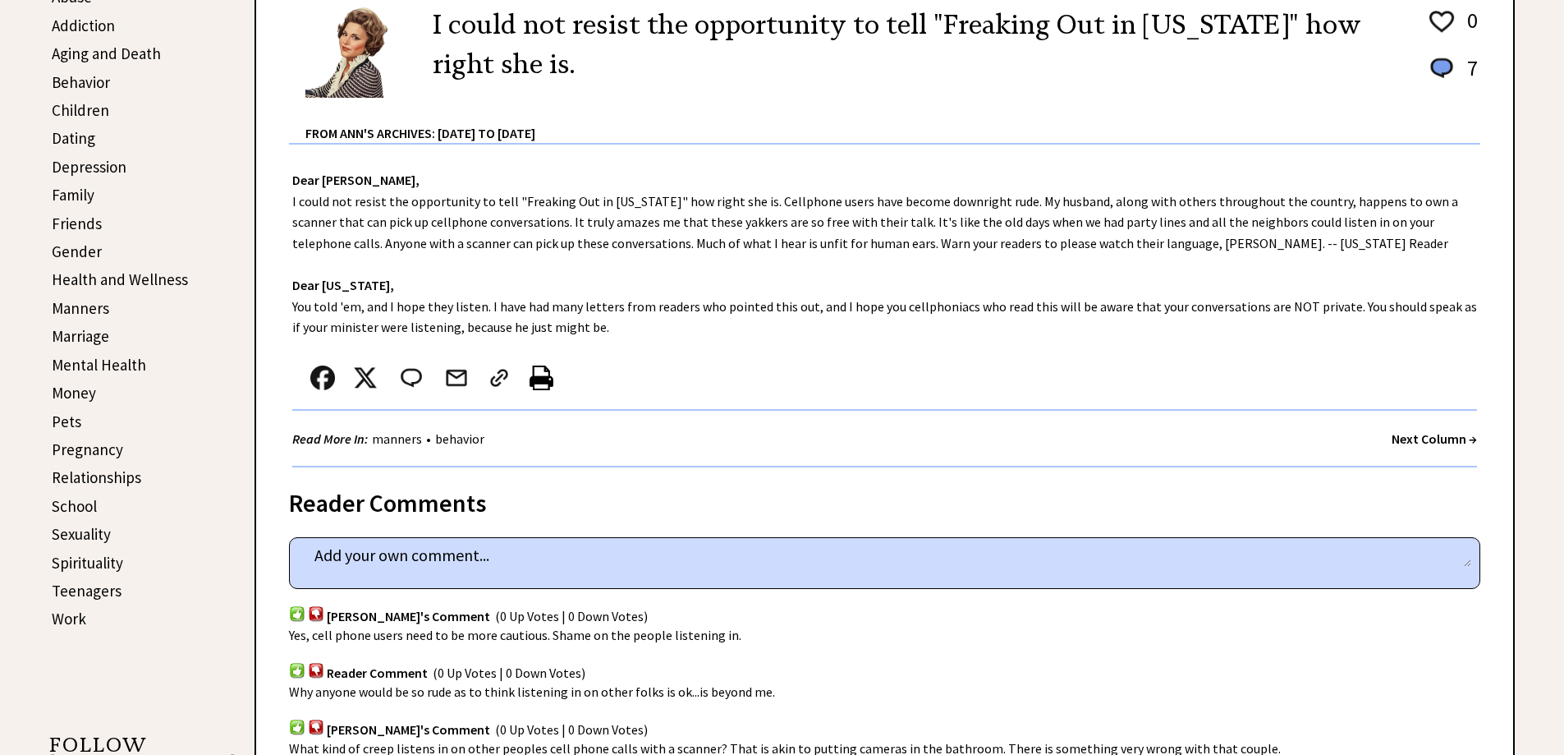
scroll to position [411, 0]
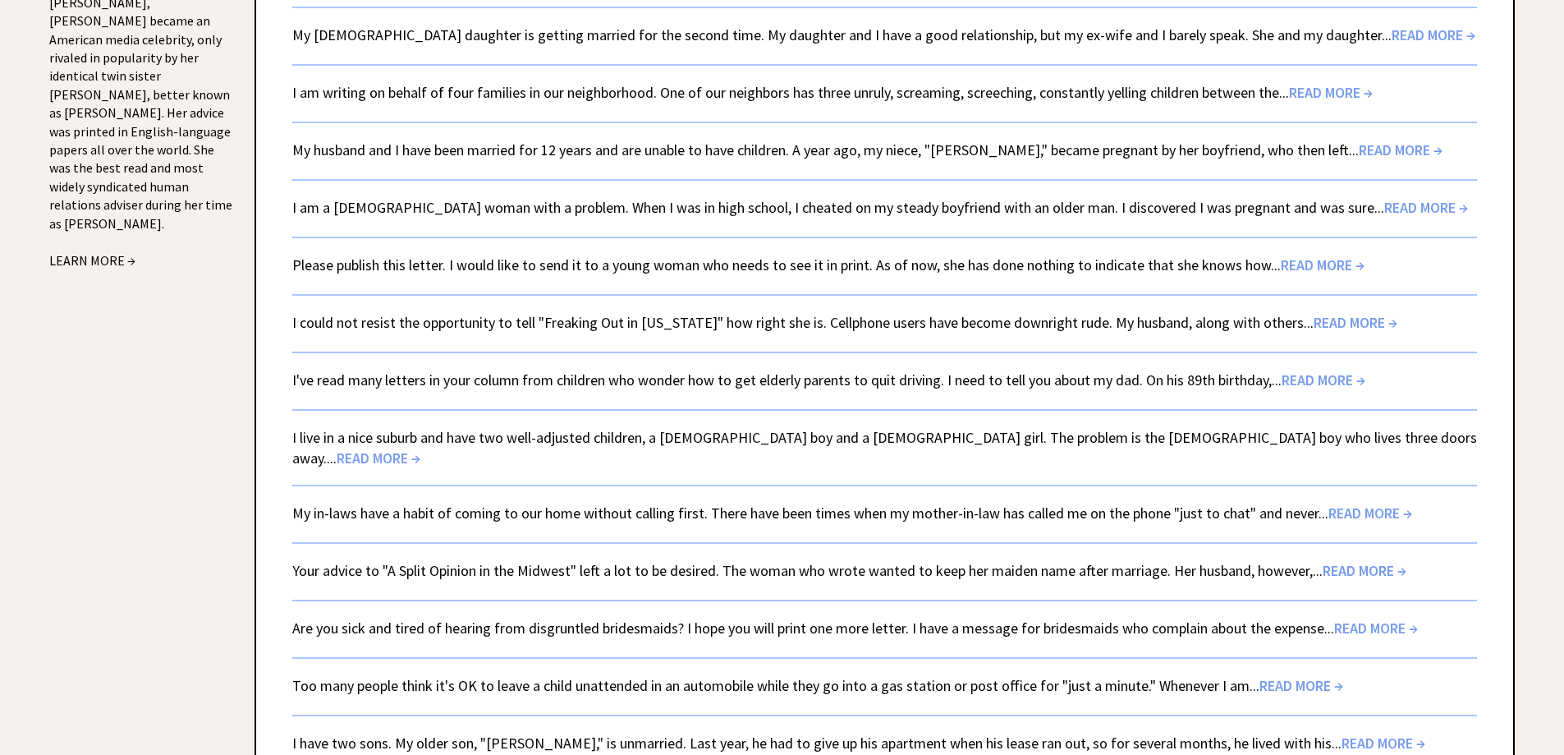
scroll to position [1968, 0]
